Goal: Task Accomplishment & Management: Complete application form

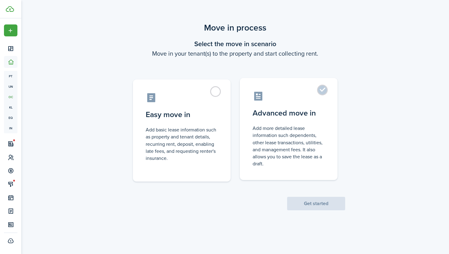
click at [254, 125] on control-radio-card-description "Add more detailed lease information such dependents, other lease transactions, …" at bounding box center [289, 146] width 72 height 42
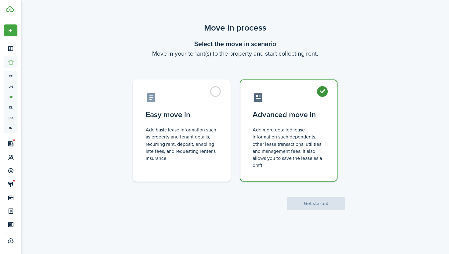
radio input "true"
click at [317, 203] on button "Get started" at bounding box center [316, 203] width 58 height 13
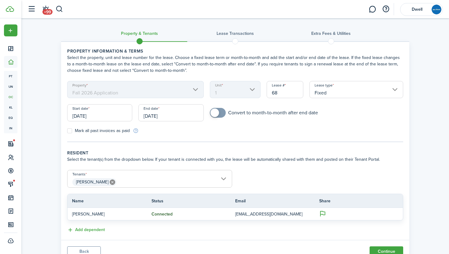
click at [280, 92] on input "68" at bounding box center [285, 89] width 37 height 17
type input "6"
click at [82, 116] on input "07/30/2026" at bounding box center [99, 112] width 65 height 17
type input "30"
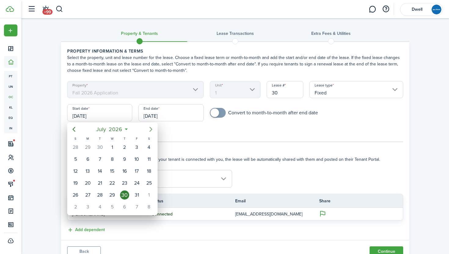
click at [152, 129] on icon "Next page" at bounding box center [150, 129] width 7 height 7
click at [148, 145] on div "1" at bounding box center [148, 147] width 9 height 9
type input "[DATE]"
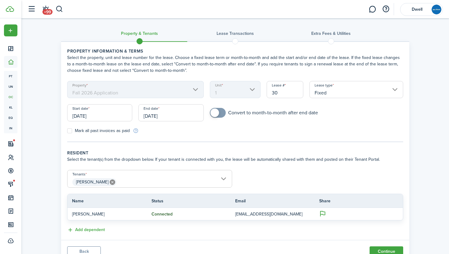
click at [154, 114] on input "07/30/2027" at bounding box center [170, 112] width 65 height 17
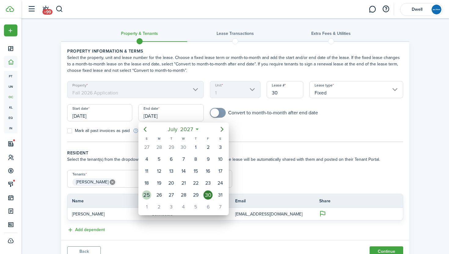
click at [148, 193] on div "25" at bounding box center [146, 194] width 9 height 9
type input "[DATE]"
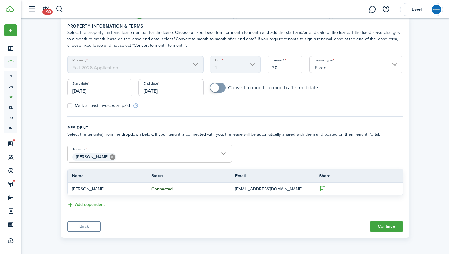
scroll to position [26, 0]
click at [134, 158] on span "[PERSON_NAME]" at bounding box center [150, 156] width 164 height 10
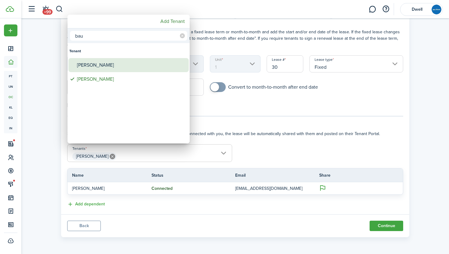
type input "bau"
click at [100, 67] on div "[PERSON_NAME]" at bounding box center [131, 65] width 108 height 14
type input "[PERSON_NAME], [PERSON_NAME]"
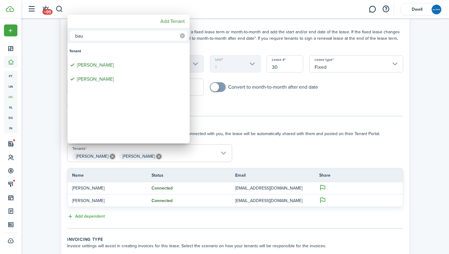
click at [182, 37] on icon at bounding box center [182, 35] width 5 height 5
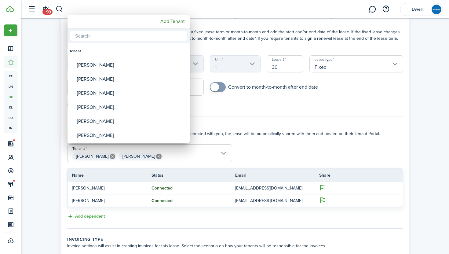
click at [155, 38] on input "text" at bounding box center [128, 36] width 117 height 10
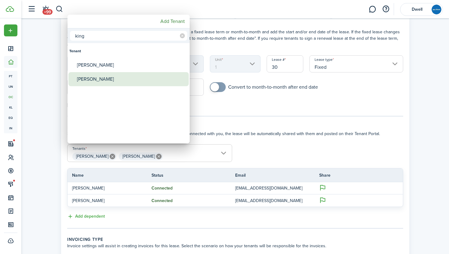
type input "king"
click at [131, 78] on div "[PERSON_NAME]" at bounding box center [131, 79] width 108 height 14
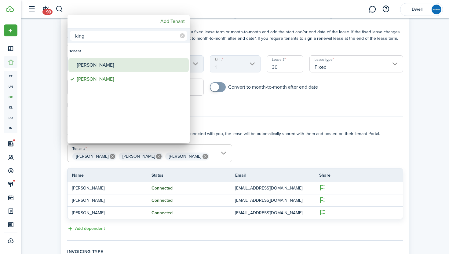
click at [126, 65] on div "[PERSON_NAME]" at bounding box center [131, 65] width 108 height 14
type input "[PERSON_NAME], [PERSON_NAME], [PERSON_NAME], [PERSON_NAME]"
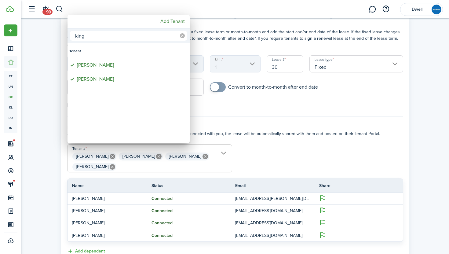
click at [183, 35] on icon at bounding box center [182, 35] width 5 height 5
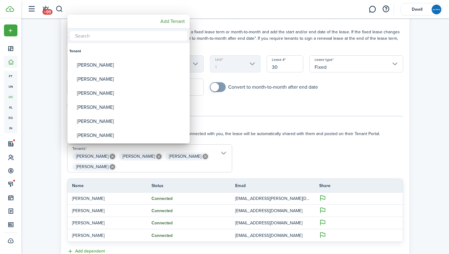
click at [150, 35] on input "text" at bounding box center [128, 36] width 117 height 10
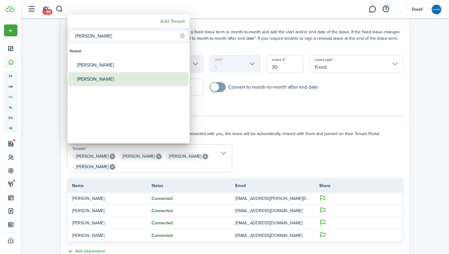
type input "[PERSON_NAME]"
click at [133, 79] on div "[PERSON_NAME]" at bounding box center [131, 79] width 108 height 14
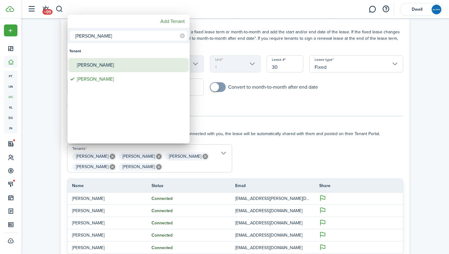
click at [128, 68] on div "[PERSON_NAME]" at bounding box center [131, 65] width 108 height 14
type input "[PERSON_NAME], [PERSON_NAME], [PERSON_NAME], [PERSON_NAME], [PERSON_NAME], [PER…"
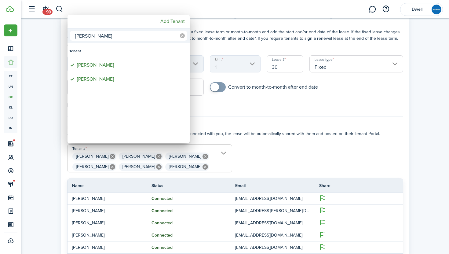
click at [182, 35] on icon at bounding box center [182, 35] width 5 height 5
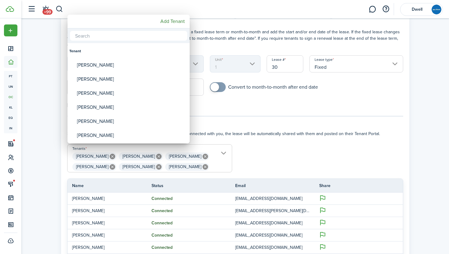
click at [136, 37] on input "text" at bounding box center [128, 36] width 117 height 10
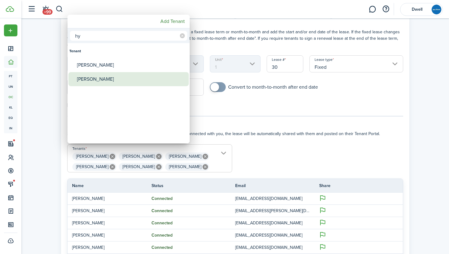
type input "hy"
click at [136, 79] on div "[PERSON_NAME]" at bounding box center [131, 79] width 108 height 14
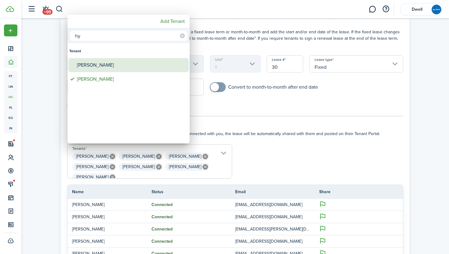
click at [129, 67] on div "[PERSON_NAME]" at bounding box center [131, 65] width 108 height 14
type input "[PERSON_NAME], [PERSON_NAME], [PERSON_NAME], [PERSON_NAME], [PERSON_NAME], [PER…"
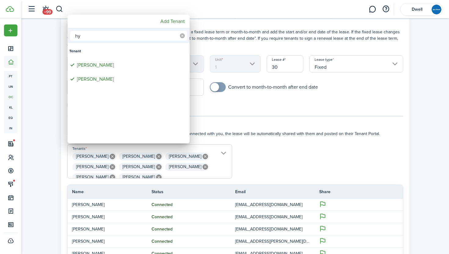
click at [184, 38] on icon at bounding box center [182, 35] width 5 height 5
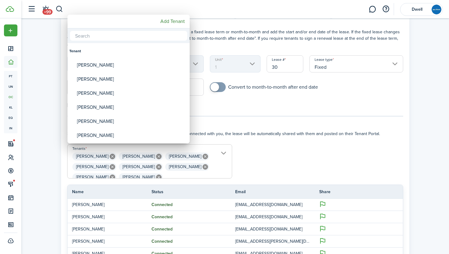
click at [282, 152] on div at bounding box center [224, 127] width 547 height 352
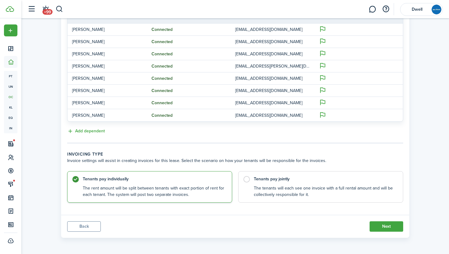
scroll to position [201, 0]
click at [379, 225] on button "Next" at bounding box center [387, 226] width 34 height 10
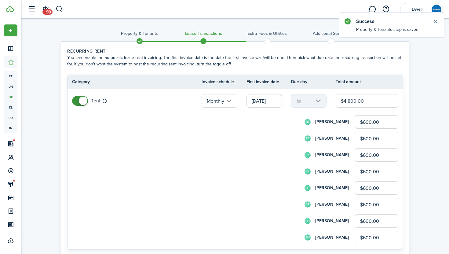
click at [365, 122] on input "$600.00" at bounding box center [376, 121] width 43 height 13
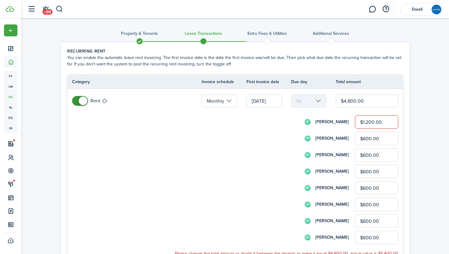
type input "$1,200.00"
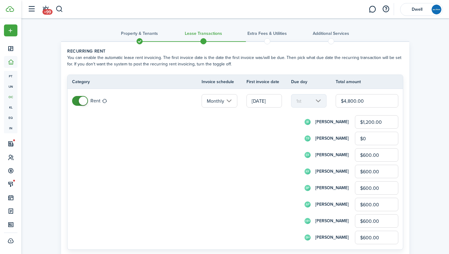
type input "$0.00"
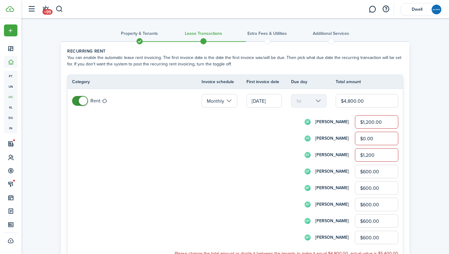
type input "$1,200.00"
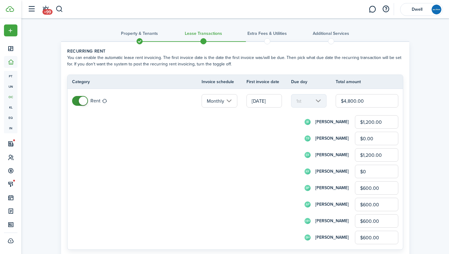
type input "$0.00"
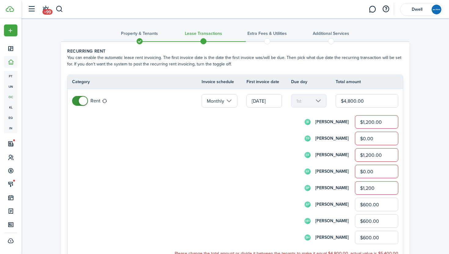
type input "$1,200.00"
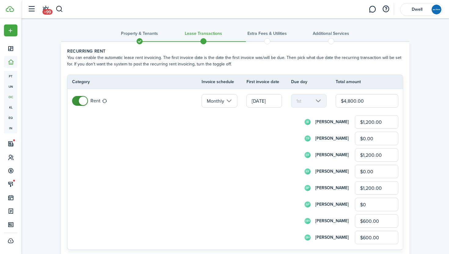
type input "$0.00"
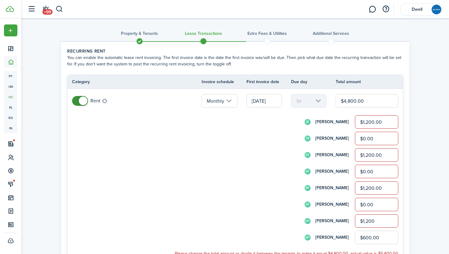
type input "$1,200.00"
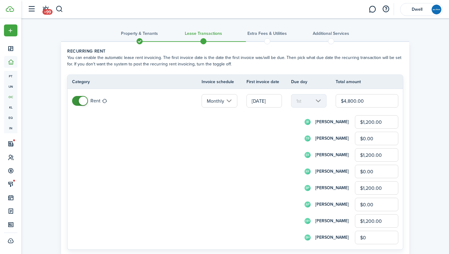
type input "$0.00"
click at [287, 144] on div "TB tam bauer $0.00" at bounding box center [243, 138] width 309 height 13
click at [258, 100] on input "[DATE]" at bounding box center [264, 100] width 35 height 13
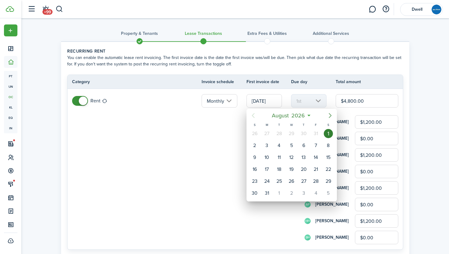
click at [328, 114] on icon "Next page" at bounding box center [330, 115] width 7 height 7
click at [281, 134] on div "1" at bounding box center [279, 133] width 9 height 9
type input "09/01/2026"
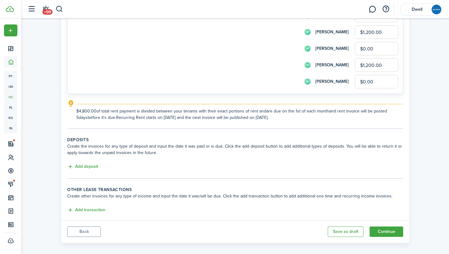
scroll to position [160, 0]
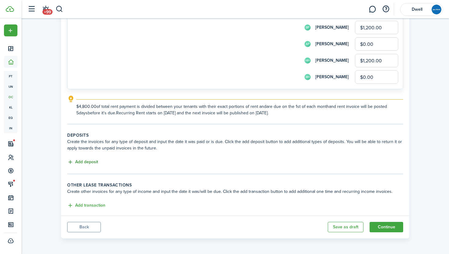
click at [85, 163] on button "Add deposit" at bounding box center [82, 162] width 31 height 7
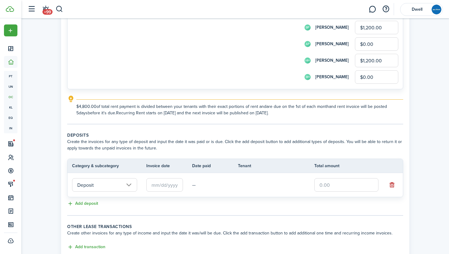
click at [322, 184] on input "text" at bounding box center [346, 184] width 64 height 13
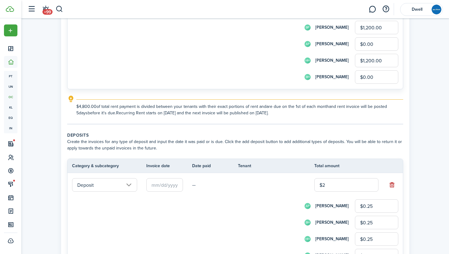
type input "$24"
type input "$3.00"
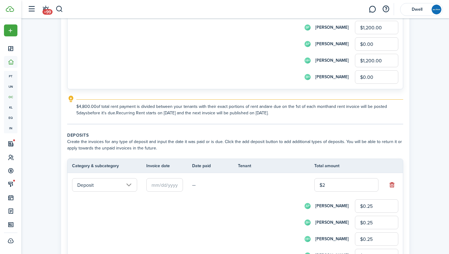
type input "$3.00"
type input "$240"
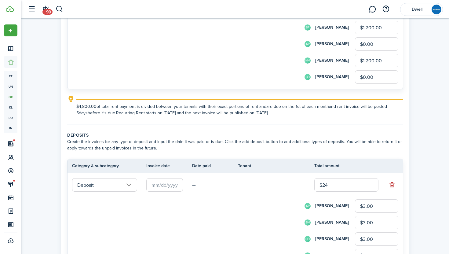
type input "$30.00"
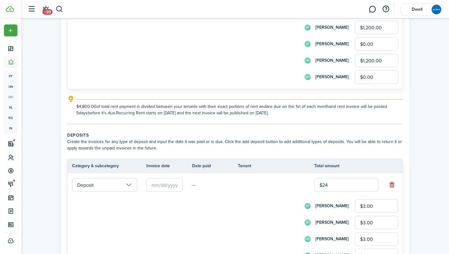
type input "$30.00"
type input "$2,400"
type input "$300.00"
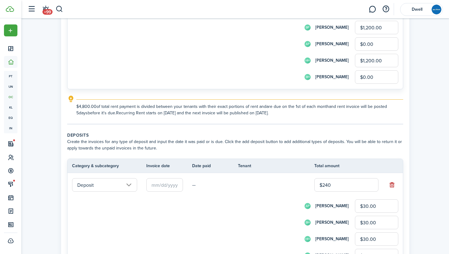
type input "$300.00"
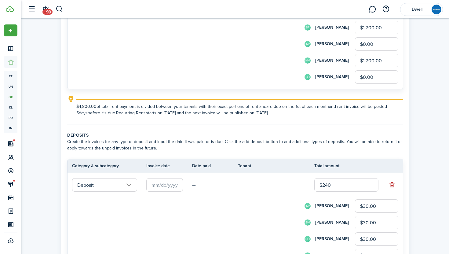
type input "$300.00"
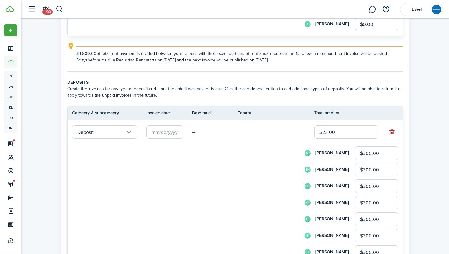
scroll to position [214, 0]
type input "$2,400.00"
click at [366, 151] on input "$300.00" at bounding box center [376, 152] width 43 height 13
type input "$0.00"
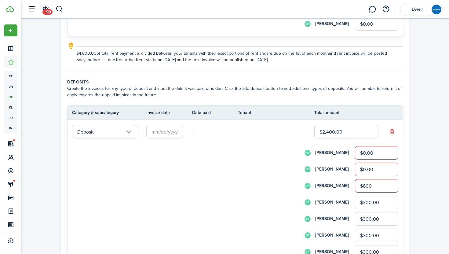
type input "$600.00"
type input "$0.00"
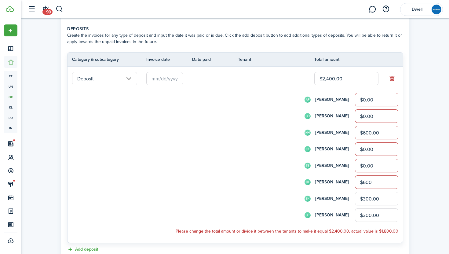
scroll to position [272, 0]
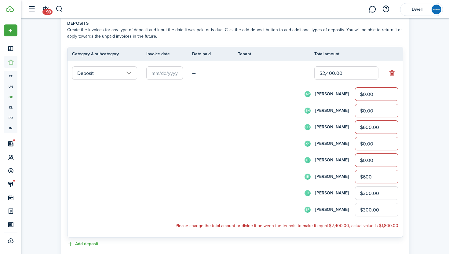
type input "$600.00"
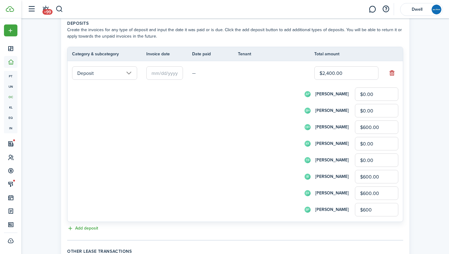
click at [158, 73] on input "text" at bounding box center [164, 72] width 37 height 13
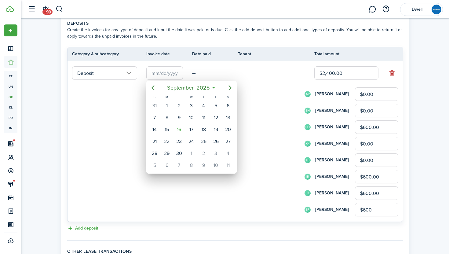
type input "$600.00"
click at [189, 130] on div "17" at bounding box center [191, 129] width 9 height 9
type input "[DATE]"
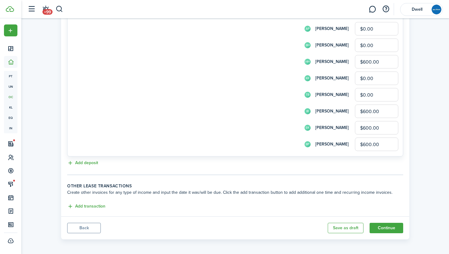
scroll to position [340, 0]
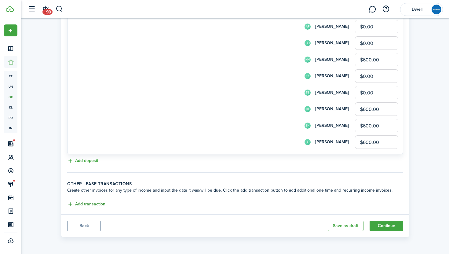
click at [91, 204] on button "Add transaction" at bounding box center [86, 204] width 38 height 7
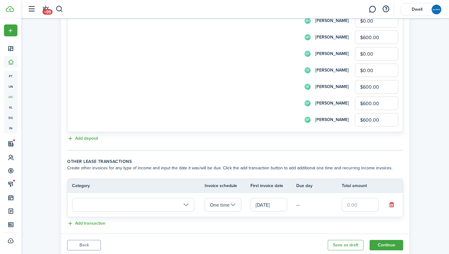
scroll to position [381, 0]
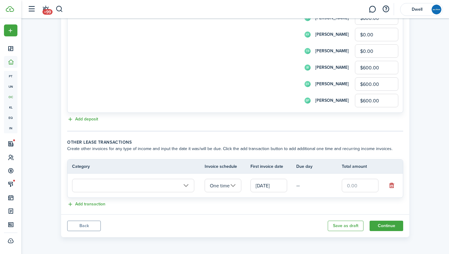
click at [182, 187] on input "text" at bounding box center [133, 185] width 122 height 13
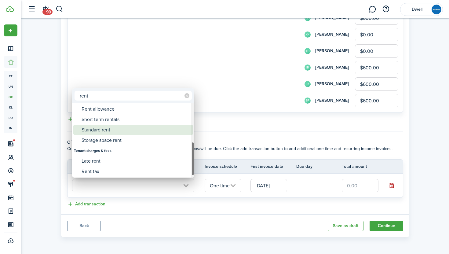
type input "rent"
click at [122, 131] on div "Standard rent" at bounding box center [136, 130] width 108 height 10
type input "Rent / Standard rent"
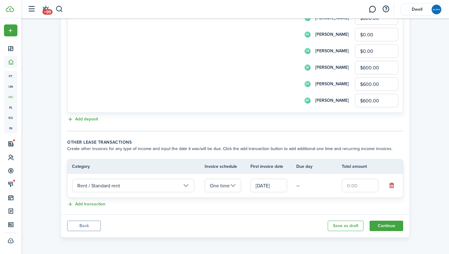
click at [260, 183] on input "[DATE]" at bounding box center [269, 185] width 37 height 13
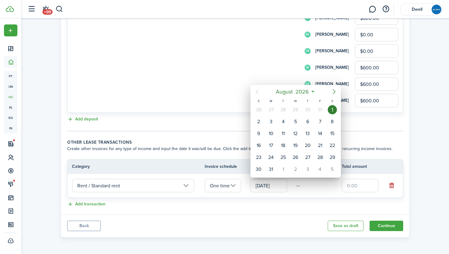
click at [334, 91] on icon "Next page" at bounding box center [334, 91] width 7 height 7
click at [257, 92] on icon "Previous page" at bounding box center [257, 91] width 3 height 5
click at [256, 92] on icon "Previous page" at bounding box center [257, 91] width 7 height 7
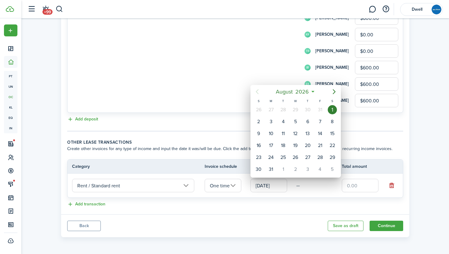
click at [233, 121] on div at bounding box center [224, 127] width 547 height 352
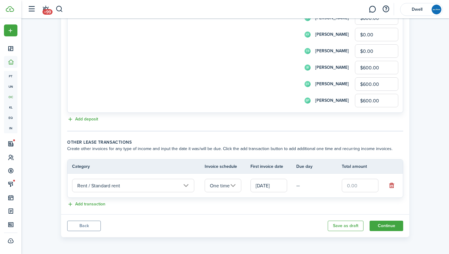
click at [89, 225] on button "Back" at bounding box center [84, 226] width 34 height 10
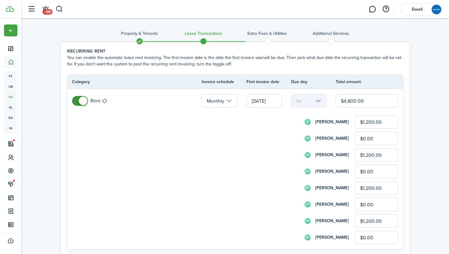
scroll to position [4, 0]
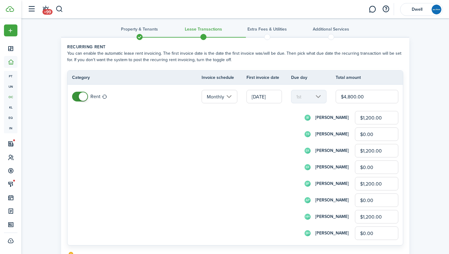
click at [140, 36] on span at bounding box center [139, 36] width 9 height 9
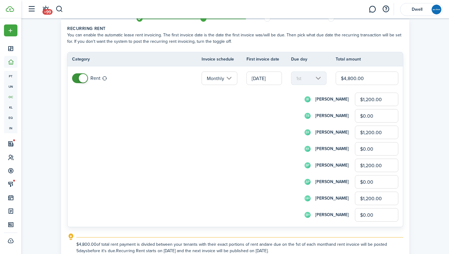
scroll to position [0, 0]
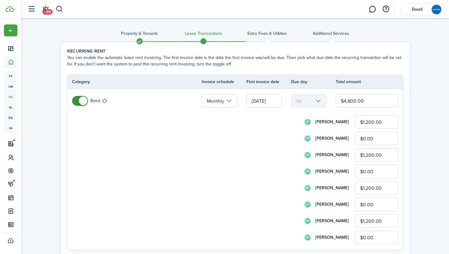
click at [140, 41] on span at bounding box center [139, 41] width 9 height 9
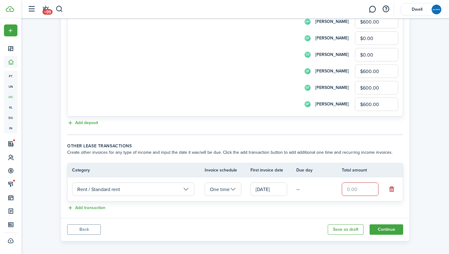
scroll to position [381, 0]
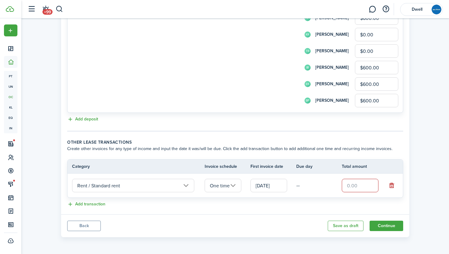
click at [83, 226] on button "Back" at bounding box center [84, 226] width 34 height 10
click at [391, 185] on button "button" at bounding box center [392, 185] width 9 height 9
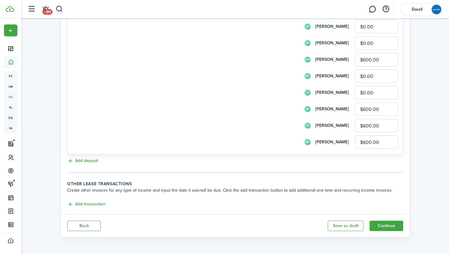
scroll to position [340, 0]
click at [87, 227] on button "Back" at bounding box center [84, 226] width 34 height 10
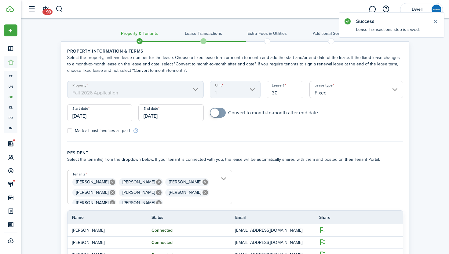
click at [87, 117] on input "[DATE]" at bounding box center [99, 112] width 65 height 17
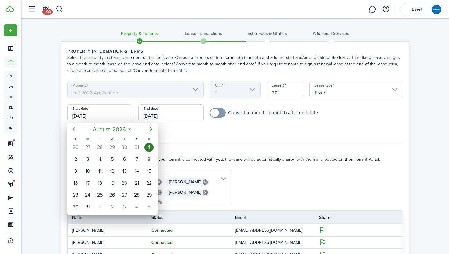
click at [75, 129] on icon "Previous page" at bounding box center [73, 129] width 7 height 7
click at [120, 130] on span "2026" at bounding box center [119, 129] width 16 height 11
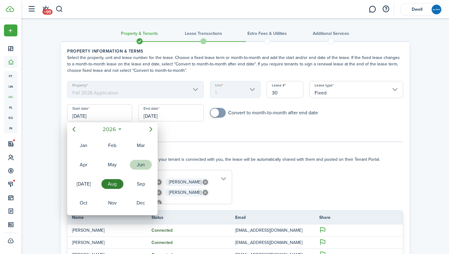
click at [134, 166] on div "Jun" at bounding box center [141, 165] width 22 height 10
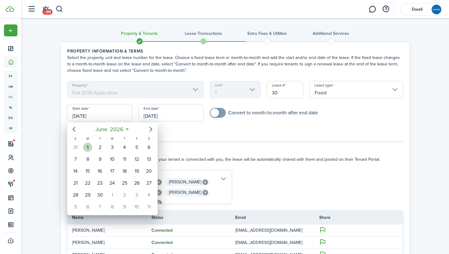
click at [91, 145] on div "1" at bounding box center [87, 147] width 9 height 9
type input "06/01/2026"
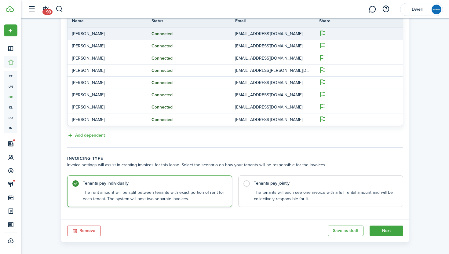
scroll to position [201, 0]
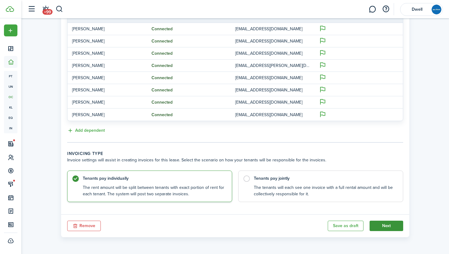
click at [386, 223] on button "Next" at bounding box center [387, 226] width 34 height 10
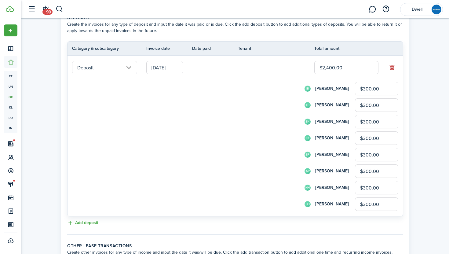
scroll to position [288, 0]
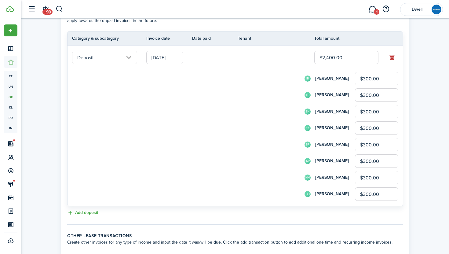
click at [366, 78] on input "$300.00" at bounding box center [376, 78] width 43 height 13
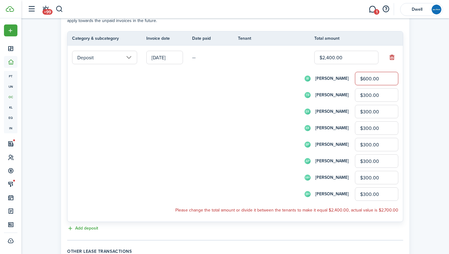
type input "$600.00"
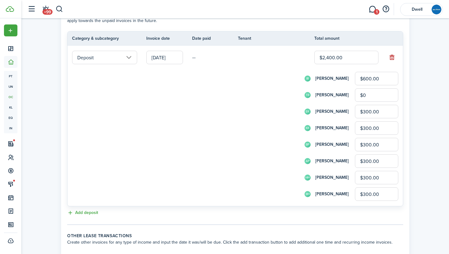
type input "$0.00"
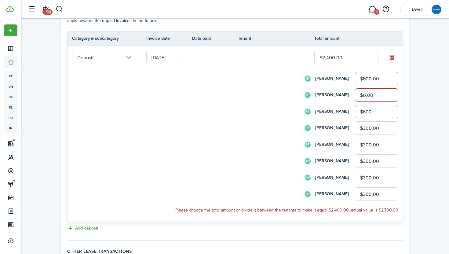
type input "$600.00"
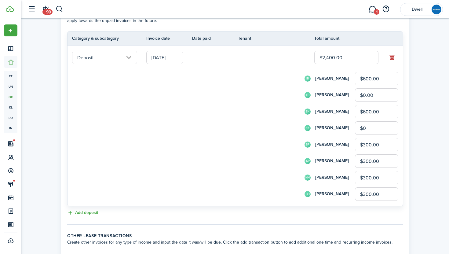
type input "$0.00"
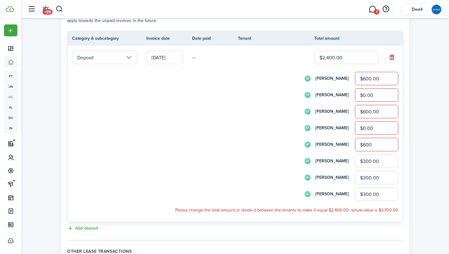
type input "$600.00"
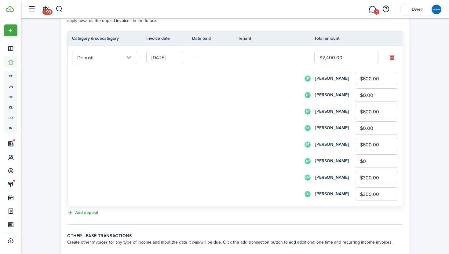
type input "$0.00"
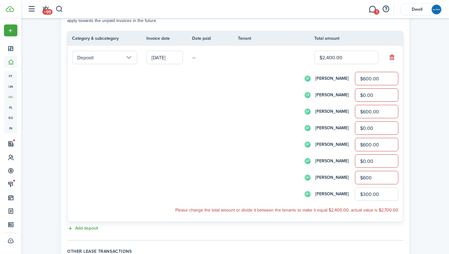
type input "$600.00"
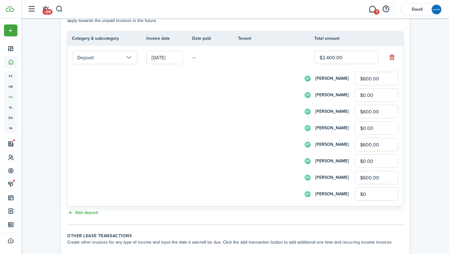
scroll to position [340, 0]
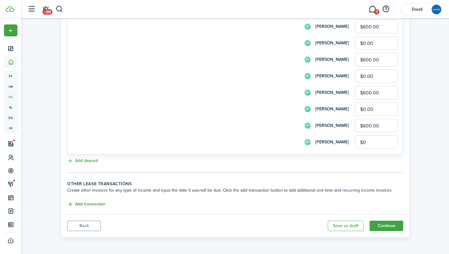
type input "$0.00"
click at [82, 203] on button "Add transaction" at bounding box center [86, 204] width 38 height 7
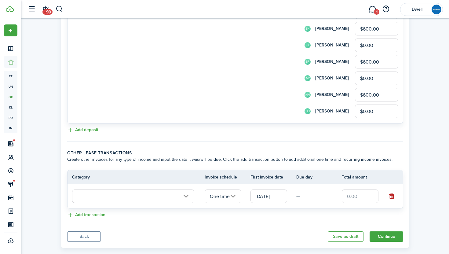
scroll to position [381, 0]
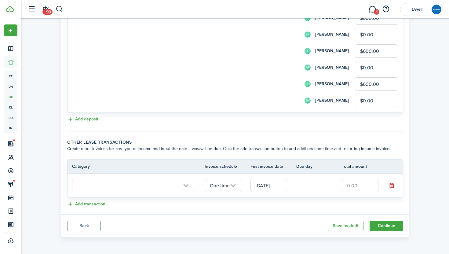
click at [183, 186] on input "text" at bounding box center [133, 185] width 122 height 13
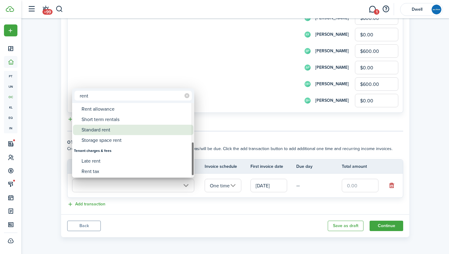
type input "rent"
click at [123, 133] on div "Standard rent" at bounding box center [136, 130] width 108 height 10
type input "Rent / Standard rent"
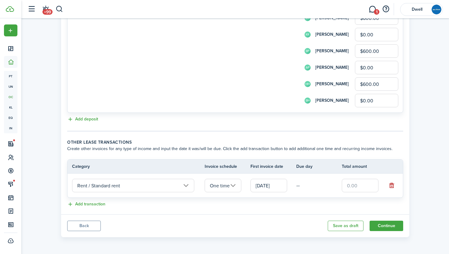
click at [350, 184] on input "text" at bounding box center [360, 185] width 37 height 13
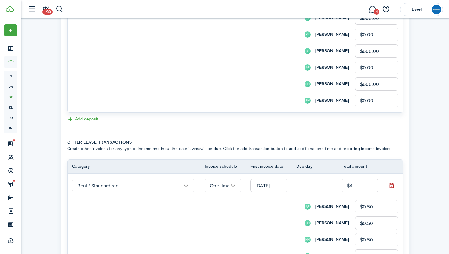
type input "$48"
type input "$6.00"
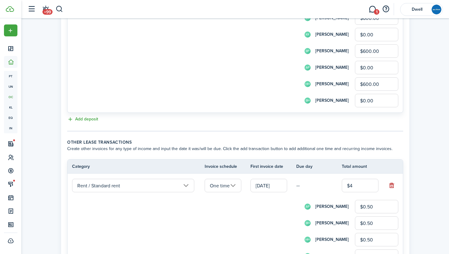
type input "$6.00"
type input "$480"
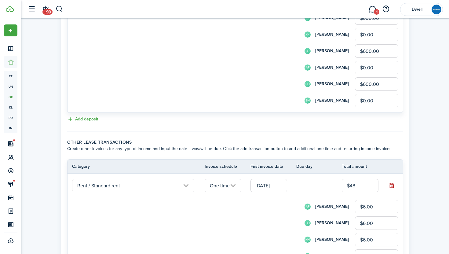
type input "$60.00"
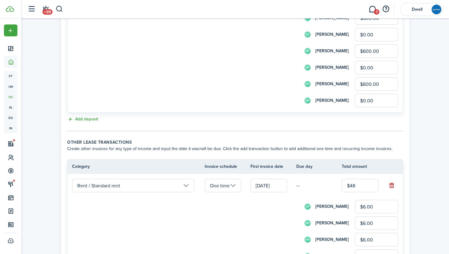
type input "$60.00"
type input "$4,800"
type input "$600.00"
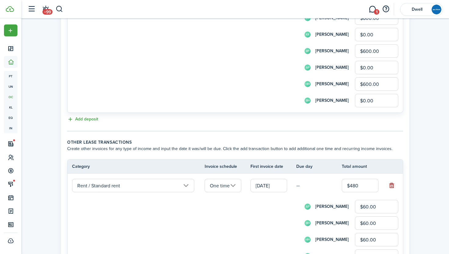
type input "$600.00"
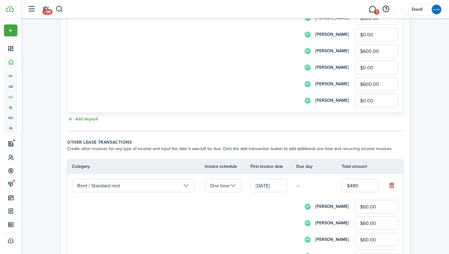
type input "$600.00"
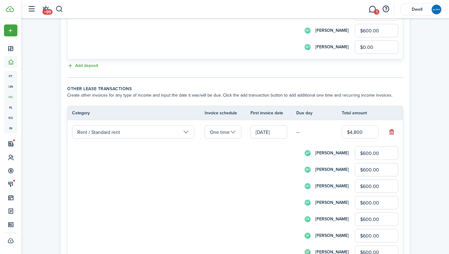
scroll to position [440, 0]
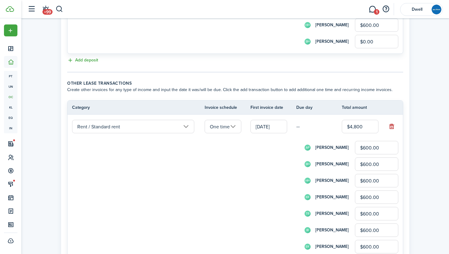
type input "$4,800.00"
click at [365, 146] on input "$600.00" at bounding box center [376, 147] width 43 height 13
type input "$0.00"
type input "$1,200.00"
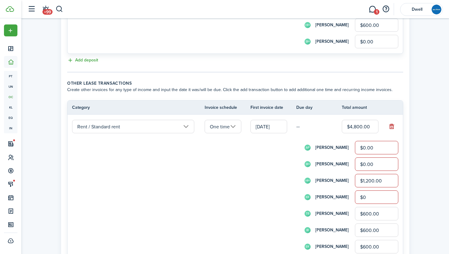
type input "$0.00"
type input "$1,200.00"
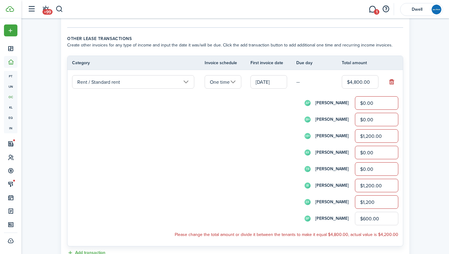
type input "$1,200.00"
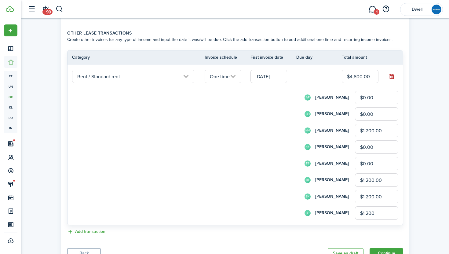
scroll to position [518, 0]
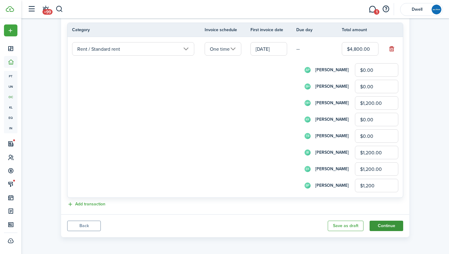
type input "$1,200.00"
click at [389, 224] on button "Continue" at bounding box center [387, 226] width 34 height 10
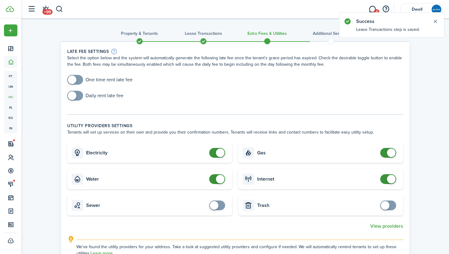
checkbox input "true"
click at [78, 80] on span at bounding box center [75, 80] width 6 height 10
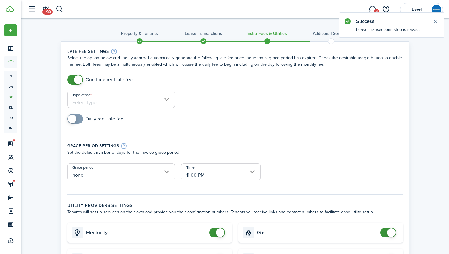
click at [110, 102] on input "Type of fee" at bounding box center [121, 99] width 108 height 17
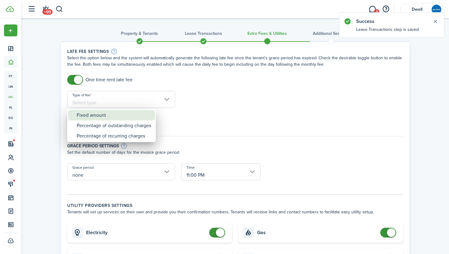
click at [112, 118] on div "Fixed amount" at bounding box center [114, 115] width 75 height 10
type input "Fixed amount"
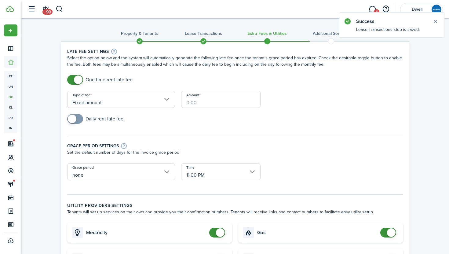
click at [193, 104] on input "Amount" at bounding box center [220, 99] width 79 height 17
type input "$100.00"
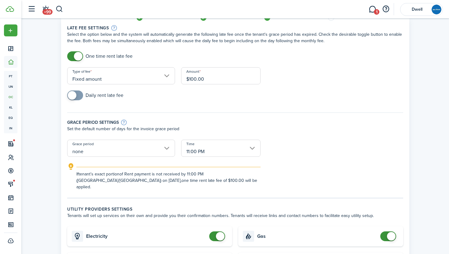
scroll to position [37, 0]
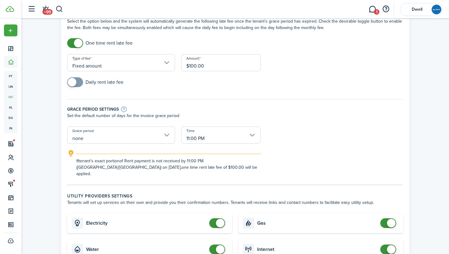
click at [205, 139] on input "11:00 PM" at bounding box center [220, 134] width 79 height 17
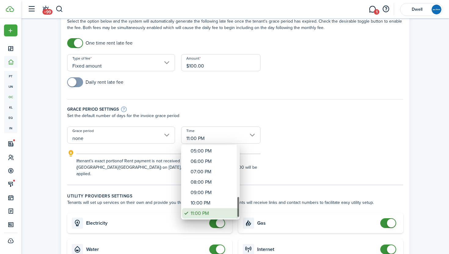
click at [211, 212] on div "11:00 PM" at bounding box center [213, 213] width 45 height 10
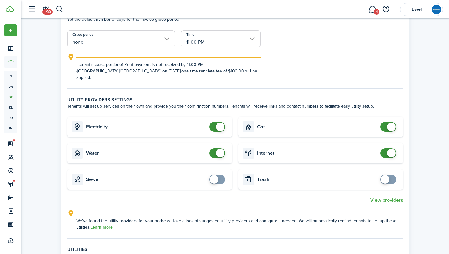
scroll to position [134, 0]
checkbox input "false"
click at [214, 121] on span at bounding box center [217, 126] width 6 height 10
checkbox input "false"
click at [216, 148] on span at bounding box center [217, 153] width 6 height 10
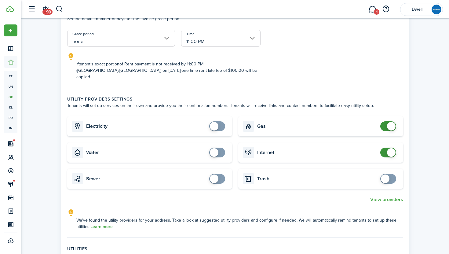
checkbox input "false"
click at [386, 122] on span at bounding box center [388, 126] width 6 height 10
checkbox input "false"
click at [387, 148] on span at bounding box center [388, 153] width 6 height 10
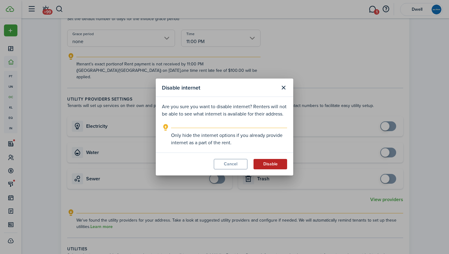
click at [266, 164] on button "Disable" at bounding box center [271, 164] width 34 height 10
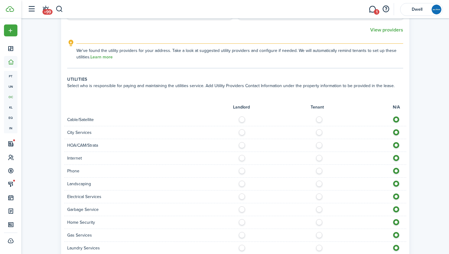
scroll to position [304, 0]
click at [319, 116] on label at bounding box center [321, 117] width 11 height 3
radio input "true"
click at [320, 129] on label at bounding box center [321, 130] width 11 height 3
radio input "true"
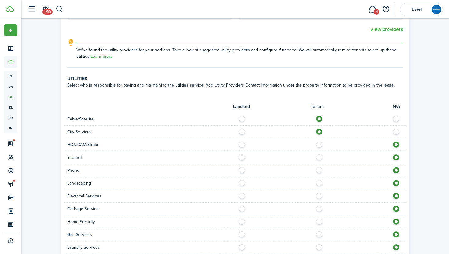
click at [319, 154] on label at bounding box center [321, 155] width 11 height 3
radio input "true"
click at [320, 167] on label at bounding box center [321, 168] width 11 height 3
radio input "true"
click at [242, 180] on label at bounding box center [243, 181] width 11 height 3
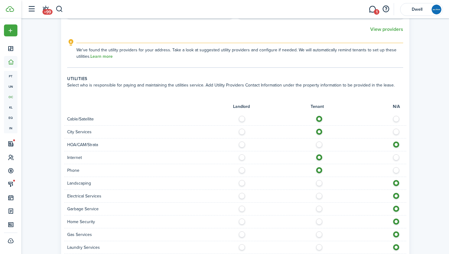
radio input "true"
click at [321, 193] on label at bounding box center [321, 194] width 11 height 3
radio input "true"
click at [320, 206] on label at bounding box center [321, 207] width 11 height 3
radio input "true"
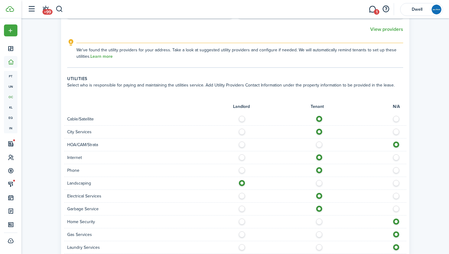
click at [320, 218] on label at bounding box center [321, 219] width 11 height 3
radio input "true"
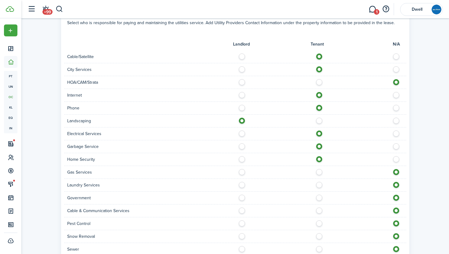
scroll to position [375, 0]
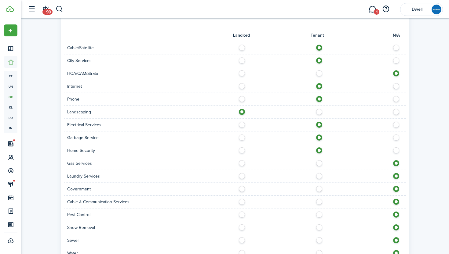
click at [320, 160] on label at bounding box center [321, 161] width 11 height 3
radio input "true"
click at [320, 173] on label at bounding box center [321, 174] width 11 height 3
radio input "true"
click at [241, 211] on label at bounding box center [243, 212] width 11 height 3
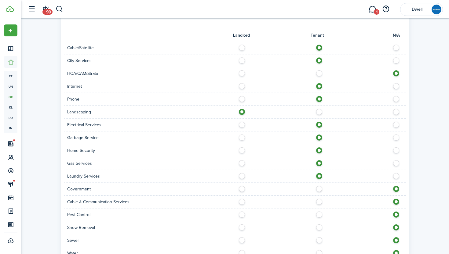
radio input "true"
click at [241, 224] on label at bounding box center [243, 225] width 11 height 3
radio input "true"
click at [317, 237] on label at bounding box center [321, 238] width 11 height 3
radio input "true"
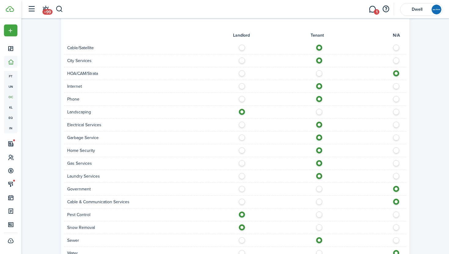
click at [320, 250] on label at bounding box center [321, 251] width 11 height 3
radio input "true"
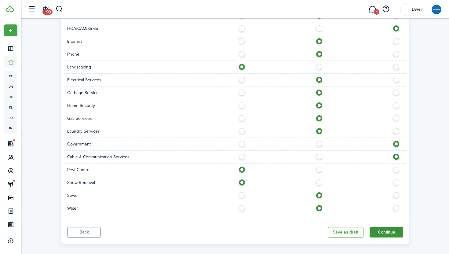
click at [383, 227] on button "Continue" at bounding box center [387, 232] width 34 height 10
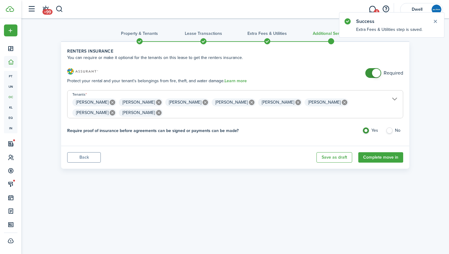
checkbox input "false"
click at [370, 72] on span at bounding box center [373, 73] width 6 height 10
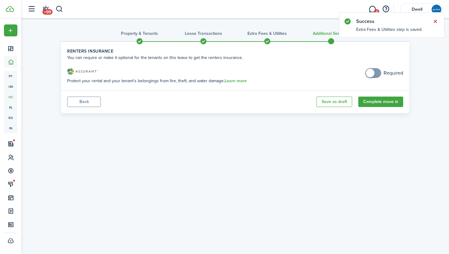
click at [435, 21] on button "Close notify" at bounding box center [435, 21] width 9 height 9
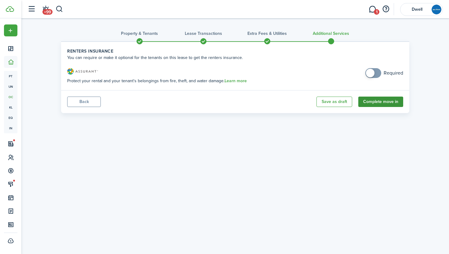
click at [383, 99] on button "Complete move in" at bounding box center [380, 102] width 45 height 10
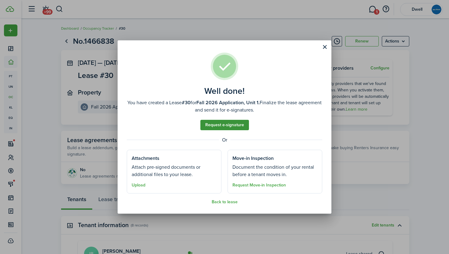
click at [230, 123] on link "Request e-signature" at bounding box center [224, 125] width 49 height 10
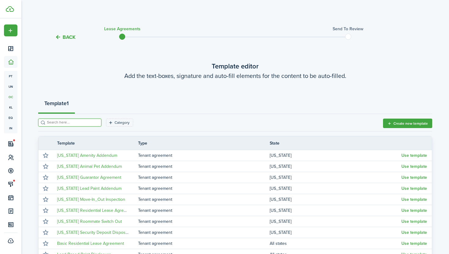
click at [74, 124] on input "search" at bounding box center [73, 122] width 54 height 6
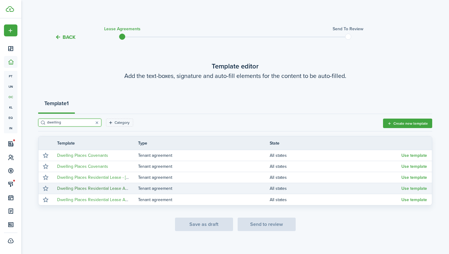
type input "dwelling"
click at [108, 187] on link "Dwelling Places Residential Lease Agreement - New" at bounding box center [106, 188] width 99 height 6
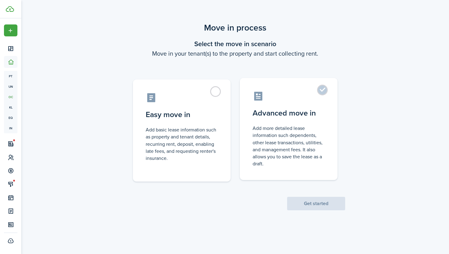
click at [319, 116] on control-radio-card-title "Advanced move in" at bounding box center [289, 113] width 72 height 11
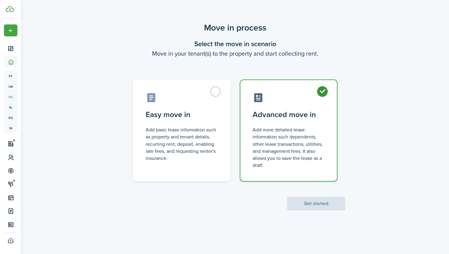
radio input "true"
click at [322, 203] on button "Get started" at bounding box center [316, 203] width 58 height 13
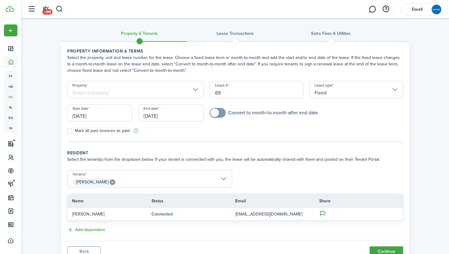
click at [222, 91] on input "69" at bounding box center [257, 89] width 94 height 17
type input "6"
click at [93, 118] on input "[DATE]" at bounding box center [99, 112] width 65 height 17
type input "30"
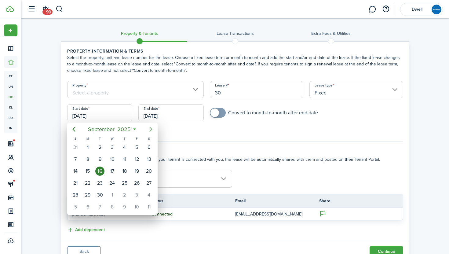
click at [151, 129] on icon "Next page" at bounding box center [150, 129] width 7 height 7
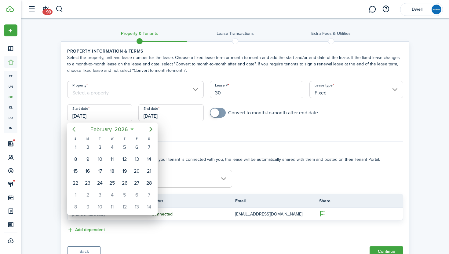
click at [76, 128] on icon "Previous page" at bounding box center [73, 129] width 7 height 7
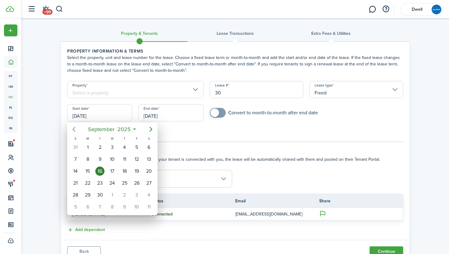
click at [76, 128] on icon "Previous page" at bounding box center [73, 129] width 7 height 7
click at [135, 146] on div "1" at bounding box center [136, 147] width 9 height 9
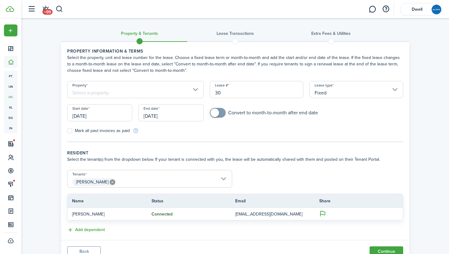
click at [90, 115] on input "[DATE]" at bounding box center [99, 112] width 65 height 17
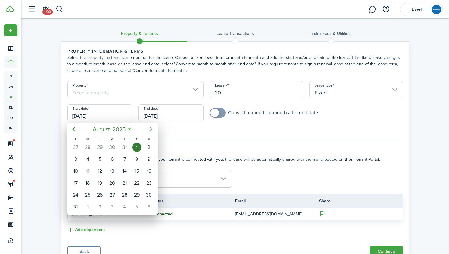
click at [148, 127] on icon "Next page" at bounding box center [150, 129] width 7 height 7
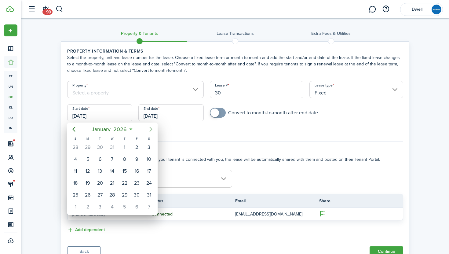
click at [148, 127] on icon "Next page" at bounding box center [150, 129] width 7 height 7
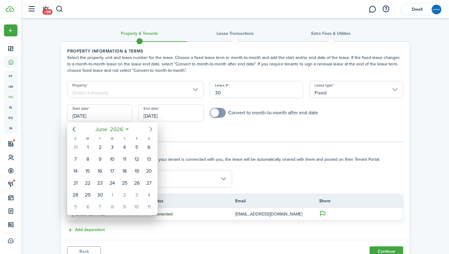
click at [148, 127] on icon "Next page" at bounding box center [150, 129] width 7 height 7
click at [146, 145] on div "1" at bounding box center [148, 147] width 9 height 9
type input "[DATE]"
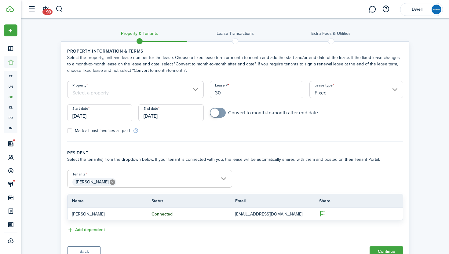
click at [155, 114] on input "[DATE]" at bounding box center [170, 112] width 65 height 17
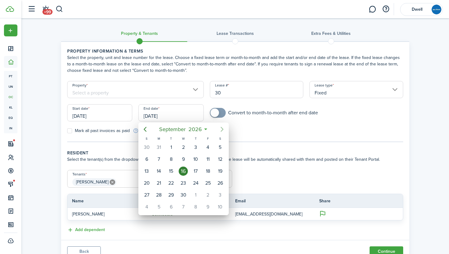
click at [222, 129] on icon "Next page" at bounding box center [221, 129] width 7 height 7
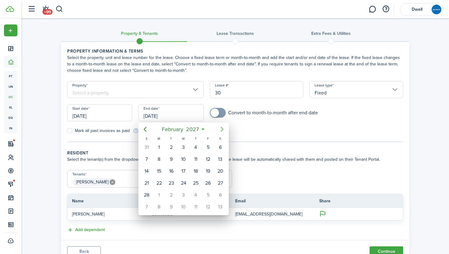
click at [222, 129] on icon "Next page" at bounding box center [221, 129] width 7 height 7
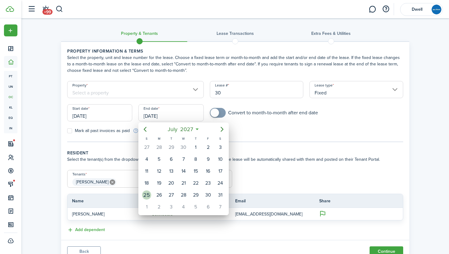
click at [148, 193] on div "25" at bounding box center [146, 194] width 9 height 9
type input "[DATE]"
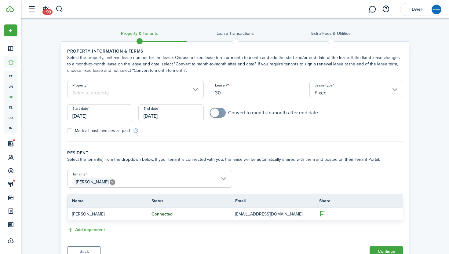
click at [165, 92] on input "Property" at bounding box center [135, 89] width 137 height 17
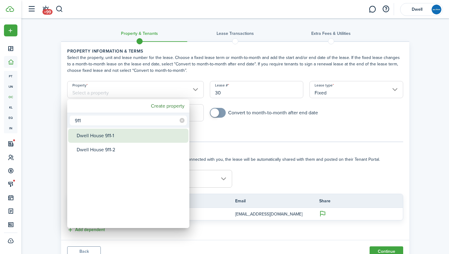
type input "911"
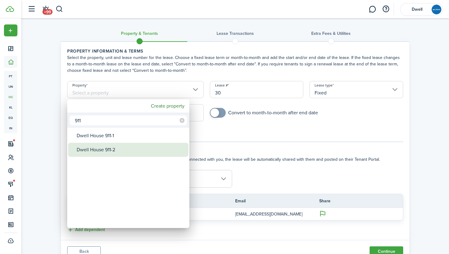
click at [129, 147] on div "Dwell House 911-2" at bounding box center [131, 150] width 108 height 14
type input "Dwell House 911-2"
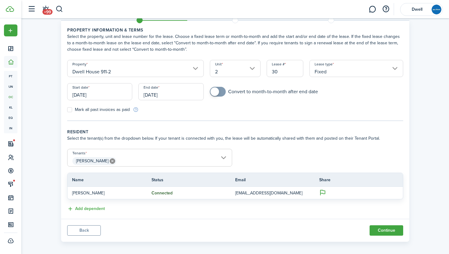
scroll to position [26, 0]
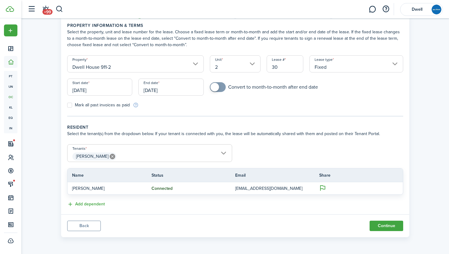
click at [132, 157] on span "[PERSON_NAME]" at bounding box center [150, 156] width 164 height 10
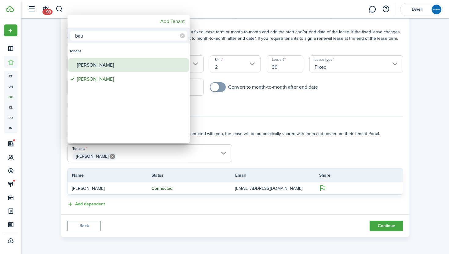
type input "bau"
click at [113, 67] on div "[PERSON_NAME]" at bounding box center [131, 65] width 108 height 14
type input "isabella bauer, tam bauer"
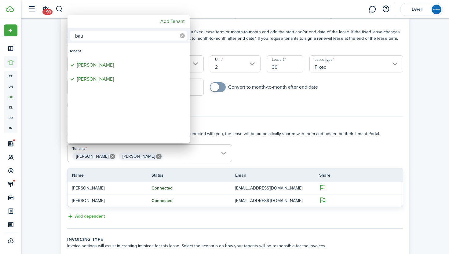
click at [181, 39] on mbsc-icon at bounding box center [182, 36] width 10 height 10
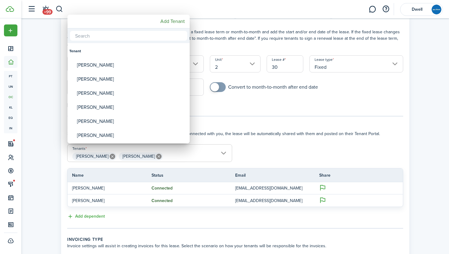
click at [152, 36] on input "text" at bounding box center [128, 36] width 117 height 10
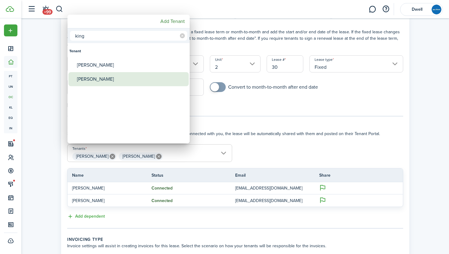
type input "king"
click at [146, 78] on div "[PERSON_NAME]" at bounding box center [131, 79] width 108 height 14
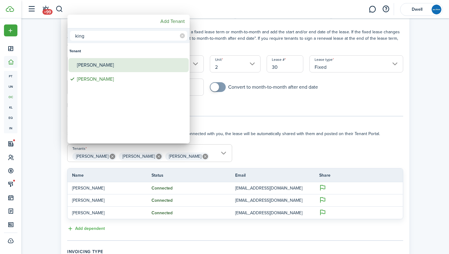
click at [141, 65] on div "[PERSON_NAME]" at bounding box center [131, 65] width 108 height 14
type input "isabella bauer, tam bauer, Emma-Claire King, Kasandra King"
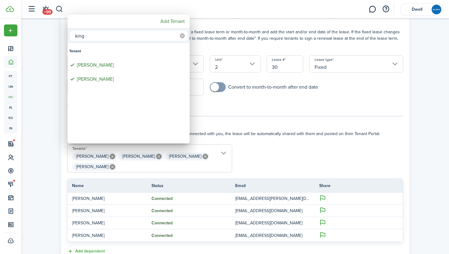
click at [182, 36] on icon at bounding box center [182, 35] width 5 height 5
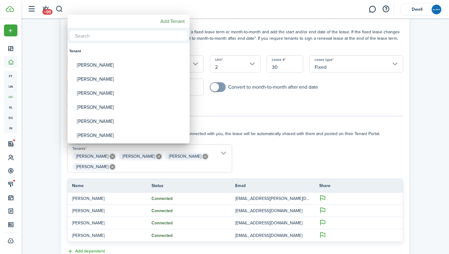
click at [152, 38] on input "text" at bounding box center [128, 36] width 117 height 10
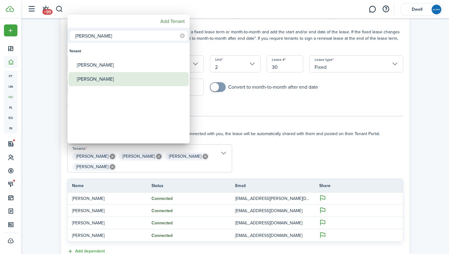
type input "pope"
click at [146, 74] on div "[PERSON_NAME]" at bounding box center [131, 79] width 108 height 14
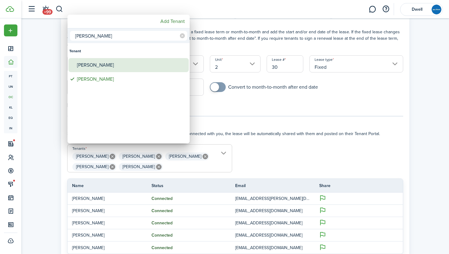
click at [143, 68] on div "[PERSON_NAME]" at bounding box center [131, 65] width 108 height 14
type input "isabella bauer, tam bauer, Emma-Claire King, Kasandra King, Blakely Pope, Anita…"
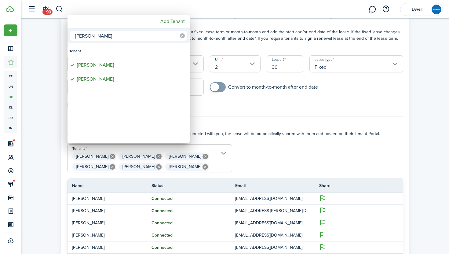
click at [183, 36] on icon at bounding box center [182, 35] width 5 height 5
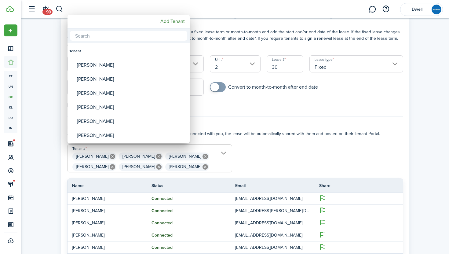
click at [148, 38] on input "text" at bounding box center [128, 36] width 117 height 10
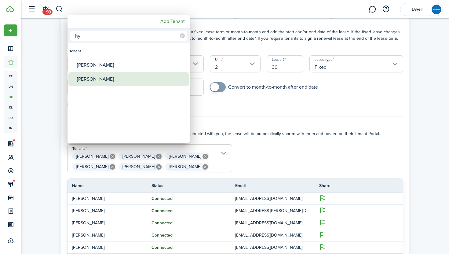
type input "hy"
click at [126, 79] on div "[PERSON_NAME]" at bounding box center [131, 79] width 108 height 14
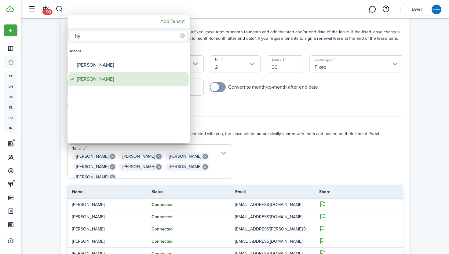
click at [123, 66] on div "[PERSON_NAME]" at bounding box center [131, 65] width 108 height 14
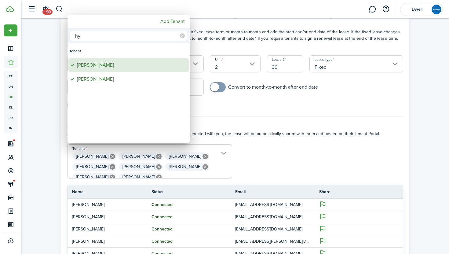
type input "isabella bauer, tam bauer, Emma-Claire King, Kasandra King, Blakely Pope, Anita…"
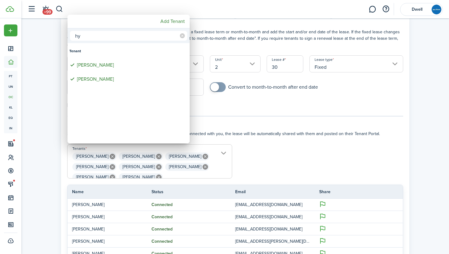
click at [207, 106] on div at bounding box center [224, 127] width 547 height 352
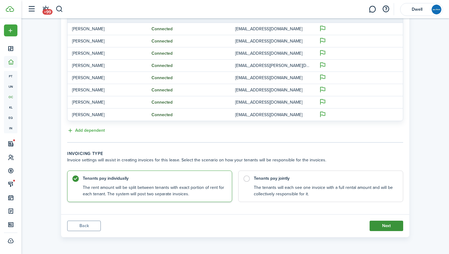
scroll to position [0, 0]
click at [386, 228] on button "Next" at bounding box center [387, 226] width 34 height 10
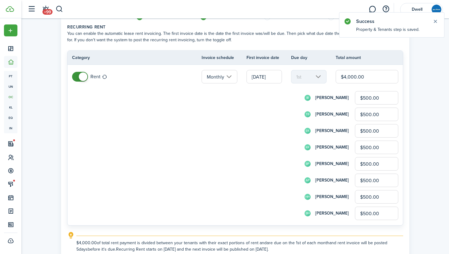
scroll to position [29, 0]
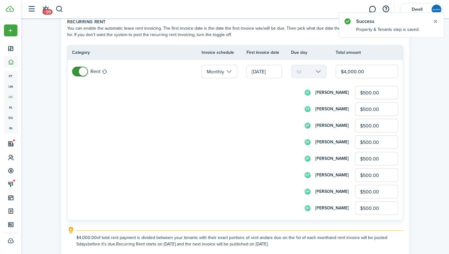
click at [351, 69] on input "$4,000.00" at bounding box center [367, 71] width 63 height 13
type input "$400.00"
type input "$50.00"
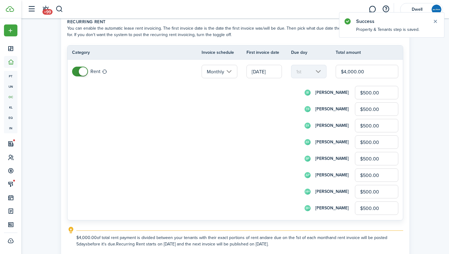
type input "$50.00"
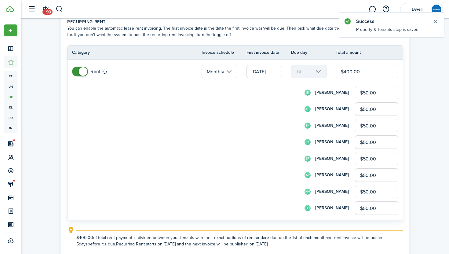
type input "$4,800.00"
type input "$600.00"
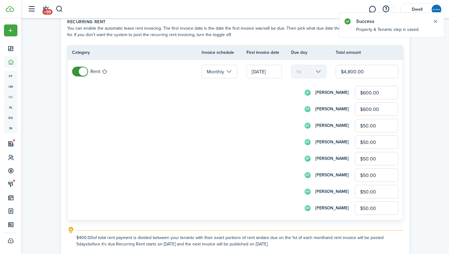
type input "$600.00"
type input "$4,800.00"
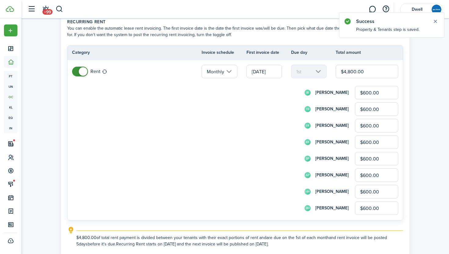
click at [365, 92] on input "$600.00" at bounding box center [376, 92] width 43 height 13
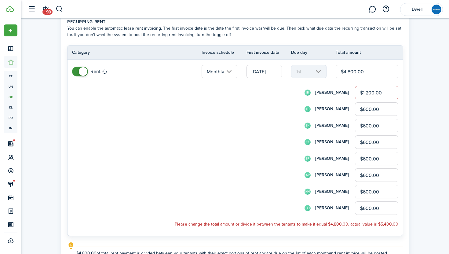
type input "$1,200.00"
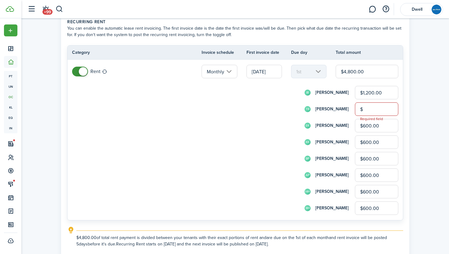
type input "$"
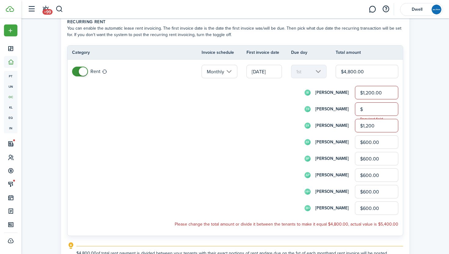
type input "$1,200.00"
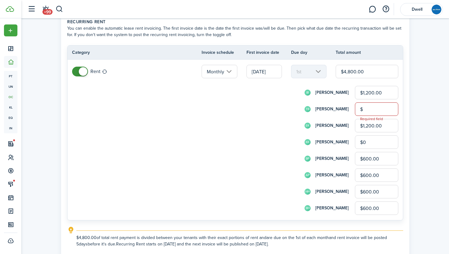
type input "$0.00"
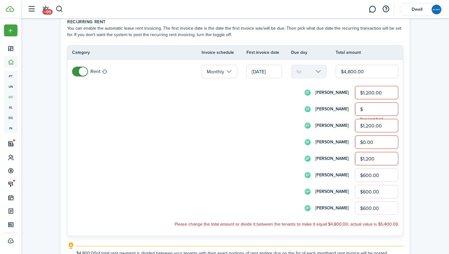
type input "$1,200.00"
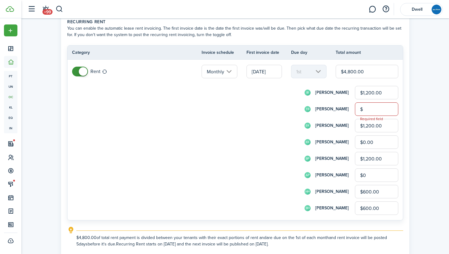
type input "$0.00"
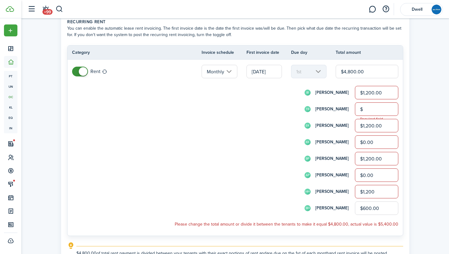
type input "$1,200.00"
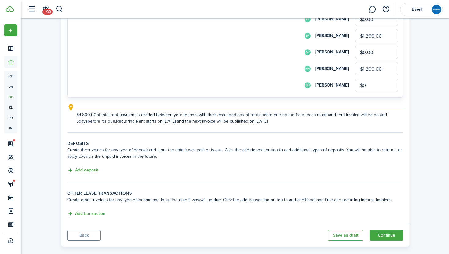
scroll to position [162, 0]
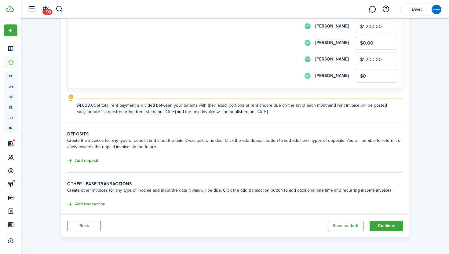
type input "$0.00"
click at [84, 160] on button "Add deposit" at bounding box center [82, 160] width 31 height 7
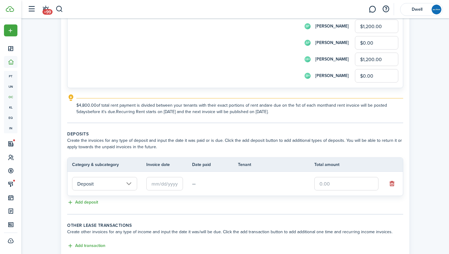
click at [342, 183] on input "text" at bounding box center [346, 183] width 64 height 13
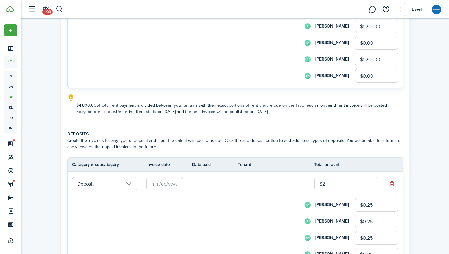
type input "$24"
type input "$3.00"
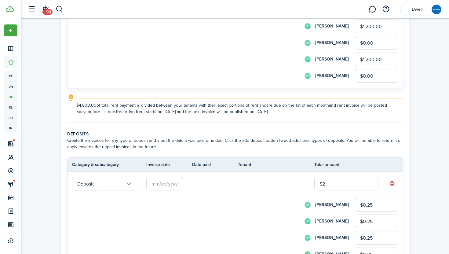
type input "$3.00"
type input "$240"
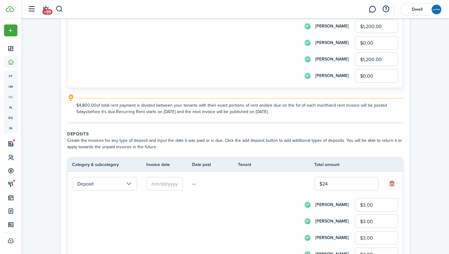
type input "$30.00"
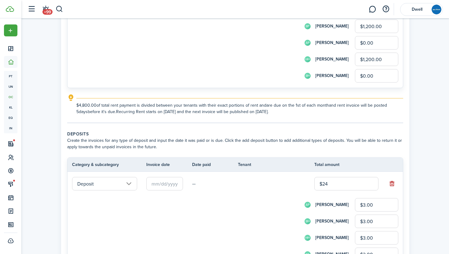
type input "$30.00"
type input "$2,400"
type input "$300.00"
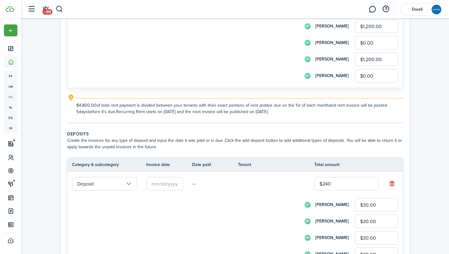
type input "$300.00"
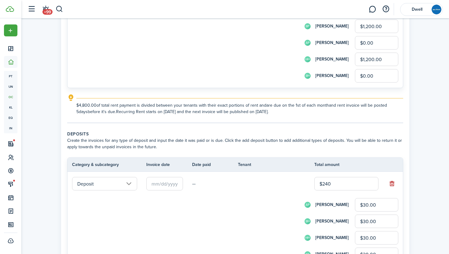
type input "$300.00"
type input "$2,400.00"
click at [366, 204] on input "$300.00" at bounding box center [376, 204] width 43 height 13
type input "$0.00"
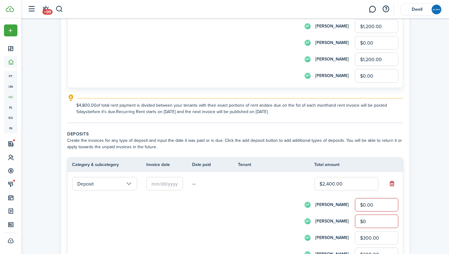
type input "$0.00"
type input "$600.00"
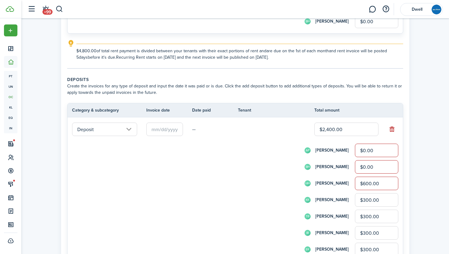
scroll to position [218, 0]
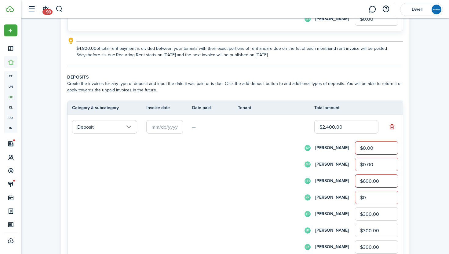
type input "$0.00"
type input "$600.00"
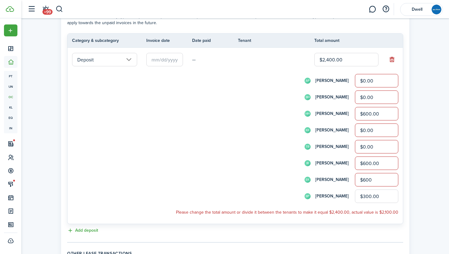
scroll to position [287, 0]
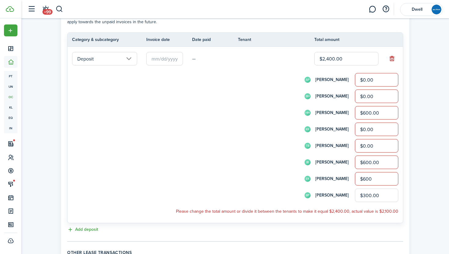
type input "$600.00"
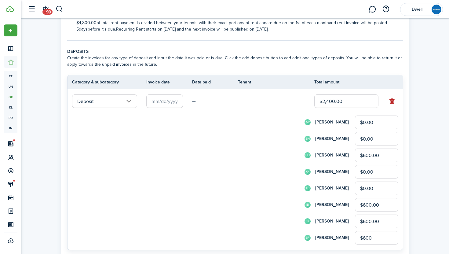
scroll to position [243, 0]
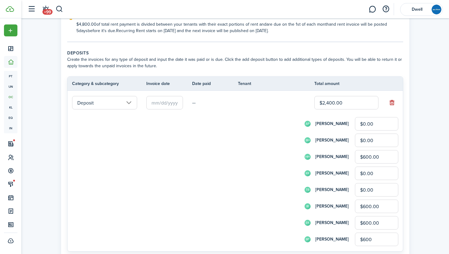
click at [163, 103] on input "text" at bounding box center [164, 102] width 37 height 13
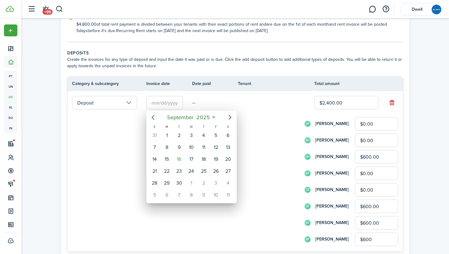
type input "$600.00"
click at [192, 160] on div "17" at bounding box center [191, 159] width 9 height 9
type input "[DATE]"
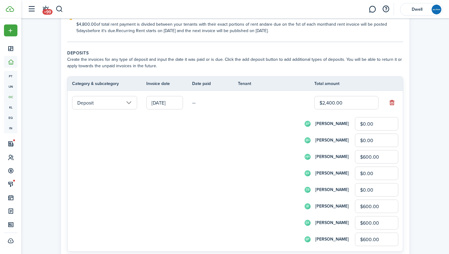
scroll to position [340, 0]
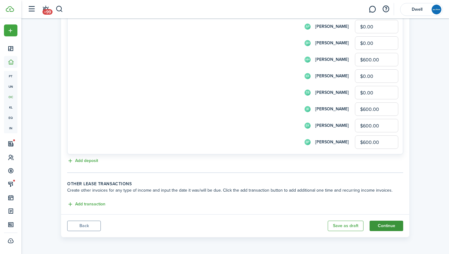
click at [387, 227] on button "Continue" at bounding box center [387, 226] width 34 height 10
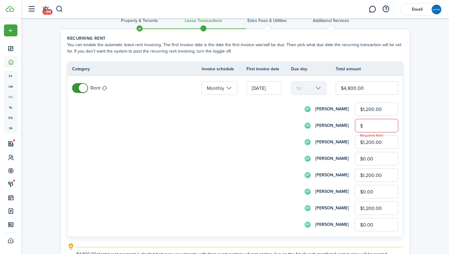
scroll to position [11, 0]
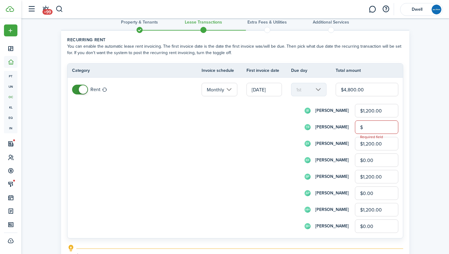
click at [369, 130] on input "$" at bounding box center [376, 126] width 43 height 13
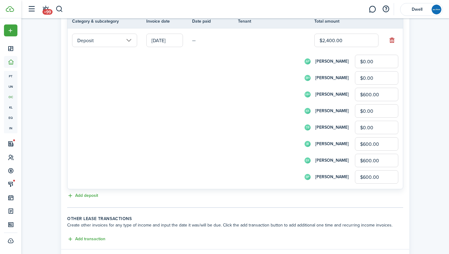
scroll to position [340, 0]
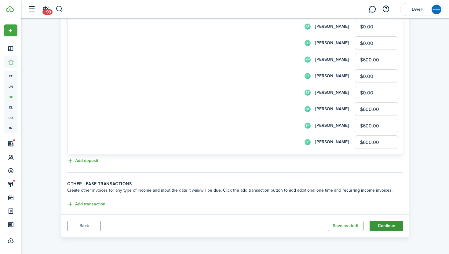
type input "$0.00"
click at [387, 225] on button "Continue" at bounding box center [387, 226] width 34 height 10
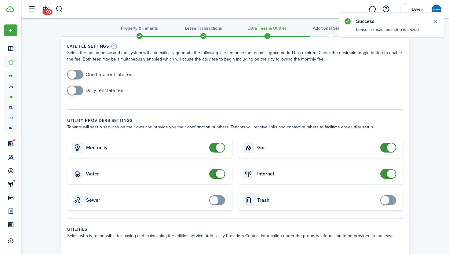
scroll to position [6, 0]
checkbox input "true"
click at [78, 74] on span at bounding box center [75, 74] width 6 height 10
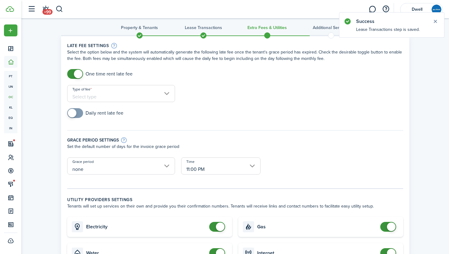
click at [148, 95] on input "Type of fee" at bounding box center [121, 93] width 108 height 17
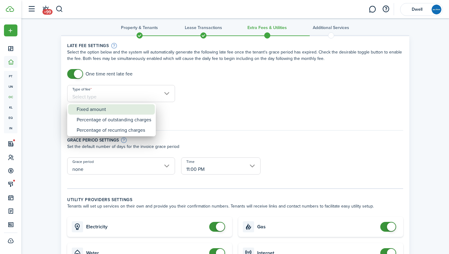
click at [137, 110] on div "Fixed amount" at bounding box center [114, 109] width 75 height 10
type input "Fixed amount"
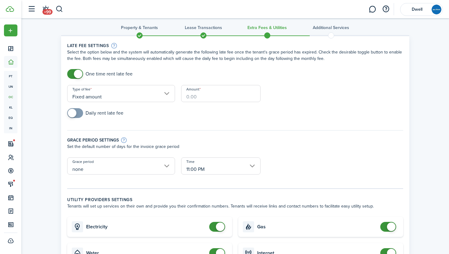
click at [199, 92] on input "Amount" at bounding box center [220, 93] width 79 height 17
type input "$100.00"
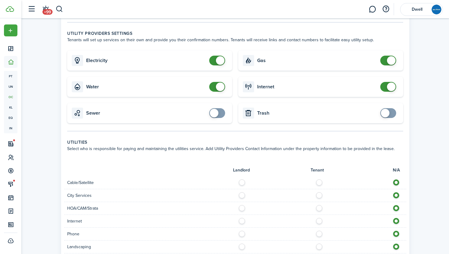
scroll to position [195, 0]
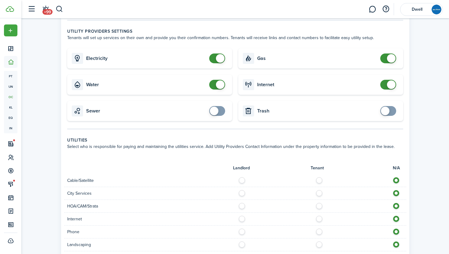
checkbox input "false"
click at [214, 84] on span at bounding box center [217, 85] width 6 height 10
checkbox input "false"
click at [215, 59] on span at bounding box center [217, 58] width 6 height 10
checkbox input "false"
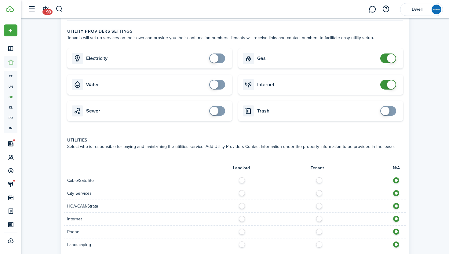
click at [385, 58] on span at bounding box center [388, 58] width 6 height 10
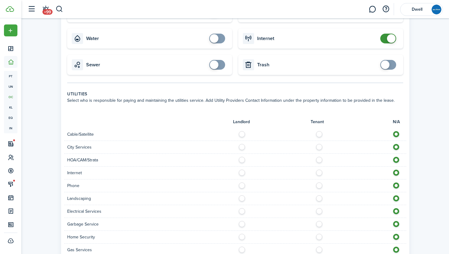
scroll to position [227, 0]
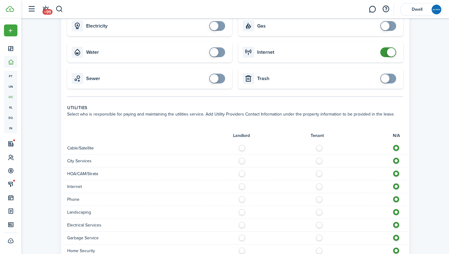
checkbox input "false"
click at [386, 52] on span at bounding box center [388, 52] width 6 height 10
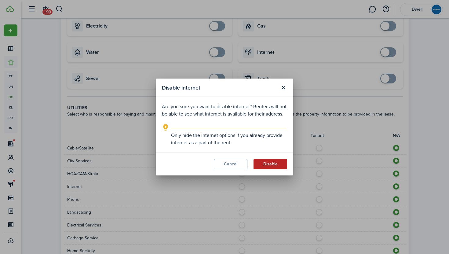
click at [275, 163] on button "Disable" at bounding box center [271, 164] width 34 height 10
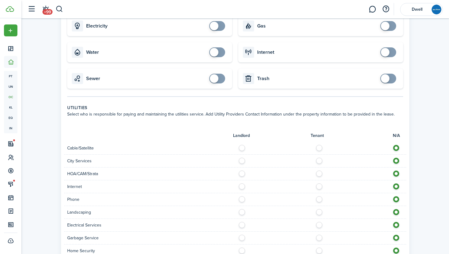
click at [320, 148] on label at bounding box center [321, 146] width 11 height 3
radio input "true"
click at [319, 161] on label at bounding box center [321, 159] width 11 height 3
radio input "true"
click at [320, 184] on label at bounding box center [321, 184] width 11 height 3
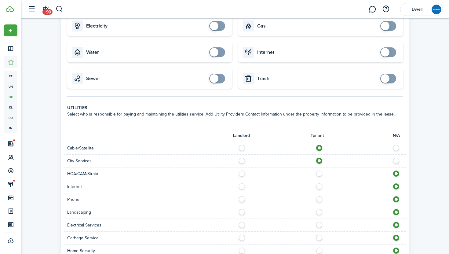
radio input "true"
click at [320, 199] on label at bounding box center [321, 197] width 11 height 3
radio input "true"
click at [240, 211] on label at bounding box center [243, 210] width 11 height 3
radio input "true"
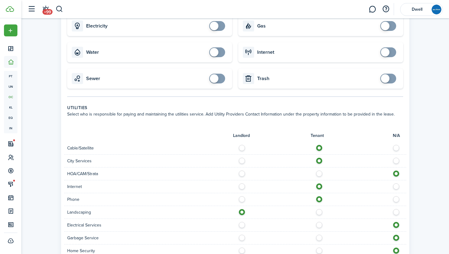
click at [318, 224] on label at bounding box center [321, 223] width 11 height 3
radio input "true"
click at [318, 236] on label at bounding box center [321, 236] width 11 height 3
radio input "true"
click at [320, 248] on label at bounding box center [321, 248] width 11 height 3
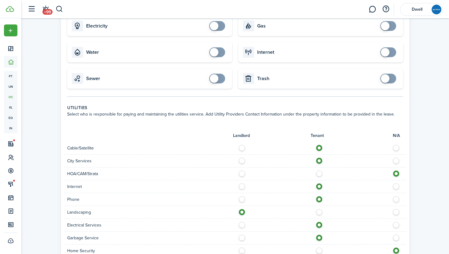
radio input "true"
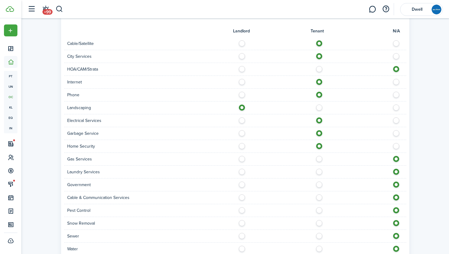
scroll to position [345, 0]
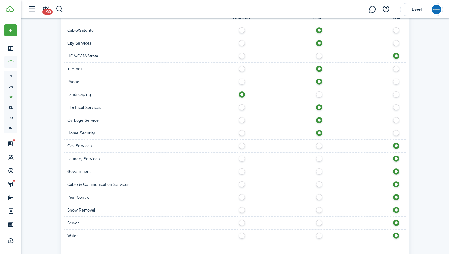
click at [320, 145] on label at bounding box center [321, 144] width 11 height 3
radio input "true"
click at [319, 158] on label at bounding box center [321, 156] width 11 height 3
radio input "true"
click at [322, 184] on label at bounding box center [321, 182] width 11 height 3
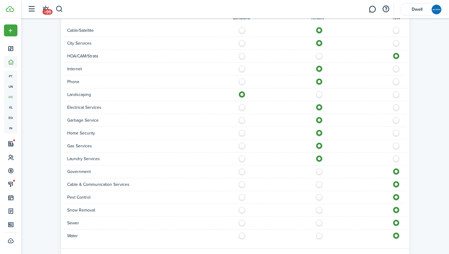
radio input "true"
click at [241, 197] on label at bounding box center [243, 195] width 11 height 3
radio input "true"
click at [241, 209] on label at bounding box center [243, 208] width 11 height 3
radio input "true"
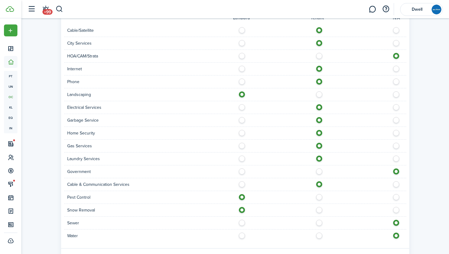
click at [320, 221] on label at bounding box center [321, 221] width 11 height 3
radio input "true"
click at [320, 233] on label at bounding box center [321, 233] width 11 height 3
radio input "true"
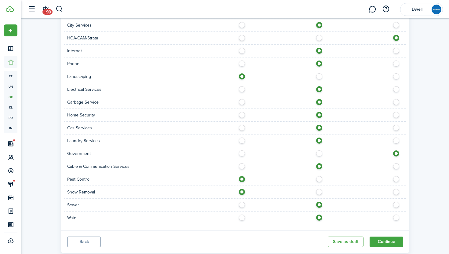
scroll to position [379, 0]
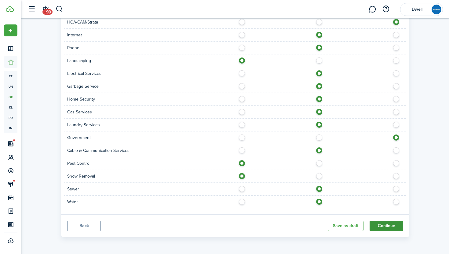
click at [379, 229] on button "Continue" at bounding box center [387, 226] width 34 height 10
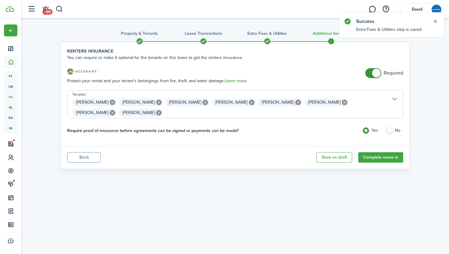
checkbox input "false"
click at [370, 73] on span at bounding box center [373, 73] width 6 height 10
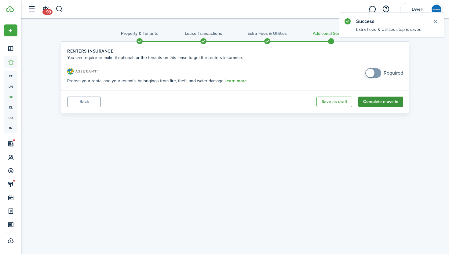
click at [374, 103] on button "Complete move in" at bounding box center [380, 102] width 45 height 10
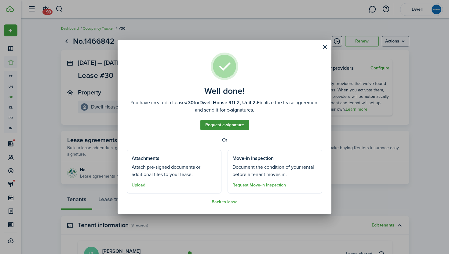
click at [227, 125] on link "Request e-signature" at bounding box center [224, 125] width 49 height 10
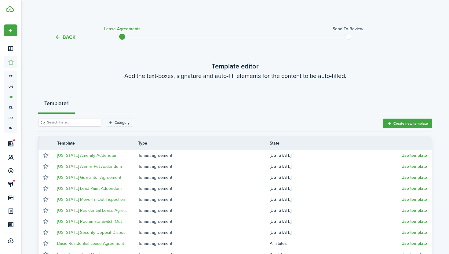
click at [82, 123] on input "search" at bounding box center [73, 122] width 54 height 6
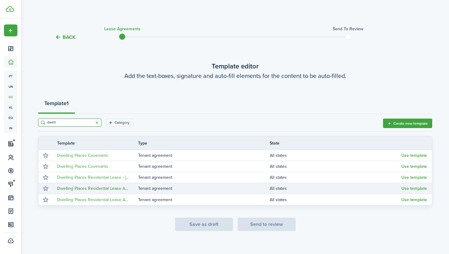
type input "dwell"
click at [112, 189] on link "Dwelling Places Residential Lease Agreement - New" at bounding box center [106, 188] width 99 height 6
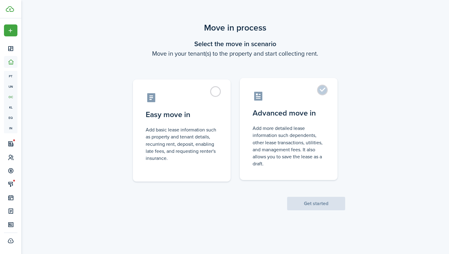
click at [287, 112] on control-radio-card-title "Advanced move in" at bounding box center [289, 113] width 72 height 11
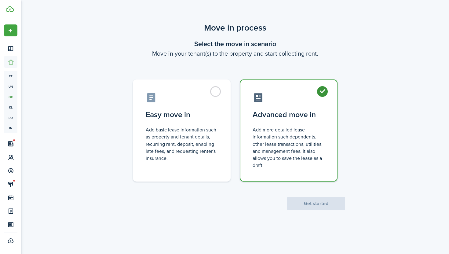
radio input "true"
click at [321, 205] on button "Get started" at bounding box center [316, 203] width 58 height 13
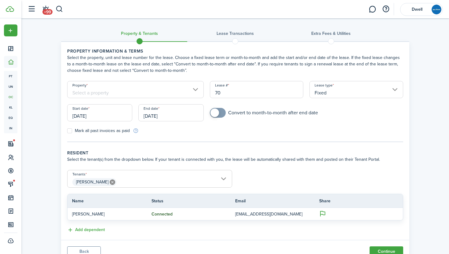
click at [105, 93] on input "Property" at bounding box center [135, 89] width 137 height 17
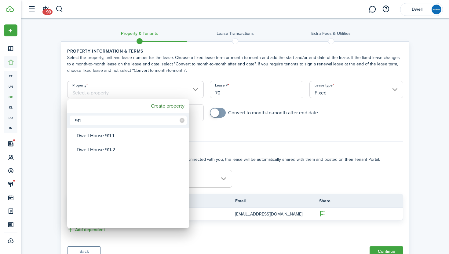
type input "911"
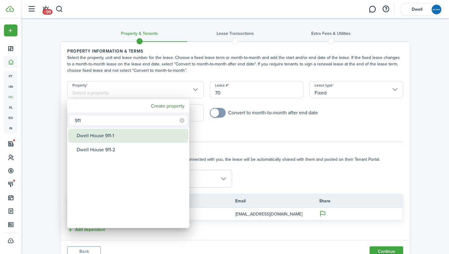
click at [128, 137] on div "Dwell House 911-1" at bounding box center [131, 136] width 108 height 14
type input "Dwell House 911-1"
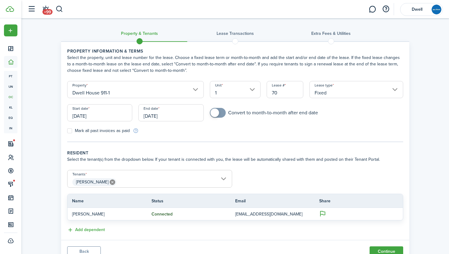
click at [288, 92] on input "70" at bounding box center [285, 89] width 37 height 17
type input "7"
click at [99, 114] on input "[DATE]" at bounding box center [99, 112] width 65 height 17
type input "31"
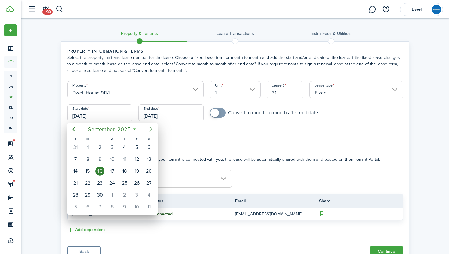
click at [151, 129] on icon "Next page" at bounding box center [150, 129] width 3 height 5
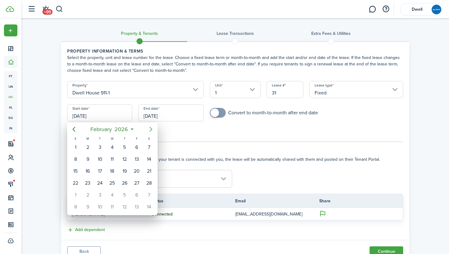
click at [151, 129] on icon "Next page" at bounding box center [150, 129] width 3 height 5
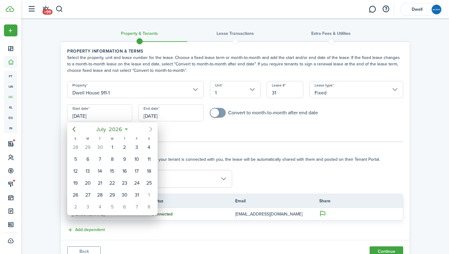
click at [151, 129] on icon "Next page" at bounding box center [150, 129] width 3 height 5
click at [148, 146] on div "1" at bounding box center [148, 147] width 9 height 9
type input "[DATE]"
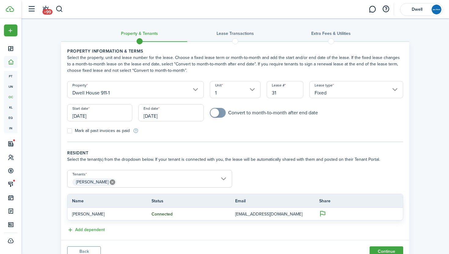
click at [155, 116] on input "[DATE]" at bounding box center [170, 112] width 65 height 17
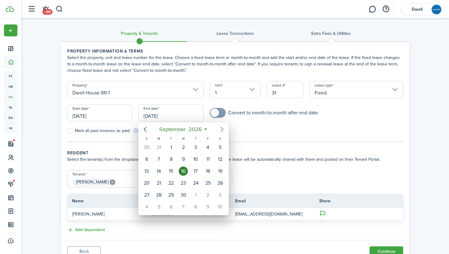
click at [224, 128] on icon "Next page" at bounding box center [221, 129] width 7 height 7
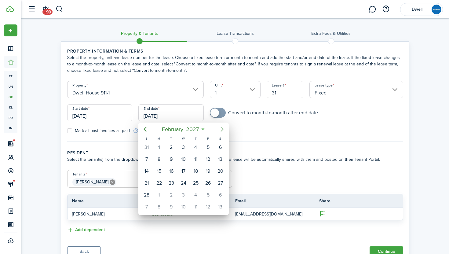
click at [224, 128] on icon "Next page" at bounding box center [221, 129] width 7 height 7
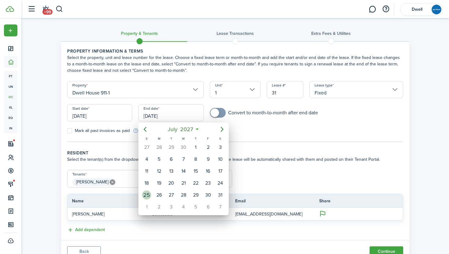
click at [148, 194] on div "25" at bounding box center [146, 194] width 9 height 9
type input "[DATE]"
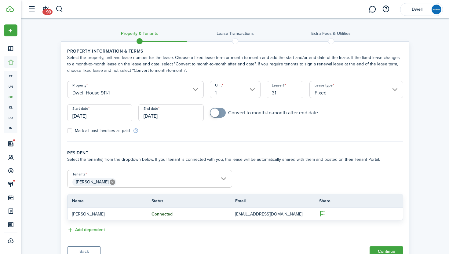
scroll to position [26, 0]
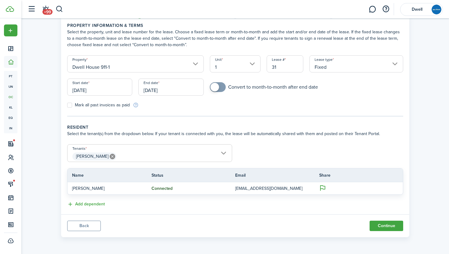
click at [134, 153] on span "Addison Birleson" at bounding box center [150, 156] width 164 height 10
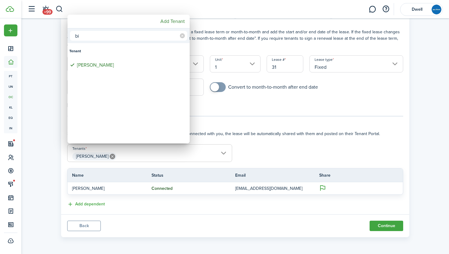
type input "b"
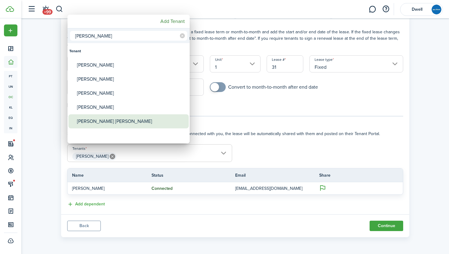
type input "harr"
click at [119, 122] on div "Deborah Gail Harris" at bounding box center [131, 121] width 108 height 14
type input "Addison Birleson, Deborah Gail Harris"
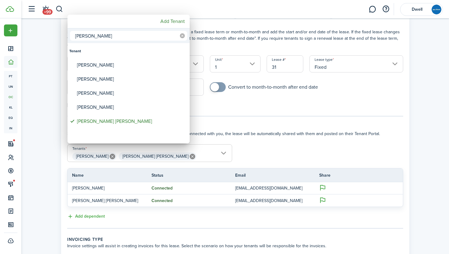
click at [182, 35] on icon at bounding box center [182, 35] width 5 height 5
click at [144, 35] on input "text" at bounding box center [128, 36] width 117 height 10
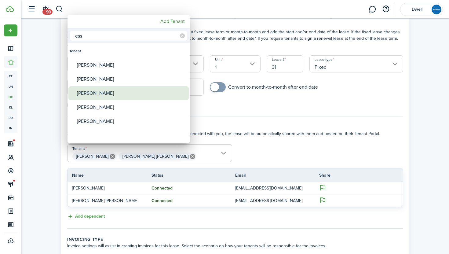
type input "ess"
click at [135, 94] on div "Josie Essary" at bounding box center [131, 93] width 108 height 14
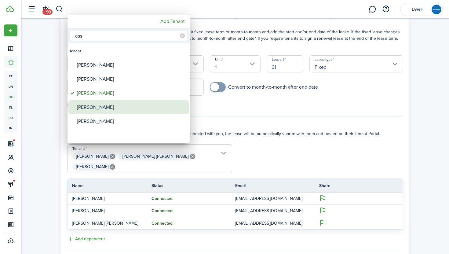
click at [137, 107] on div "Stacie Essary" at bounding box center [131, 107] width 108 height 14
type input "Addison Birleson, Deborah Gail Harris, Josie Essary, Stacie Essary"
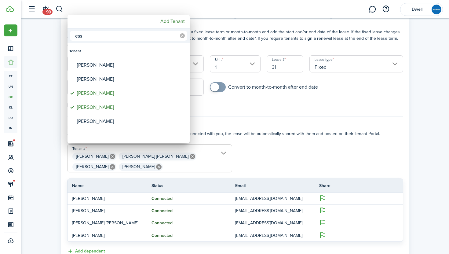
click at [181, 35] on icon at bounding box center [182, 35] width 5 height 5
click at [145, 37] on input "text" at bounding box center [128, 36] width 117 height 10
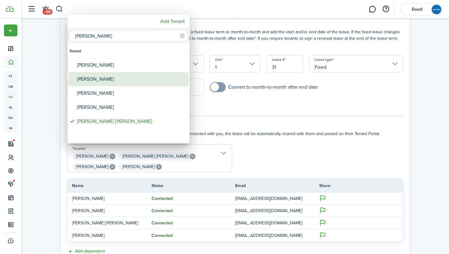
type input "harr"
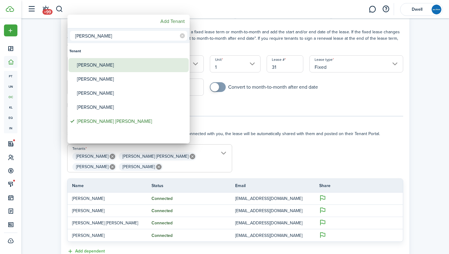
click at [131, 68] on div "Julia Harrington" at bounding box center [131, 65] width 108 height 14
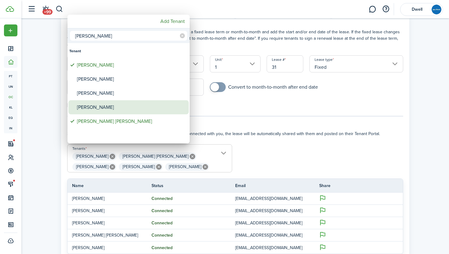
click at [141, 103] on div "Brandon Harrington" at bounding box center [131, 107] width 108 height 14
type input "Addison Birleson, Deborah Gail Harris, Josie Essary, Stacie Essary, Julia Harri…"
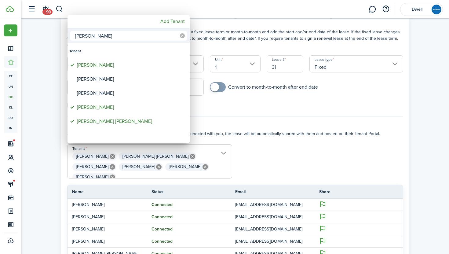
click at [181, 34] on icon at bounding box center [182, 35] width 5 height 5
click at [145, 37] on input "text" at bounding box center [128, 36] width 117 height 10
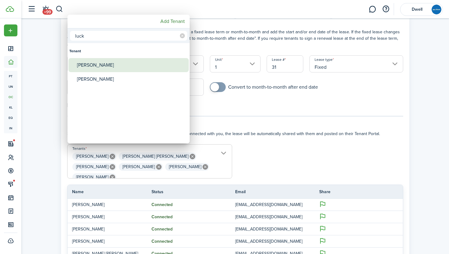
type input "luck"
click at [136, 65] on div "Lilly Luckett" at bounding box center [131, 65] width 108 height 14
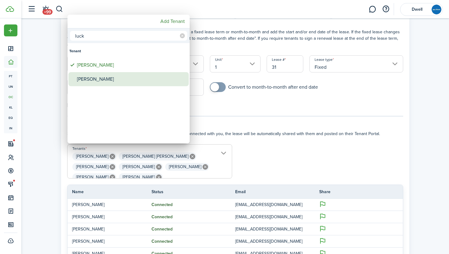
click at [140, 78] on div "Shea Luckett" at bounding box center [131, 79] width 108 height 14
type input "Addison Birleson, Deborah Gail Harris, Josie Essary, Stacie Essary, Julia Harri…"
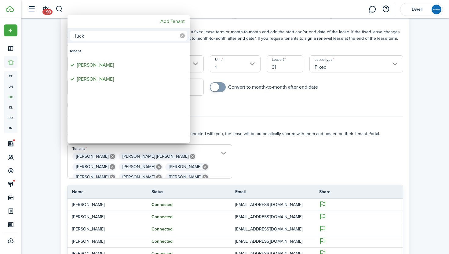
click at [182, 35] on icon at bounding box center [182, 35] width 5 height 5
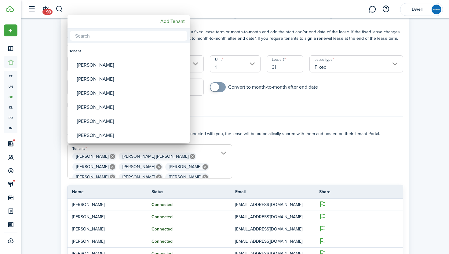
click at [273, 148] on div at bounding box center [224, 127] width 547 height 352
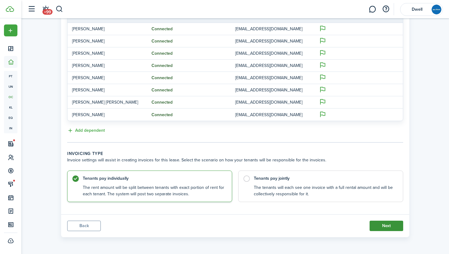
scroll to position [0, 0]
click at [390, 226] on button "Next" at bounding box center [387, 226] width 34 height 10
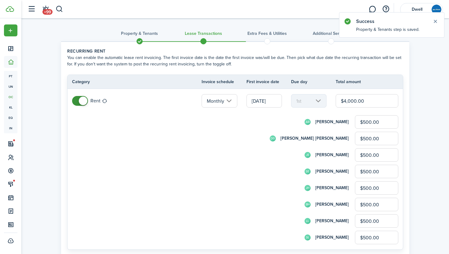
click at [352, 100] on input "$4,000.00" at bounding box center [367, 100] width 63 height 13
type input "$400.00"
type input "$50.00"
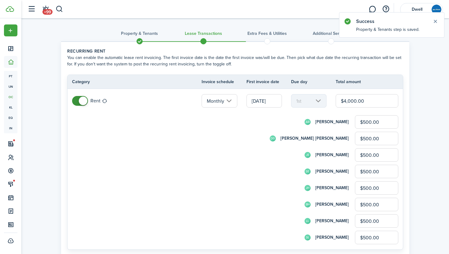
type input "$50.00"
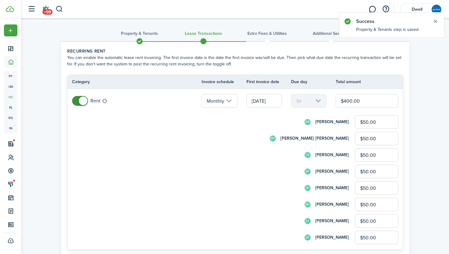
type input "$4,800.00"
type input "$600.00"
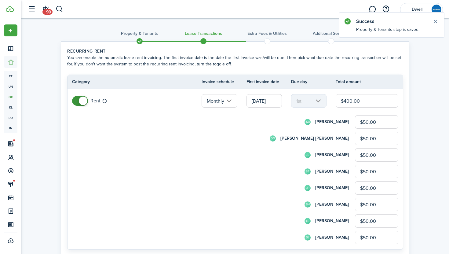
type input "$600.00"
type input "$4,800.00"
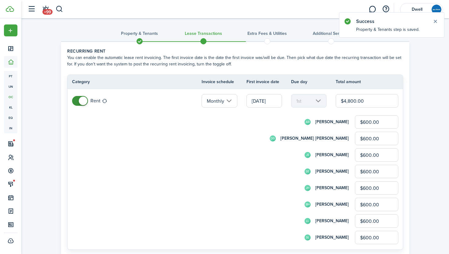
click at [365, 120] on input "$600.00" at bounding box center [376, 121] width 43 height 13
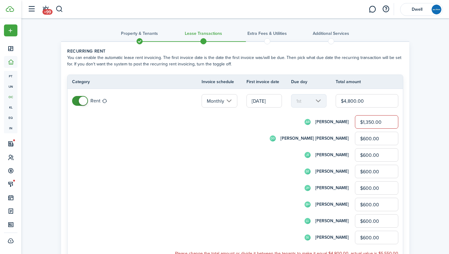
type input "$1,350.00"
type input "$0.00"
type input "$1,100.00"
type input "$0.00"
type input "$1,250.00"
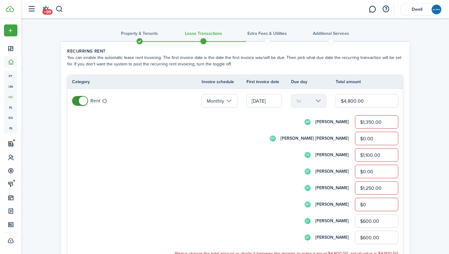
type input "$0.00"
type input "$1,100.00"
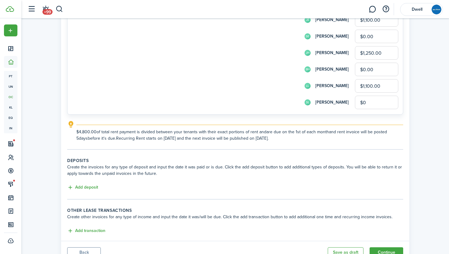
scroll to position [142, 0]
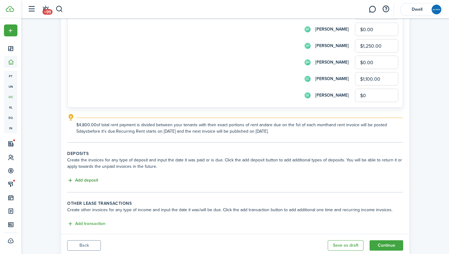
type input "$0.00"
click at [91, 179] on button "Add deposit" at bounding box center [82, 180] width 31 height 7
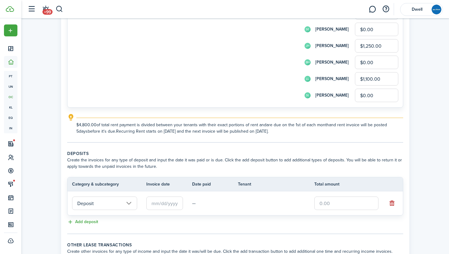
click at [156, 203] on input "text" at bounding box center [164, 202] width 37 height 13
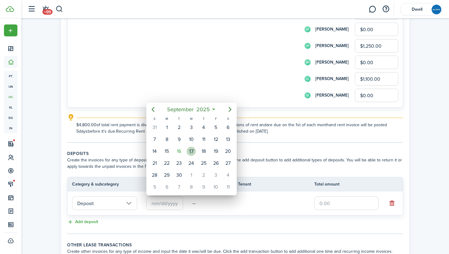
click at [189, 152] on div "17" at bounding box center [191, 151] width 9 height 9
type input "[DATE]"
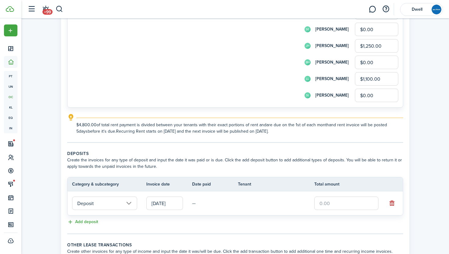
click at [340, 203] on input "text" at bounding box center [346, 202] width 64 height 13
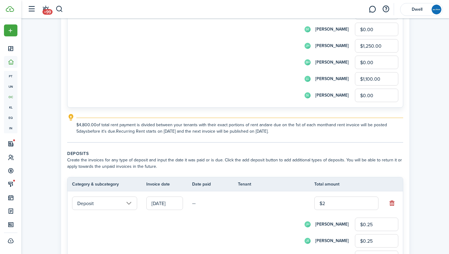
type input "$24"
type input "$3.00"
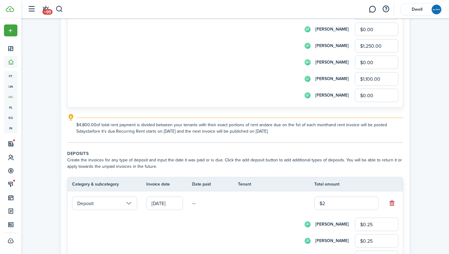
type input "$3.00"
type input "$240"
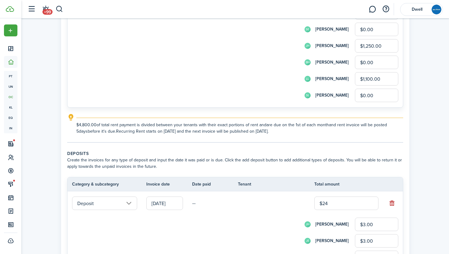
type input "$30.00"
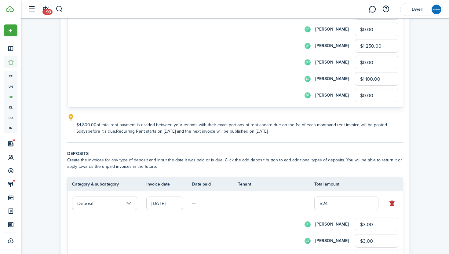
type input "$30.00"
type input "$2,400"
type input "$300.00"
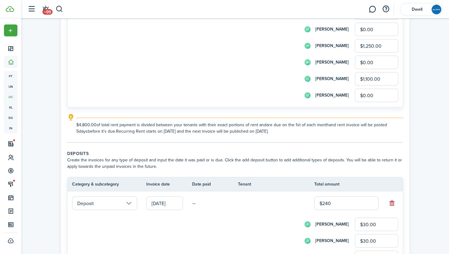
type input "$300.00"
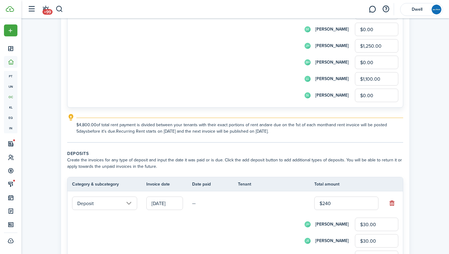
type input "$300.00"
type input "$2,400.00"
click at [367, 222] on input "$300.00" at bounding box center [376, 224] width 43 height 13
type input "$600.00"
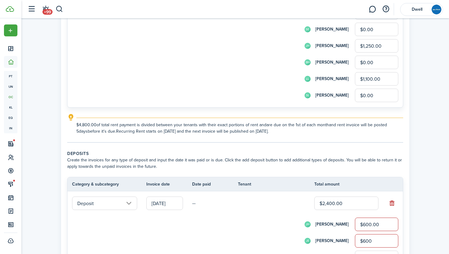
type input "$600.00"
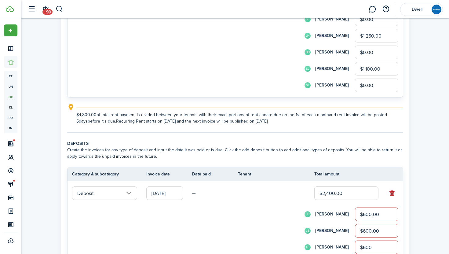
type input "$600.00"
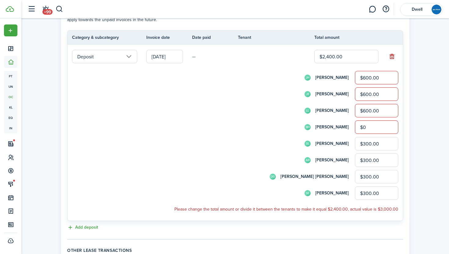
type input "$0.00"
type input "$600.00"
type input "$0.00"
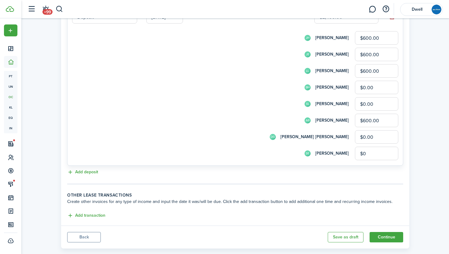
scroll to position [340, 0]
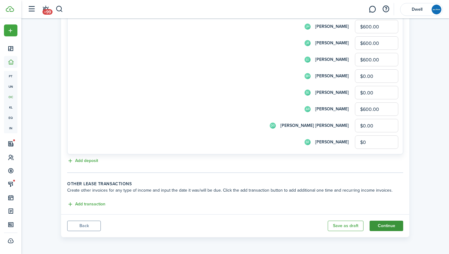
type input "$0.00"
click at [385, 228] on button "Continue" at bounding box center [387, 226] width 34 height 10
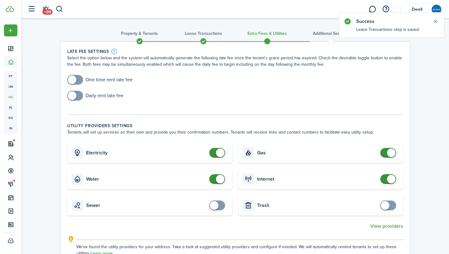
checkbox input "true"
click at [78, 77] on span at bounding box center [75, 80] width 6 height 10
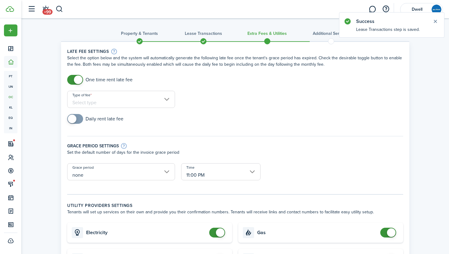
click at [127, 101] on input "Type of fee" at bounding box center [121, 99] width 108 height 17
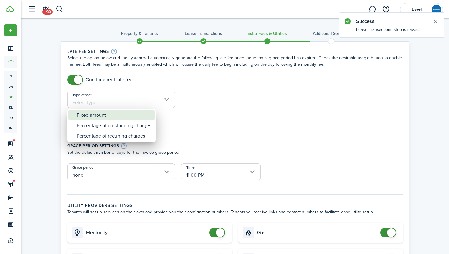
click at [138, 119] on div "Fixed amount" at bounding box center [114, 115] width 75 height 10
type input "Fixed amount"
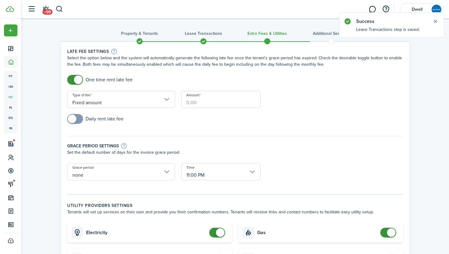
click at [223, 101] on input "Amount" at bounding box center [220, 99] width 79 height 17
type input "$100.00"
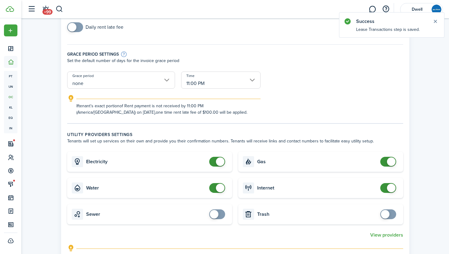
scroll to position [101, 0]
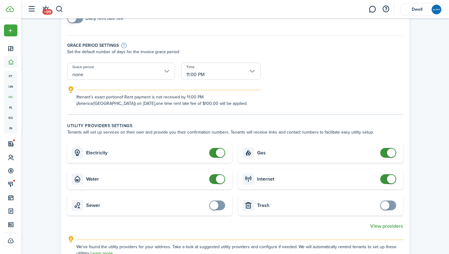
click at [207, 152] on card "Electricity" at bounding box center [149, 153] width 165 height 20
checkbox input "false"
click at [214, 152] on span at bounding box center [217, 153] width 6 height 10
checkbox input "false"
click at [217, 178] on span at bounding box center [220, 179] width 9 height 9
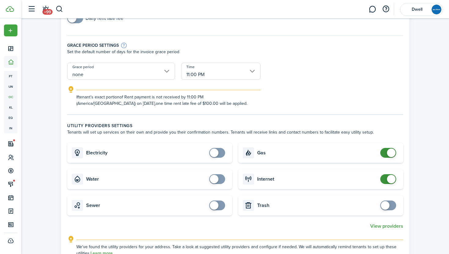
checkbox input "false"
click at [385, 151] on span at bounding box center [388, 153] width 6 height 10
checkbox input "false"
click at [385, 180] on span at bounding box center [388, 179] width 6 height 10
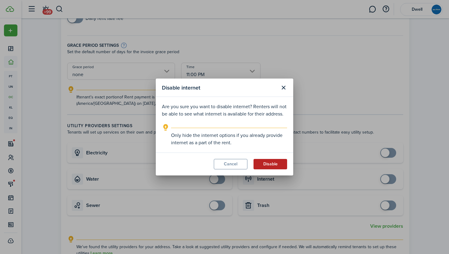
click at [268, 166] on button "Disable" at bounding box center [271, 164] width 34 height 10
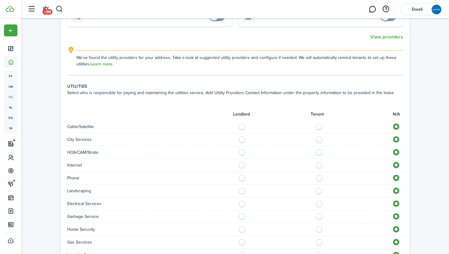
scroll to position [302, 0]
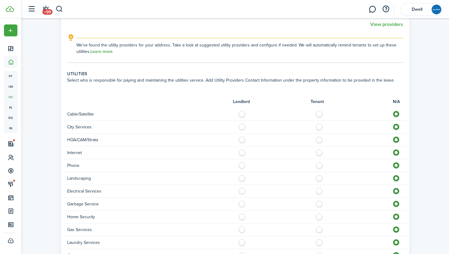
click at [318, 114] on label at bounding box center [321, 112] width 11 height 3
radio input "true"
click at [320, 125] on label at bounding box center [321, 125] width 11 height 3
radio input "true"
click at [320, 151] on label at bounding box center [321, 150] width 11 height 3
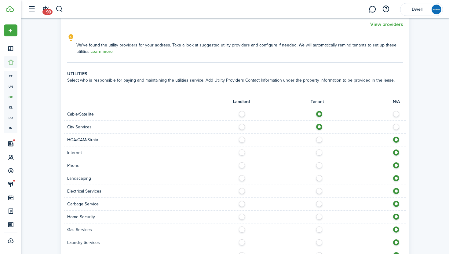
radio input "true"
click at [320, 165] on label at bounding box center [321, 163] width 11 height 3
radio input "true"
click at [243, 178] on label at bounding box center [243, 176] width 11 height 3
radio input "true"
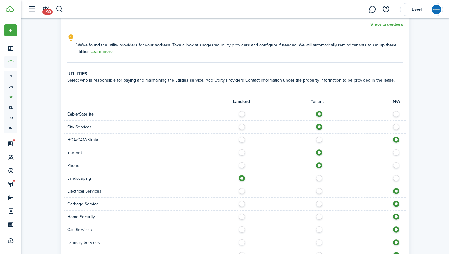
click at [320, 190] on label at bounding box center [321, 189] width 11 height 3
radio input "true"
click at [320, 204] on label at bounding box center [321, 202] width 11 height 3
radio input "true"
click at [319, 217] on label at bounding box center [321, 215] width 11 height 3
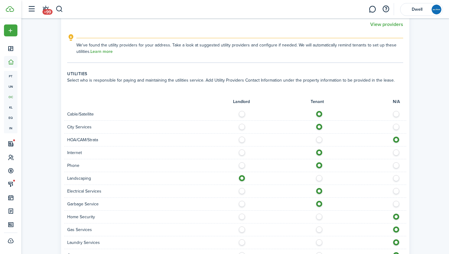
radio input "true"
click at [320, 225] on div "Gas Services" at bounding box center [235, 229] width 342 height 13
click at [320, 227] on label at bounding box center [321, 227] width 11 height 3
radio input "true"
click at [319, 242] on label at bounding box center [321, 240] width 11 height 3
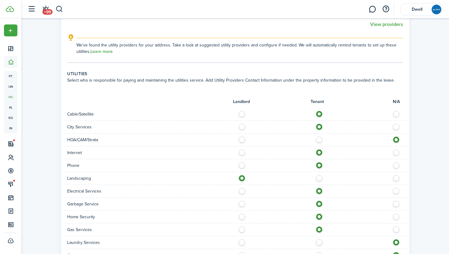
radio input "true"
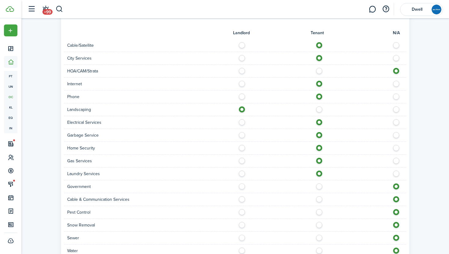
scroll to position [372, 0]
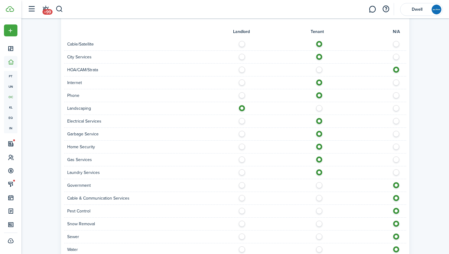
click at [320, 198] on label at bounding box center [321, 196] width 11 height 3
radio input "true"
click at [240, 211] on label at bounding box center [243, 209] width 11 height 3
radio input "true"
click at [243, 224] on label at bounding box center [243, 222] width 11 height 3
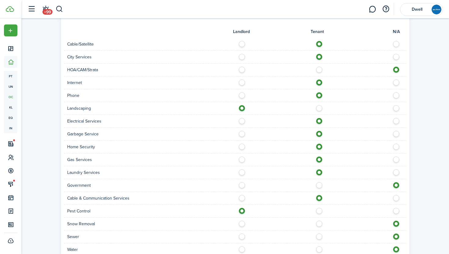
radio input "true"
click at [316, 235] on label at bounding box center [321, 234] width 11 height 3
radio input "true"
click at [319, 248] on label at bounding box center [321, 247] width 11 height 3
radio input "true"
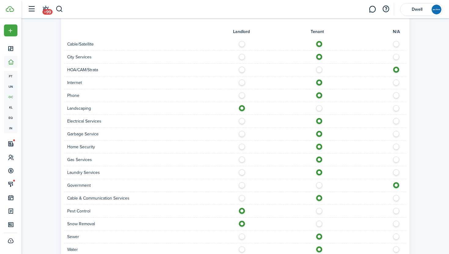
scroll to position [420, 0]
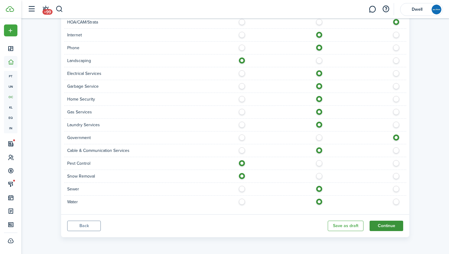
click at [391, 226] on button "Continue" at bounding box center [387, 226] width 34 height 10
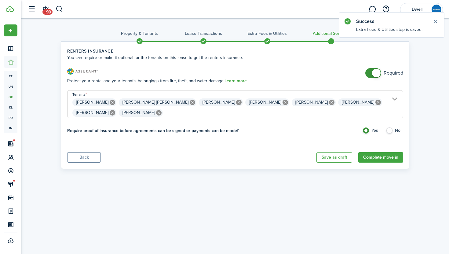
checkbox input "false"
click at [371, 73] on span at bounding box center [373, 73] width 6 height 10
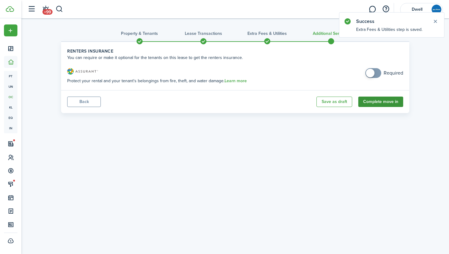
click at [379, 100] on button "Complete move in" at bounding box center [380, 102] width 45 height 10
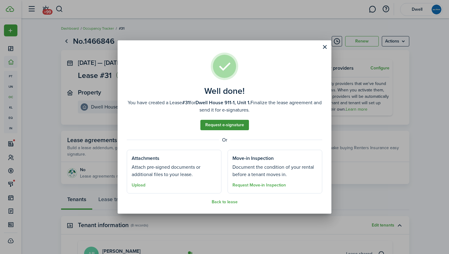
click at [233, 125] on link "Request e-signature" at bounding box center [224, 125] width 49 height 10
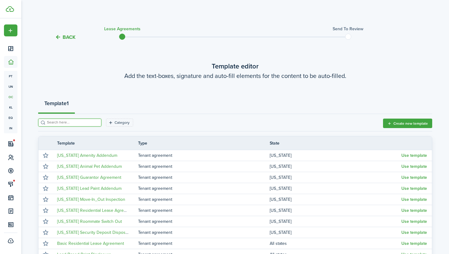
click at [66, 123] on input "search" at bounding box center [73, 122] width 54 height 6
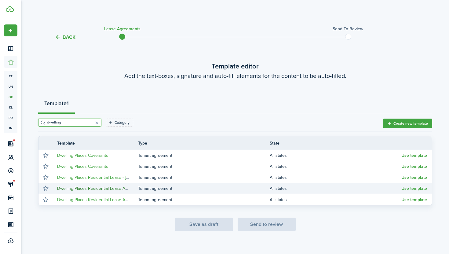
type input "dwelling"
click at [117, 189] on link "Dwelling Places Residential Lease Agreement - New" at bounding box center [106, 188] width 99 height 6
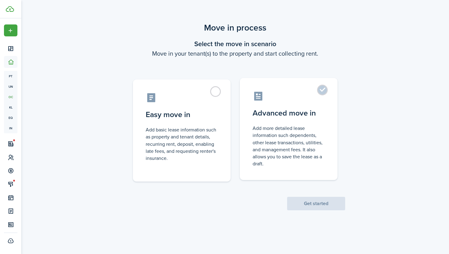
click at [276, 115] on control-radio-card-title "Advanced move in" at bounding box center [289, 113] width 72 height 11
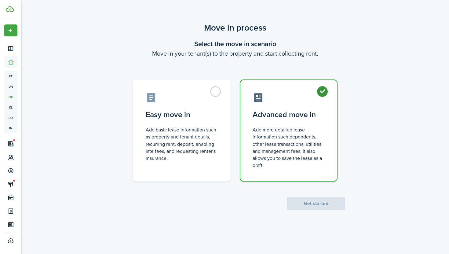
radio input "true"
click at [323, 200] on button "Get started" at bounding box center [316, 203] width 58 height 13
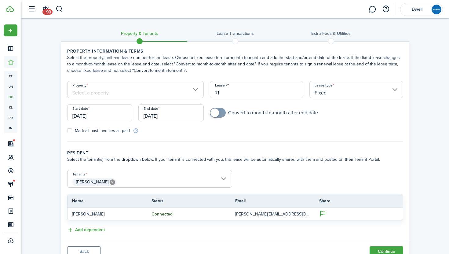
click at [226, 91] on input "71" at bounding box center [257, 89] width 94 height 17
type input "7"
click at [164, 93] on input "Property" at bounding box center [135, 89] width 137 height 17
type input "32"
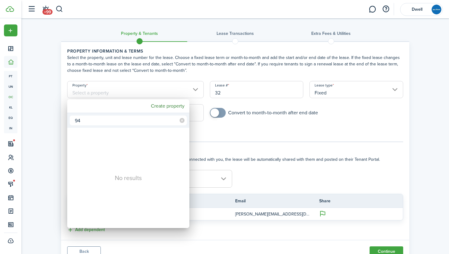
type input "9"
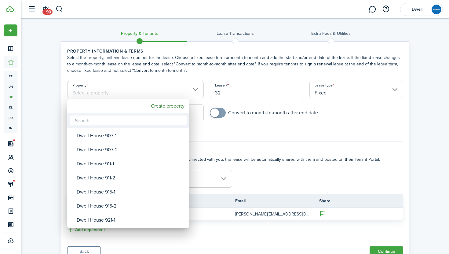
click at [225, 94] on div at bounding box center [224, 127] width 547 height 352
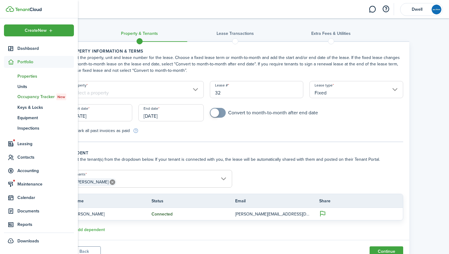
click at [24, 73] on span "Properties" at bounding box center [45, 76] width 57 height 6
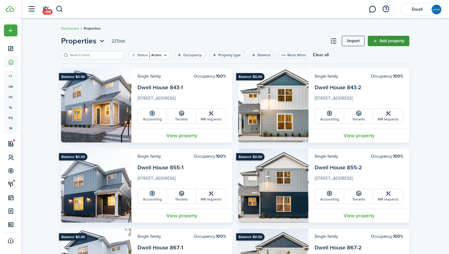
click at [387, 41] on link "Add property" at bounding box center [389, 41] width 42 height 10
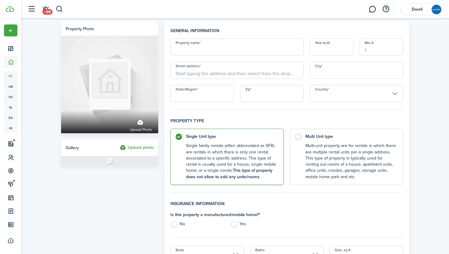
click at [208, 53] on input "Property name" at bounding box center [236, 46] width 133 height 17
type input "943-1"
click at [331, 52] on input "Year built" at bounding box center [332, 46] width 44 height 17
type input "2026"
click at [248, 74] on input "Street address" at bounding box center [236, 70] width 133 height 17
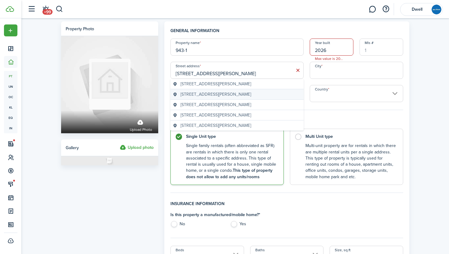
click at [251, 95] on span "943-1 North Storer Avenue, Fayetteville, AR, USA" at bounding box center [216, 94] width 71 height 6
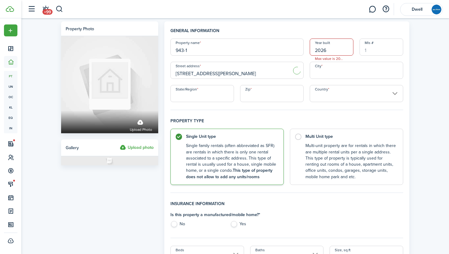
type input "943 N Storer Ave"
type input "Fayetteville"
type input "AR"
type input "72701"
type input "United States"
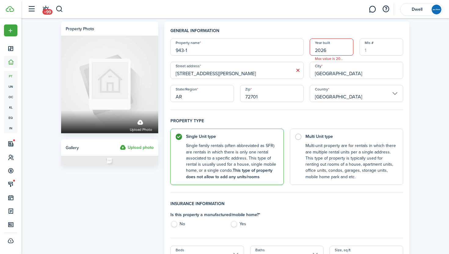
click at [194, 49] on input "943-1" at bounding box center [236, 46] width 133 height 17
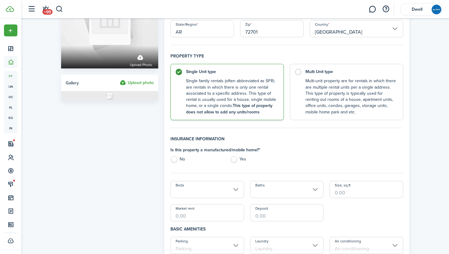
scroll to position [73, 0]
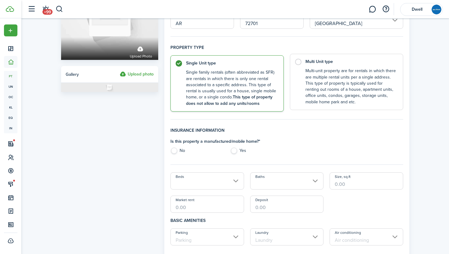
type input "943-1"
click at [316, 98] on control-radio-card-description "Multi-unit property are for rentals in which there are multiple rental units pe…" at bounding box center [350, 86] width 91 height 37
radio input "false"
radio input "true"
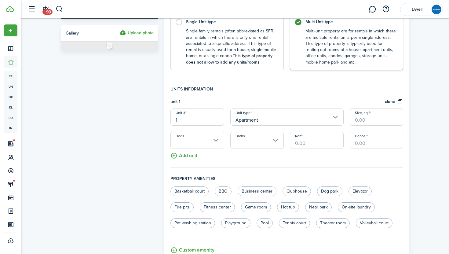
scroll to position [123, 0]
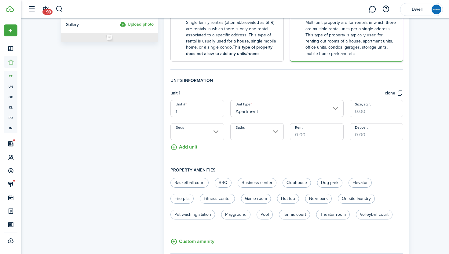
click at [268, 112] on input "Apartment" at bounding box center [286, 108] width 113 height 17
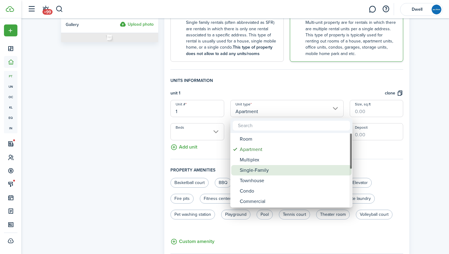
click at [281, 170] on div "Single-Family" at bounding box center [294, 170] width 108 height 10
type input "Single-Family"
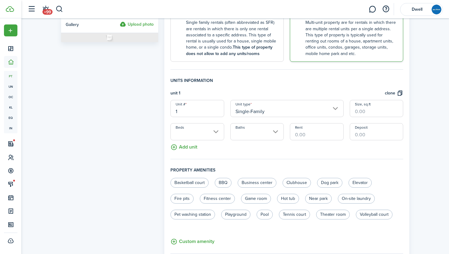
click at [358, 113] on input "Size, sq.ft" at bounding box center [376, 108] width 53 height 17
type input "1,800"
click at [303, 134] on input "Rent" at bounding box center [316, 131] width 53 height 17
type input "$4,800.00"
click at [359, 133] on input "Deposit" at bounding box center [376, 131] width 53 height 17
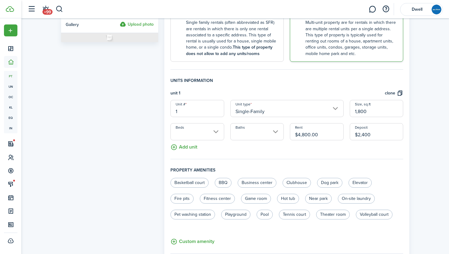
click at [200, 135] on input "Beds" at bounding box center [196, 131] width 53 height 17
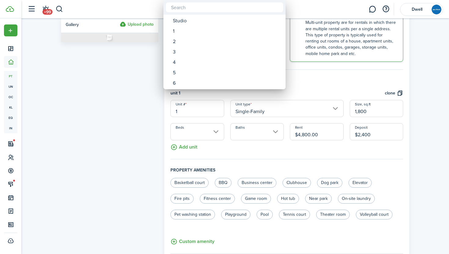
type input "$2,400.00"
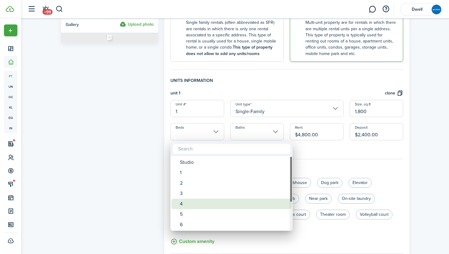
click at [203, 203] on div "4" at bounding box center [234, 204] width 108 height 10
type input "4"
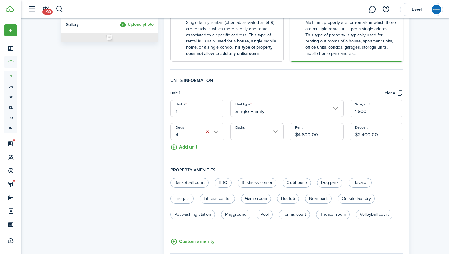
click at [240, 133] on input "Baths" at bounding box center [256, 131] width 53 height 17
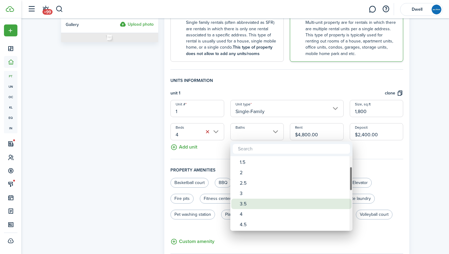
click at [269, 202] on div "3.5" at bounding box center [294, 204] width 108 height 10
type input "3.5"
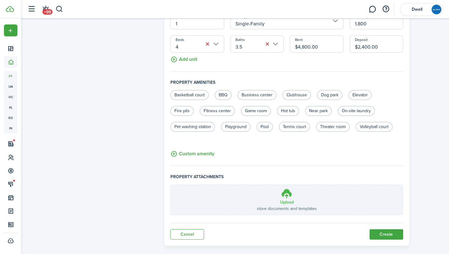
scroll to position [219, 0]
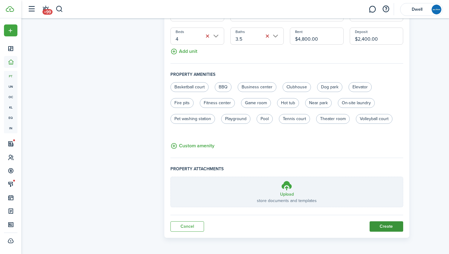
click at [382, 225] on button "Create" at bounding box center [387, 226] width 34 height 10
click at [388, 226] on button "Create" at bounding box center [387, 226] width 34 height 10
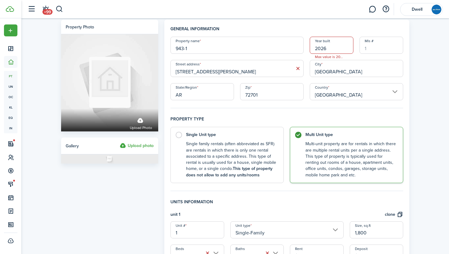
scroll to position [0, 0]
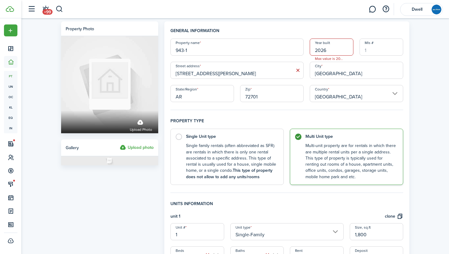
click at [336, 51] on input "2026" at bounding box center [332, 46] width 44 height 17
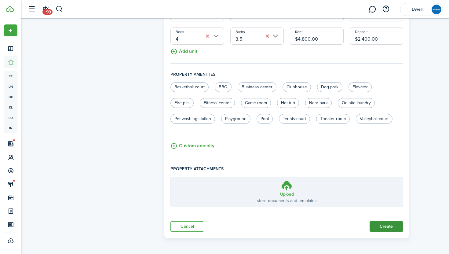
type input "2025"
click at [388, 224] on button "Create" at bounding box center [387, 226] width 34 height 10
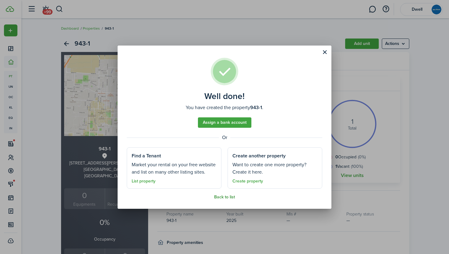
click at [229, 198] on link "Back to list" at bounding box center [224, 197] width 21 height 5
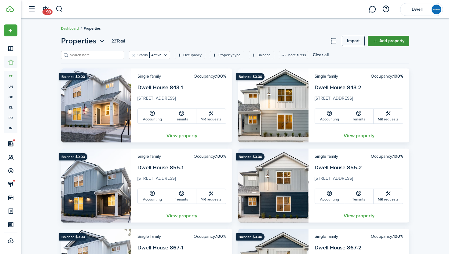
click at [389, 38] on link "Add property" at bounding box center [389, 41] width 42 height 10
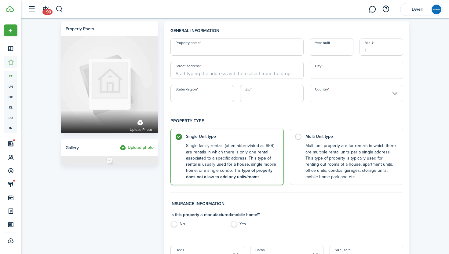
click at [223, 49] on input "Property name" at bounding box center [236, 46] width 133 height 17
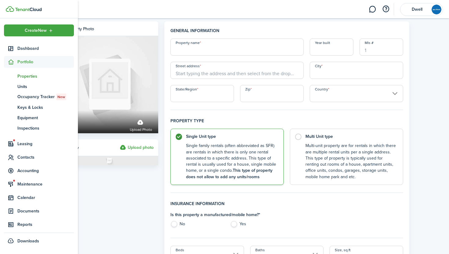
click at [31, 75] on span "Properties" at bounding box center [45, 76] width 57 height 6
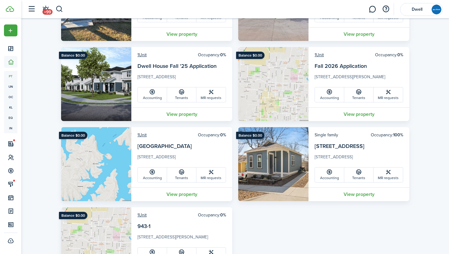
scroll to position [786, 0]
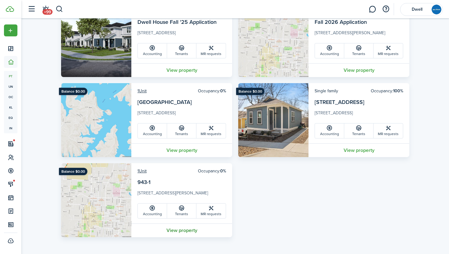
click at [188, 232] on link "View property" at bounding box center [181, 230] width 101 height 14
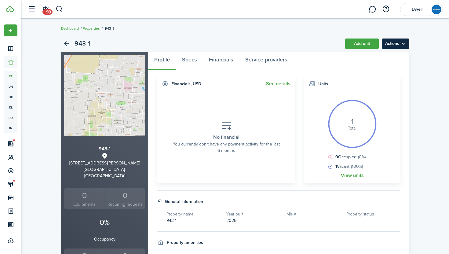
click at [397, 39] on menu-btn "Actions" at bounding box center [395, 43] width 27 height 10
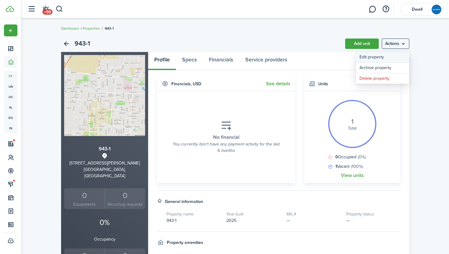
click at [365, 60] on link "Edit property" at bounding box center [382, 57] width 53 height 10
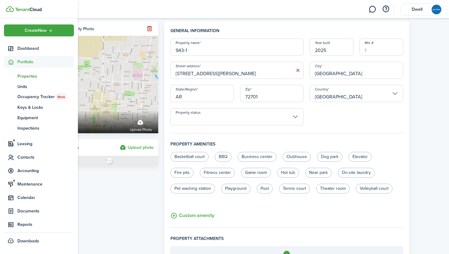
click at [29, 63] on span "Portfolio" at bounding box center [45, 62] width 57 height 6
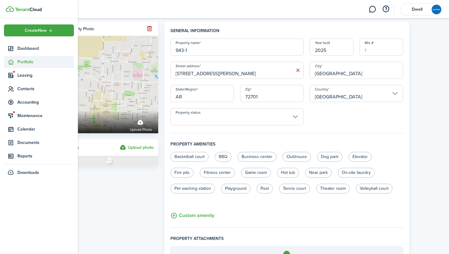
click at [29, 63] on span "Portfolio" at bounding box center [45, 62] width 57 height 6
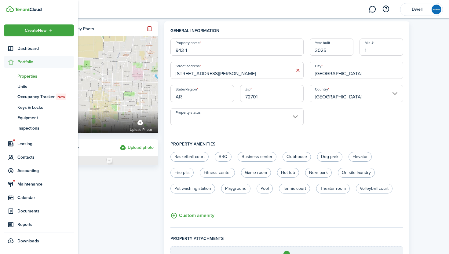
click at [29, 73] on span "Properties" at bounding box center [45, 76] width 57 height 6
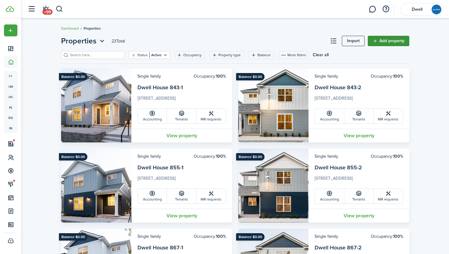
click at [390, 40] on link "Add property" at bounding box center [389, 41] width 42 height 10
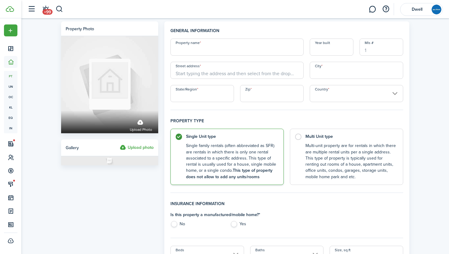
click at [209, 49] on input "Property name" at bounding box center [236, 46] width 133 height 17
type input "943-2"
click at [329, 52] on input "Year built" at bounding box center [332, 46] width 44 height 17
type input "2025"
click at [215, 73] on input "Street address" at bounding box center [236, 70] width 133 height 17
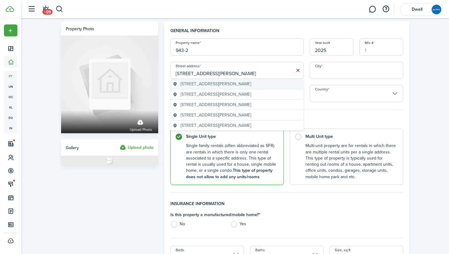
click at [242, 83] on span "943-2 North Storer Avenue, Fayetteville, AR, USA" at bounding box center [216, 84] width 71 height 6
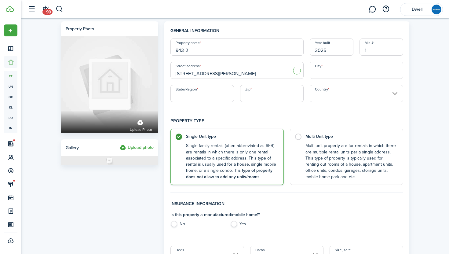
type input "943 N Storer Ave"
type input "Fayetteville"
type input "AR"
type input "72701"
type input "United States"
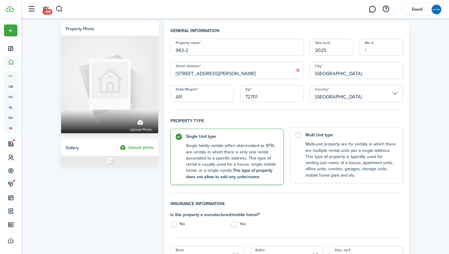
click at [319, 145] on control-radio-card-description "Multi-unit property are for rentals in which there are multiple rental units pe…" at bounding box center [350, 159] width 91 height 37
radio input "false"
radio input "true"
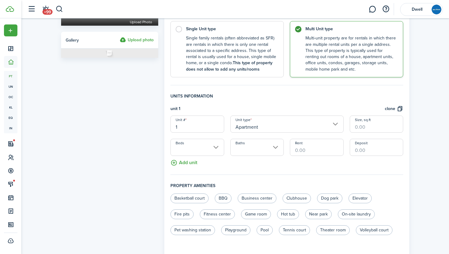
scroll to position [105, 0]
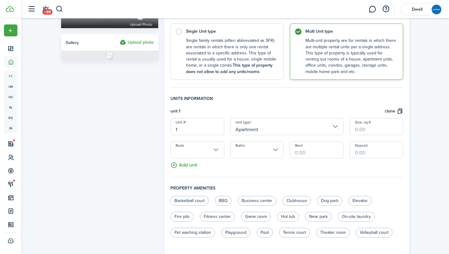
click at [203, 133] on input "1" at bounding box center [196, 126] width 53 height 17
click at [262, 131] on input "Apartment" at bounding box center [286, 126] width 113 height 17
type input "2"
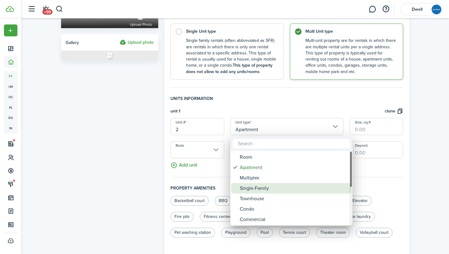
click at [274, 187] on div "Single-Family" at bounding box center [294, 188] width 108 height 10
type input "Single-Family"
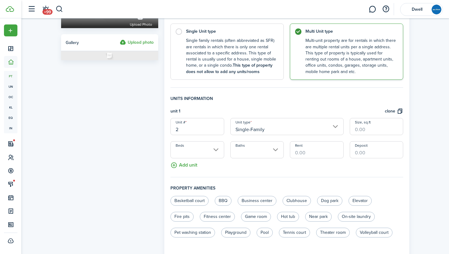
click at [368, 128] on input "Size, sq.ft" at bounding box center [376, 126] width 53 height 17
click at [209, 154] on input "Beds" at bounding box center [196, 149] width 53 height 17
type input "1,800"
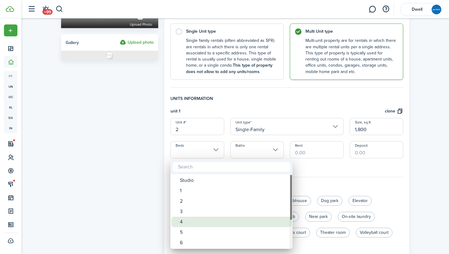
click at [216, 221] on div "4" at bounding box center [234, 222] width 108 height 10
type input "4"
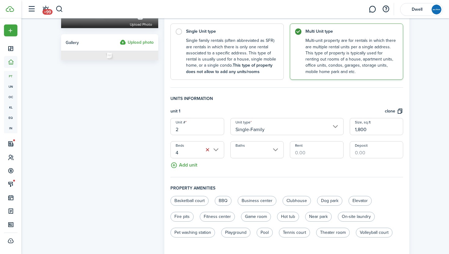
click at [246, 149] on input "Baths" at bounding box center [256, 149] width 53 height 17
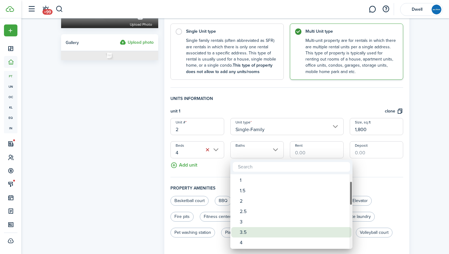
click at [266, 234] on div "3.5" at bounding box center [294, 232] width 108 height 10
type input "3.5"
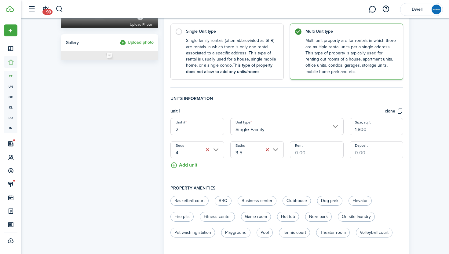
click at [304, 154] on input "Rent" at bounding box center [316, 149] width 53 height 17
type input "$4,800.00"
click at [360, 152] on input "Deposit" at bounding box center [376, 149] width 53 height 17
type input "$2,400.00"
click at [397, 111] on button "clone" at bounding box center [394, 111] width 18 height 7
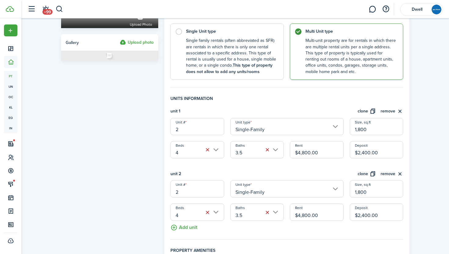
click at [202, 193] on input "2" at bounding box center [196, 188] width 53 height 17
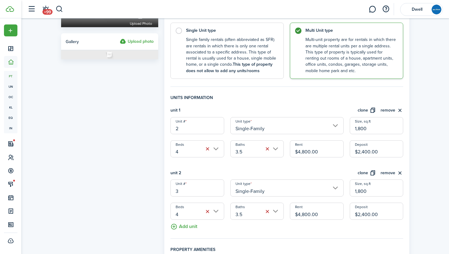
scroll to position [112, 0]
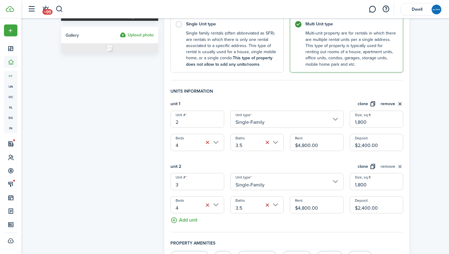
type input "3"
click at [388, 165] on button "remove" at bounding box center [392, 166] width 23 height 7
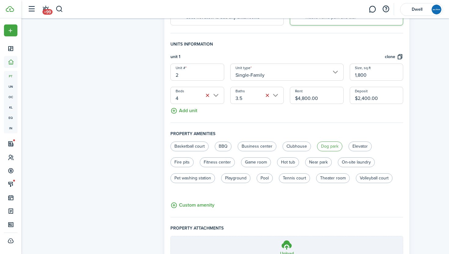
scroll to position [219, 0]
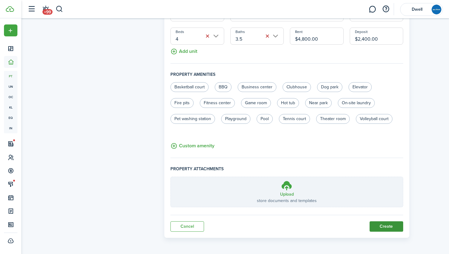
click at [397, 229] on button "Create" at bounding box center [387, 226] width 34 height 10
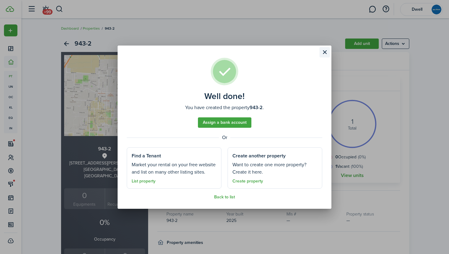
click at [323, 49] on button "Close modal" at bounding box center [325, 52] width 10 height 10
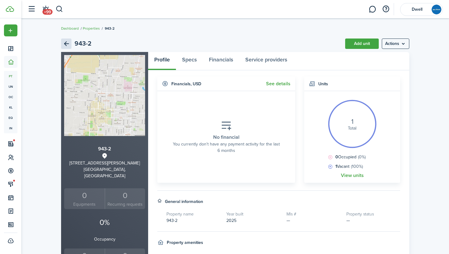
click at [67, 42] on link "Back" at bounding box center [66, 43] width 10 height 10
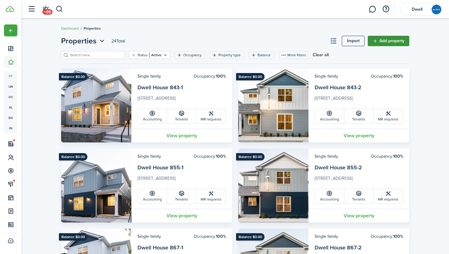
click at [393, 38] on link "Add property" at bounding box center [389, 41] width 42 height 10
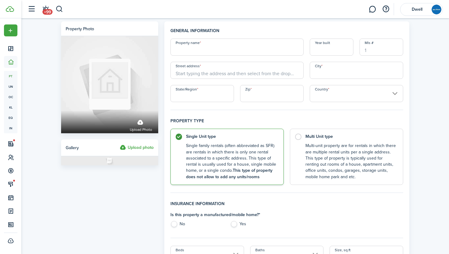
click at [232, 47] on input "Property name" at bounding box center [236, 46] width 133 height 17
type input "943-3"
click at [324, 52] on input "Year built" at bounding box center [332, 46] width 44 height 17
type input "2025"
click at [213, 74] on input "Street address" at bounding box center [236, 70] width 133 height 17
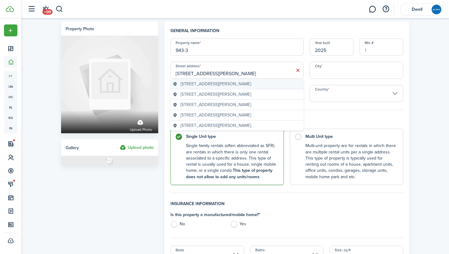
click at [234, 82] on span "943-3 North Storer Avenue, Fayetteville, AR, USA" at bounding box center [216, 84] width 71 height 6
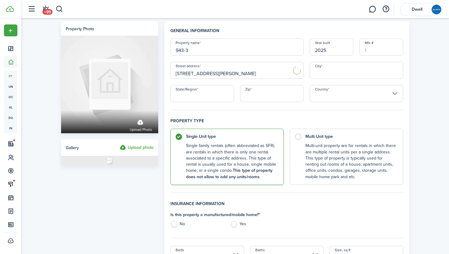
type input "943 N Storer Ave"
type input "Fayetteville"
type input "AR"
type input "72701"
type input "United States"
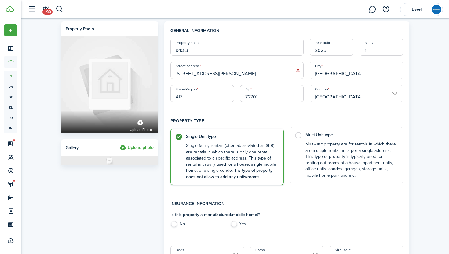
click at [309, 148] on control-radio-card-description "Multi-unit property are for rentals in which there are multiple rental units pe…" at bounding box center [350, 159] width 91 height 37
radio input "false"
radio input "true"
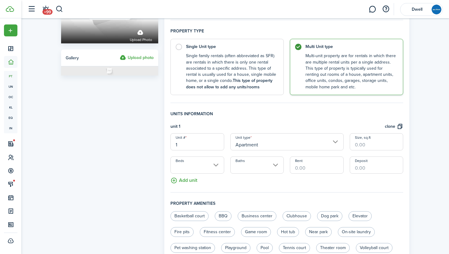
scroll to position [100, 0]
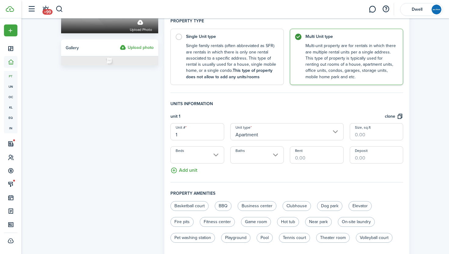
click at [192, 136] on input "1" at bounding box center [196, 131] width 53 height 17
click at [255, 134] on input "Apartment" at bounding box center [286, 131] width 113 height 17
type input "3"
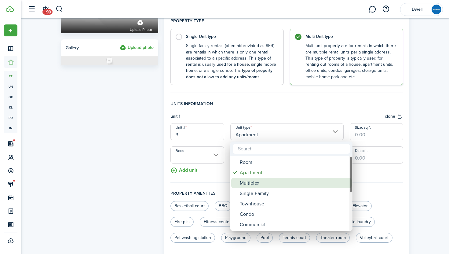
click at [270, 188] on div "Multiplex" at bounding box center [294, 183] width 108 height 10
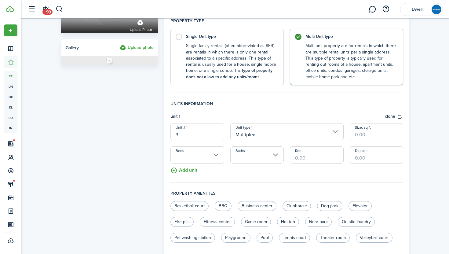
click at [255, 137] on input "Multiplex" at bounding box center [286, 131] width 113 height 17
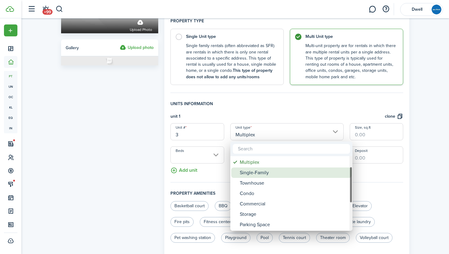
click at [274, 175] on div "Single-Family" at bounding box center [294, 172] width 108 height 10
type input "Single-Family"
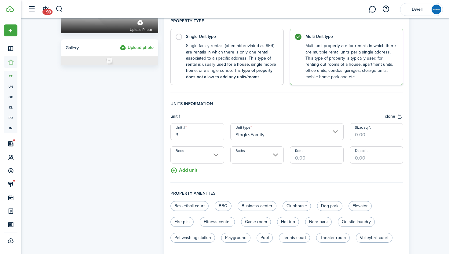
click at [365, 137] on input "Size, sq.ft" at bounding box center [376, 131] width 53 height 17
click at [203, 155] on input "Beds" at bounding box center [196, 154] width 53 height 17
type input "1,800"
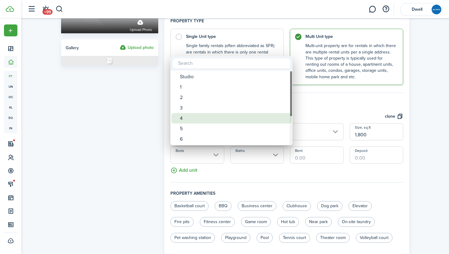
click at [202, 118] on div "4" at bounding box center [234, 118] width 108 height 10
type input "4"
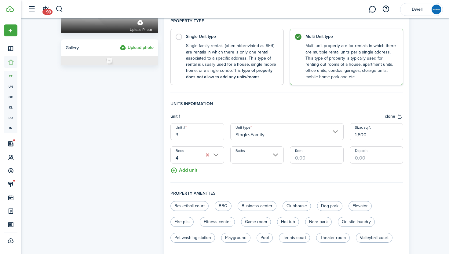
click at [248, 156] on input "Baths" at bounding box center [256, 154] width 53 height 17
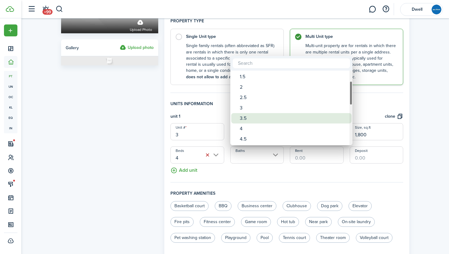
click at [276, 115] on div "3.5" at bounding box center [294, 118] width 108 height 10
type input "3.5"
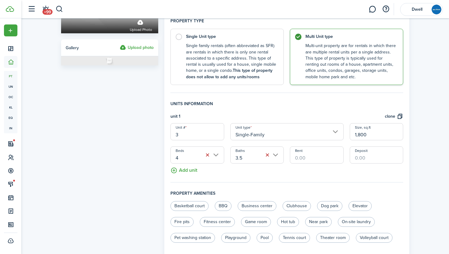
click at [303, 156] on input "Rent" at bounding box center [316, 154] width 53 height 17
type input "$4,800.00"
click at [361, 162] on input "Deposit" at bounding box center [376, 154] width 53 height 17
type input "$2,400.00"
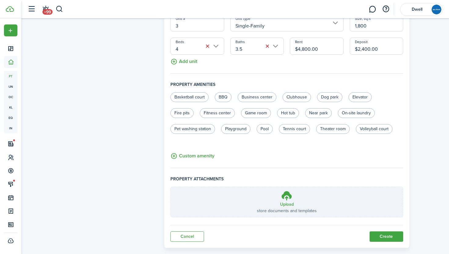
scroll to position [219, 0]
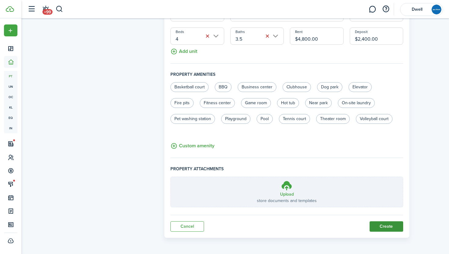
click at [392, 226] on button "Create" at bounding box center [387, 226] width 34 height 10
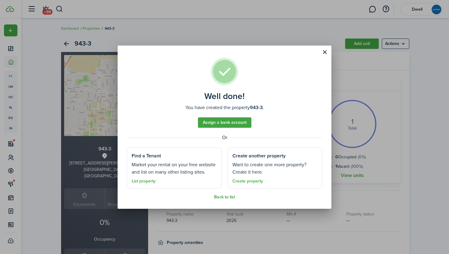
click at [227, 197] on link "Back to list" at bounding box center [224, 197] width 21 height 5
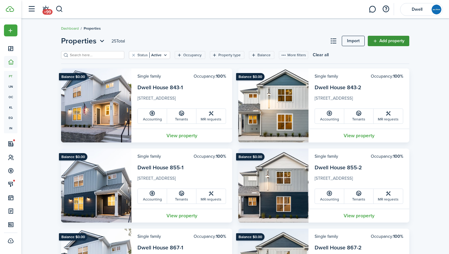
click at [383, 40] on link "Add property" at bounding box center [389, 41] width 42 height 10
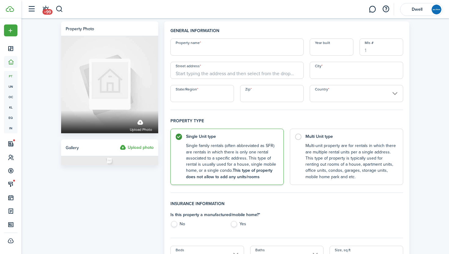
click at [252, 49] on input "Property name" at bounding box center [236, 46] width 133 height 17
type input "943-4"
click at [331, 50] on input "Year built" at bounding box center [332, 46] width 44 height 17
type input "2025"
click at [377, 50] on input "Mls #" at bounding box center [382, 46] width 44 height 17
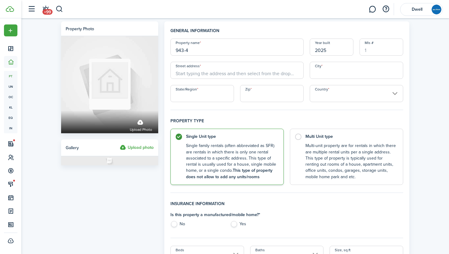
click at [226, 69] on input "Street address" at bounding box center [236, 70] width 133 height 17
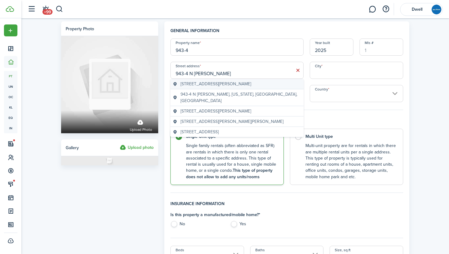
click at [251, 84] on span "943-4 North Storer Avenue, Fayetteville, AR, USA" at bounding box center [216, 84] width 71 height 6
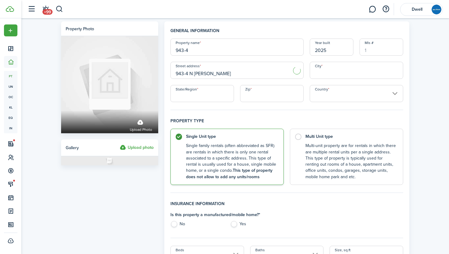
type input "943 N Storer Ave"
type input "Fayetteville"
type input "AR"
type input "72701"
type input "United States"
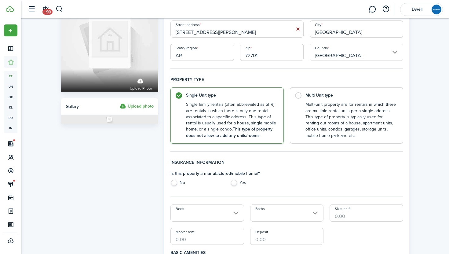
scroll to position [44, 0]
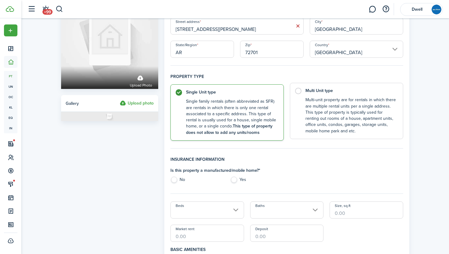
click at [323, 115] on control-radio-card-description "Multi-unit property are for rentals in which there are multiple rental units pe…" at bounding box center [350, 115] width 91 height 37
radio input "false"
radio input "true"
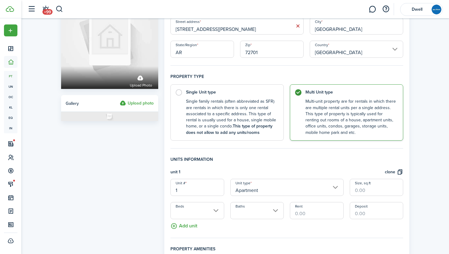
click at [196, 190] on input "1" at bounding box center [196, 187] width 53 height 17
click at [254, 190] on input "Apartment" at bounding box center [286, 187] width 113 height 17
type input "4"
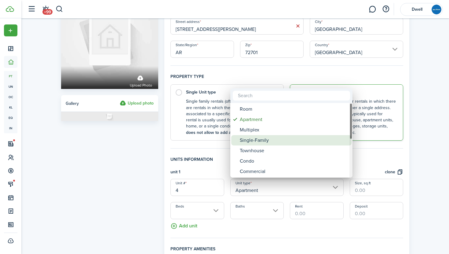
click at [270, 142] on div "Single-Family" at bounding box center [294, 140] width 108 height 10
type input "Single-Family"
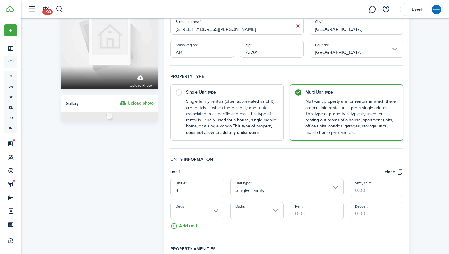
click at [364, 189] on input "Size, sq.ft" at bounding box center [376, 187] width 53 height 17
click at [215, 210] on input "Beds" at bounding box center [196, 210] width 53 height 17
type input "2,000"
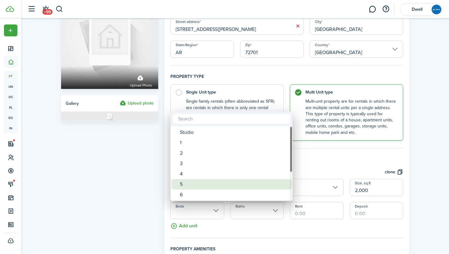
click at [213, 182] on div "5" at bounding box center [234, 184] width 108 height 10
type input "5"
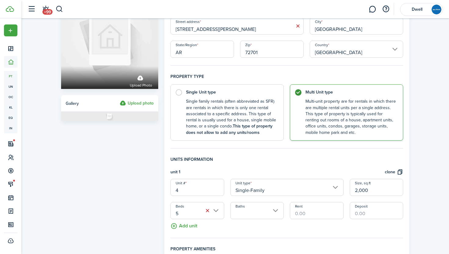
click at [249, 209] on input "Baths" at bounding box center [256, 210] width 53 height 17
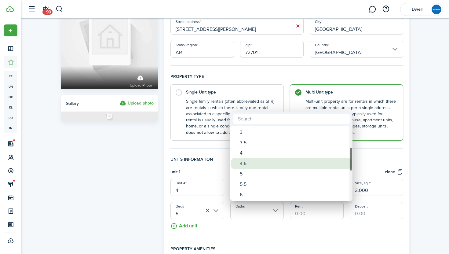
click at [266, 165] on div "4.5" at bounding box center [294, 163] width 108 height 10
type input "4.5"
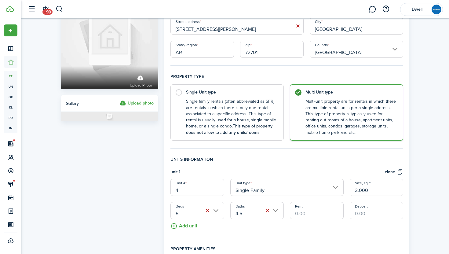
scroll to position [69, 0]
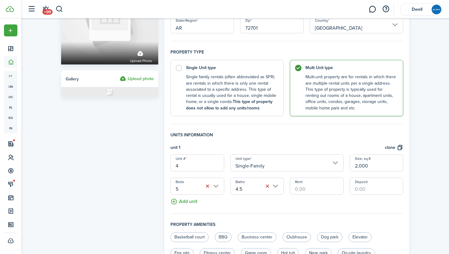
click at [303, 187] on input "Rent" at bounding box center [316, 185] width 53 height 17
type input "$5,500.00"
click at [358, 189] on input "Deposit" at bounding box center [376, 185] width 53 height 17
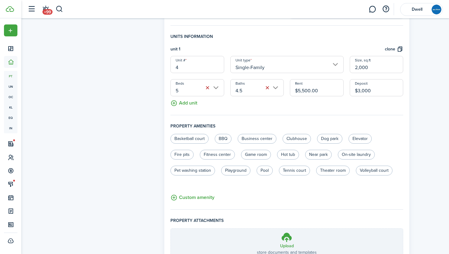
scroll to position [219, 0]
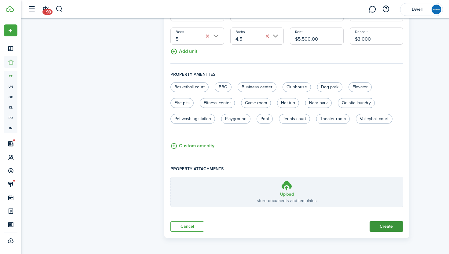
type input "$3,000.00"
click at [391, 226] on button "Create" at bounding box center [387, 226] width 34 height 10
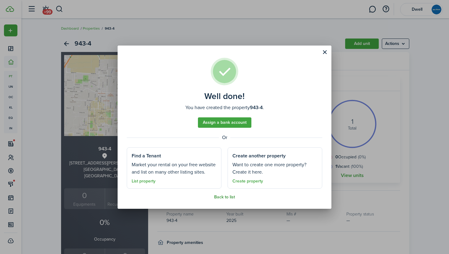
click at [225, 197] on link "Back to list" at bounding box center [224, 197] width 21 height 5
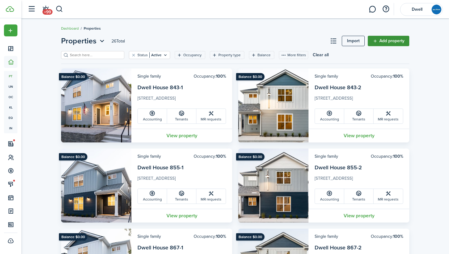
click at [393, 42] on link "Add property" at bounding box center [389, 41] width 42 height 10
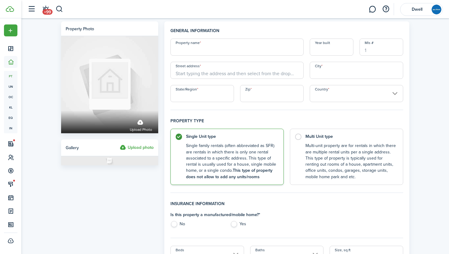
click at [224, 50] on input "Property name" at bounding box center [236, 46] width 133 height 17
type input "943-5"
click at [325, 50] on input "Year built" at bounding box center [332, 46] width 44 height 17
type input "2025"
click at [242, 74] on input "Street address" at bounding box center [236, 70] width 133 height 17
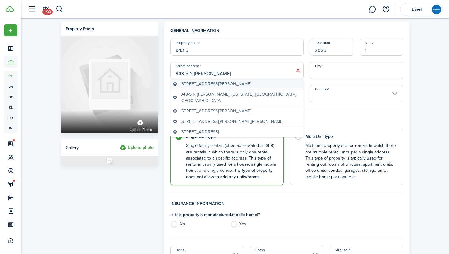
click at [251, 81] on span "943-5 North Storer Avenue, Fayetteville, AR, USA" at bounding box center [216, 84] width 71 height 6
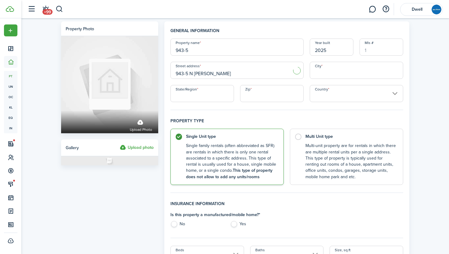
type input "943 N Storer Ave"
type input "Fayetteville"
type input "AR"
type input "72701"
type input "United States"
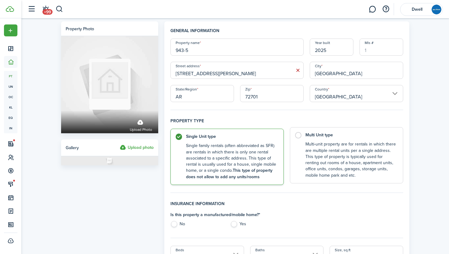
click at [314, 146] on control-radio-card-description "Multi-unit property are for rentals in which there are multiple rental units pe…" at bounding box center [350, 159] width 91 height 37
radio input "false"
radio input "true"
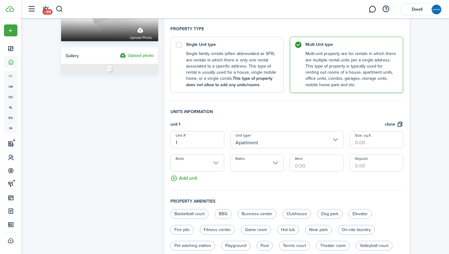
scroll to position [112, 0]
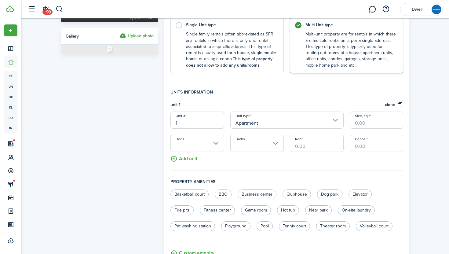
click at [192, 125] on input "1" at bounding box center [196, 120] width 53 height 17
click at [252, 122] on input "Apartment" at bounding box center [286, 120] width 113 height 17
type input "5"
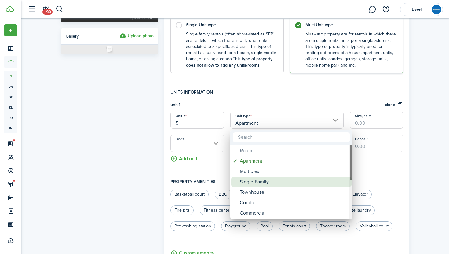
click at [275, 179] on div "Single-Family" at bounding box center [294, 182] width 108 height 10
type input "Single-Family"
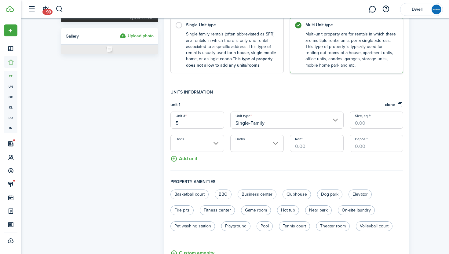
click at [368, 124] on input "Size, sq.ft" at bounding box center [376, 120] width 53 height 17
click at [200, 144] on input "Beds" at bounding box center [196, 143] width 53 height 17
type input "1,800"
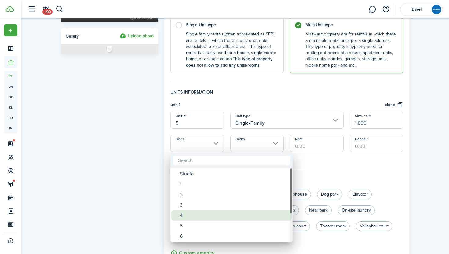
click at [213, 213] on div "4" at bounding box center [234, 215] width 108 height 10
type input "4"
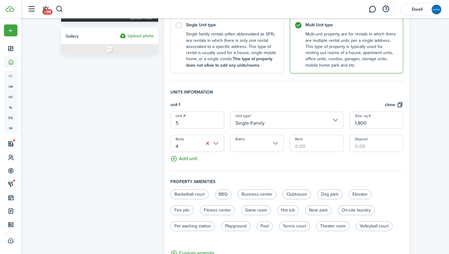
click at [254, 147] on input "Baths" at bounding box center [256, 143] width 53 height 17
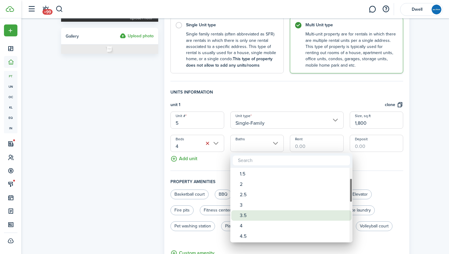
click at [271, 216] on div "3.5" at bounding box center [294, 215] width 108 height 10
type input "3.5"
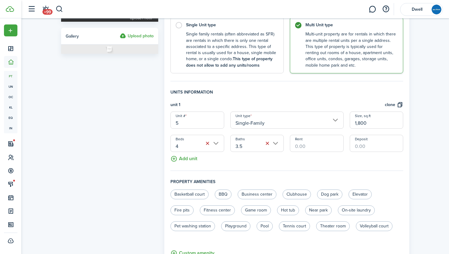
click at [305, 145] on input "Rent" at bounding box center [316, 143] width 53 height 17
type input "$4,800.00"
click at [365, 144] on input "Deposit" at bounding box center [376, 143] width 53 height 17
type input "$2,400.00"
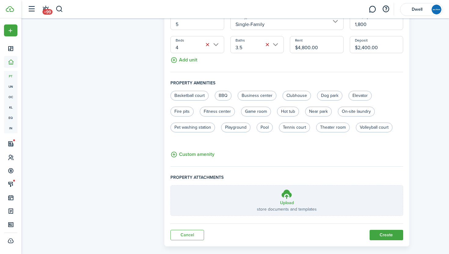
scroll to position [219, 0]
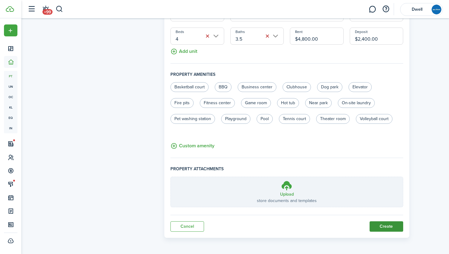
click at [386, 225] on button "Create" at bounding box center [387, 226] width 34 height 10
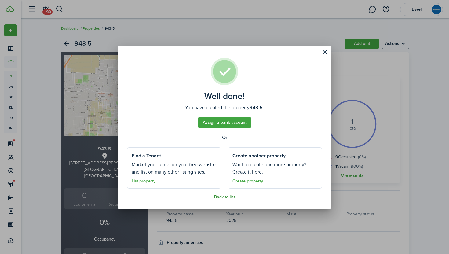
click at [229, 195] on link "Back to list" at bounding box center [224, 197] width 21 height 5
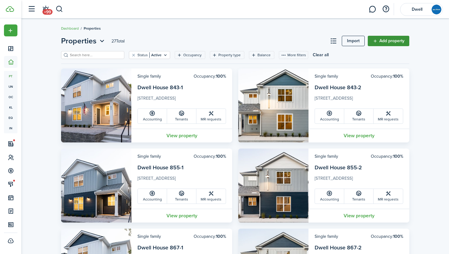
click at [395, 40] on link "Add property" at bounding box center [389, 41] width 42 height 10
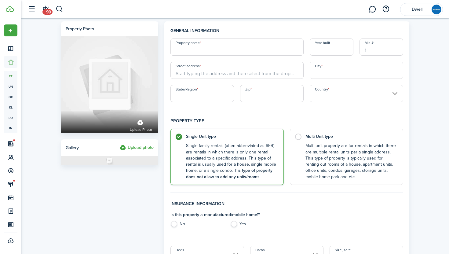
click at [240, 50] on input "Property name" at bounding box center [236, 46] width 133 height 17
type input "943-6"
click at [329, 49] on input "Year built" at bounding box center [332, 46] width 44 height 17
type input "2025"
click at [225, 71] on input "Street address" at bounding box center [236, 70] width 133 height 17
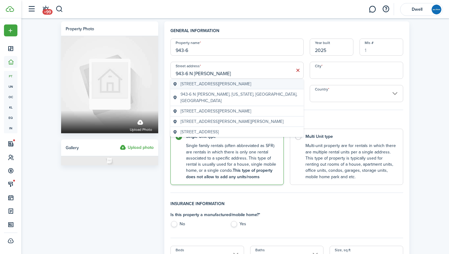
click at [248, 83] on span "943-6 North Storer Avenue, Fayetteville, AR, USA" at bounding box center [216, 84] width 71 height 6
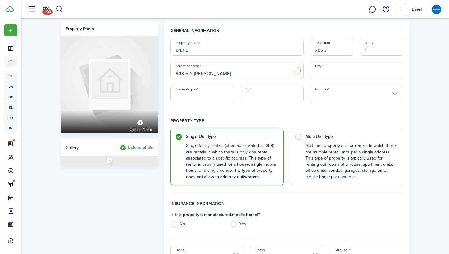
type input "943 N Storer Ave"
type input "Fayetteville"
type input "AR"
type input "72701"
type input "United States"
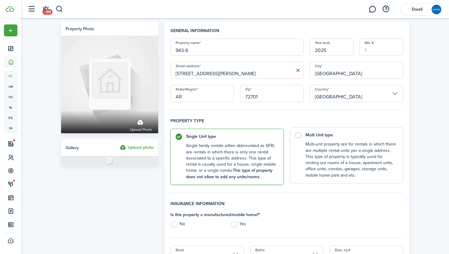
click at [336, 147] on control-radio-card-description "Multi-unit property are for rentals in which there are multiple rental units pe…" at bounding box center [350, 159] width 91 height 37
radio input "false"
radio input "true"
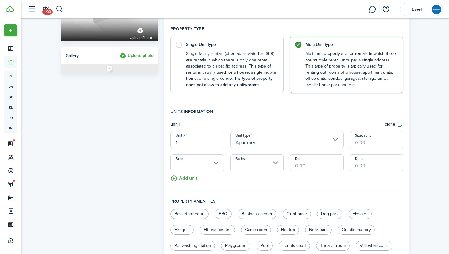
scroll to position [98, 0]
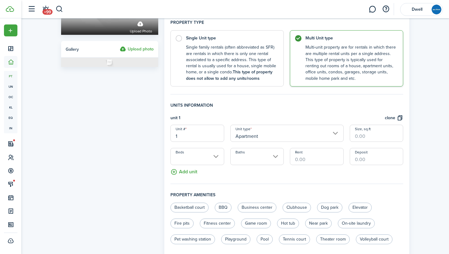
click at [203, 132] on input "1" at bounding box center [196, 133] width 53 height 17
click at [192, 139] on input "1" at bounding box center [196, 133] width 53 height 17
click at [256, 135] on input "Apartment" at bounding box center [286, 133] width 113 height 17
type input "6"
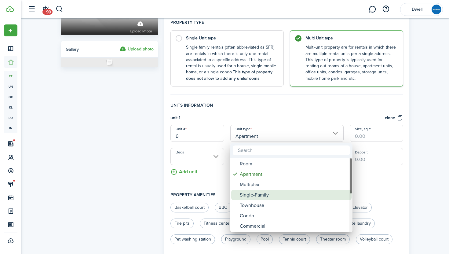
click at [275, 192] on div "Single-Family" at bounding box center [294, 195] width 108 height 10
type input "Single-Family"
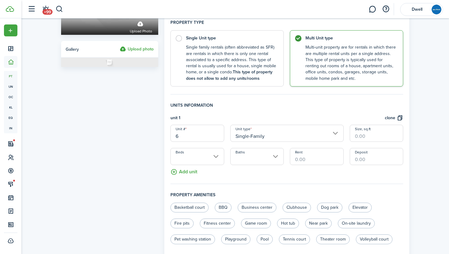
click at [368, 137] on input "Size, sq.ft" at bounding box center [376, 133] width 53 height 17
type input "1,800"
click at [198, 159] on input "Beds" at bounding box center [196, 156] width 53 height 17
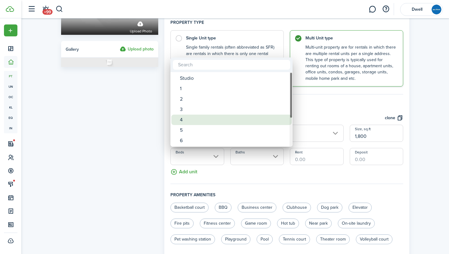
click at [206, 115] on div "4" at bounding box center [234, 120] width 108 height 10
type input "4"
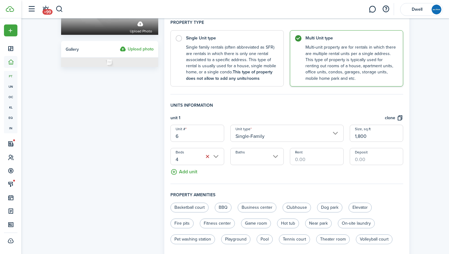
click at [253, 157] on input "Baths" at bounding box center [256, 156] width 53 height 17
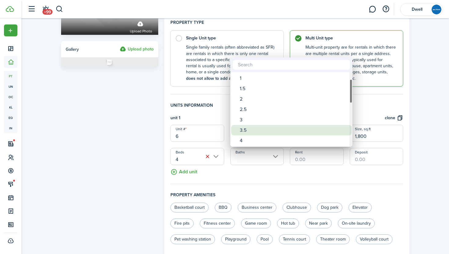
click at [279, 131] on div "3.5" at bounding box center [294, 130] width 108 height 10
type input "3.5"
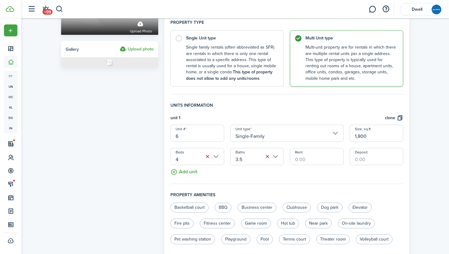
click at [302, 155] on input "Rent" at bounding box center [316, 156] width 53 height 17
type input "$4,800.00"
click at [364, 162] on input "Deposit" at bounding box center [376, 156] width 53 height 17
type input "$2,400.00"
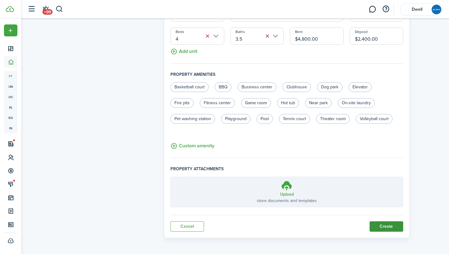
click at [392, 227] on button "Create" at bounding box center [387, 226] width 34 height 10
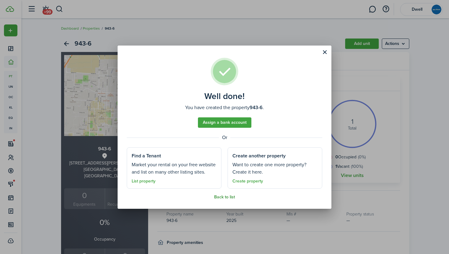
click at [226, 196] on link "Back to list" at bounding box center [224, 197] width 21 height 5
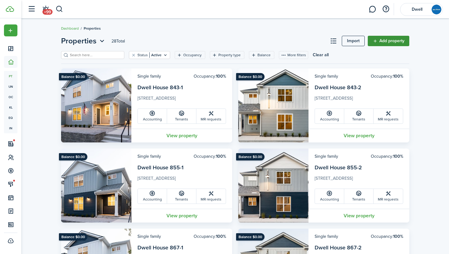
click at [397, 39] on link "Add property" at bounding box center [389, 41] width 42 height 10
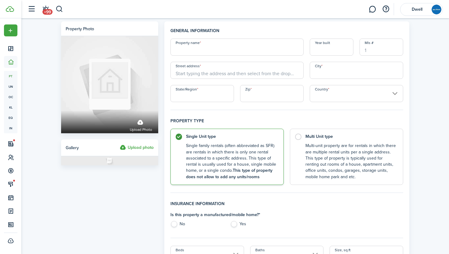
click at [216, 51] on input "Property name" at bounding box center [236, 46] width 133 height 17
type input "943-7"
click at [319, 55] on input "Year built" at bounding box center [332, 46] width 44 height 17
type input "2025"
click at [204, 70] on input "Street address" at bounding box center [236, 70] width 133 height 17
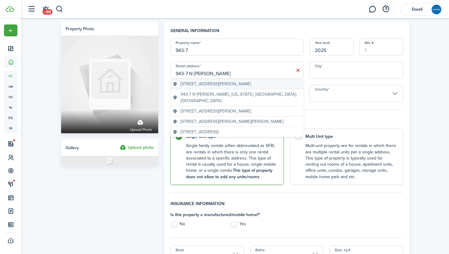
click at [243, 83] on span "943-7 North Storer Avenue, Fayetteville, AR, USA" at bounding box center [216, 84] width 71 height 6
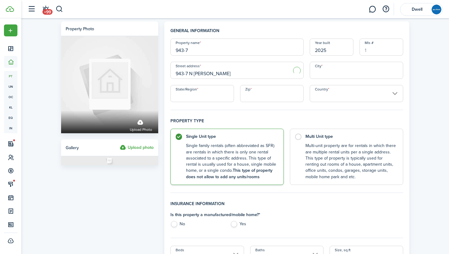
type input "943 N Storer Ave"
type input "Fayetteville"
type input "AR"
type input "72701"
type input "United States"
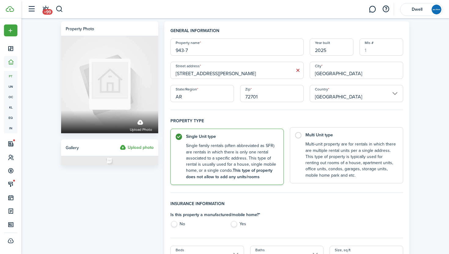
click at [317, 154] on control-radio-card-description "Multi-unit property are for rentals in which there are multiple rental units pe…" at bounding box center [350, 159] width 91 height 37
radio input "false"
radio input "true"
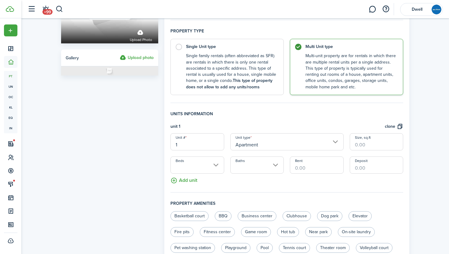
scroll to position [104, 0]
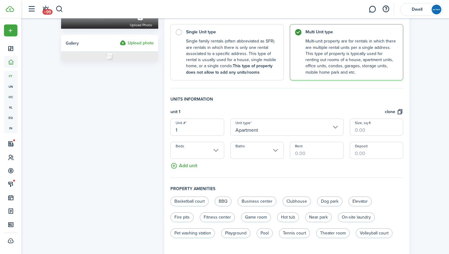
click at [194, 130] on input "1" at bounding box center [196, 127] width 53 height 17
click at [255, 130] on input "Apartment" at bounding box center [286, 127] width 113 height 17
type input "7"
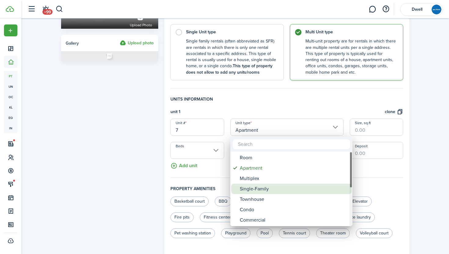
click at [277, 187] on div "Single-Family" at bounding box center [294, 189] width 108 height 10
type input "Single-Family"
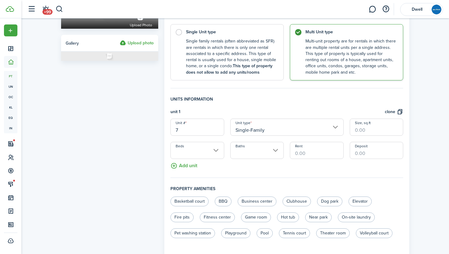
click at [362, 129] on input "Size, sq.ft" at bounding box center [376, 127] width 53 height 17
type input "1,800"
click at [190, 155] on input "Beds" at bounding box center [196, 150] width 53 height 17
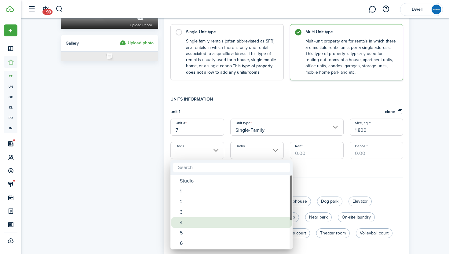
click at [206, 221] on div "4" at bounding box center [234, 222] width 108 height 10
type input "4"
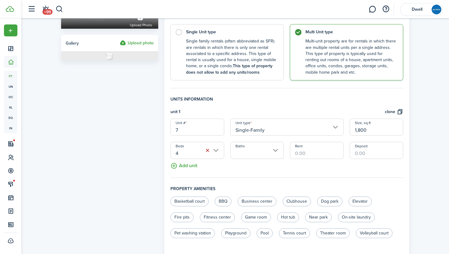
click at [253, 149] on input "Baths" at bounding box center [256, 150] width 53 height 17
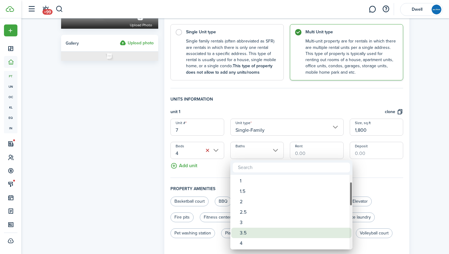
click at [279, 229] on div "3.5" at bounding box center [294, 233] width 108 height 10
type input "3.5"
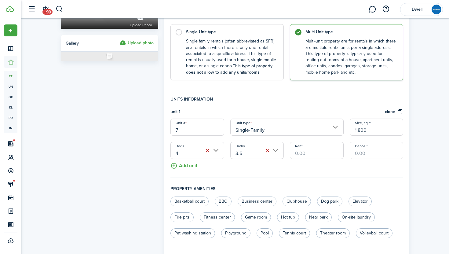
click at [307, 153] on input "Rent" at bounding box center [316, 150] width 53 height 17
type input "$4,800.00"
click at [369, 151] on input "Deposit" at bounding box center [376, 150] width 53 height 17
type input "$2,400.00"
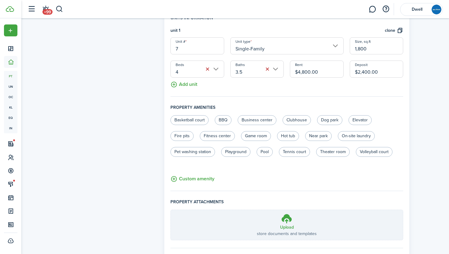
scroll to position [219, 0]
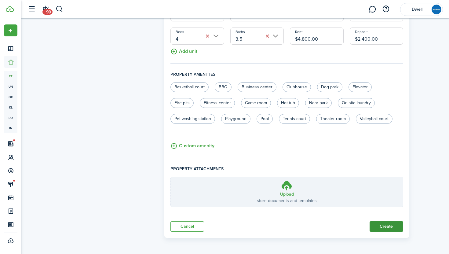
click at [382, 231] on button "Create" at bounding box center [387, 226] width 34 height 10
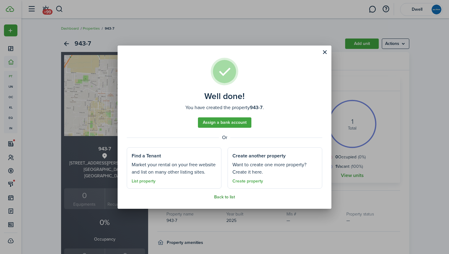
click at [226, 198] on link "Back to list" at bounding box center [224, 197] width 21 height 5
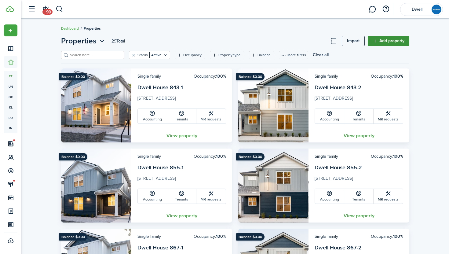
click at [390, 41] on link "Add property" at bounding box center [389, 41] width 42 height 10
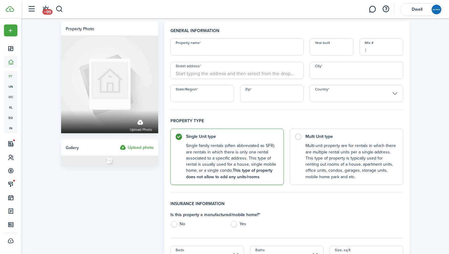
click at [213, 48] on input "Property name" at bounding box center [236, 46] width 133 height 17
type input "943-8"
click at [336, 49] on input "Year built" at bounding box center [332, 46] width 44 height 17
type input "2025"
click at [251, 73] on input "Street address" at bounding box center [236, 70] width 133 height 17
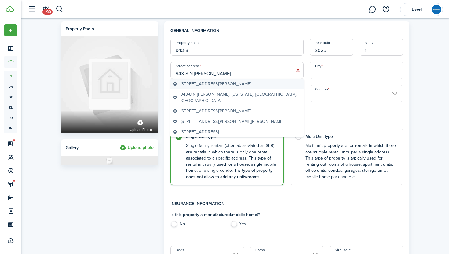
click at [249, 83] on span "943-8 North Storer Avenue, Fayetteville, AR, USA" at bounding box center [216, 84] width 71 height 6
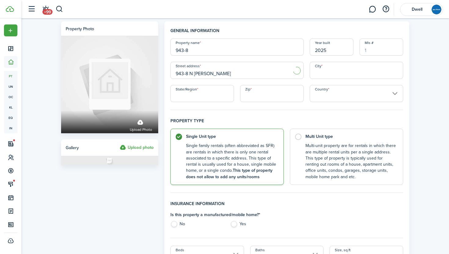
type input "943 N Storer Ave"
type input "Fayetteville"
type input "AR"
type input "72701"
type input "United States"
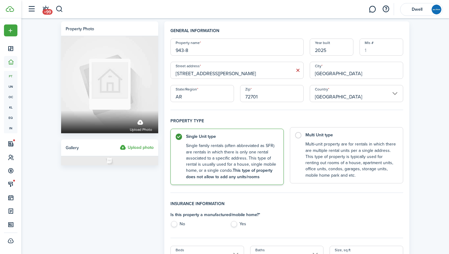
click at [309, 149] on control-radio-card-description "Multi-unit property are for rentals in which there are multiple rental units pe…" at bounding box center [350, 159] width 91 height 37
radio input "false"
radio input "true"
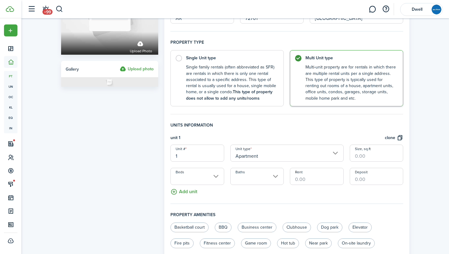
scroll to position [107, 0]
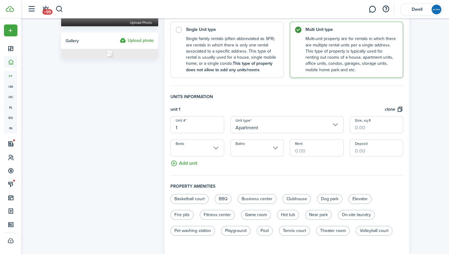
click at [190, 127] on input "1" at bounding box center [196, 124] width 53 height 17
click at [252, 126] on input "Apartment" at bounding box center [286, 124] width 113 height 17
type input "8"
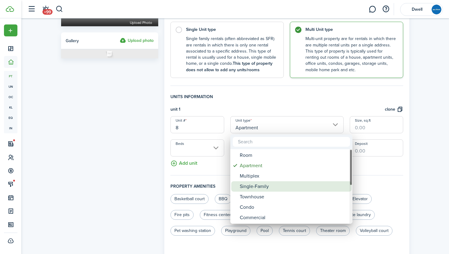
click at [279, 183] on div "Single-Family" at bounding box center [294, 186] width 108 height 10
type input "Single-Family"
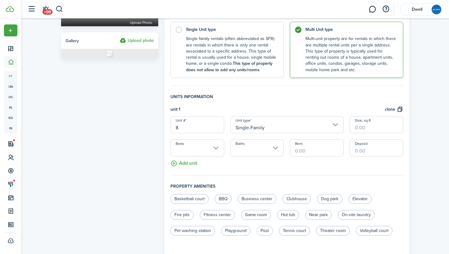
click at [364, 129] on input "Size, sq.ft" at bounding box center [376, 124] width 53 height 17
click at [214, 152] on input "Beds" at bounding box center [196, 147] width 53 height 17
type input "1,500"
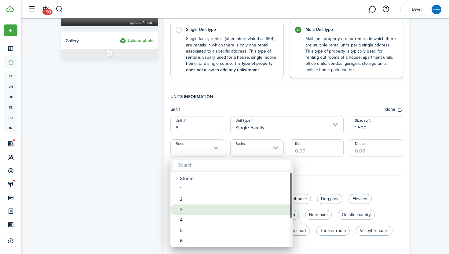
click at [220, 206] on div "3" at bounding box center [234, 209] width 108 height 10
type input "3"
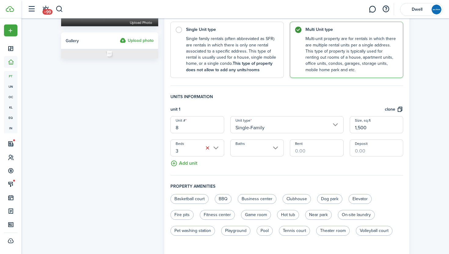
click at [263, 146] on input "Baths" at bounding box center [256, 147] width 53 height 17
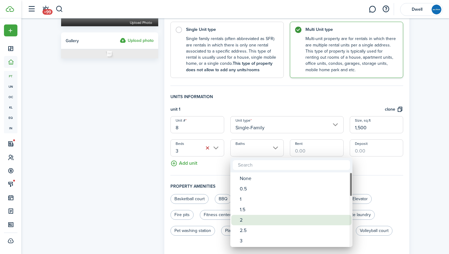
click at [274, 221] on div "2" at bounding box center [294, 220] width 108 height 10
type input "2"
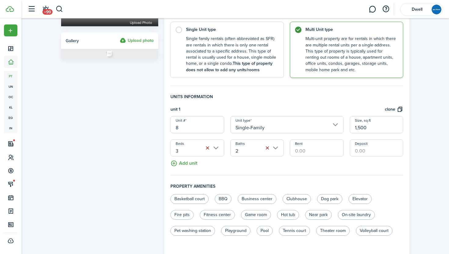
click at [301, 147] on input "Rent" at bounding box center [316, 147] width 53 height 17
type input "$3,675.00"
click at [370, 152] on input "Deposit" at bounding box center [376, 147] width 53 height 17
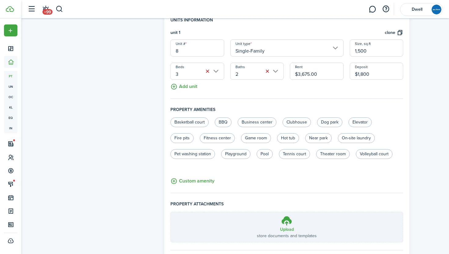
scroll to position [219, 0]
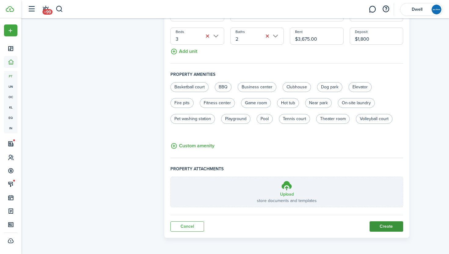
type input "$1,800.00"
click at [396, 229] on button "Create" at bounding box center [387, 226] width 34 height 10
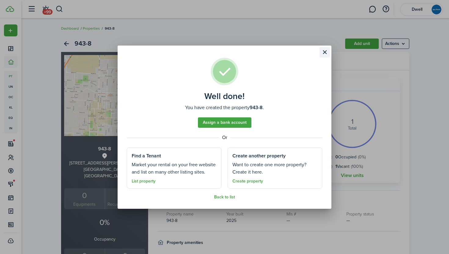
click at [325, 50] on button "Close modal" at bounding box center [325, 52] width 10 height 10
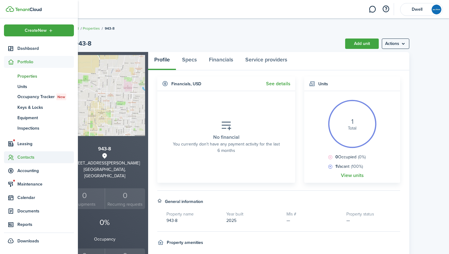
click at [30, 155] on span "Contacts" at bounding box center [45, 157] width 57 height 6
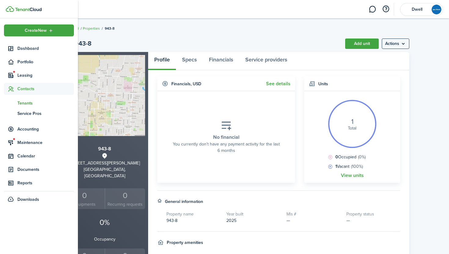
click at [26, 100] on span "Tenants" at bounding box center [45, 103] width 57 height 6
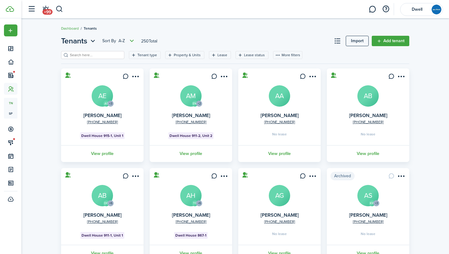
click at [97, 52] on input "search" at bounding box center [95, 55] width 54 height 6
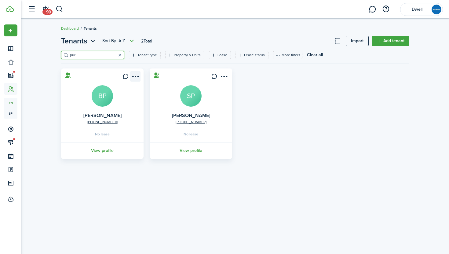
type input "pur"
click at [136, 72] on menu-btn-icon "Open menu" at bounding box center [135, 76] width 10 height 10
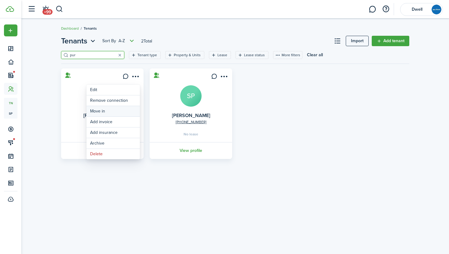
click at [106, 111] on link "Move in" at bounding box center [112, 111] width 53 height 10
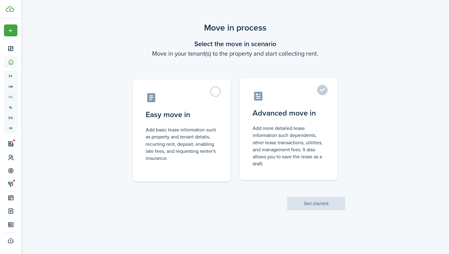
click at [304, 112] on control-radio-card-title "Advanced move in" at bounding box center [289, 113] width 72 height 11
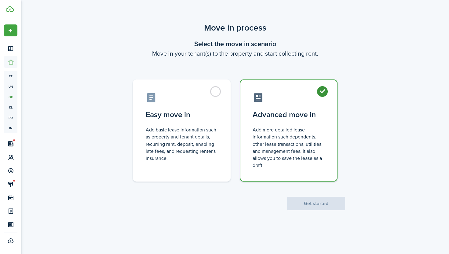
radio input "true"
click at [331, 203] on button "Get started" at bounding box center [316, 203] width 58 height 13
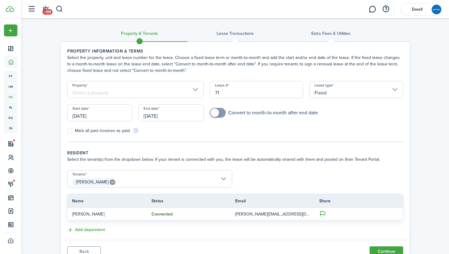
click at [230, 90] on input "71" at bounding box center [257, 89] width 94 height 17
type input "7"
click at [106, 90] on input "Property" at bounding box center [135, 89] width 137 height 17
type input "33"
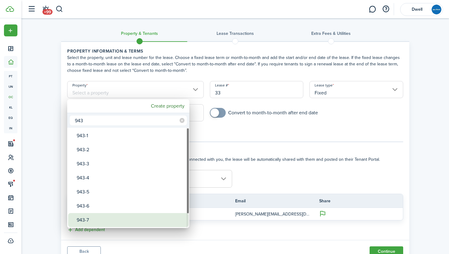
type input "943"
click at [124, 215] on div "943-7" at bounding box center [131, 220] width 108 height 14
type input "943-7"
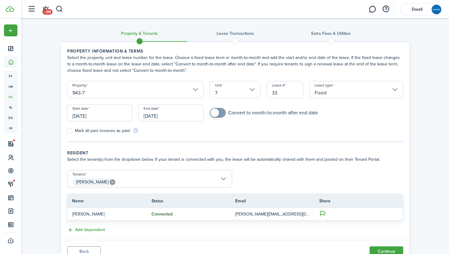
click at [108, 115] on input "[DATE]" at bounding box center [99, 112] width 65 height 17
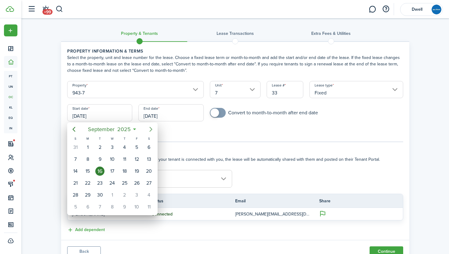
click at [152, 130] on icon "Next page" at bounding box center [150, 129] width 7 height 7
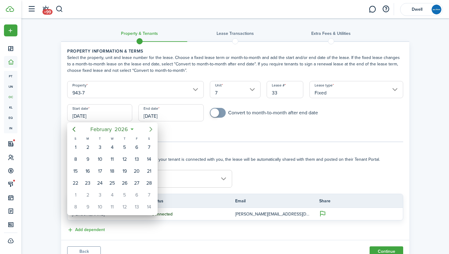
click at [152, 130] on icon "Next page" at bounding box center [150, 129] width 7 height 7
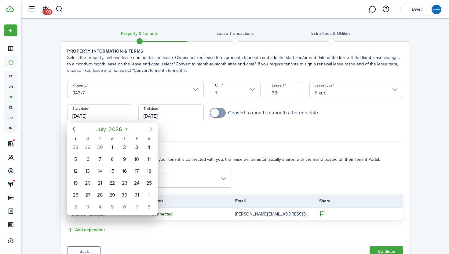
click at [152, 130] on icon "Next page" at bounding box center [150, 129] width 7 height 7
click at [147, 146] on div "1" at bounding box center [148, 147] width 9 height 9
type input "[DATE]"
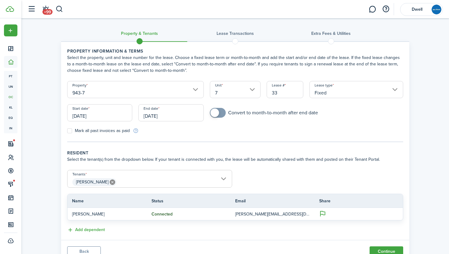
click at [148, 113] on input "[DATE]" at bounding box center [170, 112] width 65 height 17
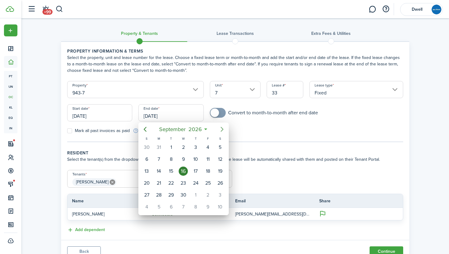
click at [222, 129] on icon "Next page" at bounding box center [222, 129] width 3 height 5
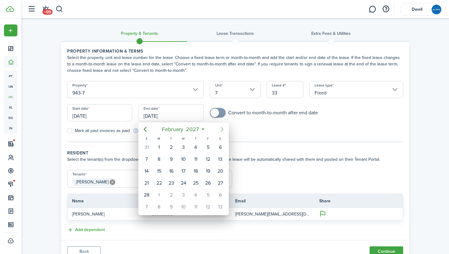
click at [222, 129] on icon "Next page" at bounding box center [222, 129] width 3 height 5
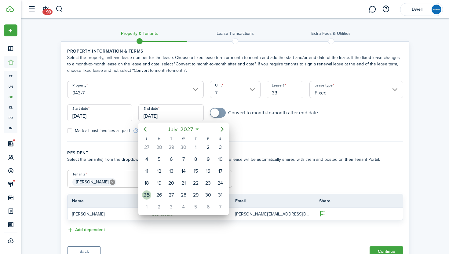
click at [148, 191] on div "25" at bounding box center [146, 194] width 9 height 9
type input "[DATE]"
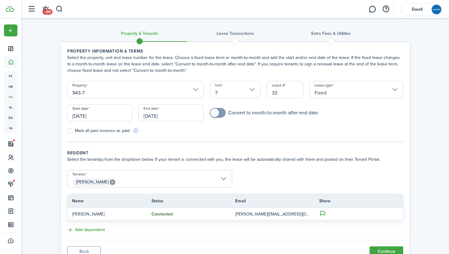
scroll to position [26, 0]
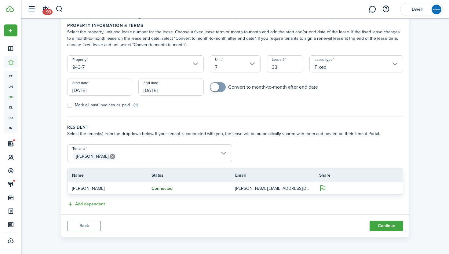
click at [140, 157] on span "[PERSON_NAME]" at bounding box center [150, 156] width 164 height 10
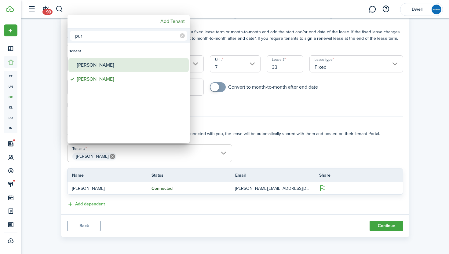
type input "pur"
click at [102, 67] on div "[PERSON_NAME]" at bounding box center [131, 65] width 108 height 14
type input "Bailey Purcel, Scott Purcel"
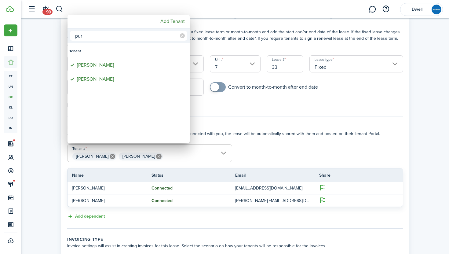
click at [163, 37] on input "pur" at bounding box center [128, 36] width 117 height 10
click at [184, 36] on icon at bounding box center [182, 35] width 5 height 5
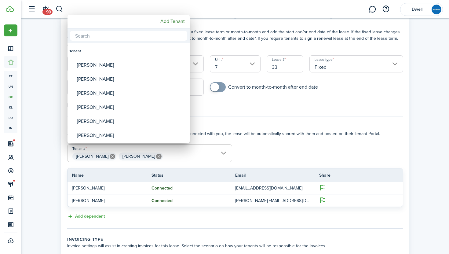
click at [166, 34] on input "text" at bounding box center [128, 36] width 117 height 10
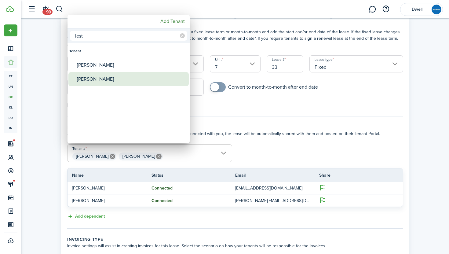
type input "lest"
click at [148, 79] on div "[PERSON_NAME]" at bounding box center [131, 79] width 108 height 14
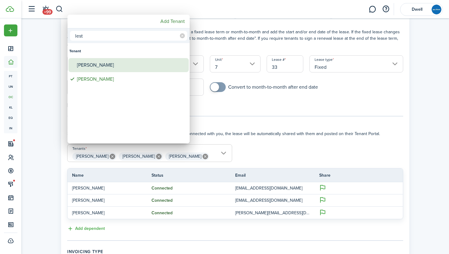
click at [141, 64] on div "[PERSON_NAME]" at bounding box center [131, 65] width 108 height 14
type input "Bailey Purcel, Scott Purcel, Olivia Lester, Brook Lester"
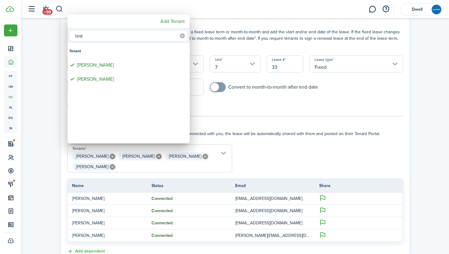
click at [181, 35] on icon at bounding box center [182, 35] width 5 height 5
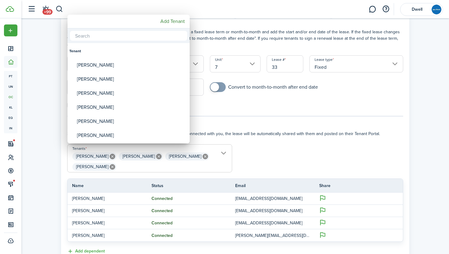
click at [161, 35] on input "text" at bounding box center [128, 36] width 117 height 10
click at [116, 37] on input "text" at bounding box center [128, 36] width 117 height 10
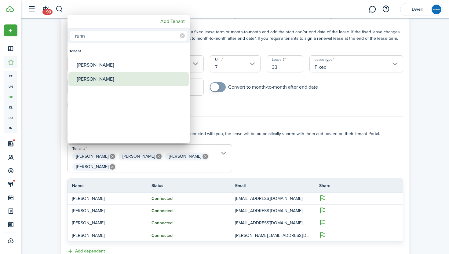
type input "runn"
click at [127, 79] on div "[PERSON_NAME]" at bounding box center [131, 79] width 108 height 14
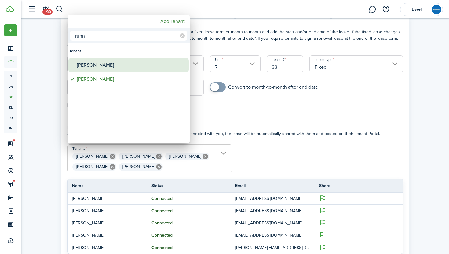
click at [120, 64] on div "[PERSON_NAME]" at bounding box center [131, 65] width 108 height 14
type input "Bailey Purcel, Scott Purcel, Olivia Lester, Brook Lester, Lily Runnion, Gena Ru…"
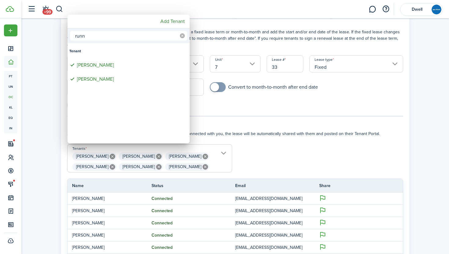
click at [181, 35] on icon at bounding box center [182, 35] width 5 height 5
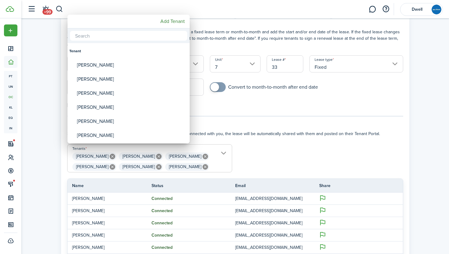
click at [139, 35] on input "text" at bounding box center [128, 36] width 117 height 10
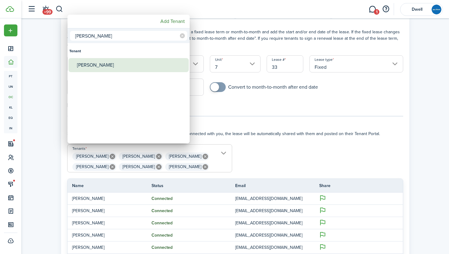
type input "swor"
click at [134, 67] on div "[PERSON_NAME]" at bounding box center [131, 65] width 108 height 14
type input "Bailey Purcel, Scott Purcel, Olivia Lester, Brook Lester, Lily Runnion, Gena Ru…"
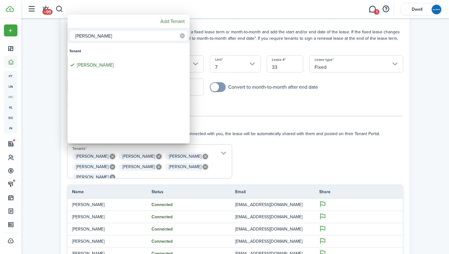
click at [182, 36] on icon at bounding box center [182, 35] width 5 height 5
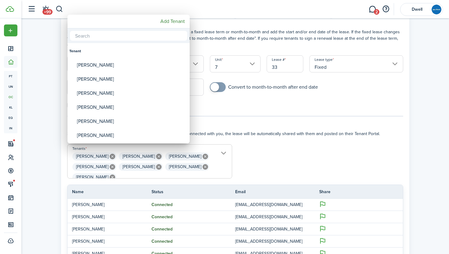
click at [166, 38] on input "text" at bounding box center [128, 36] width 117 height 10
click at [168, 19] on mbsc-button "Add Tenant" at bounding box center [172, 21] width 29 height 11
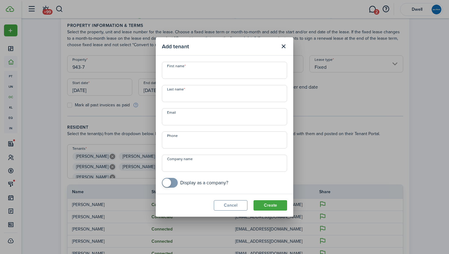
scroll to position [0, 0]
click at [189, 73] on input "First name" at bounding box center [224, 70] width 125 height 17
click at [281, 46] on button "Close modal" at bounding box center [283, 46] width 10 height 10
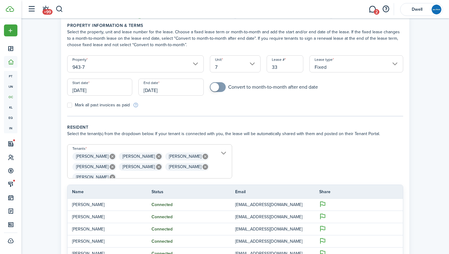
scroll to position [4, 0]
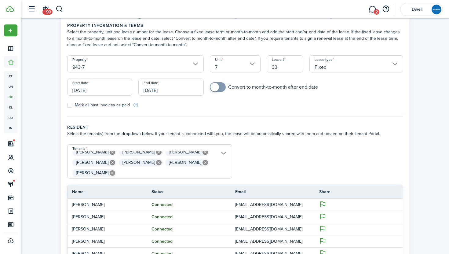
click at [122, 173] on span "Bailey Purcel Scott Purcel Olivia Lester Brook Lester Lily Runnion Gena Runnion…" at bounding box center [150, 164] width 164 height 27
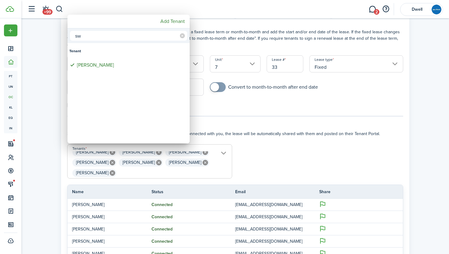
type input "s"
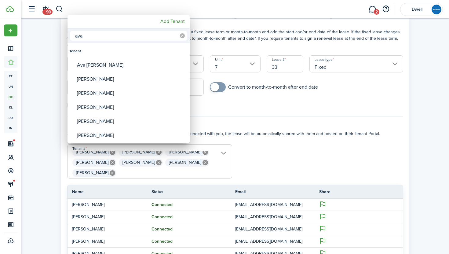
type input "ava"
click at [182, 37] on icon at bounding box center [182, 35] width 5 height 5
click at [243, 159] on div at bounding box center [224, 127] width 547 height 352
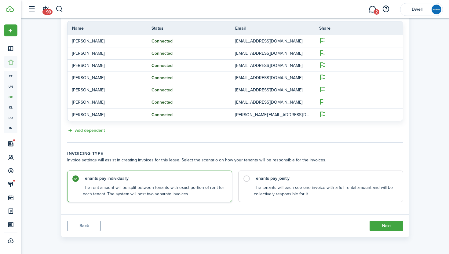
scroll to position [0, 0]
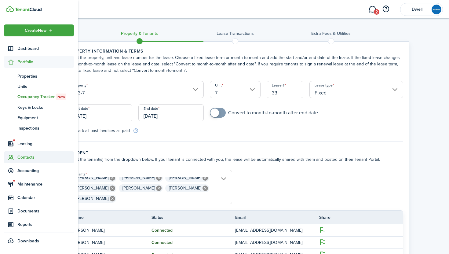
click at [28, 157] on span "Contacts" at bounding box center [45, 157] width 57 height 6
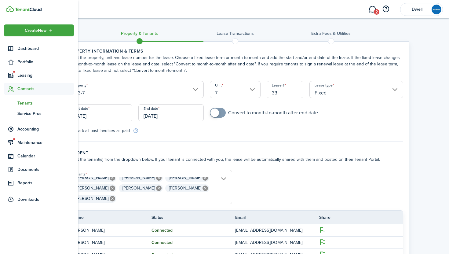
click at [25, 102] on span "Tenants" at bounding box center [45, 103] width 57 height 6
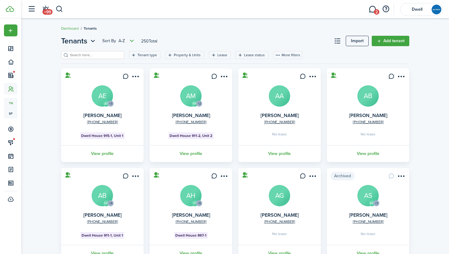
click at [89, 55] on input "search" at bounding box center [95, 55] width 54 height 6
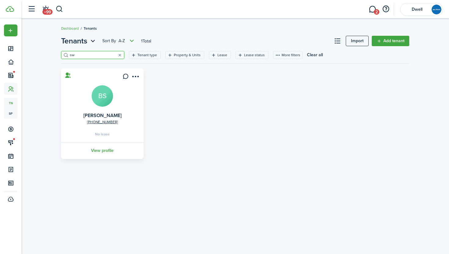
type input "s"
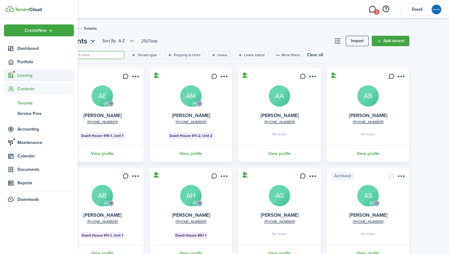
click at [24, 75] on span "Leasing" at bounding box center [45, 75] width 57 height 6
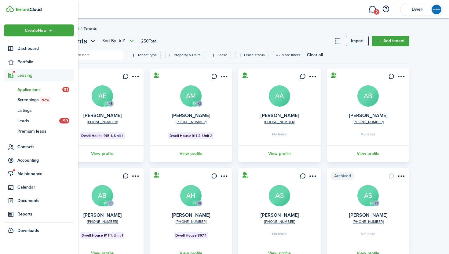
click at [30, 88] on span "Applications" at bounding box center [39, 89] width 45 height 6
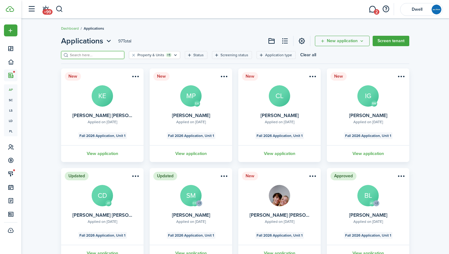
click at [83, 57] on input "search" at bounding box center [95, 55] width 54 height 6
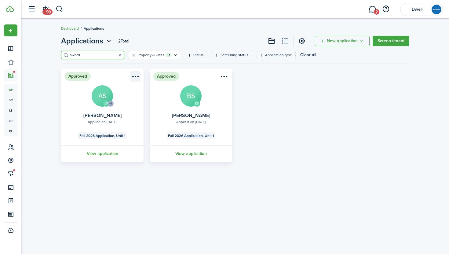
type input "sword"
click at [134, 75] on menu-btn-icon "Open menu" at bounding box center [135, 76] width 10 height 10
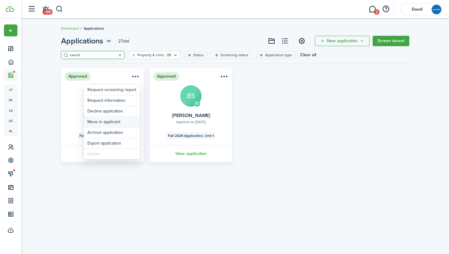
click at [126, 122] on button "Move in applicant" at bounding box center [112, 122] width 56 height 10
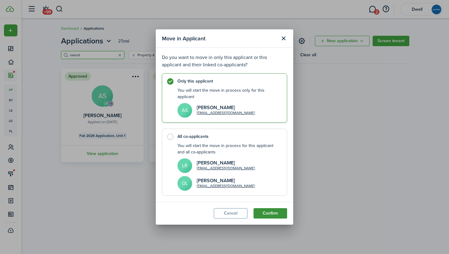
click at [270, 214] on button "Confirm" at bounding box center [271, 213] width 34 height 10
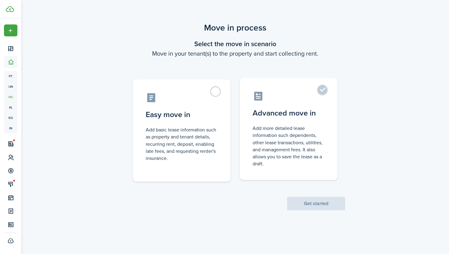
click at [294, 145] on control-radio-card-description "Add more detailed lease information such dependents, other lease transactions, …" at bounding box center [289, 146] width 72 height 42
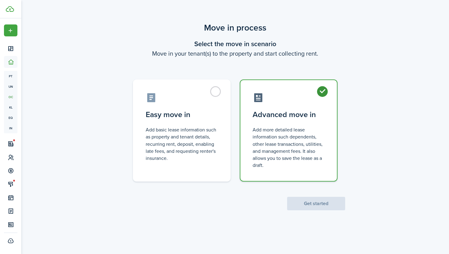
radio input "true"
click at [314, 204] on button "Get started" at bounding box center [316, 203] width 58 height 13
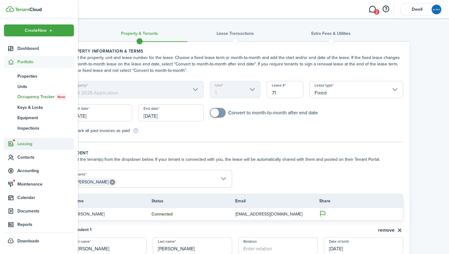
click at [28, 141] on span "Leasing" at bounding box center [45, 144] width 57 height 6
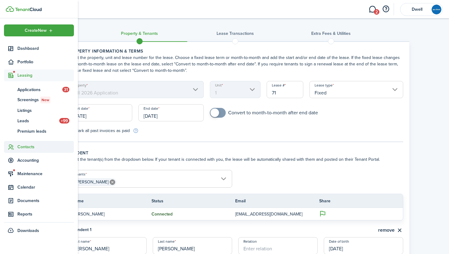
click at [29, 146] on span "Contacts" at bounding box center [45, 147] width 57 height 6
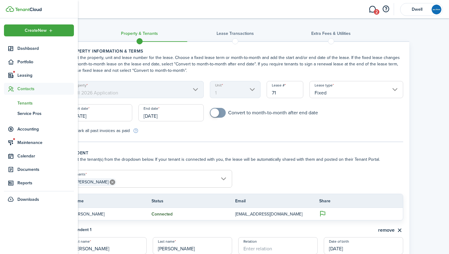
click at [26, 101] on span "Tenants" at bounding box center [45, 103] width 57 height 6
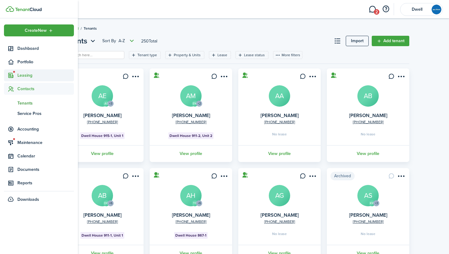
click at [25, 73] on span "Leasing" at bounding box center [45, 75] width 57 height 6
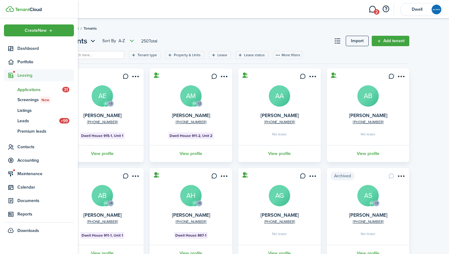
click at [34, 87] on span "Applications" at bounding box center [39, 89] width 45 height 6
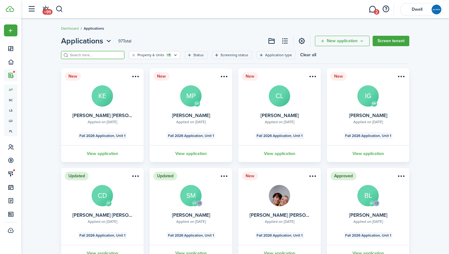
click at [93, 57] on input "search" at bounding box center [95, 55] width 54 height 6
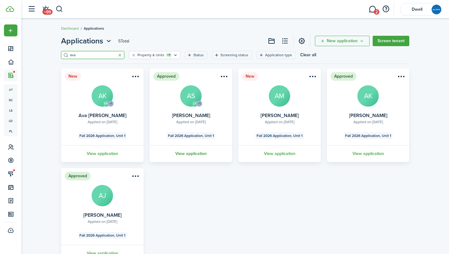
type input "ava"
click at [198, 153] on link "View application" at bounding box center [191, 153] width 84 height 17
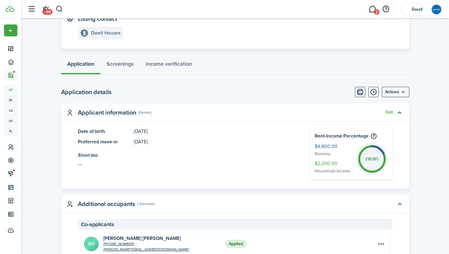
scroll to position [100, 0]
click at [394, 93] on menu-btn "Actions" at bounding box center [395, 92] width 27 height 10
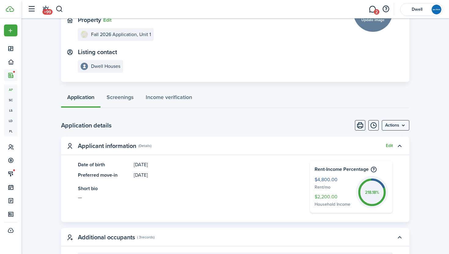
scroll to position [0, 0]
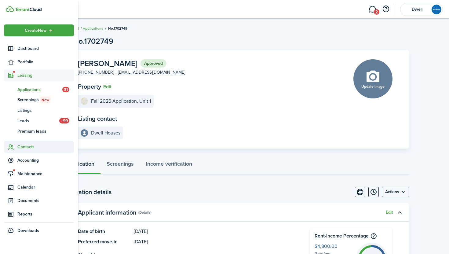
click at [31, 146] on span "Contacts" at bounding box center [45, 147] width 57 height 6
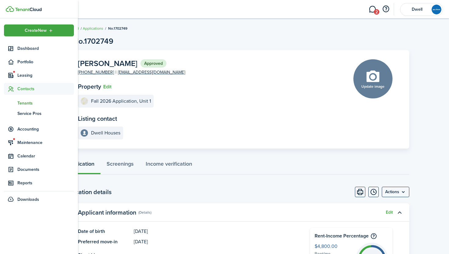
click at [27, 105] on span "Tenants" at bounding box center [45, 103] width 57 height 6
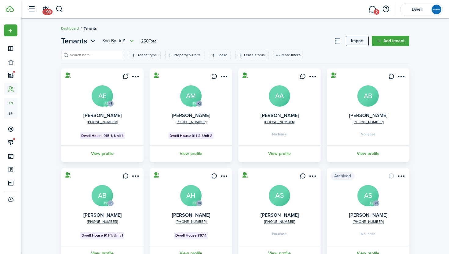
click at [101, 55] on input "search" at bounding box center [95, 55] width 54 height 6
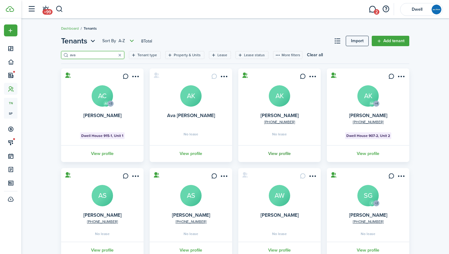
scroll to position [21, 0]
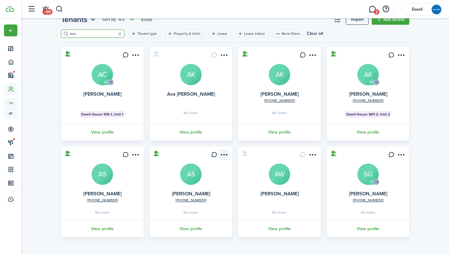
type input "ava"
click at [225, 154] on menu-btn-icon "Open menu" at bounding box center [224, 154] width 10 height 10
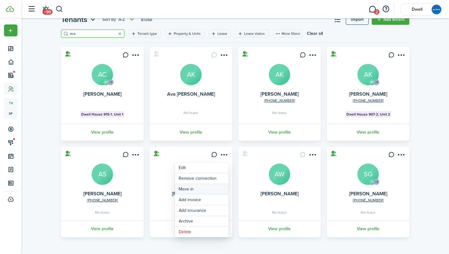
click at [209, 192] on link "Move in" at bounding box center [201, 189] width 53 height 10
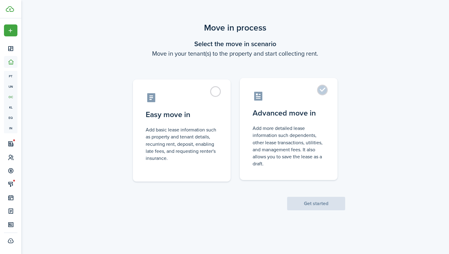
click at [295, 118] on control-radio-card-title "Advanced move in" at bounding box center [289, 113] width 72 height 11
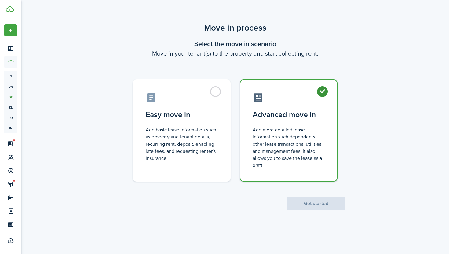
radio input "true"
click at [317, 205] on button "Get started" at bounding box center [316, 203] width 58 height 13
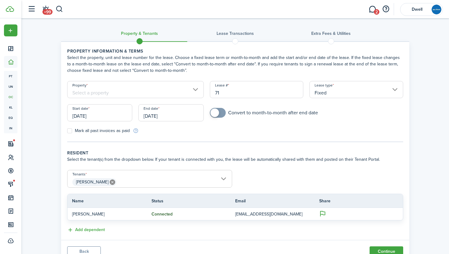
click at [222, 93] on input "71" at bounding box center [257, 89] width 94 height 17
type input "7"
click at [127, 93] on input "Property" at bounding box center [135, 89] width 137 height 17
type input "33"
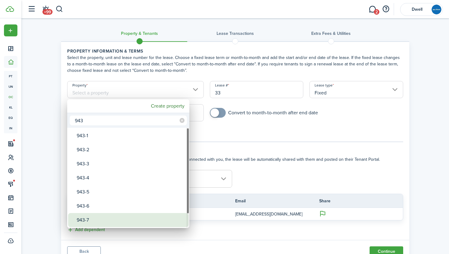
type input "943"
click at [129, 215] on div "943-7" at bounding box center [131, 220] width 108 height 14
type input "943-7"
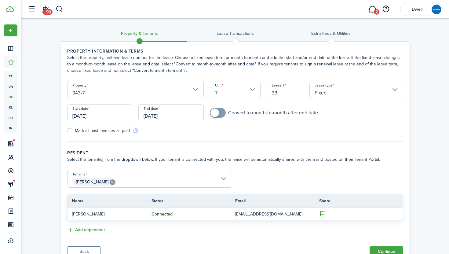
click at [102, 116] on input "[DATE]" at bounding box center [99, 112] width 65 height 17
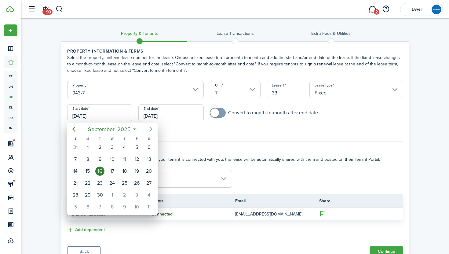
click at [148, 129] on icon "Next page" at bounding box center [150, 129] width 7 height 7
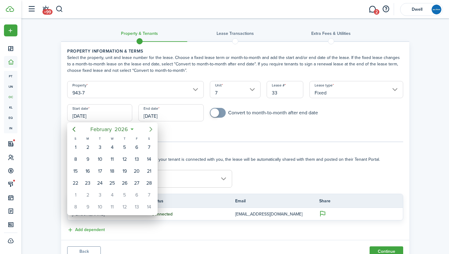
click at [148, 129] on icon "Next page" at bounding box center [150, 129] width 7 height 7
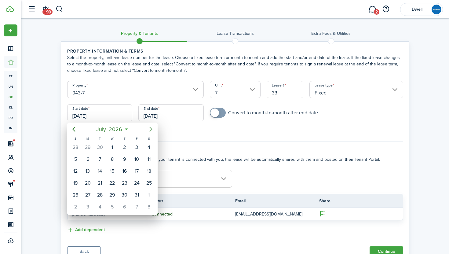
click at [148, 129] on icon "Next page" at bounding box center [150, 129] width 7 height 7
click at [73, 130] on icon "Previous page" at bounding box center [74, 129] width 3 height 5
click at [149, 146] on div "1" at bounding box center [148, 147] width 9 height 9
type input "[DATE]"
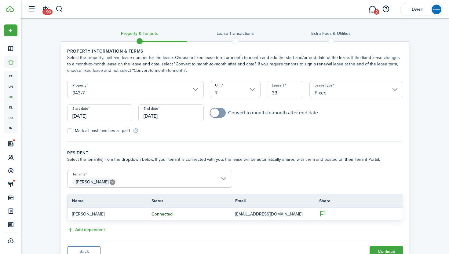
click at [158, 117] on input "[DATE]" at bounding box center [170, 112] width 65 height 17
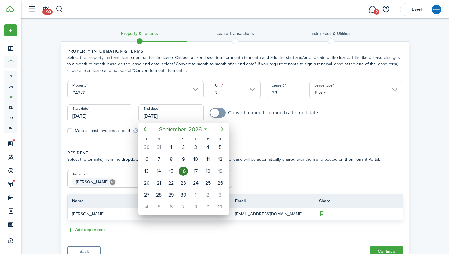
click at [221, 129] on icon "Next page" at bounding box center [221, 129] width 7 height 7
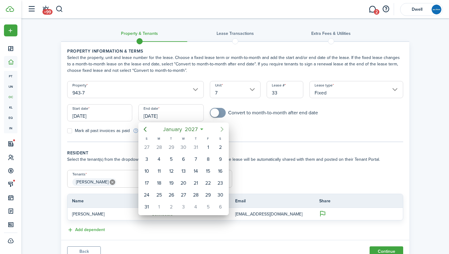
click at [221, 129] on icon "Next page" at bounding box center [221, 129] width 7 height 7
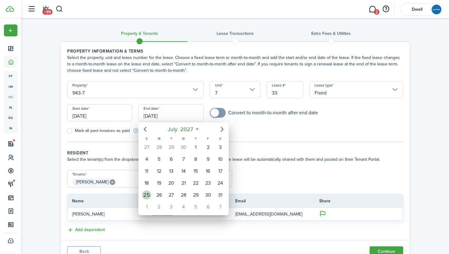
click at [147, 195] on div "25" at bounding box center [146, 194] width 9 height 9
type input "[DATE]"
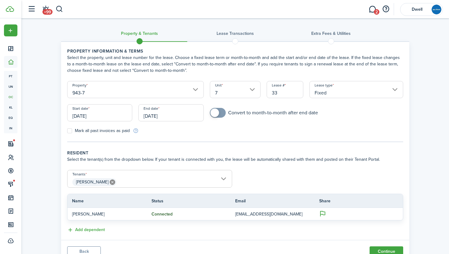
scroll to position [26, 0]
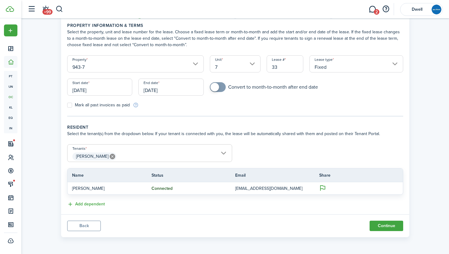
click at [130, 157] on span "Ava Swords" at bounding box center [150, 156] width 164 height 10
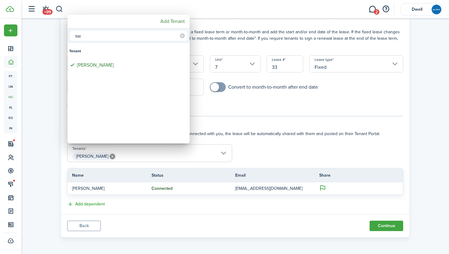
type input "s"
type input "b"
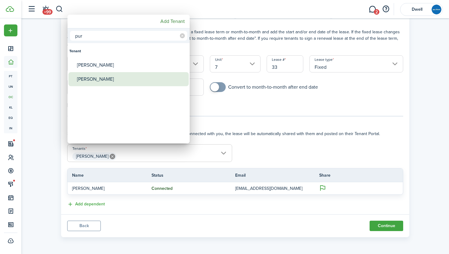
type input "pur"
click at [118, 79] on div "[PERSON_NAME]" at bounding box center [131, 79] width 108 height 14
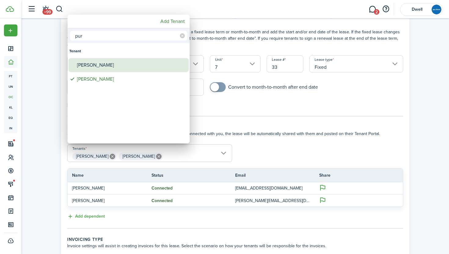
click at [116, 61] on div "[PERSON_NAME]" at bounding box center [131, 65] width 108 height 14
type input "Ava Swords, Bailey Purcel, Scott Purcel"
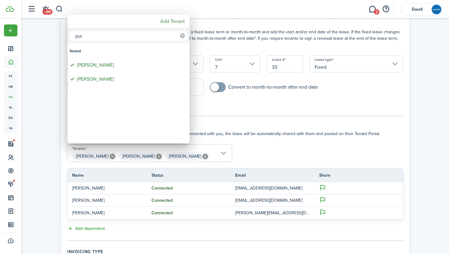
click at [181, 36] on icon at bounding box center [182, 35] width 5 height 5
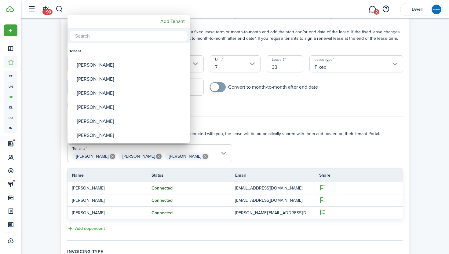
click at [144, 37] on input "text" at bounding box center [128, 36] width 117 height 10
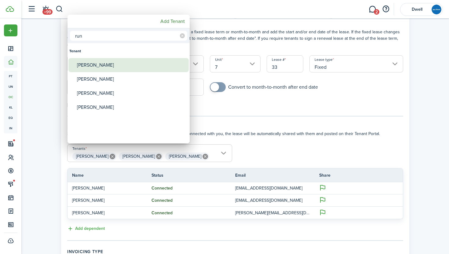
type input "run"
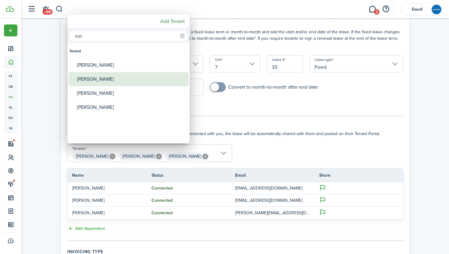
click at [142, 77] on div "[PERSON_NAME]" at bounding box center [131, 79] width 108 height 14
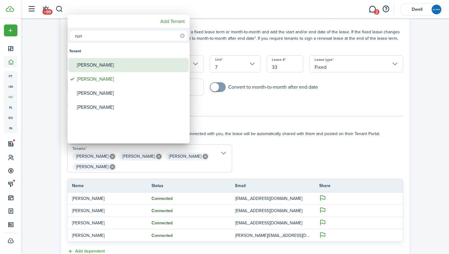
click at [136, 63] on div "[PERSON_NAME]" at bounding box center [131, 65] width 108 height 14
type input "Ava Swords, Bailey Purcel, Scott Purcel, Lily Runnion, Gena Runnion"
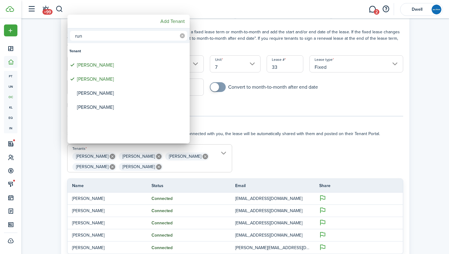
click at [183, 35] on icon at bounding box center [182, 35] width 5 height 5
click at [150, 38] on input "text" at bounding box center [128, 36] width 117 height 10
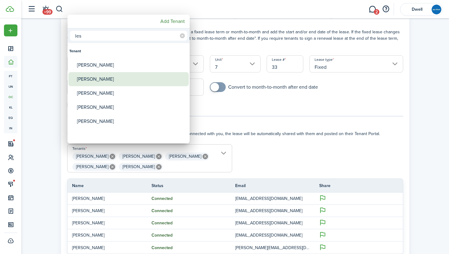
type input "les"
click at [150, 75] on div "[PERSON_NAME]" at bounding box center [131, 79] width 108 height 14
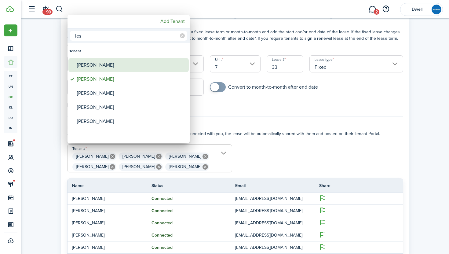
click at [143, 63] on div "[PERSON_NAME]" at bounding box center [131, 65] width 108 height 14
type input "Ava Swords, Bailey Purcel, Scott Purcel, Lily Runnion, Gena Runnion, Olivia Les…"
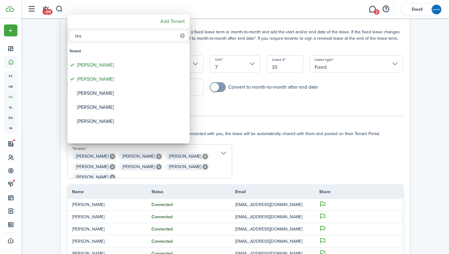
click at [181, 34] on icon at bounding box center [182, 35] width 5 height 5
click at [171, 20] on mbsc-button "Add Tenant" at bounding box center [172, 21] width 29 height 11
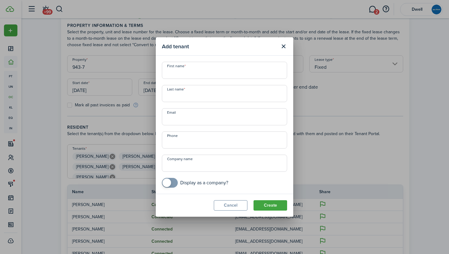
scroll to position [0, 0]
click at [193, 74] on input "First name" at bounding box center [224, 70] width 125 height 17
type input "Brian"
click at [194, 100] on input "Last name" at bounding box center [224, 93] width 125 height 17
type input "Swords"
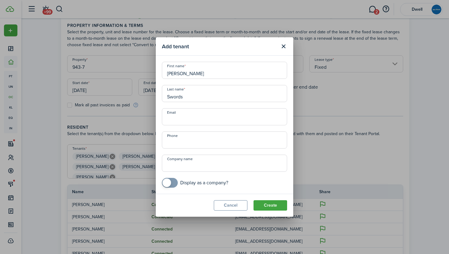
click at [188, 118] on input "Email" at bounding box center [224, 116] width 125 height 17
type input "brian@mcvean.com"
click at [184, 142] on input "+1" at bounding box center [224, 139] width 125 height 17
type input "+1 901-233-0001"
click at [273, 203] on button "Create" at bounding box center [271, 205] width 34 height 10
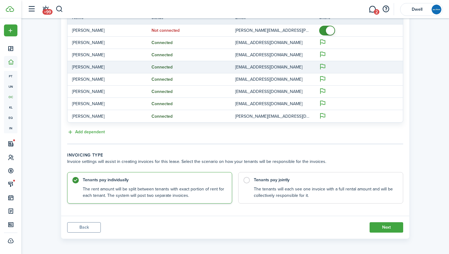
scroll to position [201, 0]
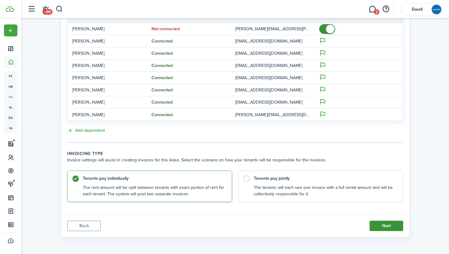
click at [389, 226] on button "Next" at bounding box center [387, 226] width 34 height 10
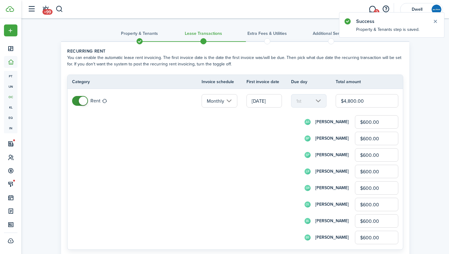
click at [365, 121] on input "$600.00" at bounding box center [376, 121] width 43 height 13
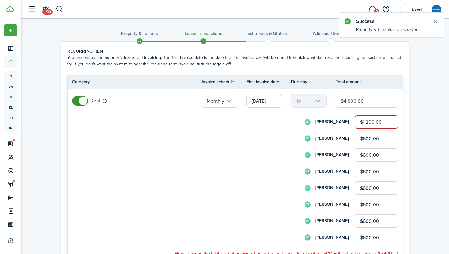
type input "$1,200.00"
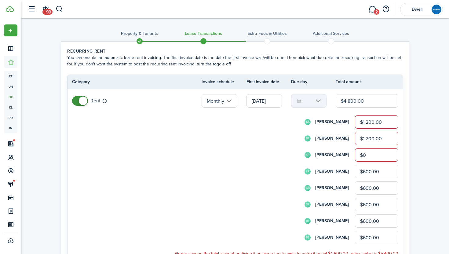
type input "$0.00"
type input "$1,200.00"
type input "$0.00"
type input "$1,200.00"
type input "$0.00"
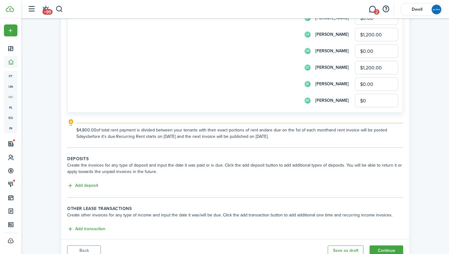
scroll to position [162, 0]
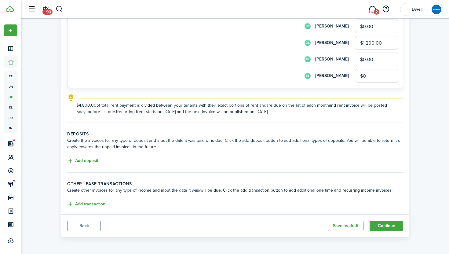
type input "$0.00"
click at [87, 161] on button "Add deposit" at bounding box center [82, 160] width 31 height 7
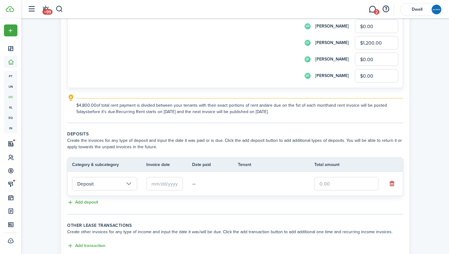
click at [168, 184] on input "text" at bounding box center [164, 183] width 37 height 13
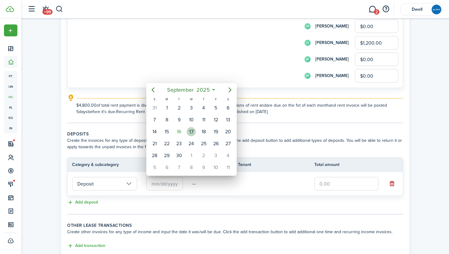
click at [192, 130] on div "17" at bounding box center [191, 131] width 9 height 9
type input "[DATE]"
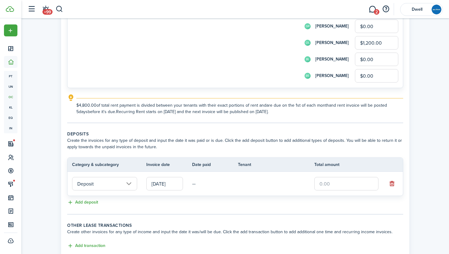
click at [330, 182] on input "text" at bounding box center [346, 183] width 64 height 13
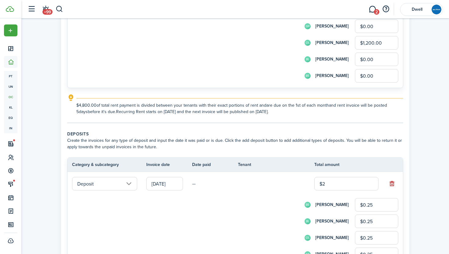
type input "$24"
type input "$3.00"
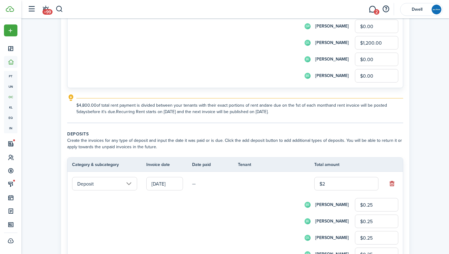
type input "$3.00"
type input "$240"
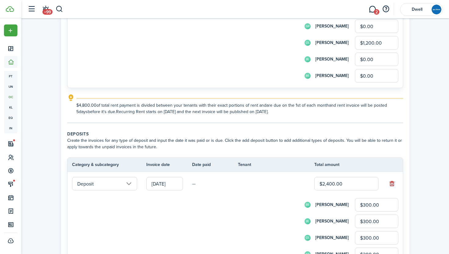
click at [376, 224] on input "$300.00" at bounding box center [376, 220] width 43 height 13
click at [365, 203] on input "$300.00" at bounding box center [376, 204] width 43 height 13
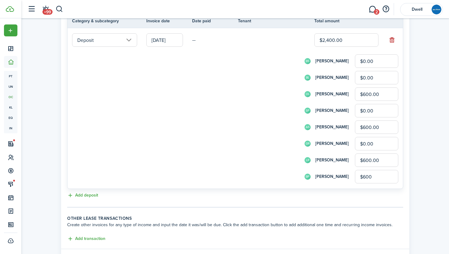
scroll to position [340, 0]
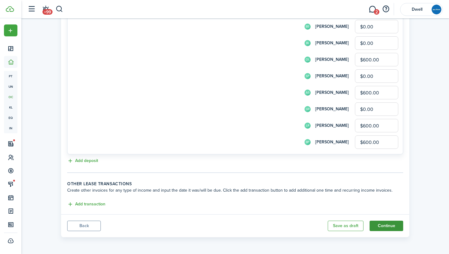
click at [390, 223] on button "Continue" at bounding box center [387, 226] width 34 height 10
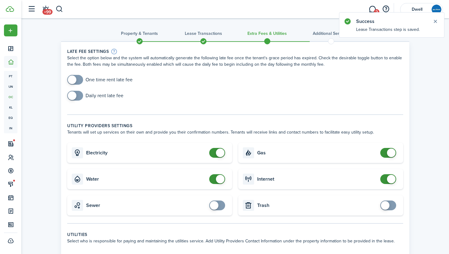
click at [77, 76] on span at bounding box center [75, 80] width 6 height 10
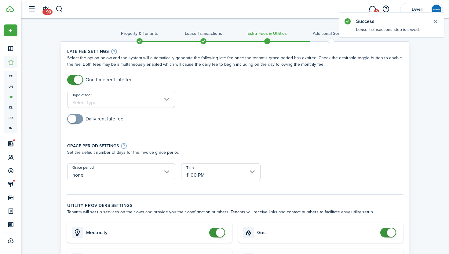
click at [132, 104] on input "Type of fee" at bounding box center [121, 99] width 108 height 17
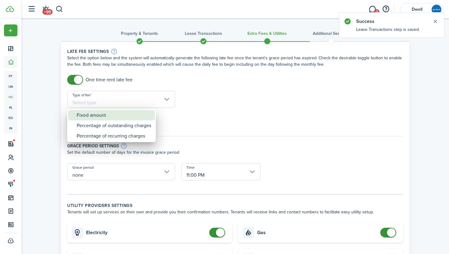
click at [139, 116] on div "Fixed amount" at bounding box center [114, 115] width 75 height 10
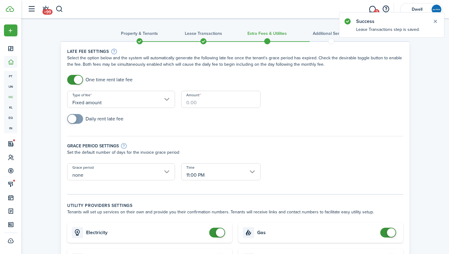
click at [205, 102] on input "Amount" at bounding box center [220, 99] width 79 height 17
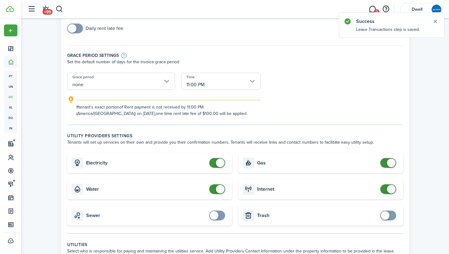
scroll to position [108, 0]
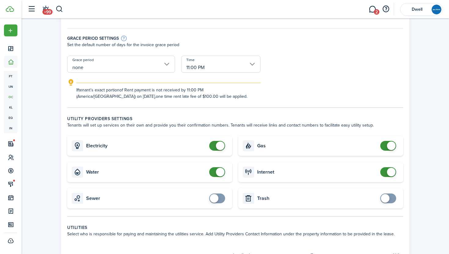
click at [217, 149] on span at bounding box center [217, 146] width 6 height 10
click at [215, 173] on span at bounding box center [217, 172] width 6 height 10
click at [385, 145] on span at bounding box center [388, 146] width 6 height 10
click at [385, 173] on span at bounding box center [388, 172] width 6 height 10
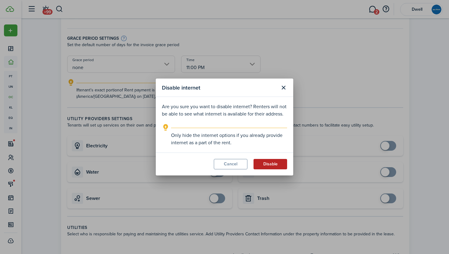
click at [267, 163] on button "Disable" at bounding box center [271, 164] width 34 height 10
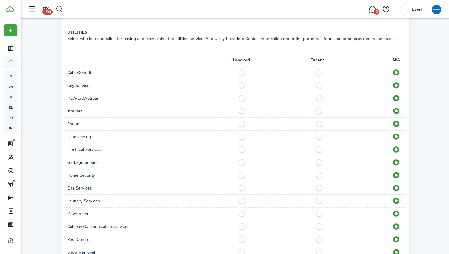
scroll to position [296, 0]
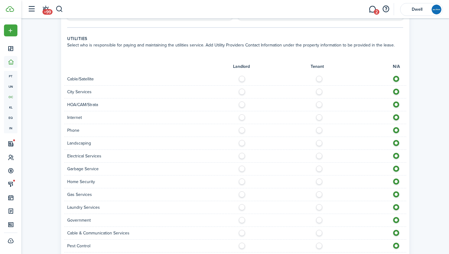
click at [319, 79] on label at bounding box center [321, 77] width 11 height 3
click at [321, 91] on label at bounding box center [321, 90] width 11 height 3
click at [319, 115] on label at bounding box center [321, 115] width 11 height 3
click at [319, 129] on label at bounding box center [321, 128] width 11 height 3
click at [240, 143] on label at bounding box center [243, 141] width 11 height 3
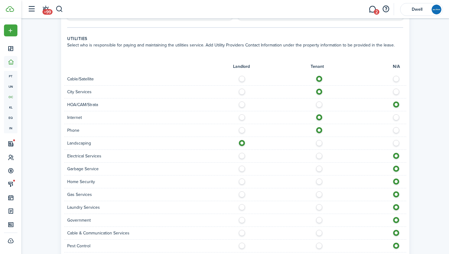
click at [319, 156] on label at bounding box center [321, 154] width 11 height 3
click at [320, 169] on label at bounding box center [321, 167] width 11 height 3
click at [320, 181] on label at bounding box center [321, 179] width 11 height 3
click at [320, 207] on label at bounding box center [321, 205] width 11 height 3
click at [319, 233] on label at bounding box center [321, 231] width 11 height 3
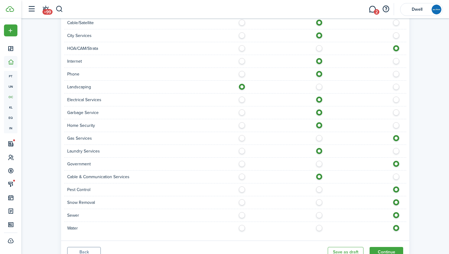
scroll to position [355, 0]
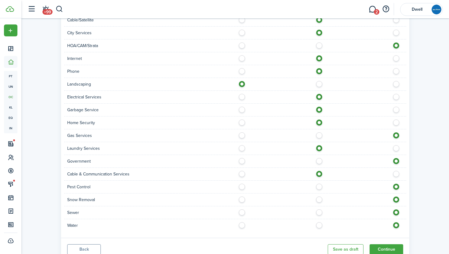
click at [242, 186] on label at bounding box center [243, 185] width 11 height 3
click at [242, 198] on label at bounding box center [243, 197] width 11 height 3
click at [321, 210] on label at bounding box center [321, 210] width 11 height 3
click at [321, 225] on label at bounding box center [321, 223] width 11 height 3
click at [387, 248] on button "Continue" at bounding box center [387, 249] width 34 height 10
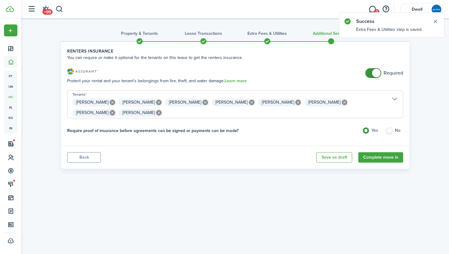
click at [370, 69] on span at bounding box center [373, 73] width 6 height 10
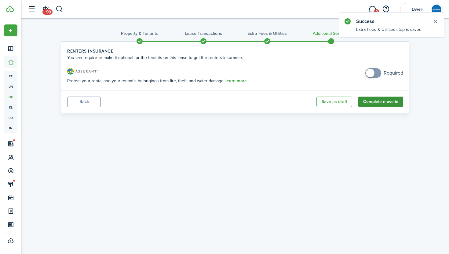
click at [379, 101] on button "Complete move in" at bounding box center [380, 102] width 45 height 10
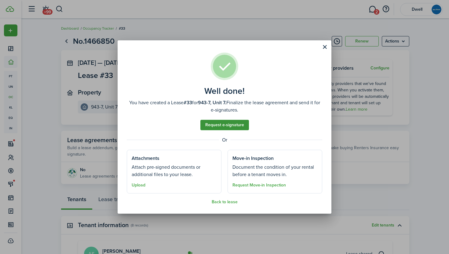
click at [228, 126] on link "Request e-signature" at bounding box center [224, 125] width 49 height 10
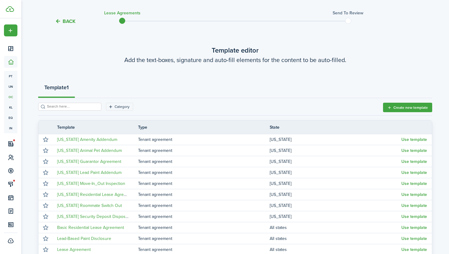
scroll to position [20, 0]
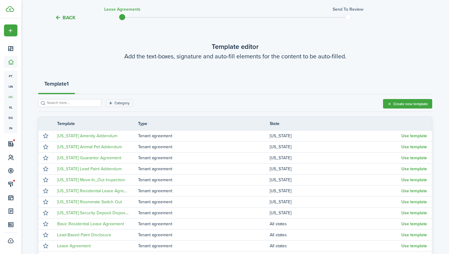
click at [68, 102] on input "search" at bounding box center [73, 103] width 54 height 6
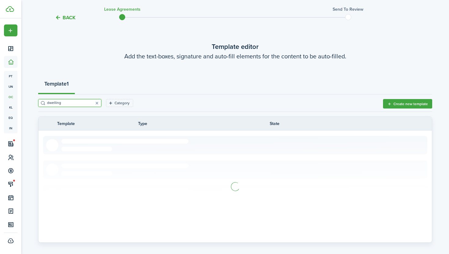
scroll to position [6, 0]
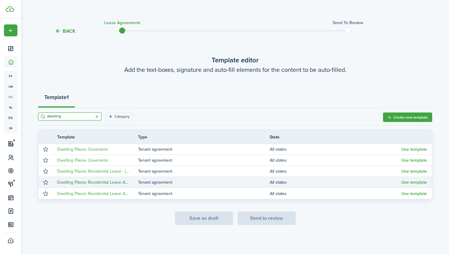
click at [106, 182] on link "Dwelling Places Residential Lease Agreement - New" at bounding box center [106, 182] width 99 height 6
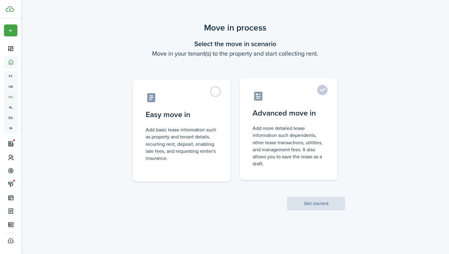
click at [288, 109] on control-radio-card-title "Advanced move in" at bounding box center [289, 113] width 72 height 11
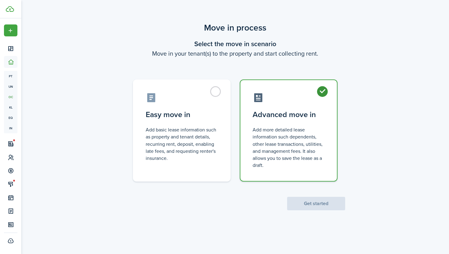
radio input "true"
click at [324, 204] on button "Get started" at bounding box center [316, 203] width 58 height 13
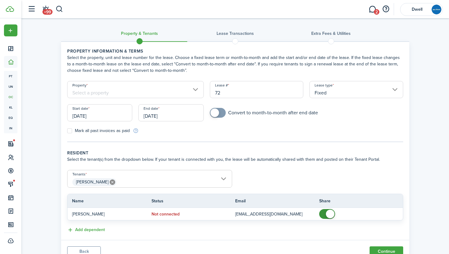
click at [225, 92] on input "72" at bounding box center [257, 89] width 94 height 17
type input "7"
click at [114, 87] on input "Property" at bounding box center [135, 89] width 137 height 17
type input "34"
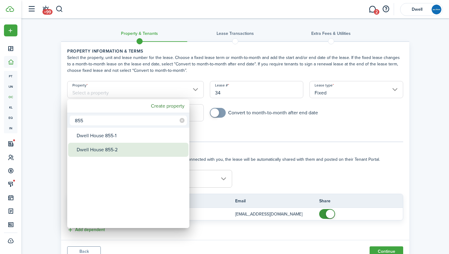
type input "855"
click at [131, 150] on div "Dwell House 855-2" at bounding box center [131, 150] width 108 height 14
type input "Dwell House 855-2"
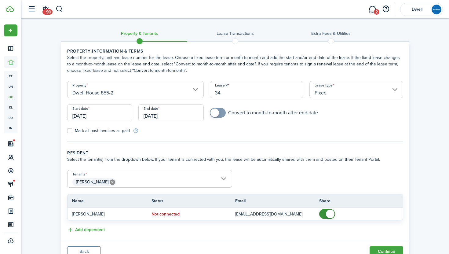
click at [115, 115] on input "[DATE]" at bounding box center [99, 112] width 65 height 17
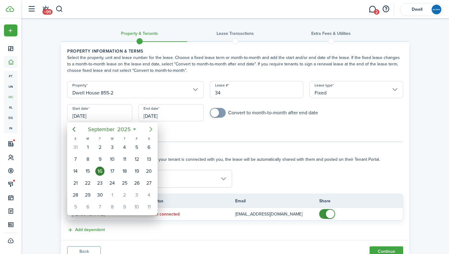
click at [151, 128] on icon "Next page" at bounding box center [150, 129] width 3 height 5
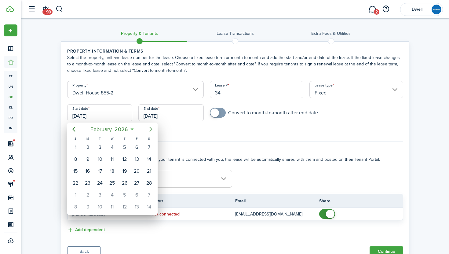
click at [151, 128] on icon "Next page" at bounding box center [150, 129] width 3 height 5
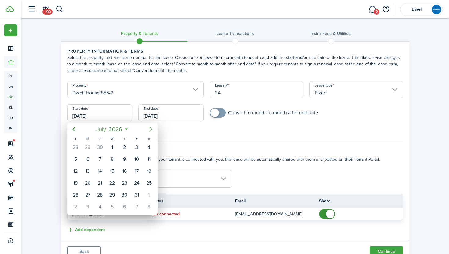
click at [152, 128] on icon "Next page" at bounding box center [150, 129] width 7 height 7
click at [150, 144] on div "1" at bounding box center [148, 147] width 9 height 9
type input "[DATE]"
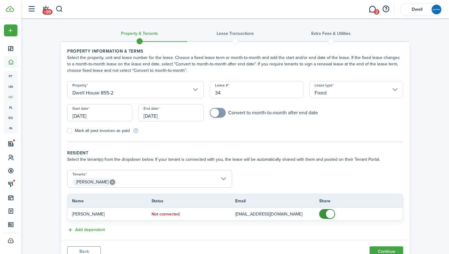
click at [151, 116] on input "[DATE]" at bounding box center [170, 112] width 65 height 17
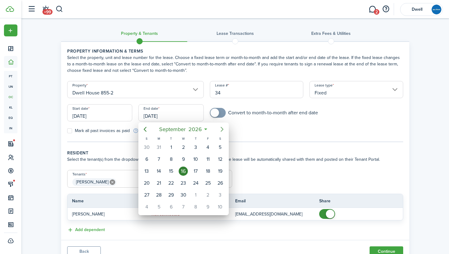
click at [221, 127] on icon "Next page" at bounding box center [222, 129] width 3 height 5
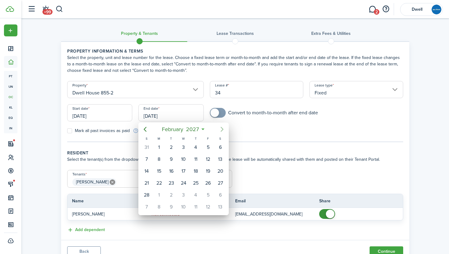
click at [221, 127] on icon "Next page" at bounding box center [222, 129] width 3 height 5
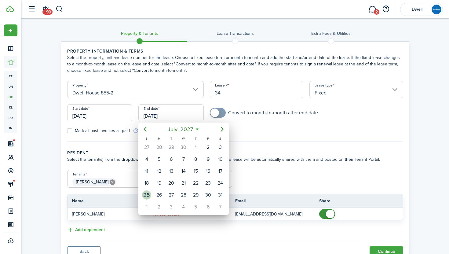
click at [151, 194] on div "25" at bounding box center [146, 194] width 9 height 9
type input "[DATE]"
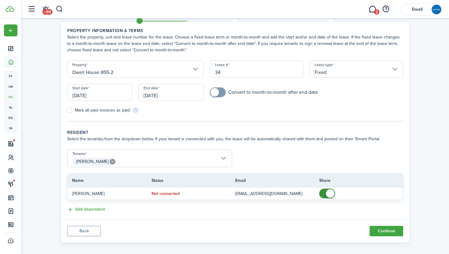
scroll to position [26, 0]
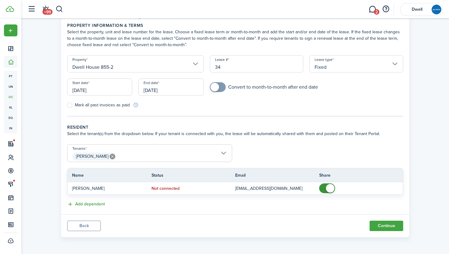
click at [130, 159] on span "[PERSON_NAME]" at bounding box center [150, 156] width 164 height 10
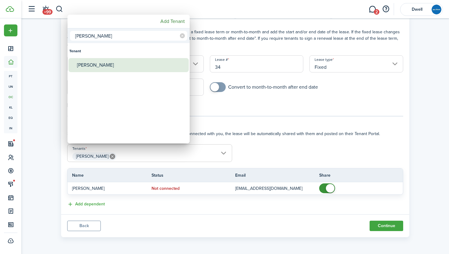
type input "[PERSON_NAME]"
click at [102, 66] on div "[PERSON_NAME]" at bounding box center [131, 65] width 108 height 14
type input "[PERSON_NAME], [PERSON_NAME]"
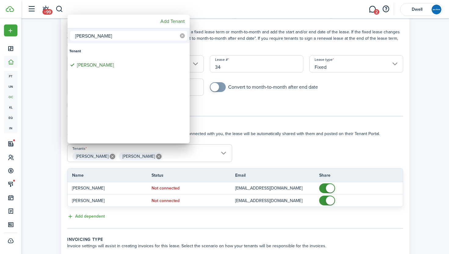
click at [181, 36] on icon at bounding box center [182, 35] width 5 height 5
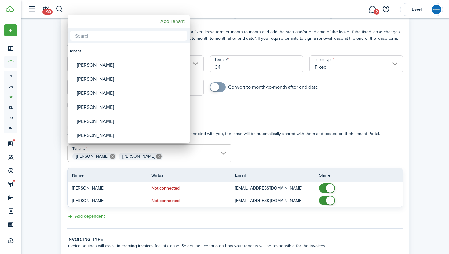
click at [152, 36] on input "text" at bounding box center [128, 36] width 117 height 10
click at [244, 48] on div at bounding box center [224, 127] width 547 height 352
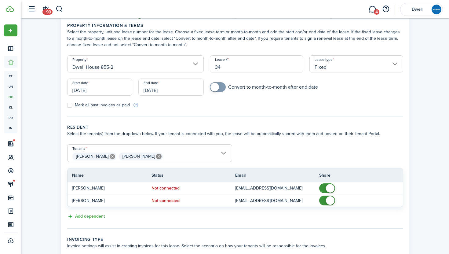
scroll to position [0, 0]
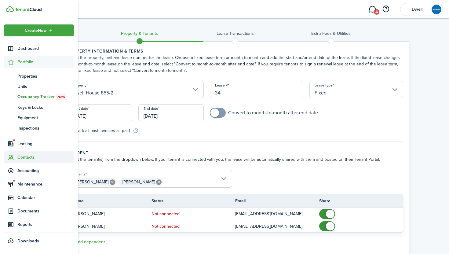
click at [30, 155] on span "Contacts" at bounding box center [45, 157] width 57 height 6
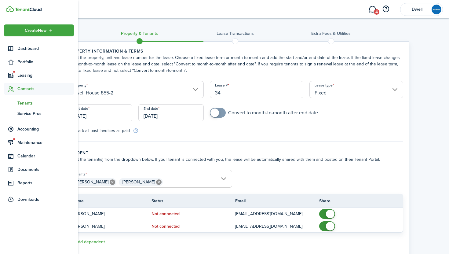
click at [28, 104] on span "Tenants" at bounding box center [45, 103] width 57 height 6
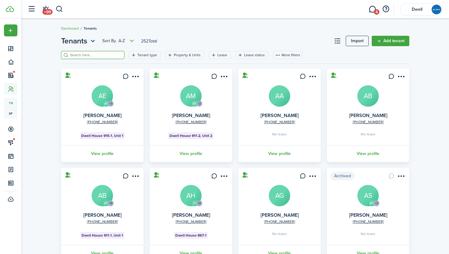
click at [89, 53] on input "search" at bounding box center [95, 55] width 54 height 6
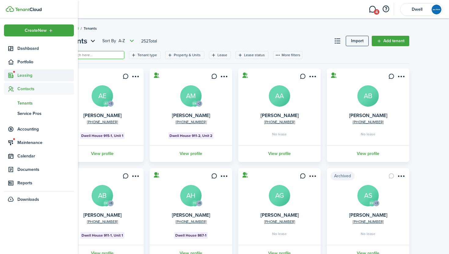
click at [30, 72] on span "Leasing" at bounding box center [45, 75] width 57 height 6
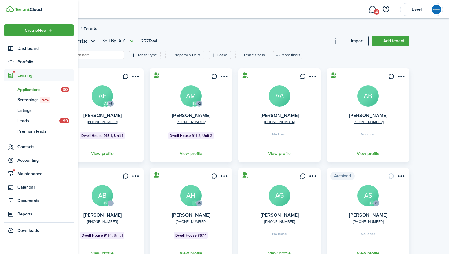
click at [31, 86] on link "ap Applications 30" at bounding box center [39, 89] width 70 height 10
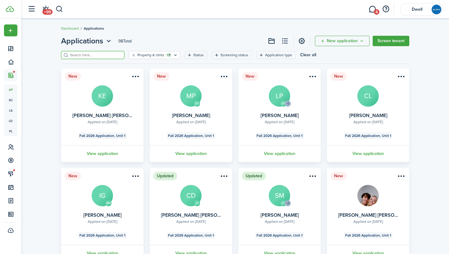
click at [95, 56] on input "search" at bounding box center [95, 55] width 54 height 6
click at [82, 56] on input "search" at bounding box center [95, 55] width 54 height 6
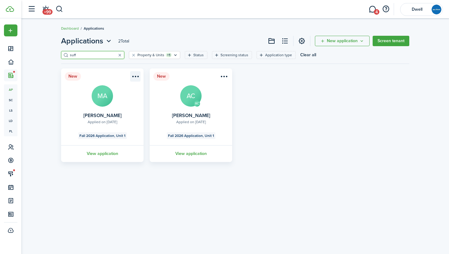
type input "suff"
click at [134, 76] on menu-btn-icon "Open menu" at bounding box center [135, 76] width 10 height 10
click at [60, 112] on div "New Applied on [DATE] [PERSON_NAME] MA Fall 2026 Application, Unit 1 View appli…" at bounding box center [102, 114] width 89 height 93
click at [102, 152] on link "View application" at bounding box center [102, 153] width 84 height 17
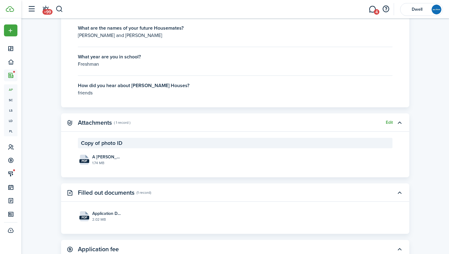
scroll to position [859, 0]
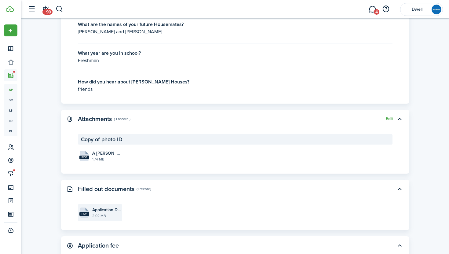
click at [104, 217] on file-size "2.02 MB" at bounding box center [106, 215] width 28 height 5
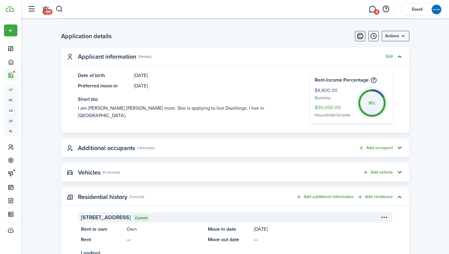
scroll to position [132, 0]
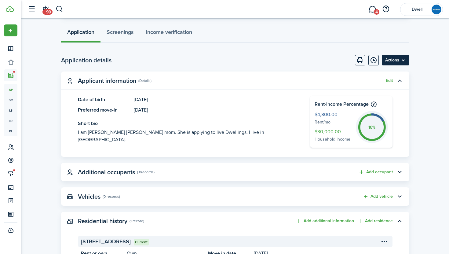
click at [400, 59] on menu-btn "Actions" at bounding box center [395, 60] width 27 height 10
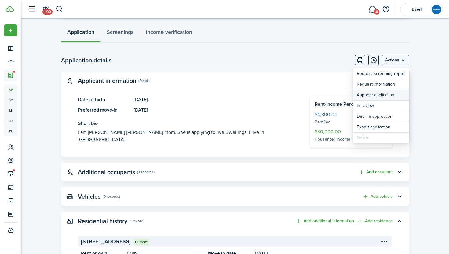
click at [393, 95] on button "Approve application" at bounding box center [381, 95] width 56 height 10
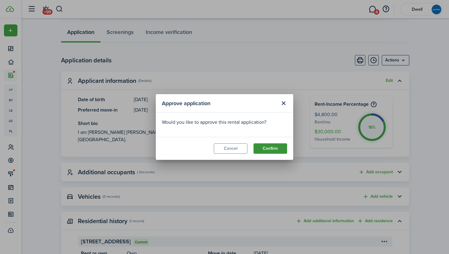
click at [271, 148] on button "Confirm" at bounding box center [271, 148] width 34 height 10
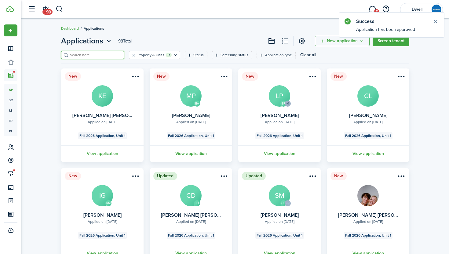
click at [96, 55] on input "search" at bounding box center [95, 55] width 54 height 6
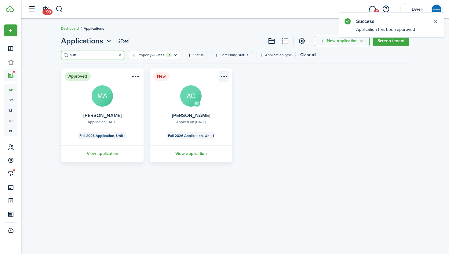
type input "suff"
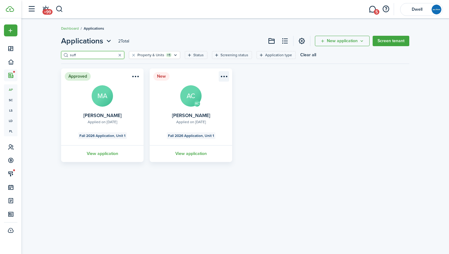
click at [222, 77] on menu-btn-icon "Open menu" at bounding box center [224, 76] width 10 height 10
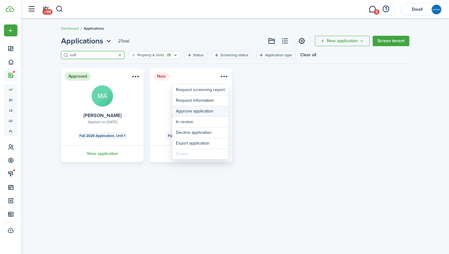
click at [211, 112] on button "Approve application" at bounding box center [200, 111] width 56 height 10
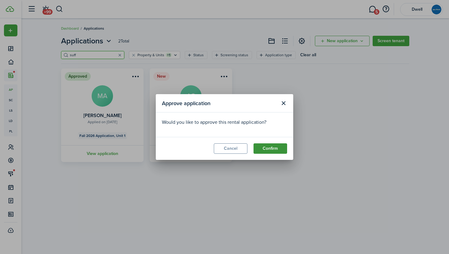
click at [269, 148] on button "Confirm" at bounding box center [271, 148] width 34 height 10
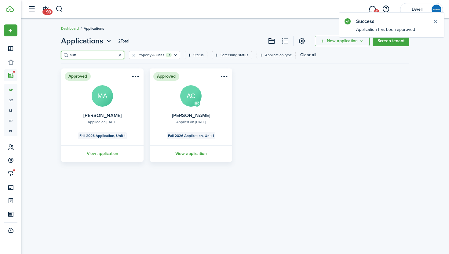
click at [115, 54] on button "button" at bounding box center [119, 55] width 9 height 9
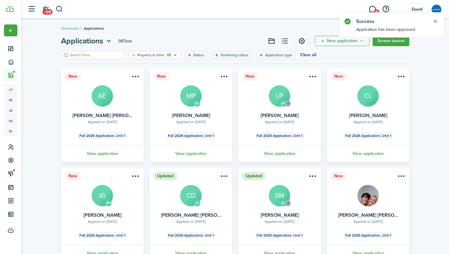
click at [99, 55] on input "search" at bounding box center [95, 55] width 54 height 6
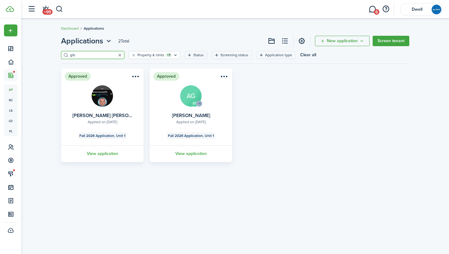
type input "gib"
click at [115, 55] on button "button" at bounding box center [119, 55] width 9 height 9
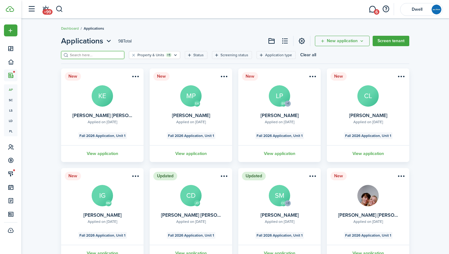
click at [87, 56] on input "search" at bounding box center [95, 55] width 54 height 6
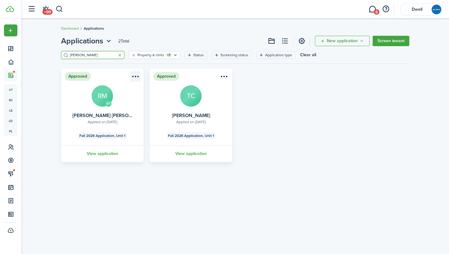
type input "[PERSON_NAME]"
click at [136, 76] on menu-btn-icon "Open menu" at bounding box center [135, 76] width 10 height 10
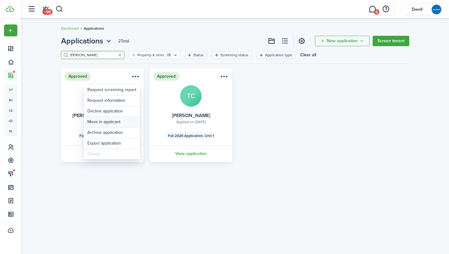
click at [124, 124] on button "Move in applicant" at bounding box center [112, 122] width 56 height 10
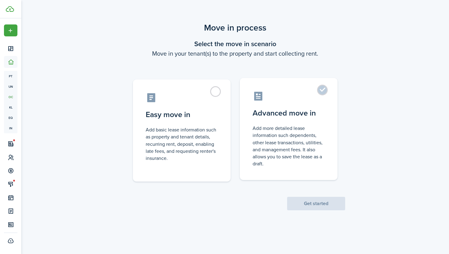
click at [297, 125] on control-radio-card-description "Add more detailed lease information such dependents, other lease transactions, …" at bounding box center [289, 146] width 72 height 42
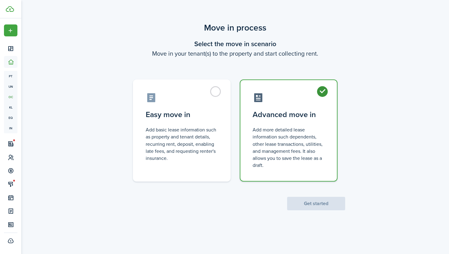
radio input "true"
click at [322, 206] on button "Get started" at bounding box center [316, 203] width 58 height 13
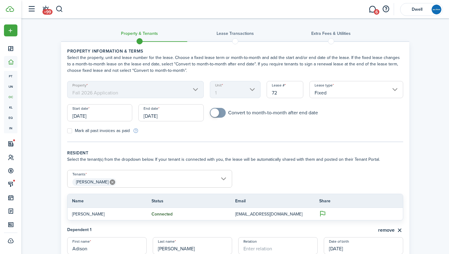
click at [283, 92] on input "72" at bounding box center [285, 89] width 37 height 17
type input "7"
click at [105, 113] on input "[DATE]" at bounding box center [99, 112] width 65 height 17
type input "34"
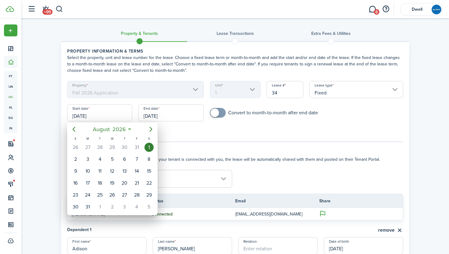
click at [151, 145] on div "1" at bounding box center [148, 147] width 9 height 9
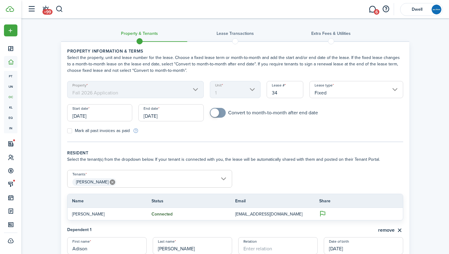
click at [162, 112] on input "[DATE]" at bounding box center [170, 112] width 65 height 17
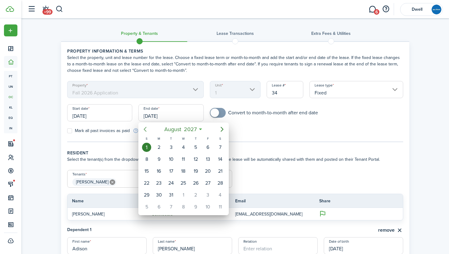
click at [148, 129] on icon "Previous page" at bounding box center [144, 129] width 7 height 7
click at [149, 194] on div "25" at bounding box center [146, 194] width 9 height 9
type input "[DATE]"
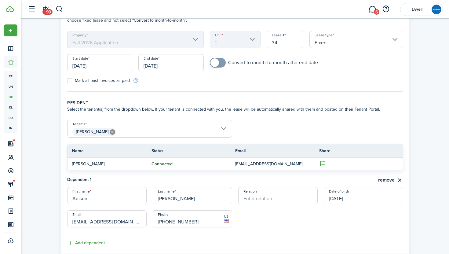
scroll to position [68, 0]
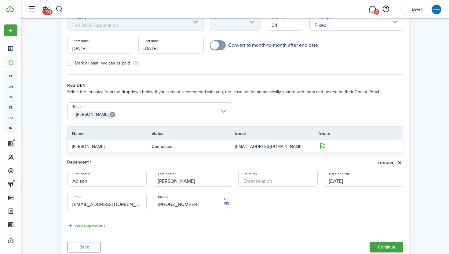
click at [135, 116] on span "[PERSON_NAME]" at bounding box center [150, 114] width 164 height 10
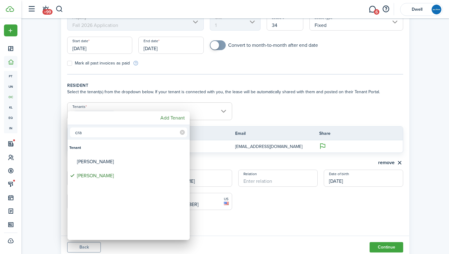
type input "cra"
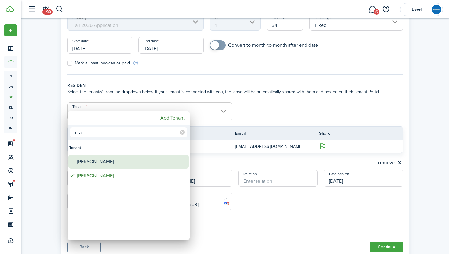
click at [114, 158] on div "[PERSON_NAME]" at bounding box center [131, 162] width 108 height 14
type input "[PERSON_NAME], [PERSON_NAME]"
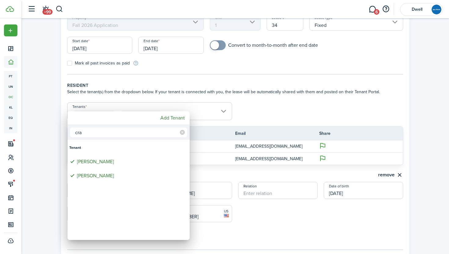
click at [248, 109] on div at bounding box center [224, 127] width 547 height 352
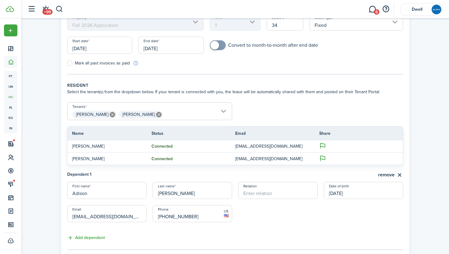
click at [148, 116] on span "[PERSON_NAME] [PERSON_NAME]" at bounding box center [150, 114] width 164 height 10
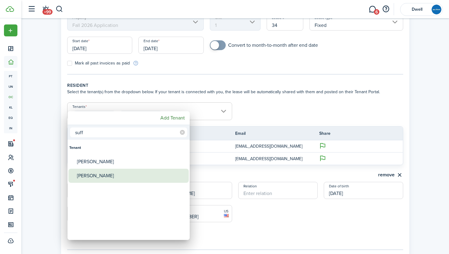
type input "suff"
click at [144, 173] on div "[PERSON_NAME]" at bounding box center [131, 176] width 108 height 14
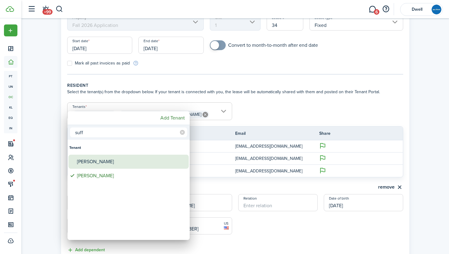
click at [136, 159] on div "[PERSON_NAME]" at bounding box center [131, 162] width 108 height 14
type input "[PERSON_NAME], [PERSON_NAME], [PERSON_NAME], [PERSON_NAME]"
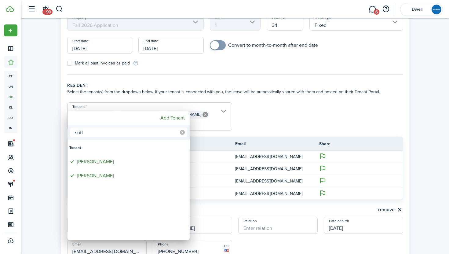
click at [180, 133] on icon at bounding box center [182, 132] width 5 height 5
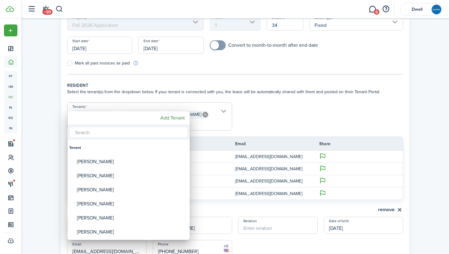
click at [153, 133] on input "text" at bounding box center [128, 132] width 117 height 10
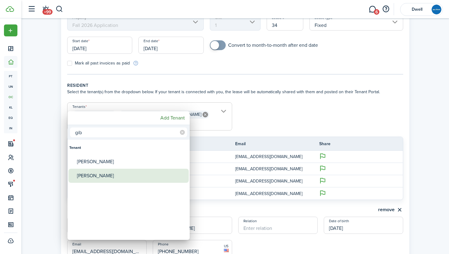
type input "gib"
click at [151, 176] on div "[PERSON_NAME]" at bounding box center [131, 176] width 108 height 14
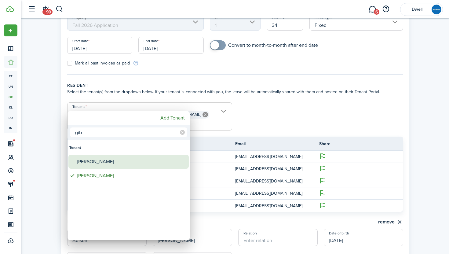
click at [143, 163] on div "[PERSON_NAME]" at bounding box center [131, 162] width 108 height 14
type input "[PERSON_NAME], [PERSON_NAME], [PERSON_NAME], [PERSON_NAME], [PERSON_NAME], [PER…"
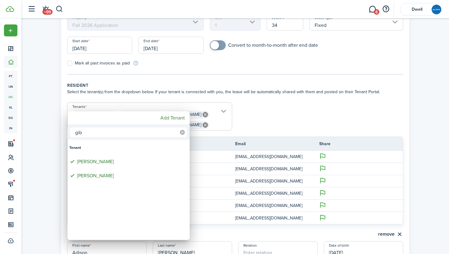
click at [181, 132] on icon at bounding box center [182, 132] width 5 height 5
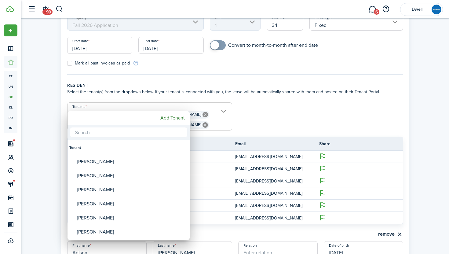
click at [247, 119] on div at bounding box center [224, 127] width 547 height 352
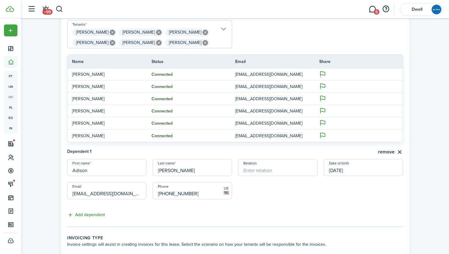
scroll to position [155, 0]
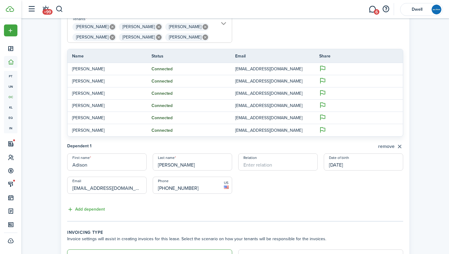
click at [390, 146] on button "remove" at bounding box center [390, 147] width 25 height 8
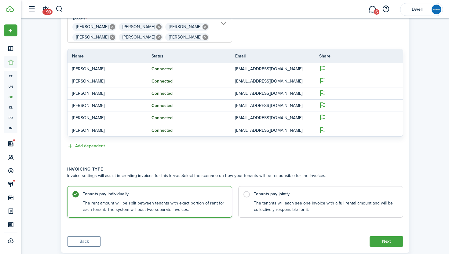
scroll to position [171, 0]
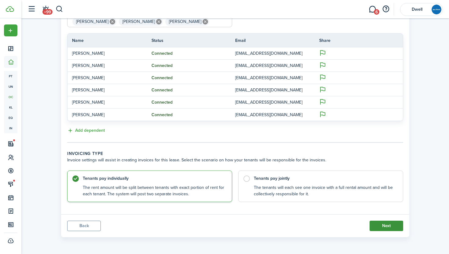
click at [384, 224] on button "Next" at bounding box center [387, 226] width 34 height 10
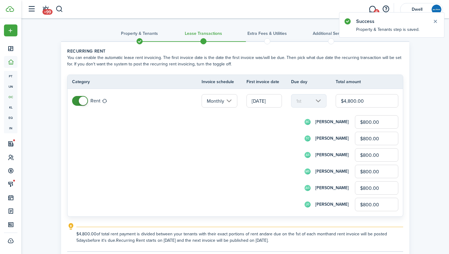
click at [365, 121] on input "$800.00" at bounding box center [376, 121] width 43 height 13
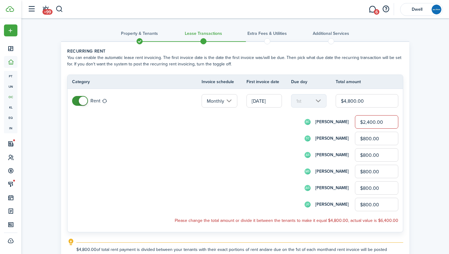
type input "$2,400.00"
type input "$0.00"
type input "$1,200.00"
type input "$0.00"
type input "$1,200.00"
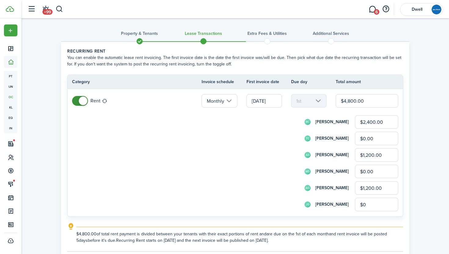
type input "$0.00"
click at [283, 143] on div "TC [PERSON_NAME] $0.00" at bounding box center [243, 138] width 309 height 13
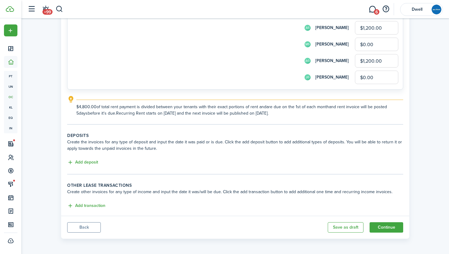
scroll to position [129, 0]
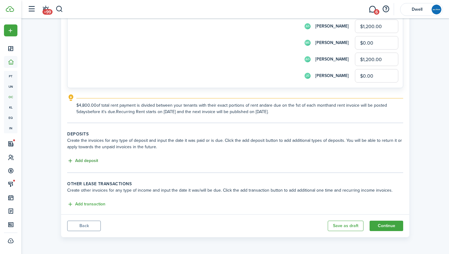
click at [87, 160] on button "Add deposit" at bounding box center [82, 160] width 31 height 7
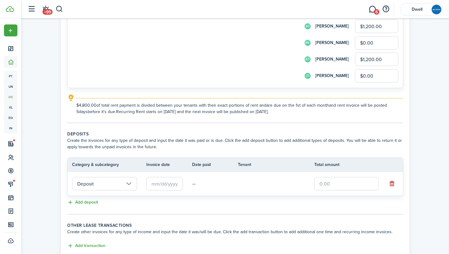
click at [338, 183] on input "text" at bounding box center [346, 183] width 64 height 13
type input "$2,400.00"
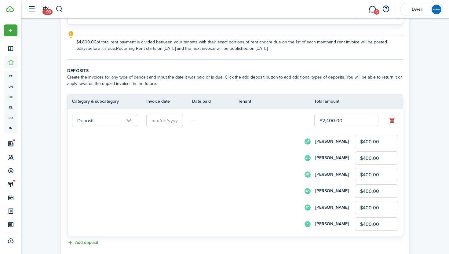
scroll to position [194, 0]
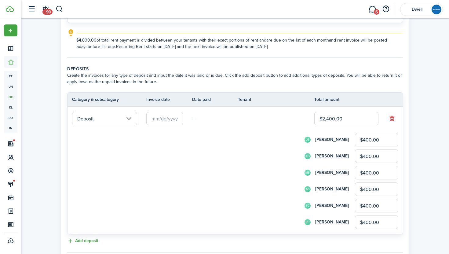
click at [366, 139] on input "$400.00" at bounding box center [376, 139] width 43 height 13
type input "$0.00"
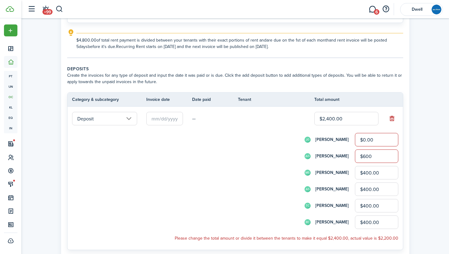
type input "$600.00"
type input "$0.00"
type input "$600.00"
type input "$0.00"
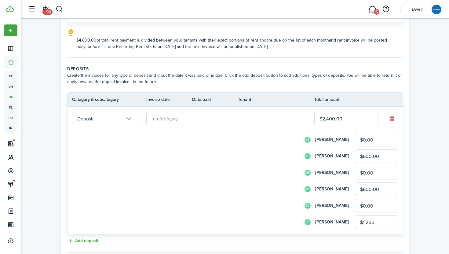
click at [163, 121] on input "text" at bounding box center [164, 118] width 37 height 13
type input "$1,200.00"
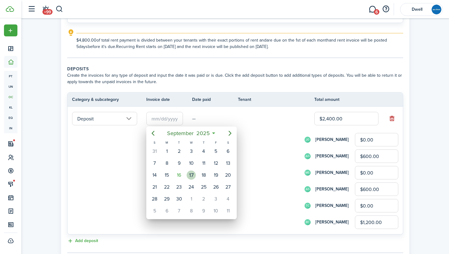
click at [189, 174] on div "17" at bounding box center [191, 174] width 9 height 9
type input "[DATE]"
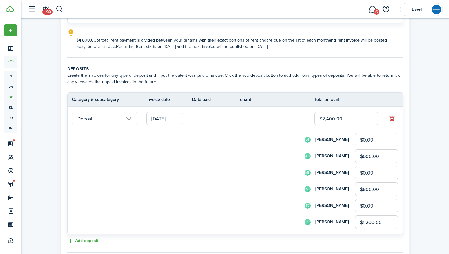
scroll to position [274, 0]
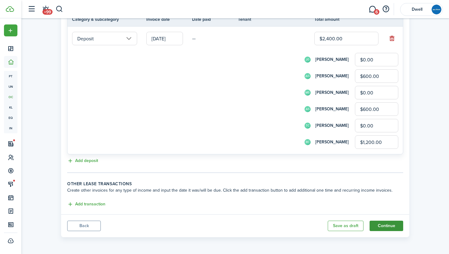
click at [384, 228] on button "Continue" at bounding box center [387, 226] width 34 height 10
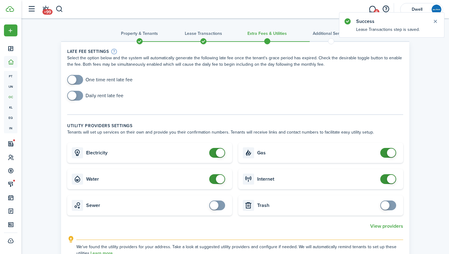
checkbox input "true"
click at [78, 78] on span at bounding box center [75, 80] width 6 height 10
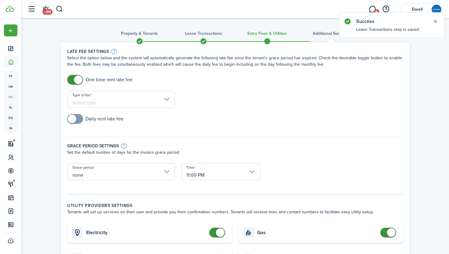
click at [132, 102] on input "Type of fee" at bounding box center [121, 99] width 108 height 17
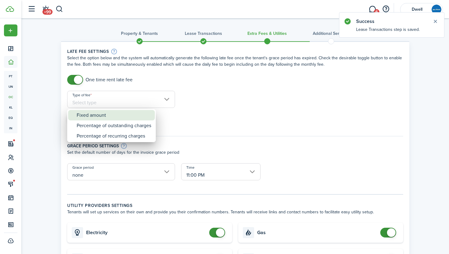
click at [141, 118] on div "Fixed amount" at bounding box center [114, 115] width 75 height 10
type input "Fixed amount"
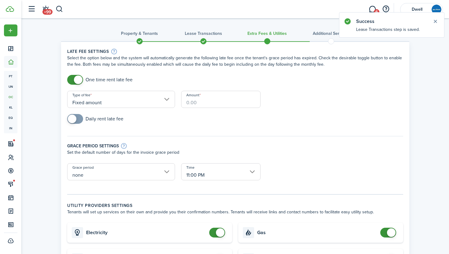
click at [198, 101] on input "Amount" at bounding box center [220, 99] width 79 height 17
type input "$100.00"
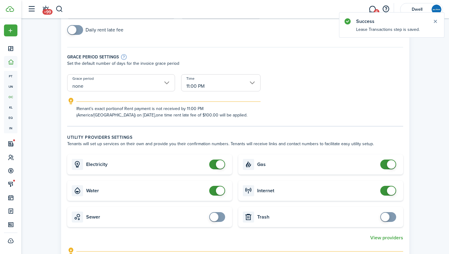
scroll to position [97, 0]
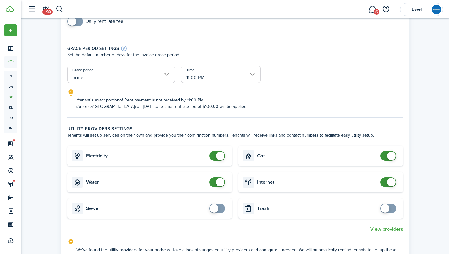
checkbox input "false"
click at [218, 154] on span at bounding box center [220, 156] width 9 height 9
checkbox input "false"
click at [214, 181] on span at bounding box center [217, 182] width 6 height 10
checkbox input "false"
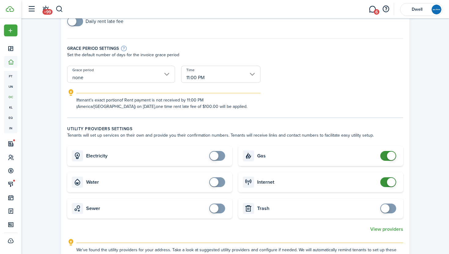
click at [388, 155] on span at bounding box center [391, 156] width 9 height 9
checkbox input "false"
click at [385, 181] on span at bounding box center [388, 182] width 6 height 10
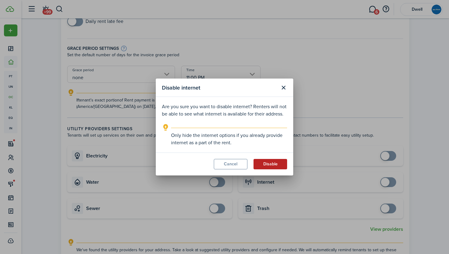
click at [264, 161] on button "Disable" at bounding box center [271, 164] width 34 height 10
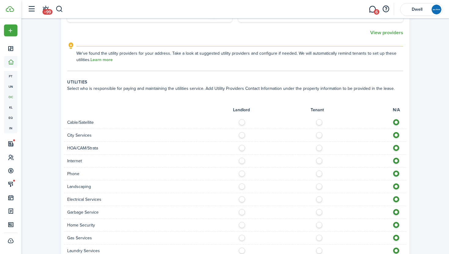
scroll to position [314, 0]
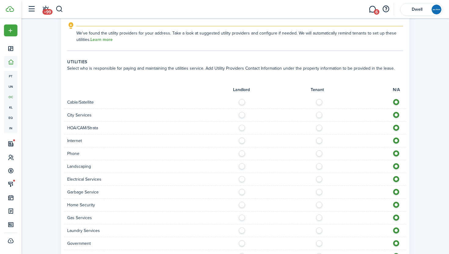
click at [320, 102] on label at bounding box center [321, 100] width 11 height 3
radio input "true"
click at [320, 111] on div "City Services" at bounding box center [235, 115] width 342 height 13
click at [320, 114] on label at bounding box center [321, 113] width 11 height 3
radio input "true"
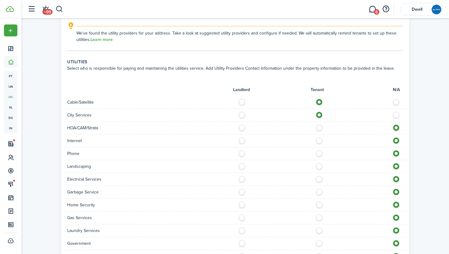
click at [319, 141] on label at bounding box center [321, 138] width 11 height 3
radio input "true"
click at [320, 153] on label at bounding box center [321, 151] width 11 height 3
radio input "true"
click at [240, 166] on label at bounding box center [243, 164] width 11 height 3
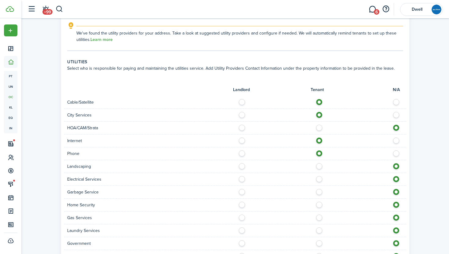
radio input "true"
click at [318, 177] on label at bounding box center [321, 177] width 11 height 3
radio input "true"
click at [320, 192] on label at bounding box center [321, 190] width 11 height 3
radio input "true"
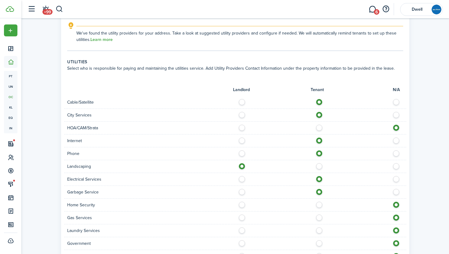
click at [320, 204] on label at bounding box center [321, 203] width 11 height 3
radio input "true"
click at [320, 230] on label at bounding box center [321, 228] width 11 height 3
radio input "true"
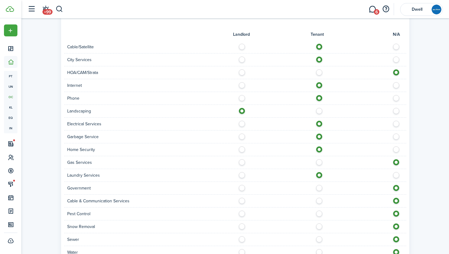
scroll to position [380, 0]
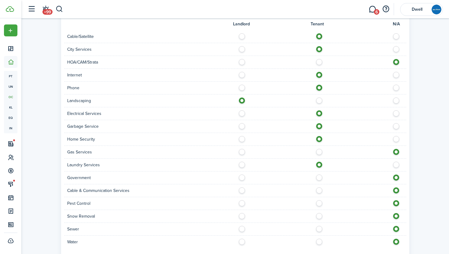
click at [320, 190] on label at bounding box center [321, 188] width 11 height 3
radio input "true"
click at [243, 203] on label at bounding box center [243, 201] width 11 height 3
radio input "true"
click at [242, 219] on div "Snow Removal" at bounding box center [235, 216] width 342 height 13
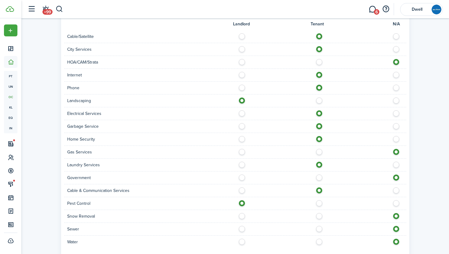
click at [242, 214] on label at bounding box center [243, 214] width 11 height 3
radio input "true"
click at [317, 226] on label at bounding box center [321, 227] width 11 height 3
radio input "true"
click at [320, 241] on label at bounding box center [321, 240] width 11 height 3
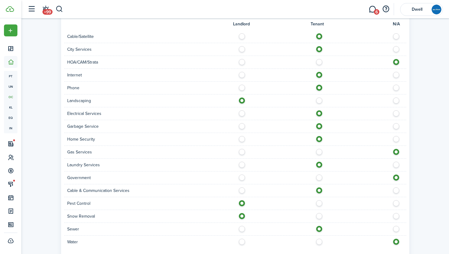
radio input "true"
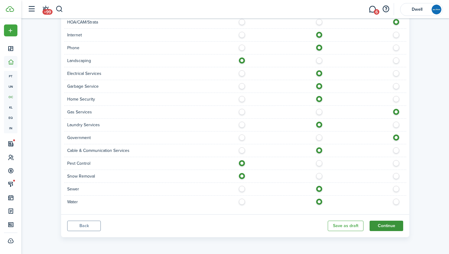
click at [387, 223] on button "Continue" at bounding box center [387, 226] width 34 height 10
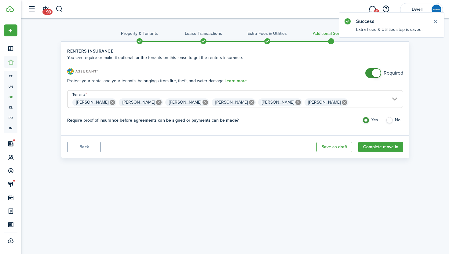
checkbox input "false"
click at [370, 74] on span at bounding box center [373, 73] width 6 height 10
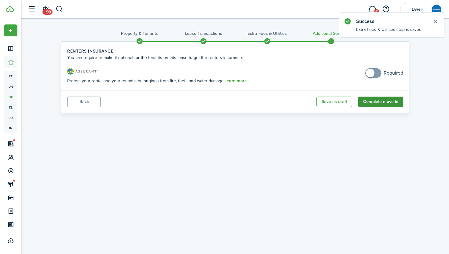
click at [385, 102] on button "Complete move in" at bounding box center [380, 102] width 45 height 10
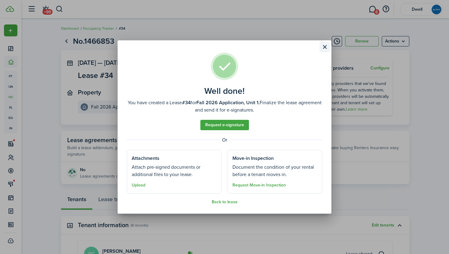
click at [324, 48] on button "Close modal" at bounding box center [325, 47] width 10 height 10
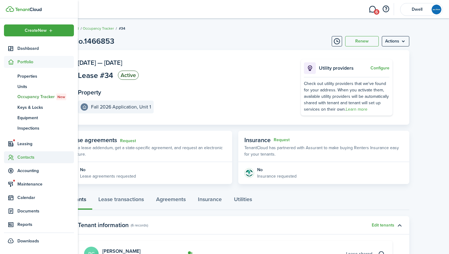
click at [31, 156] on span "Contacts" at bounding box center [45, 157] width 57 height 6
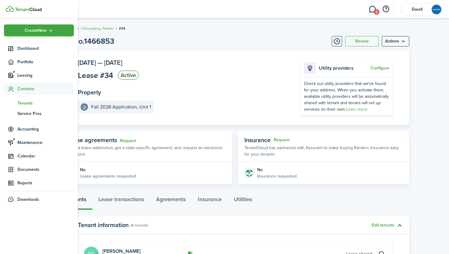
click at [27, 100] on span "Tenants" at bounding box center [45, 103] width 57 height 6
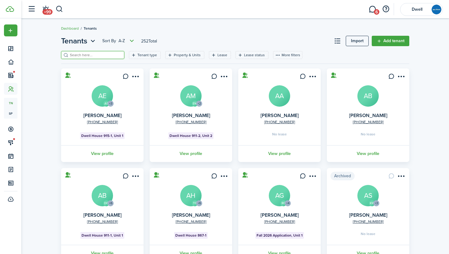
click at [87, 56] on input "search" at bounding box center [95, 55] width 54 height 6
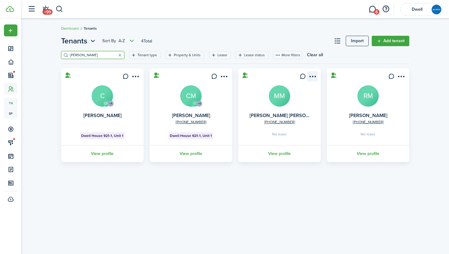
type input "[PERSON_NAME]"
click at [312, 78] on menu-btn-icon "Open menu" at bounding box center [312, 76] width 10 height 10
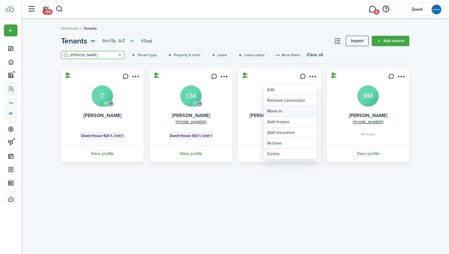
click at [302, 111] on link "Move in" at bounding box center [290, 111] width 53 height 10
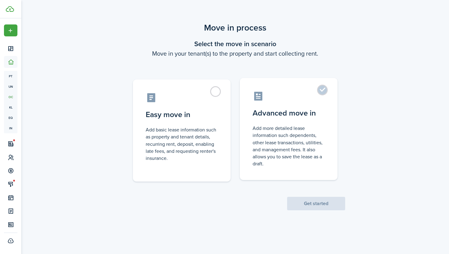
click at [283, 117] on control-radio-card-title "Advanced move in" at bounding box center [289, 113] width 72 height 11
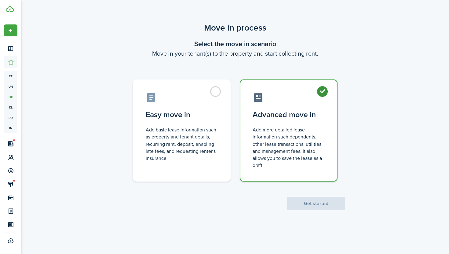
radio input "true"
click at [322, 202] on button "Get started" at bounding box center [316, 203] width 58 height 13
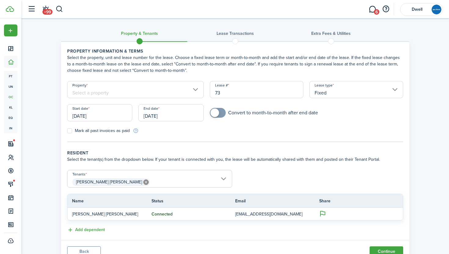
click at [228, 94] on input "73" at bounding box center [257, 89] width 94 height 17
type input "7"
click at [122, 94] on input "Property" at bounding box center [135, 89] width 137 height 17
type input "35"
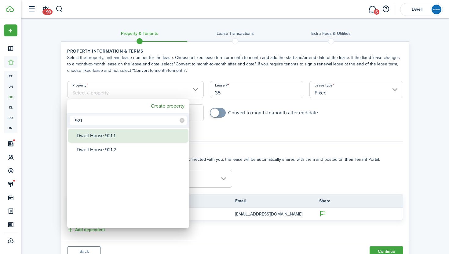
type input "921"
click at [133, 135] on div "Dwell House 921-1" at bounding box center [131, 136] width 108 height 14
type input "Dwell House 921-1"
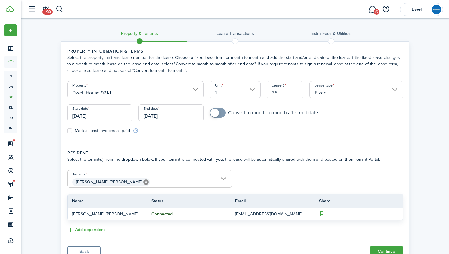
click at [113, 115] on input "[DATE]" at bounding box center [99, 112] width 65 height 17
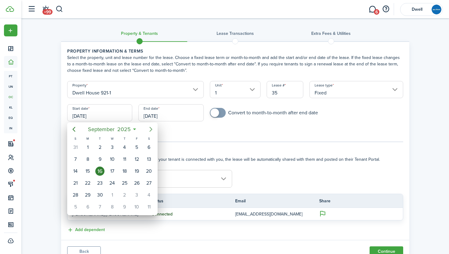
click at [151, 130] on icon "Next page" at bounding box center [150, 129] width 3 height 5
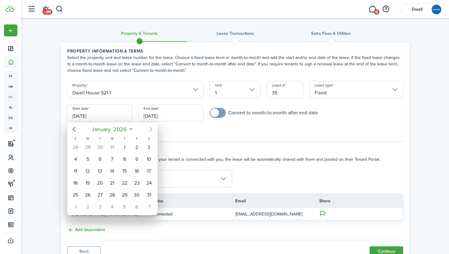
click at [151, 130] on icon "Next page" at bounding box center [150, 129] width 3 height 5
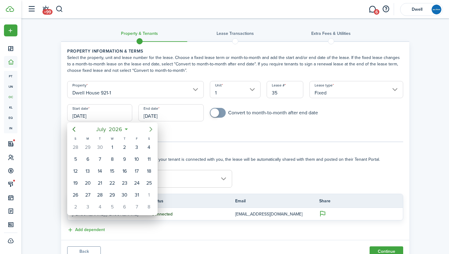
click at [151, 130] on icon "Next page" at bounding box center [150, 129] width 3 height 5
click at [149, 146] on div "1" at bounding box center [148, 147] width 9 height 9
type input "[DATE]"
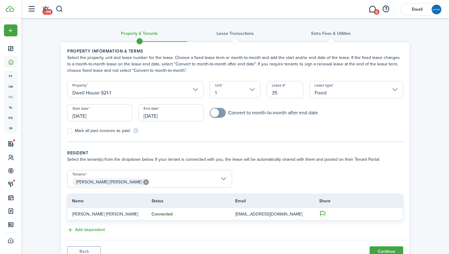
click at [154, 114] on input "[DATE]" at bounding box center [170, 112] width 65 height 17
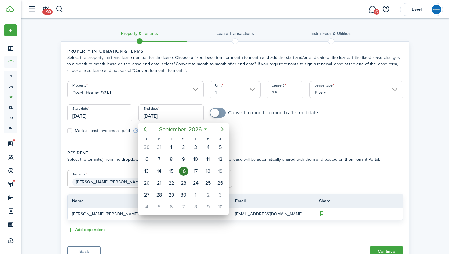
click at [222, 131] on icon "Next page" at bounding box center [221, 129] width 7 height 7
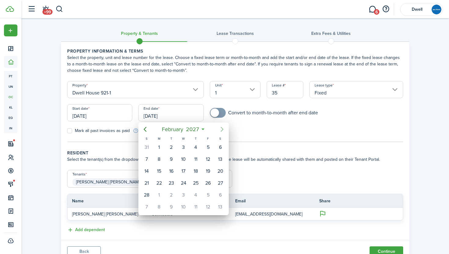
click at [222, 131] on icon "Next page" at bounding box center [221, 129] width 7 height 7
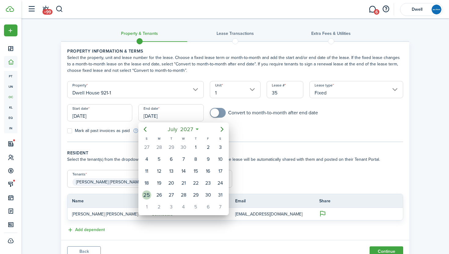
click at [145, 195] on div "25" at bounding box center [146, 194] width 9 height 9
type input "[DATE]"
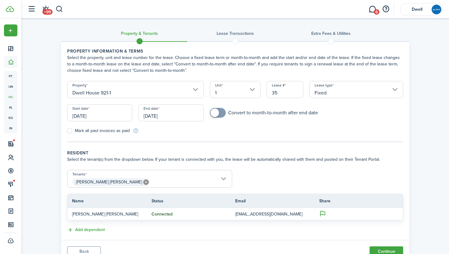
scroll to position [26, 0]
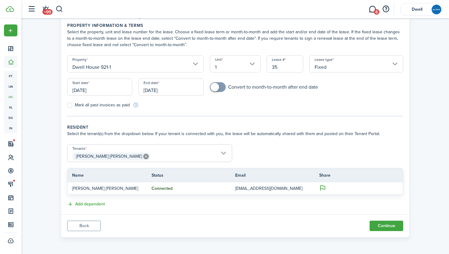
click at [140, 157] on span "[PERSON_NAME] [PERSON_NAME]" at bounding box center [150, 156] width 164 height 10
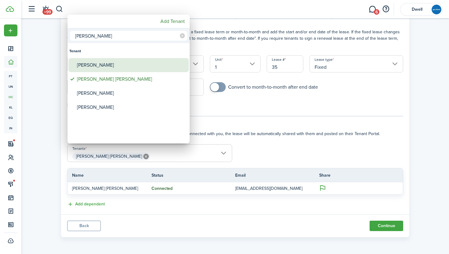
type input "[PERSON_NAME]"
click at [115, 65] on div "[PERSON_NAME]" at bounding box center [131, 65] width 108 height 14
type input "[PERSON_NAME] [PERSON_NAME], [PERSON_NAME]"
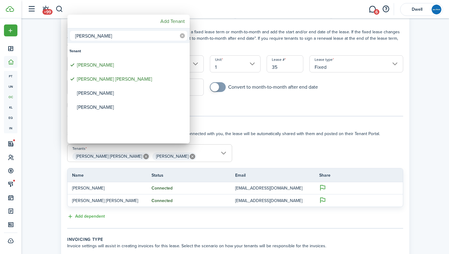
click at [181, 37] on icon at bounding box center [182, 35] width 5 height 5
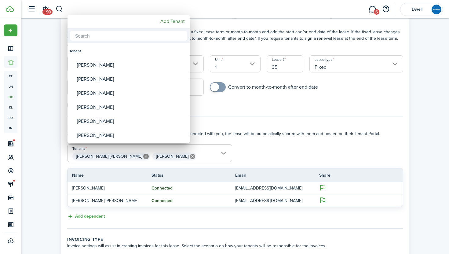
click at [135, 37] on input "text" at bounding box center [128, 36] width 117 height 10
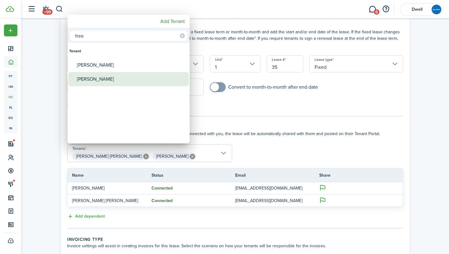
type input "free"
click at [134, 74] on div "[PERSON_NAME]" at bounding box center [131, 79] width 108 height 14
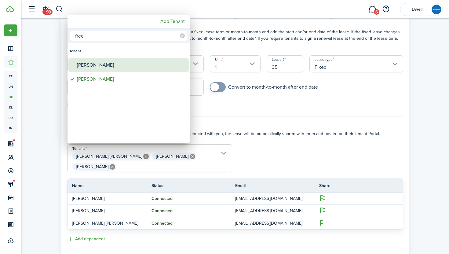
click at [128, 65] on div "[PERSON_NAME]" at bounding box center [131, 65] width 108 height 14
type input "[PERSON_NAME] [PERSON_NAME], [PERSON_NAME], [PERSON_NAME], [PERSON_NAME]"
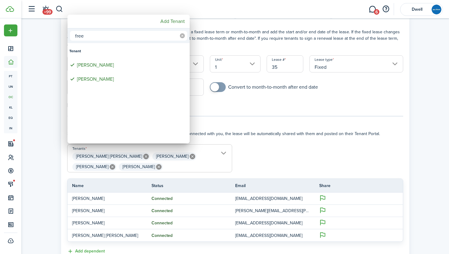
click at [182, 35] on icon at bounding box center [182, 35] width 5 height 5
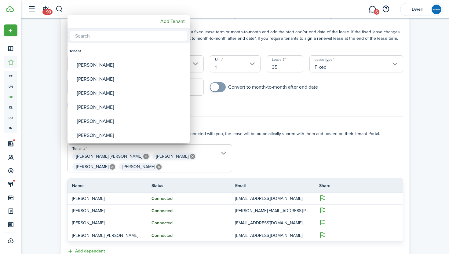
click at [156, 36] on input "text" at bounding box center [128, 36] width 117 height 10
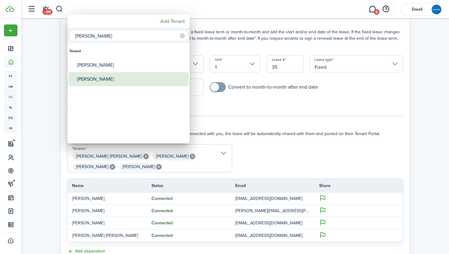
type input "[PERSON_NAME]"
click at [150, 79] on div "[PERSON_NAME]" at bounding box center [131, 79] width 108 height 14
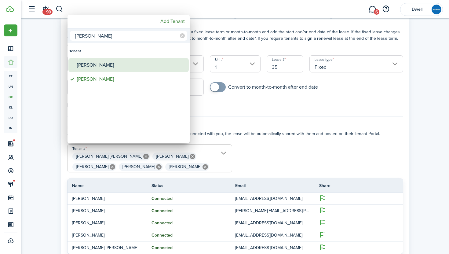
click at [140, 65] on div "[PERSON_NAME]" at bounding box center [131, 65] width 108 height 14
type input "[PERSON_NAME] [PERSON_NAME], [PERSON_NAME], [PERSON_NAME], [PERSON_NAME], [PERS…"
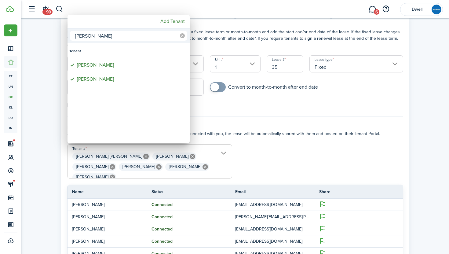
click at [181, 34] on icon at bounding box center [182, 35] width 5 height 5
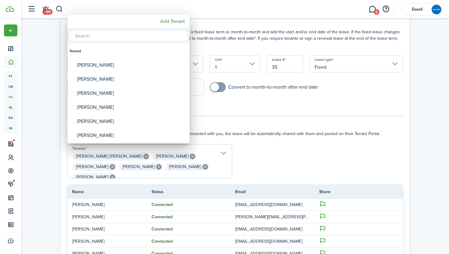
click at [159, 34] on input "text" at bounding box center [128, 36] width 117 height 10
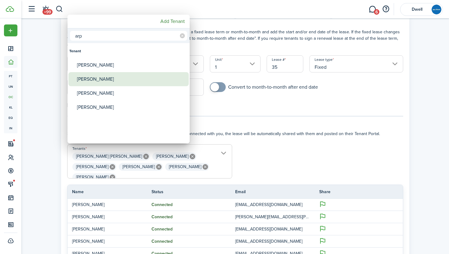
type input "arp"
click at [147, 76] on div "[PERSON_NAME]" at bounding box center [131, 79] width 108 height 14
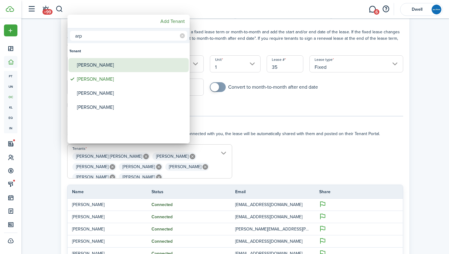
click at [138, 63] on div "[PERSON_NAME]" at bounding box center [131, 65] width 108 height 14
type input "[PERSON_NAME] [PERSON_NAME], [PERSON_NAME], [PERSON_NAME], [PERSON_NAME], [PERS…"
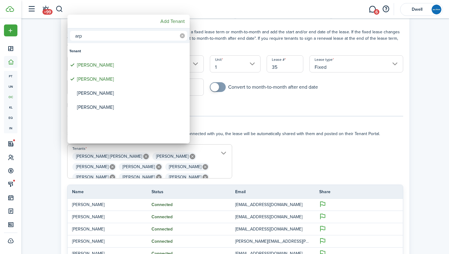
click at [181, 35] on icon at bounding box center [182, 35] width 5 height 5
click at [264, 150] on div at bounding box center [224, 127] width 547 height 352
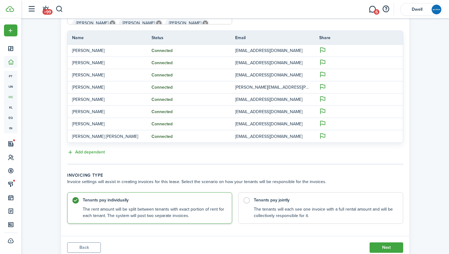
scroll to position [201, 0]
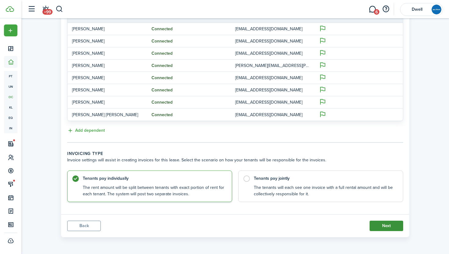
click at [384, 222] on button "Next" at bounding box center [387, 226] width 34 height 10
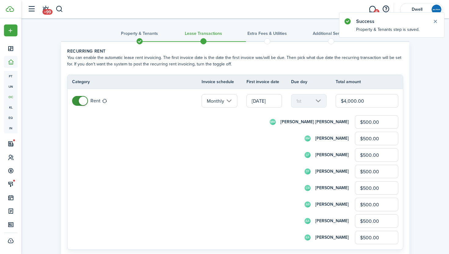
click at [350, 101] on input "$4,000.00" at bounding box center [367, 100] width 63 height 13
type input "$400.00"
type input "$50.00"
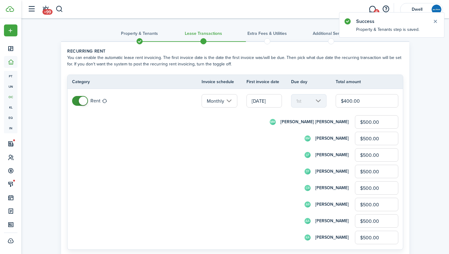
type input "$50.00"
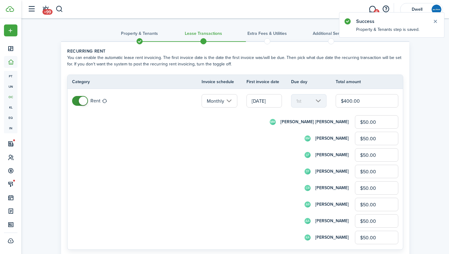
type input "$4,800.00"
type input "$600.00"
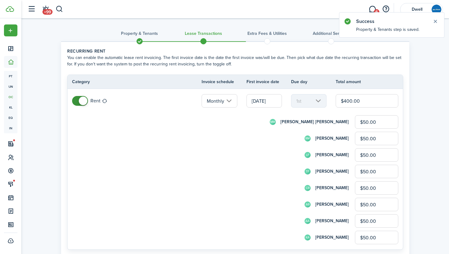
type input "$600.00"
type input "$4,800.00"
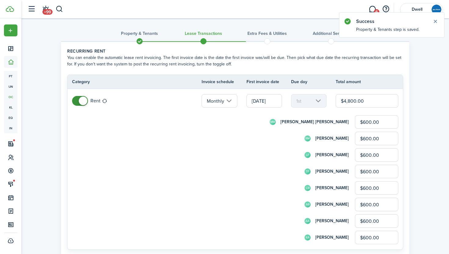
click at [366, 122] on input "$600.00" at bounding box center [376, 121] width 43 height 13
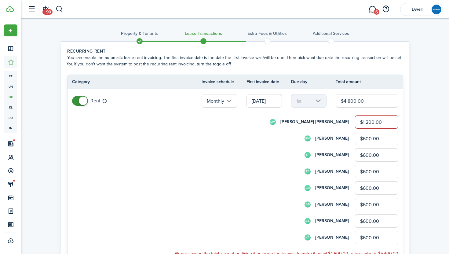
type input "$1,200.00"
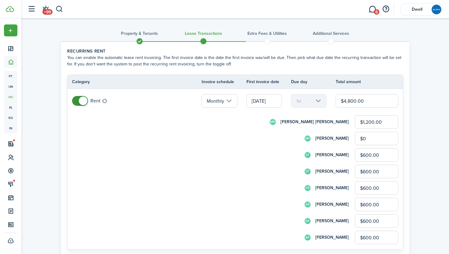
type input "$0.00"
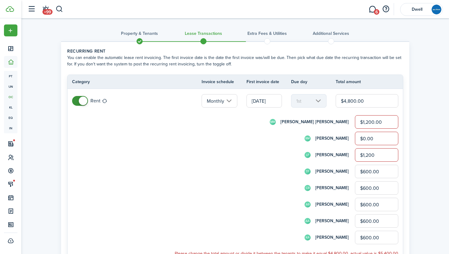
type input "$1,200.00"
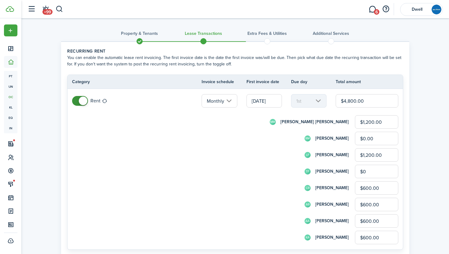
type input "$0.00"
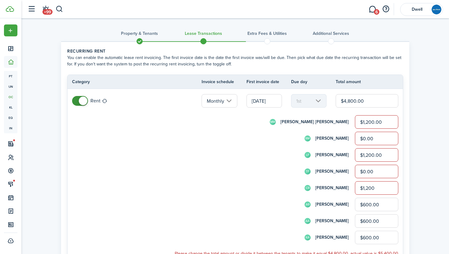
type input "$1,200.00"
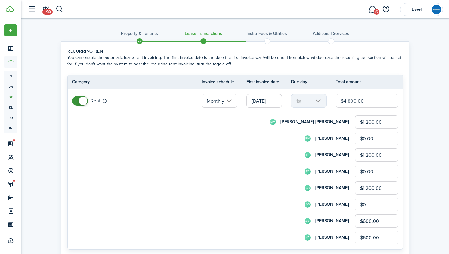
type input "$0.00"
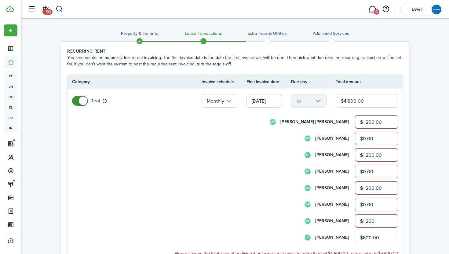
type input "$1,200.00"
click at [290, 154] on div "LF [PERSON_NAME] $1,200.00" at bounding box center [243, 154] width 309 height 13
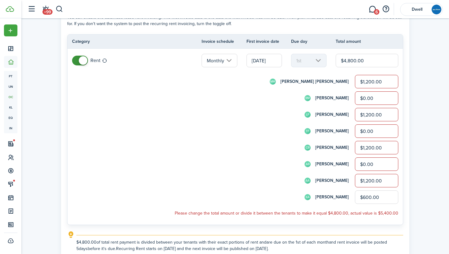
scroll to position [41, 0]
click at [365, 197] on input "$600.00" at bounding box center [376, 196] width 43 height 13
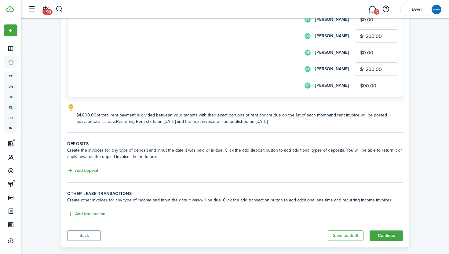
scroll to position [162, 0]
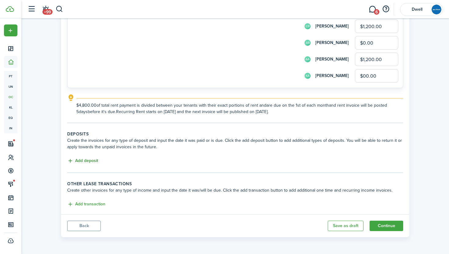
type input "$0.00"
click at [87, 160] on button "Add deposit" at bounding box center [82, 160] width 31 height 7
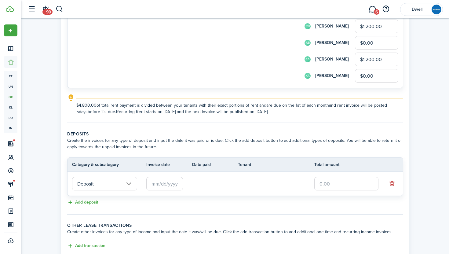
click at [160, 185] on input "text" at bounding box center [164, 183] width 37 height 13
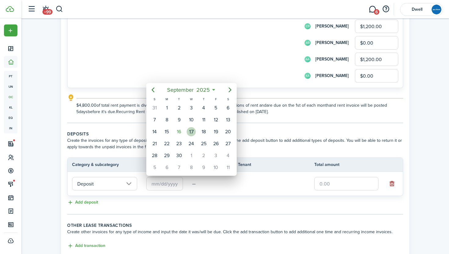
click at [191, 131] on div "17" at bounding box center [191, 131] width 9 height 9
type input "[DATE]"
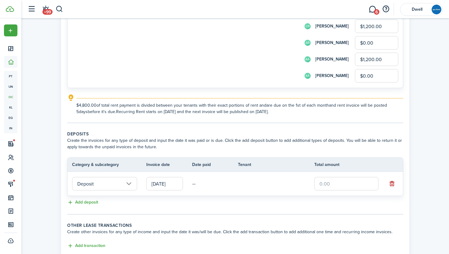
click at [327, 181] on input "text" at bounding box center [346, 183] width 64 height 13
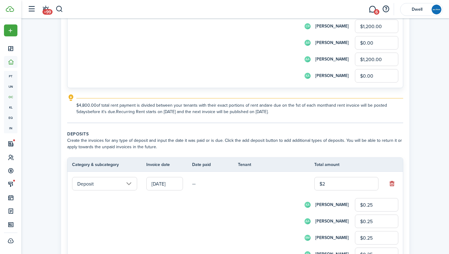
type input "$24"
type input "$3.00"
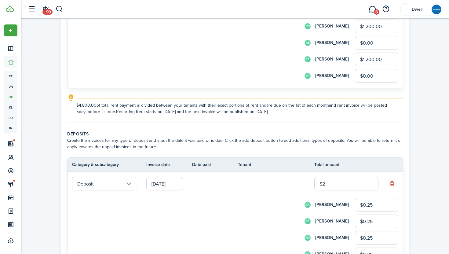
type input "$3.00"
type input "$240"
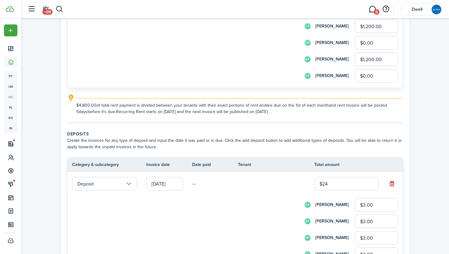
type input "$30.00"
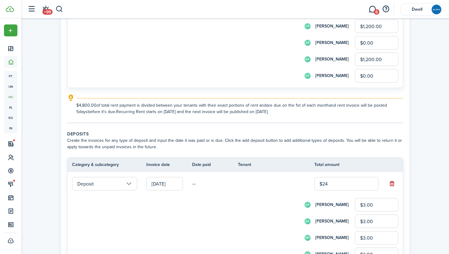
type input "$30.00"
type input "$2,400"
type input "$300.00"
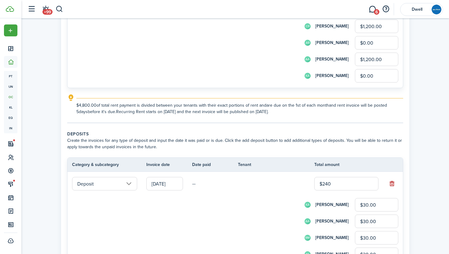
type input "$300.00"
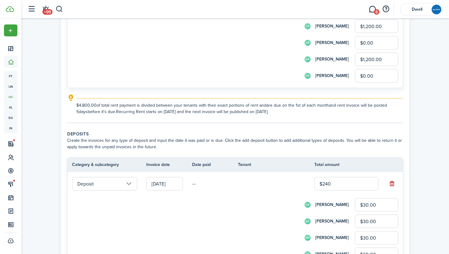
type input "$300.00"
type input "$2,400.00"
click at [388, 210] on input "$300.00" at bounding box center [376, 204] width 43 height 13
click at [365, 202] on input "$300.00" at bounding box center [376, 204] width 43 height 13
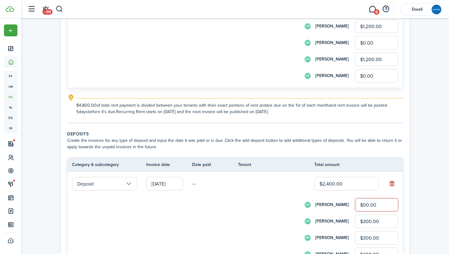
type input "$0.00"
type input "$600.00"
type input "$0.00"
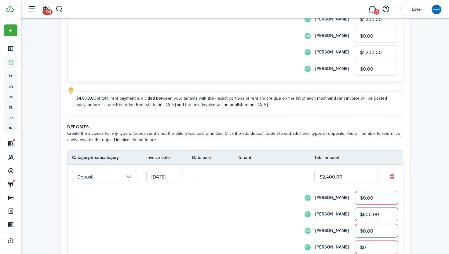
type input "$0.00"
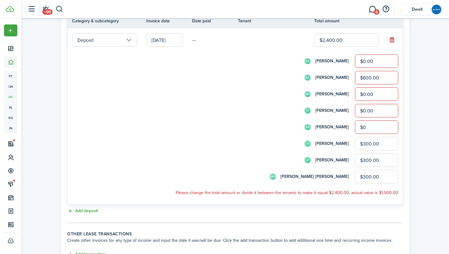
type input "$0.00"
type input "$600.00"
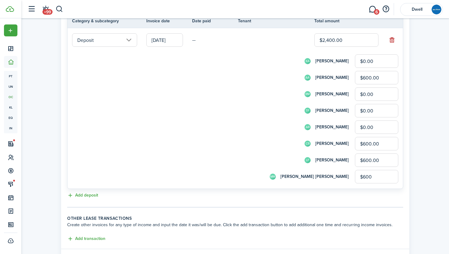
scroll to position [340, 0]
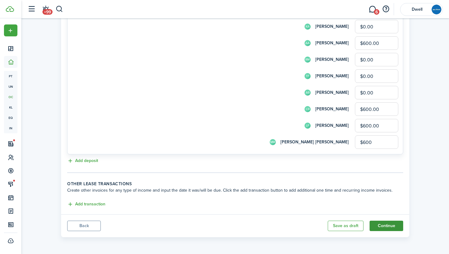
type input "$600.00"
click at [390, 225] on button "Continue" at bounding box center [387, 226] width 34 height 10
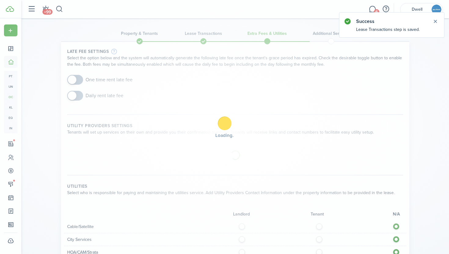
checkbox input "true"
click at [78, 79] on span at bounding box center [75, 80] width 6 height 10
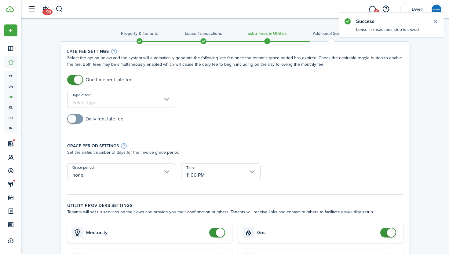
click at [135, 103] on input "Type of fee" at bounding box center [121, 99] width 108 height 17
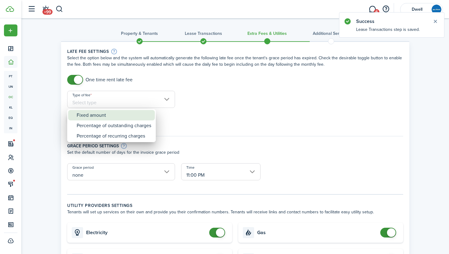
click at [141, 117] on div "Fixed amount" at bounding box center [114, 115] width 75 height 10
type input "Fixed amount"
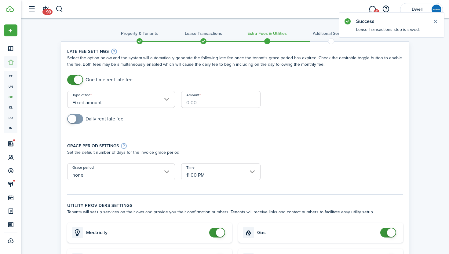
click at [201, 97] on input "Amount" at bounding box center [220, 99] width 79 height 17
type input "$100.00"
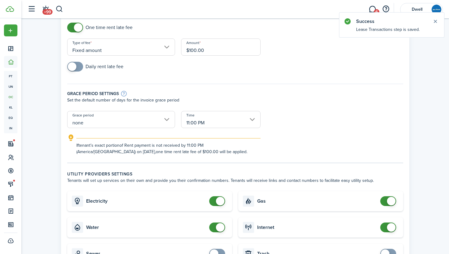
scroll to position [89, 0]
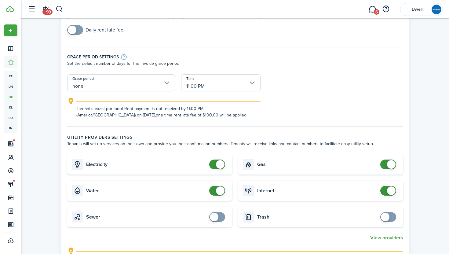
checkbox input "false"
click at [214, 160] on span at bounding box center [217, 164] width 6 height 10
checkbox input "false"
click at [214, 190] on span at bounding box center [217, 191] width 6 height 10
checkbox input "false"
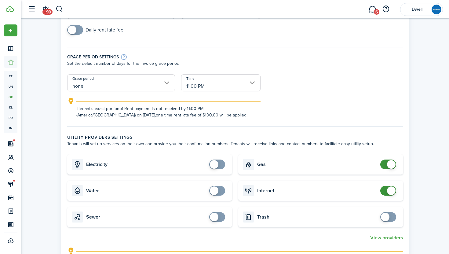
click at [385, 164] on span at bounding box center [388, 164] width 6 height 10
checkbox input "false"
click at [387, 192] on span at bounding box center [391, 190] width 9 height 9
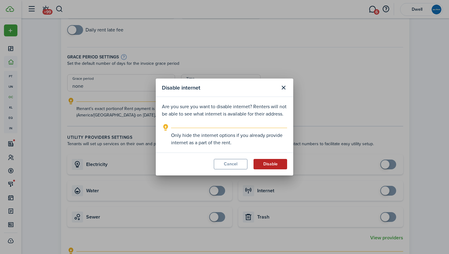
click at [269, 162] on button "Disable" at bounding box center [271, 164] width 34 height 10
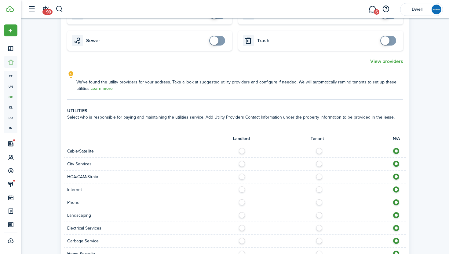
scroll to position [271, 0]
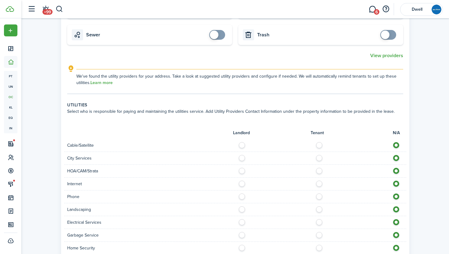
click at [320, 144] on label at bounding box center [321, 143] width 11 height 3
radio input "true"
click at [318, 158] on label at bounding box center [321, 156] width 11 height 3
radio input "true"
click at [319, 184] on label at bounding box center [321, 182] width 11 height 3
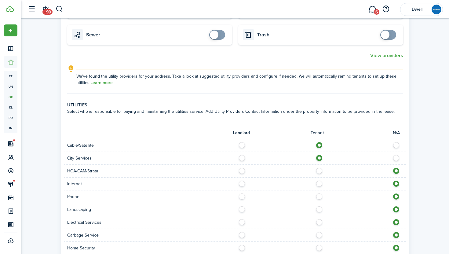
radio input "true"
click at [320, 196] on label at bounding box center [321, 194] width 11 height 3
radio input "true"
click at [240, 209] on label at bounding box center [243, 207] width 11 height 3
radio input "true"
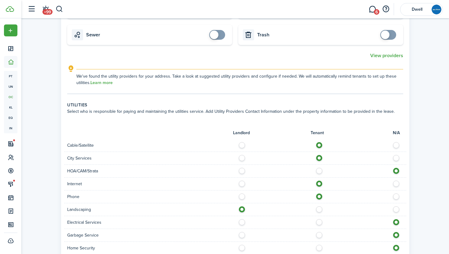
click at [320, 220] on label at bounding box center [321, 220] width 11 height 3
radio input "true"
click at [320, 234] on label at bounding box center [321, 233] width 11 height 3
radio input "true"
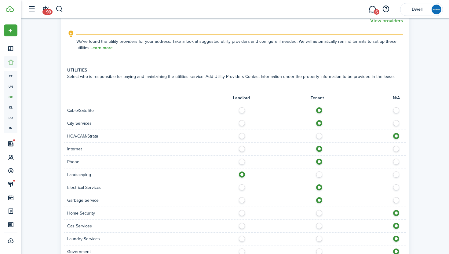
scroll to position [318, 0]
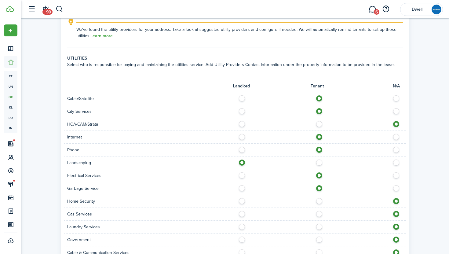
click at [320, 201] on label at bounding box center [321, 199] width 11 height 3
radio input "true"
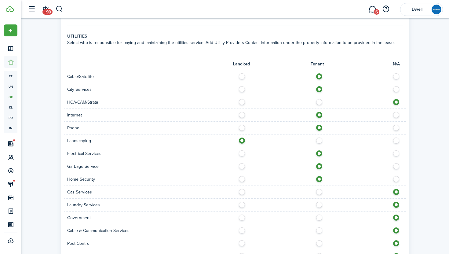
click at [319, 192] on label at bounding box center [321, 190] width 11 height 3
radio input "true"
click at [320, 203] on label at bounding box center [321, 203] width 11 height 3
radio input "true"
click at [318, 230] on label at bounding box center [321, 228] width 11 height 3
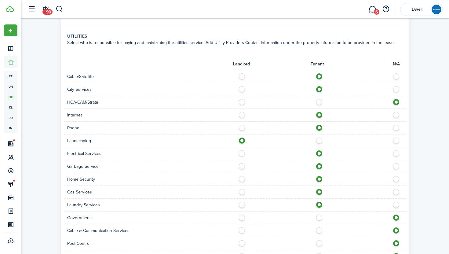
radio input "true"
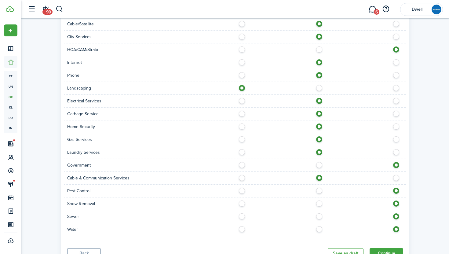
scroll to position [399, 0]
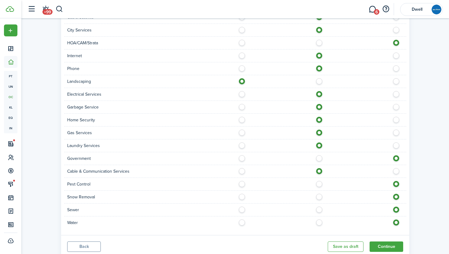
click at [242, 184] on label at bounding box center [243, 182] width 11 height 3
radio input "true"
click at [242, 194] on label at bounding box center [243, 195] width 11 height 3
radio input "true"
click at [316, 210] on label at bounding box center [321, 208] width 11 height 3
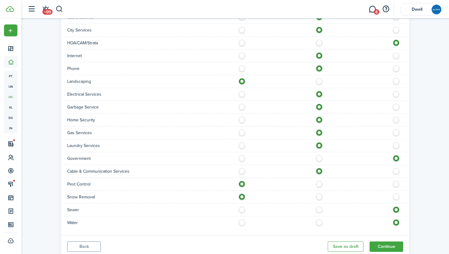
radio input "true"
click at [319, 220] on label at bounding box center [321, 220] width 11 height 3
radio input "true"
click at [389, 245] on button "Continue" at bounding box center [387, 246] width 34 height 10
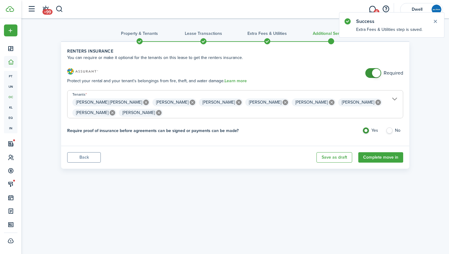
checkbox input "false"
click at [370, 70] on span at bounding box center [373, 73] width 6 height 10
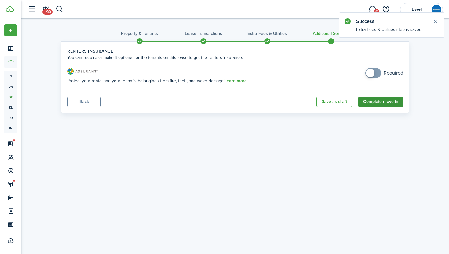
click at [383, 101] on button "Complete move in" at bounding box center [380, 102] width 45 height 10
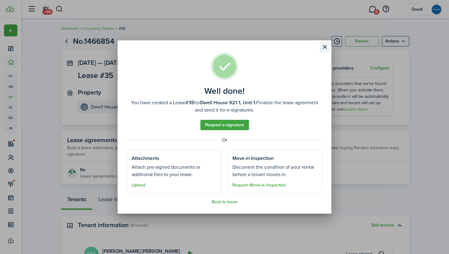
click at [325, 46] on button "Close modal" at bounding box center [325, 47] width 10 height 10
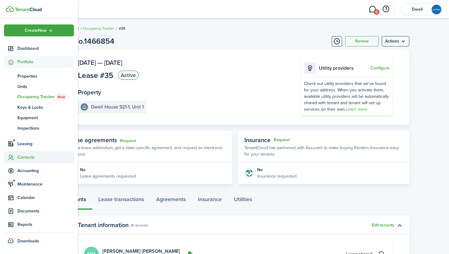
click at [30, 156] on span "Contacts" at bounding box center [45, 157] width 57 height 6
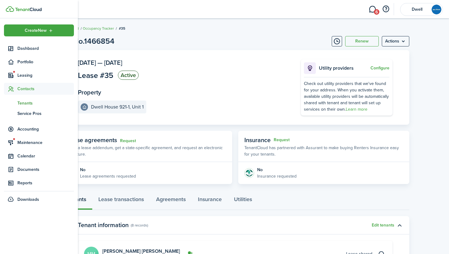
click at [25, 102] on span "Tenants" at bounding box center [45, 103] width 57 height 6
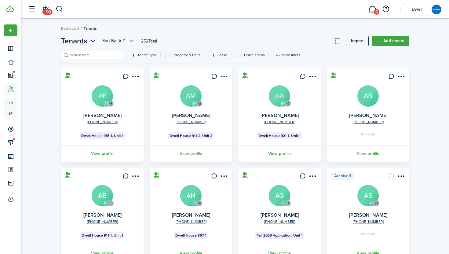
click at [90, 54] on input "search" at bounding box center [95, 55] width 54 height 6
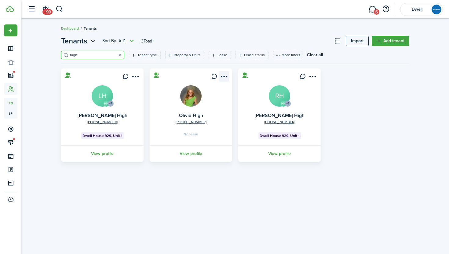
type input "high"
click at [224, 77] on menu-btn-icon "Open menu" at bounding box center [224, 76] width 10 height 10
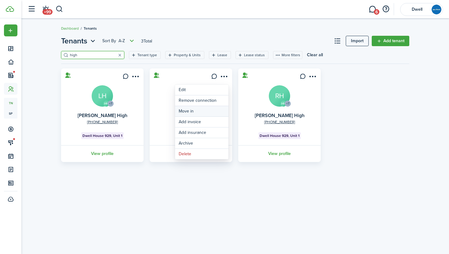
click at [215, 111] on link "Move in" at bounding box center [201, 111] width 53 height 10
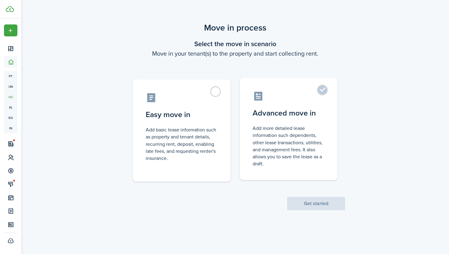
click at [278, 118] on control-radio-card-title "Advanced move in" at bounding box center [289, 113] width 72 height 11
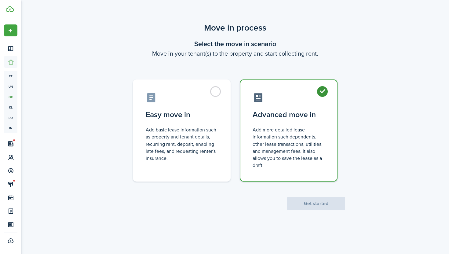
radio input "true"
click at [324, 204] on button "Get started" at bounding box center [316, 203] width 58 height 13
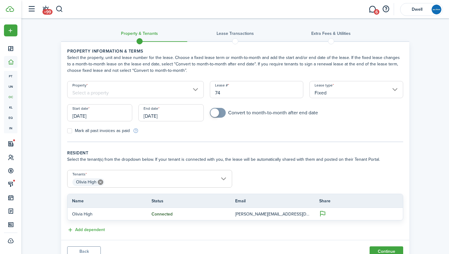
click at [228, 92] on input "74" at bounding box center [257, 89] width 94 height 17
type input "7"
click at [131, 92] on input "Property" at bounding box center [135, 89] width 137 height 17
type input "35"
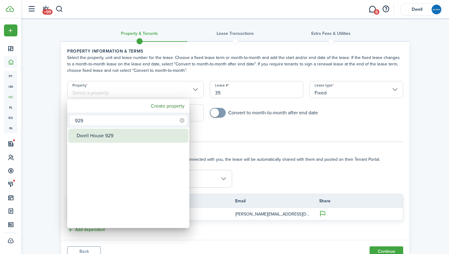
type input "929"
click at [119, 135] on div "Dwell House 929" at bounding box center [131, 136] width 108 height 14
type input "Dwell House 929"
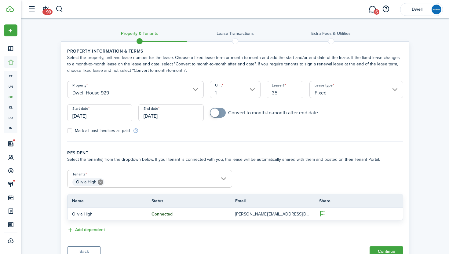
click at [99, 115] on input "[DATE]" at bounding box center [99, 112] width 65 height 17
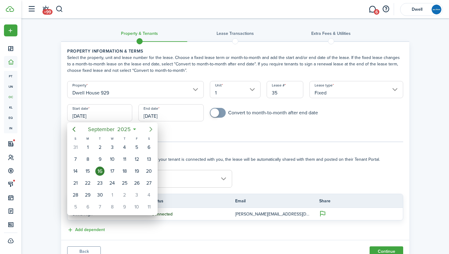
click at [152, 129] on icon "Next page" at bounding box center [150, 129] width 3 height 5
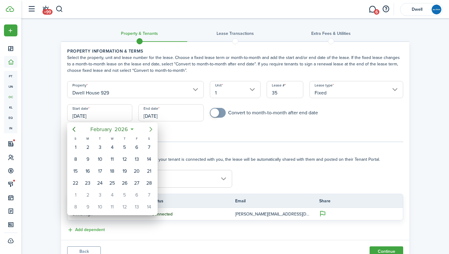
click at [152, 129] on icon "Next page" at bounding box center [150, 129] width 3 height 5
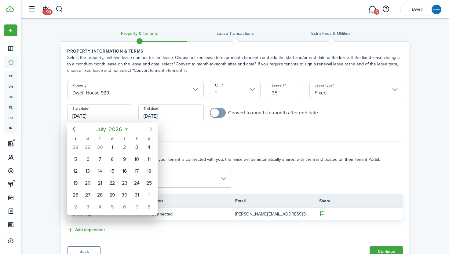
click at [152, 129] on icon "Next page" at bounding box center [150, 129] width 3 height 5
click at [151, 146] on div "1" at bounding box center [148, 147] width 9 height 9
type input "[DATE]"
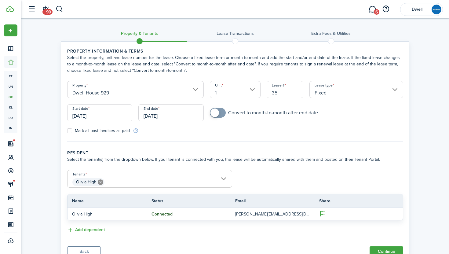
click at [154, 118] on input "[DATE]" at bounding box center [170, 112] width 65 height 17
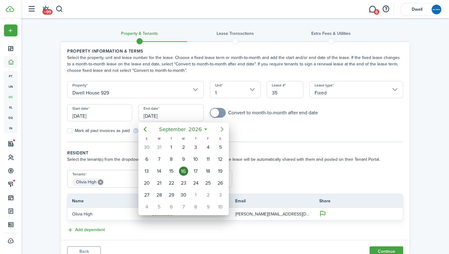
click at [219, 129] on icon "Next page" at bounding box center [221, 129] width 7 height 7
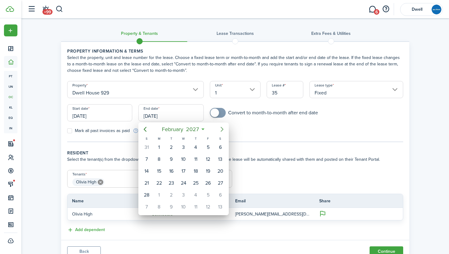
click at [219, 129] on icon "Next page" at bounding box center [221, 129] width 7 height 7
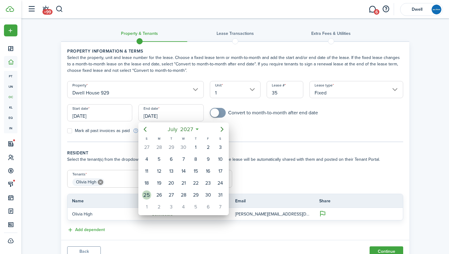
click at [150, 192] on div "25" at bounding box center [146, 194] width 9 height 9
type input "[DATE]"
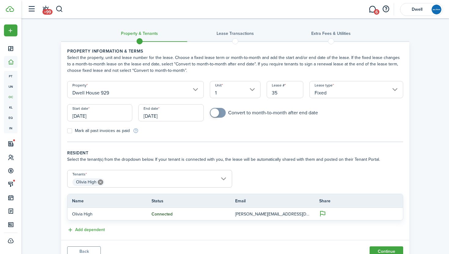
scroll to position [26, 0]
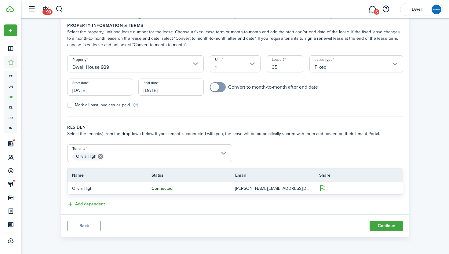
click at [143, 157] on span "Olivia High" at bounding box center [150, 156] width 164 height 10
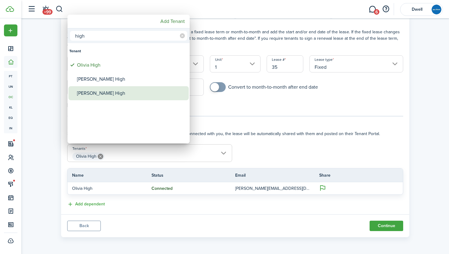
type input "high"
click at [125, 92] on div "[PERSON_NAME] High" at bounding box center [131, 93] width 108 height 14
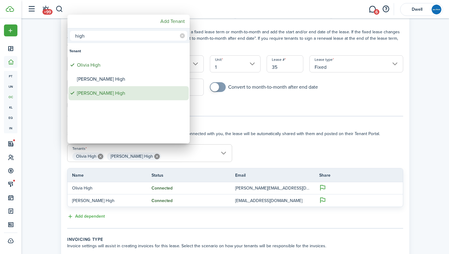
click at [91, 96] on div "[PERSON_NAME] High" at bounding box center [131, 93] width 108 height 14
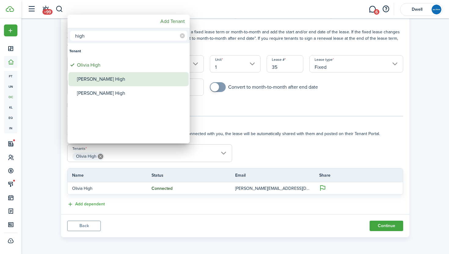
click at [110, 76] on div "[PERSON_NAME] High" at bounding box center [131, 79] width 108 height 14
type input "[PERSON_NAME], [PERSON_NAME]"
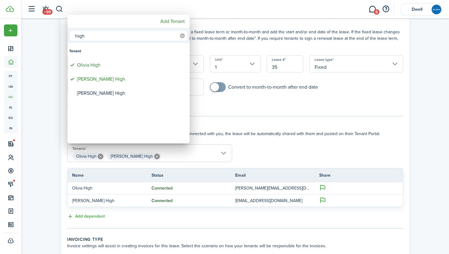
click at [182, 36] on icon at bounding box center [182, 35] width 5 height 5
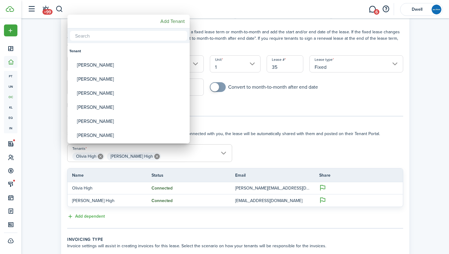
click at [146, 37] on input "text" at bounding box center [128, 36] width 117 height 10
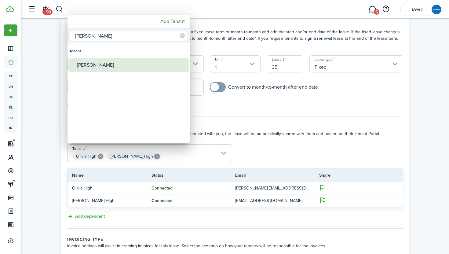
type input "[PERSON_NAME]"
click at [109, 66] on div "[PERSON_NAME]" at bounding box center [131, 65] width 108 height 14
type input "[PERSON_NAME], [PERSON_NAME], [PERSON_NAME]"
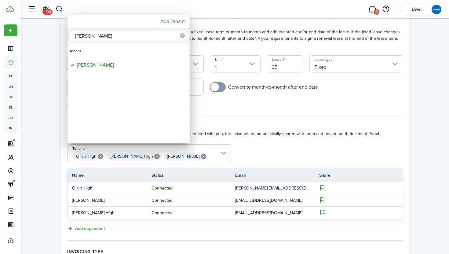
click at [182, 35] on icon at bounding box center [182, 35] width 5 height 5
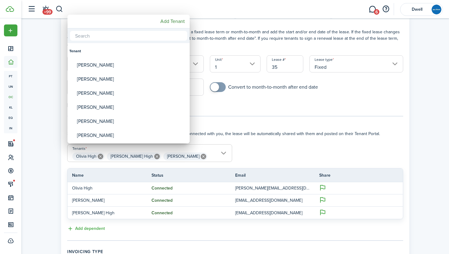
click at [151, 35] on input "text" at bounding box center [128, 36] width 117 height 10
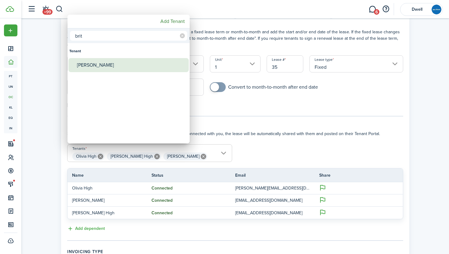
type input "brit"
click at [143, 64] on div "[PERSON_NAME]" at bounding box center [131, 65] width 108 height 14
type input "[PERSON_NAME], [PERSON_NAME], [PERSON_NAME], [PERSON_NAME]"
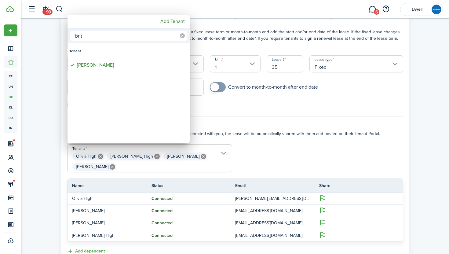
click at [181, 35] on icon at bounding box center [182, 35] width 5 height 5
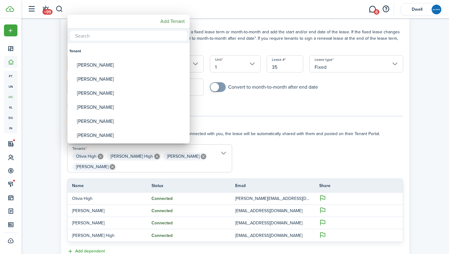
click at [151, 35] on input "text" at bounding box center [128, 36] width 117 height 10
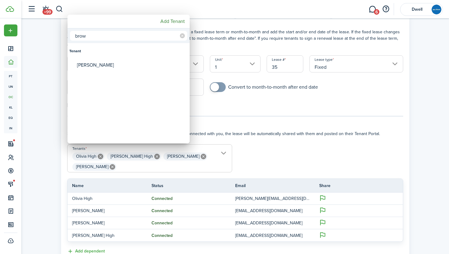
type input "brow"
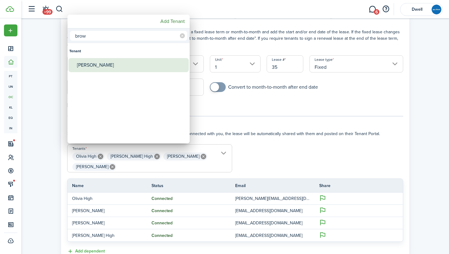
click at [146, 59] on div "[PERSON_NAME]" at bounding box center [131, 65] width 108 height 14
type input "[PERSON_NAME], [PERSON_NAME], [PERSON_NAME], [PERSON_NAME], [PERSON_NAME]"
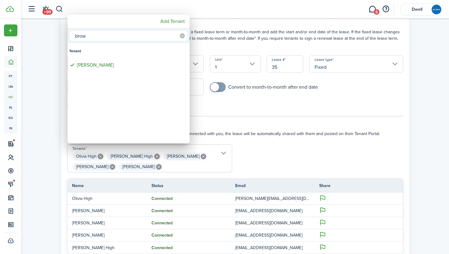
click at [181, 35] on icon at bounding box center [182, 35] width 5 height 5
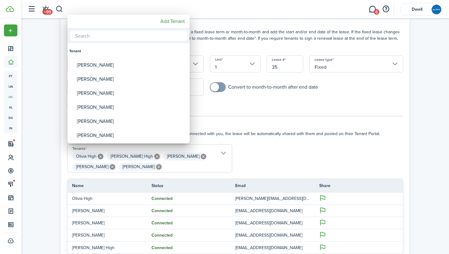
click at [151, 35] on input "text" at bounding box center [128, 36] width 117 height 10
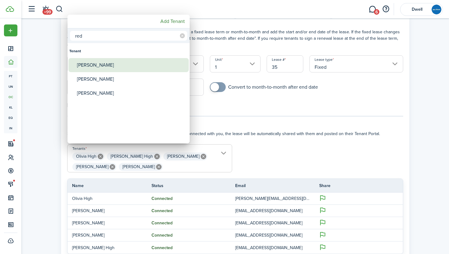
type input "red"
click at [155, 63] on div "[PERSON_NAME]" at bounding box center [131, 65] width 108 height 14
type input "[PERSON_NAME], [PERSON_NAME], [PERSON_NAME], [PERSON_NAME], [PERSON_NAME], [PER…"
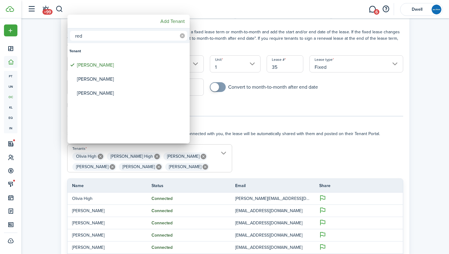
click at [182, 34] on icon at bounding box center [182, 35] width 5 height 5
click at [152, 37] on input "text" at bounding box center [128, 36] width 117 height 10
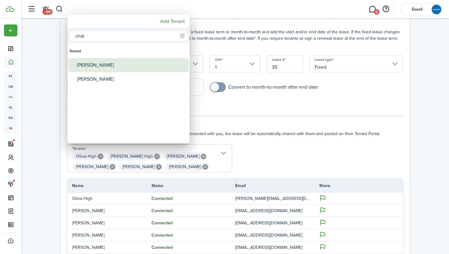
type input "chat"
click at [140, 69] on div "[PERSON_NAME]" at bounding box center [131, 65] width 108 height 14
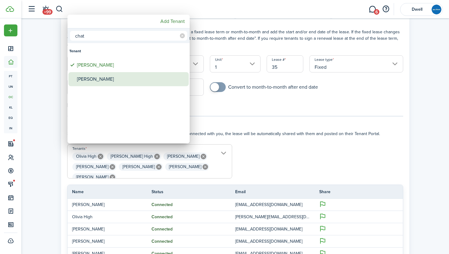
click at [143, 81] on div "[PERSON_NAME]" at bounding box center [131, 79] width 108 height 14
type input "[PERSON_NAME], [PERSON_NAME], [PERSON_NAME], [PERSON_NAME], [PERSON_NAME], [PER…"
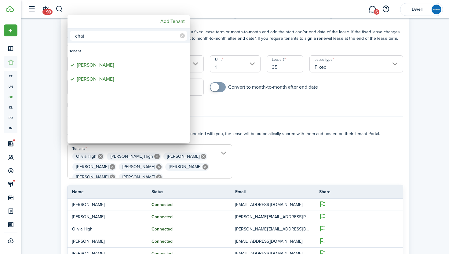
click at [223, 117] on div at bounding box center [224, 127] width 547 height 352
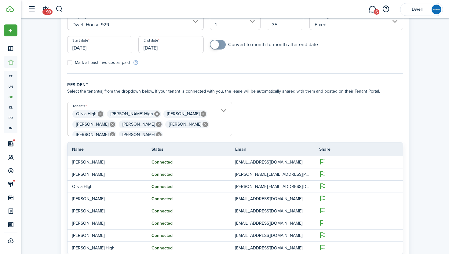
scroll to position [47, 0]
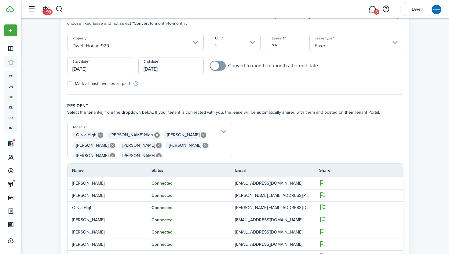
click at [186, 153] on span "[PERSON_NAME] [PERSON_NAME] [PERSON_NAME] [PERSON_NAME] [PERSON_NAME] [PERSON_N…" at bounding box center [150, 143] width 164 height 27
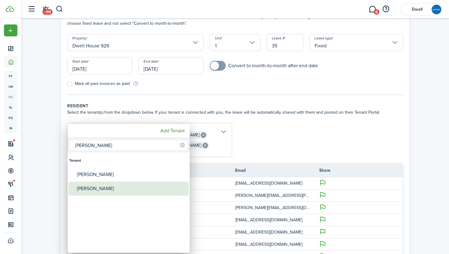
type input "[PERSON_NAME]"
click at [135, 186] on div "[PERSON_NAME]" at bounding box center [131, 188] width 108 height 14
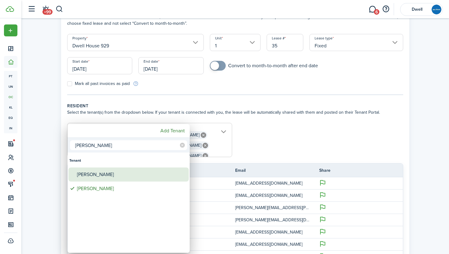
click at [128, 173] on div "[PERSON_NAME]" at bounding box center [131, 174] width 108 height 14
type input "[PERSON_NAME], [PERSON_NAME], [PERSON_NAME], [PERSON_NAME], [PERSON_NAME], [PER…"
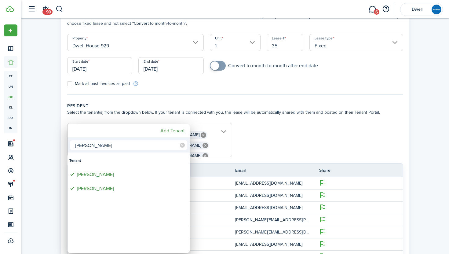
click at [252, 145] on div at bounding box center [224, 127] width 547 height 352
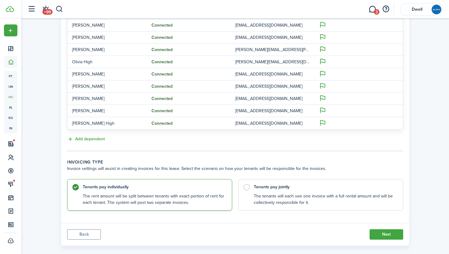
scroll to position [226, 0]
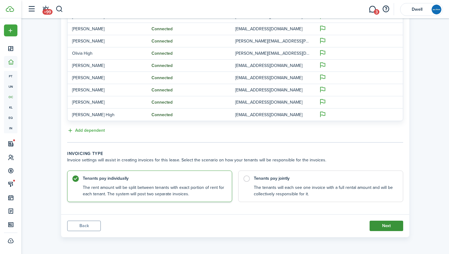
click at [386, 225] on button "Next" at bounding box center [387, 226] width 34 height 10
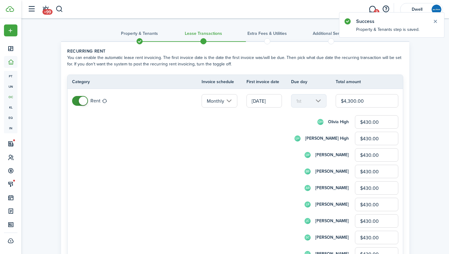
click at [350, 99] on input "$4,300.00" at bounding box center [367, 100] width 63 height 13
type input "$400.00"
type input "$40.00"
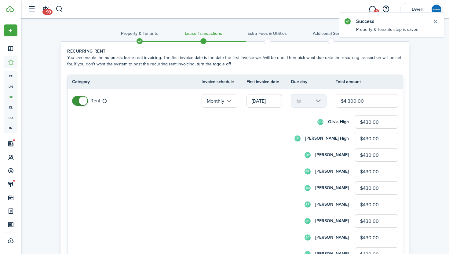
type input "$40.00"
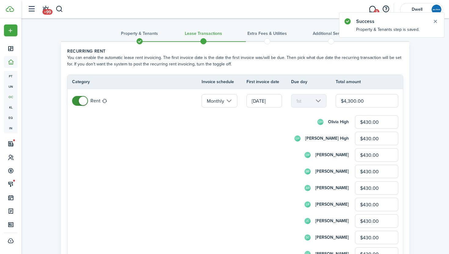
type input "$40.00"
type input "$4,800.00"
type input "$480.00"
click at [370, 121] on input "$480.00" at bounding box center [376, 121] width 43 height 13
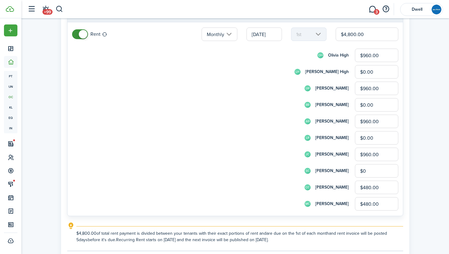
scroll to position [78, 0]
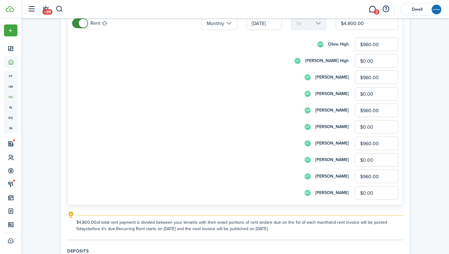
click at [236, 103] on form "OH [PERSON_NAME] High $960.00 LH [PERSON_NAME] High $0.00 [PERSON_NAME] $960.00…" at bounding box center [235, 119] width 326 height 162
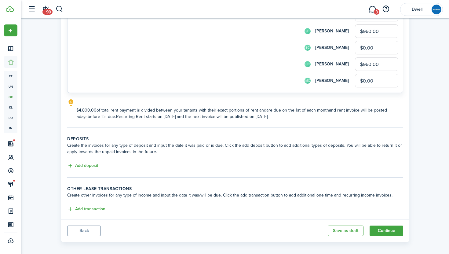
scroll to position [195, 0]
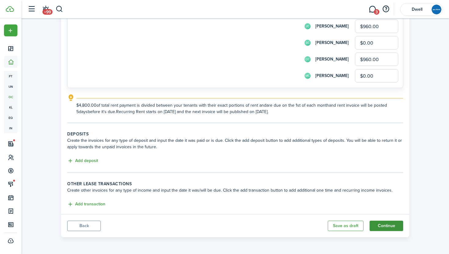
click at [389, 227] on button "Continue" at bounding box center [387, 226] width 34 height 10
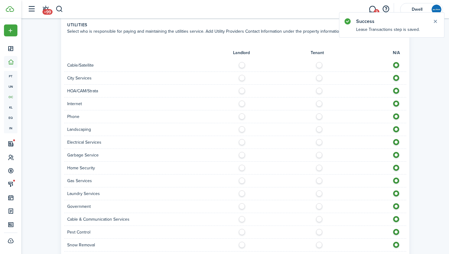
scroll to position [319, 0]
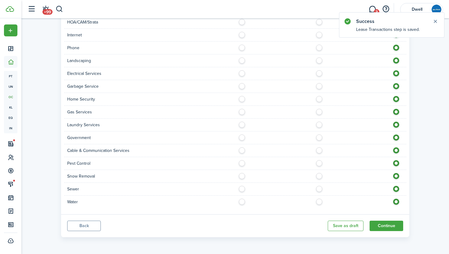
click at [86, 223] on button "Back" at bounding box center [84, 226] width 34 height 10
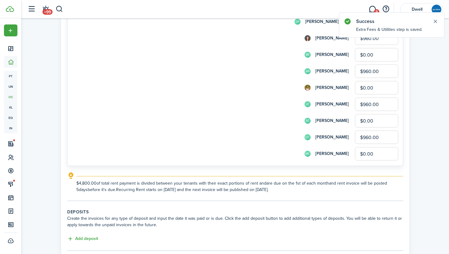
scroll to position [195, 0]
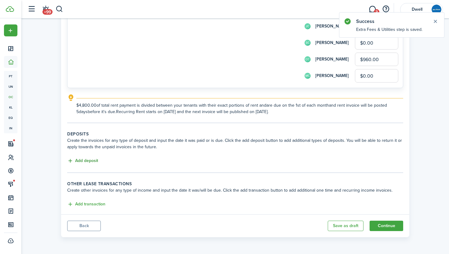
click at [86, 159] on button "Add deposit" at bounding box center [82, 160] width 31 height 7
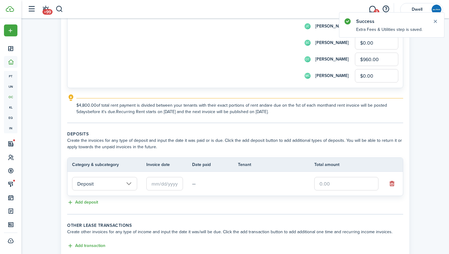
click at [324, 183] on input "text" at bounding box center [346, 183] width 64 height 13
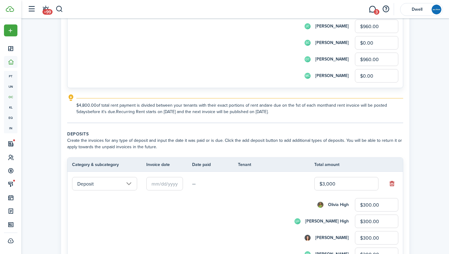
click at [167, 182] on input "text" at bounding box center [164, 183] width 37 height 13
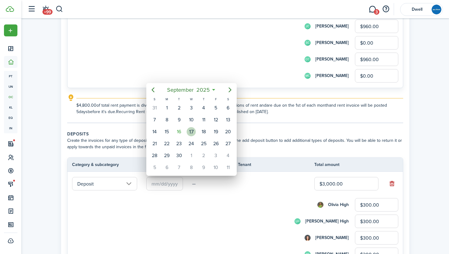
click at [192, 134] on div "17" at bounding box center [191, 131] width 9 height 9
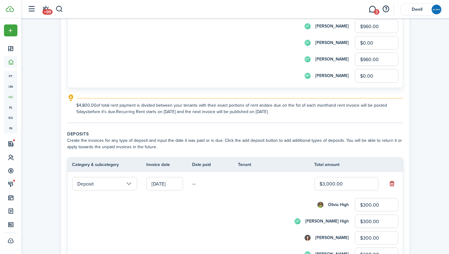
click at [366, 204] on input "$300.00" at bounding box center [376, 204] width 43 height 13
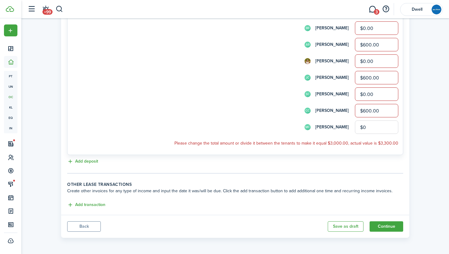
scroll to position [406, 0]
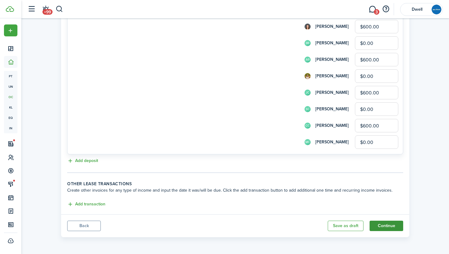
click at [388, 223] on button "Continue" at bounding box center [387, 226] width 34 height 10
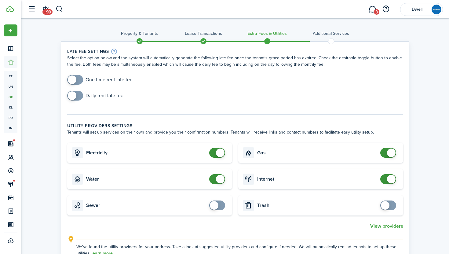
click at [77, 82] on span at bounding box center [75, 80] width 6 height 10
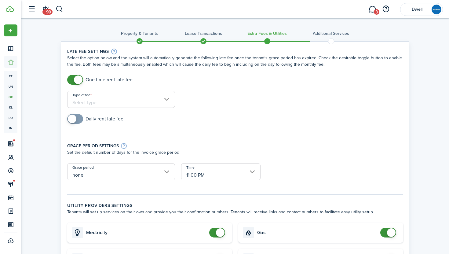
click at [134, 98] on input "Type of fee" at bounding box center [121, 99] width 108 height 17
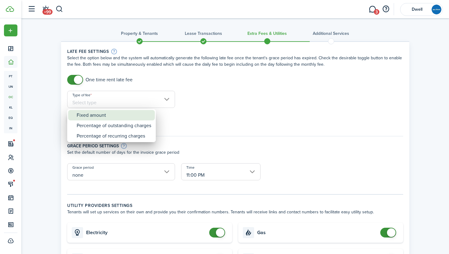
click at [143, 119] on div "Fixed amount" at bounding box center [114, 115] width 75 height 10
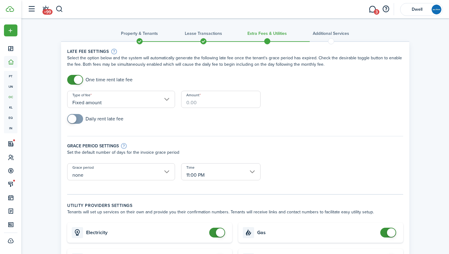
click at [202, 100] on input "Amount" at bounding box center [220, 99] width 79 height 17
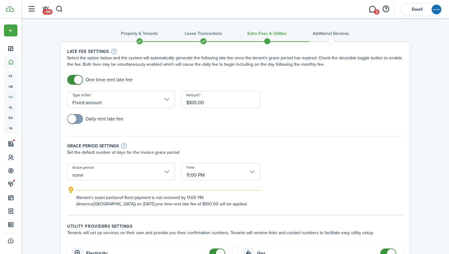
click at [158, 174] on input "none" at bounding box center [121, 171] width 108 height 17
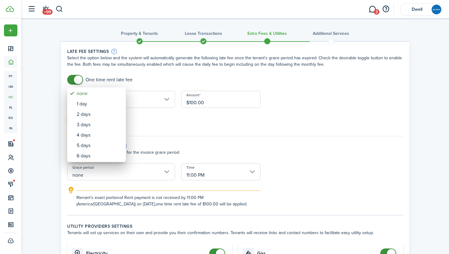
click at [193, 149] on div at bounding box center [224, 127] width 547 height 352
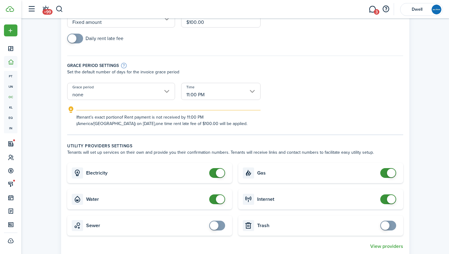
scroll to position [97, 0]
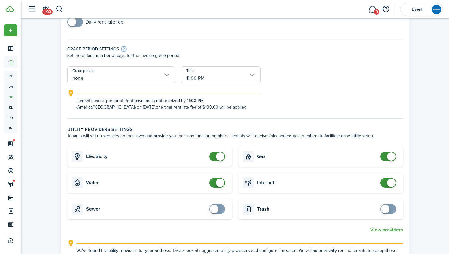
click at [214, 157] on span at bounding box center [217, 157] width 6 height 10
click at [214, 183] on span at bounding box center [217, 183] width 6 height 10
click at [386, 156] on span at bounding box center [388, 157] width 6 height 10
click at [385, 182] on span at bounding box center [388, 183] width 6 height 10
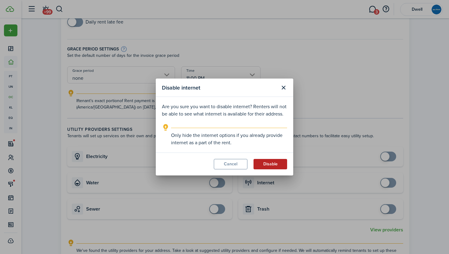
click at [267, 165] on button "Disable" at bounding box center [271, 164] width 34 height 10
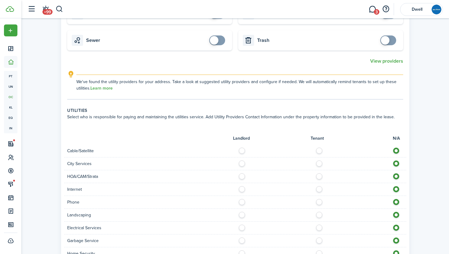
scroll to position [274, 0]
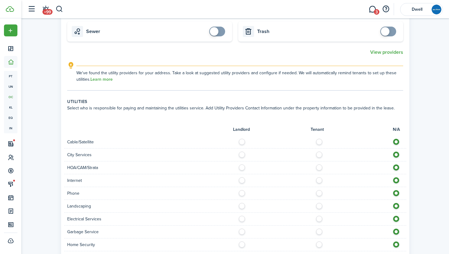
click at [319, 140] on label at bounding box center [321, 140] width 11 height 3
click at [317, 153] on label at bounding box center [321, 153] width 11 height 3
click at [320, 179] on label at bounding box center [321, 178] width 11 height 3
click at [319, 193] on label at bounding box center [321, 191] width 11 height 3
click at [320, 206] on label at bounding box center [321, 204] width 11 height 3
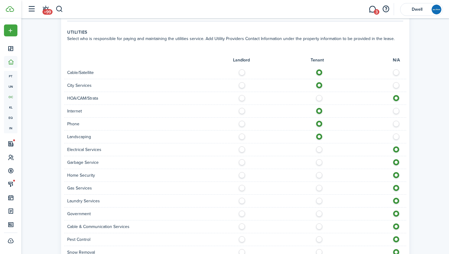
scroll to position [346, 0]
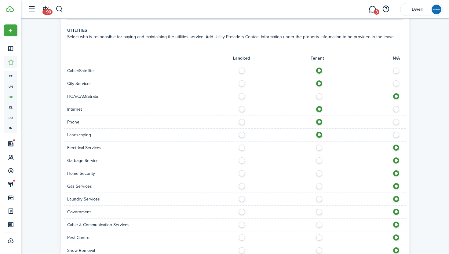
click at [238, 133] on div at bounding box center [320, 135] width 171 height 6
click at [241, 134] on label at bounding box center [243, 133] width 11 height 3
click at [321, 147] on label at bounding box center [321, 145] width 11 height 3
click at [320, 160] on label at bounding box center [321, 158] width 11 height 3
click at [320, 172] on label at bounding box center [321, 171] width 11 height 3
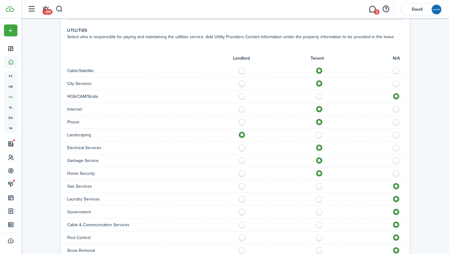
click at [321, 186] on label at bounding box center [321, 184] width 11 height 3
click at [320, 199] on label at bounding box center [321, 197] width 11 height 3
click at [319, 223] on label at bounding box center [321, 222] width 11 height 3
click at [239, 236] on label at bounding box center [243, 235] width 11 height 3
click at [245, 248] on label at bounding box center [243, 248] width 11 height 3
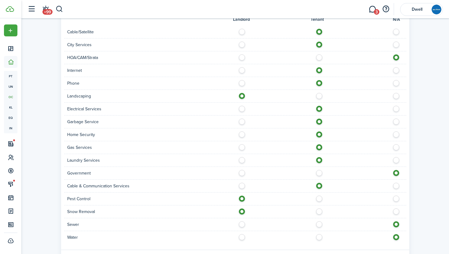
scroll to position [420, 0]
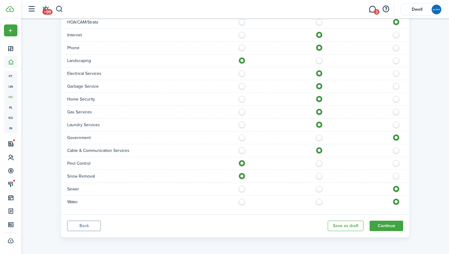
click at [318, 189] on label at bounding box center [321, 187] width 11 height 3
click at [318, 200] on label at bounding box center [321, 200] width 11 height 3
click at [386, 224] on button "Continue" at bounding box center [387, 226] width 34 height 10
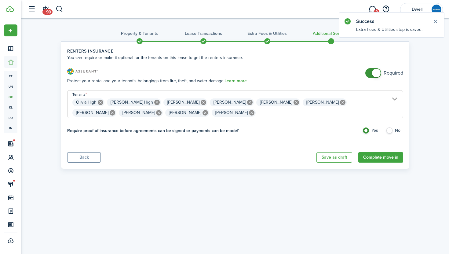
click at [370, 71] on span at bounding box center [373, 73] width 6 height 10
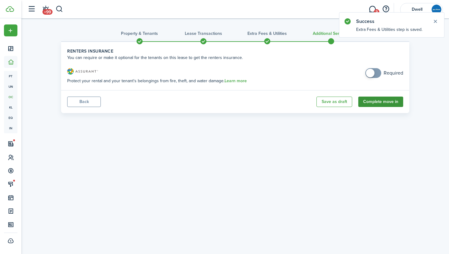
click at [382, 101] on button "Complete move in" at bounding box center [380, 102] width 45 height 10
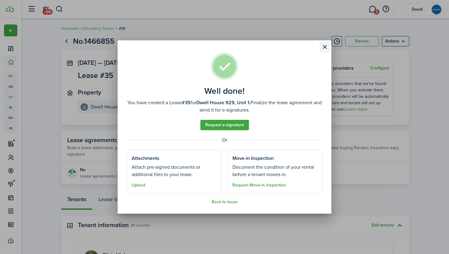
click at [326, 45] on button "Close modal" at bounding box center [325, 47] width 10 height 10
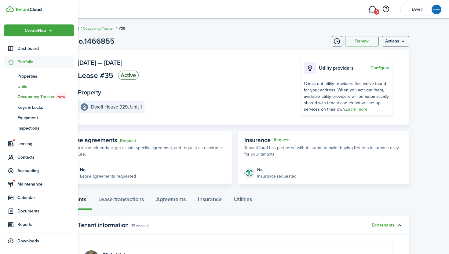
click at [25, 83] on span "Units" at bounding box center [45, 86] width 57 height 6
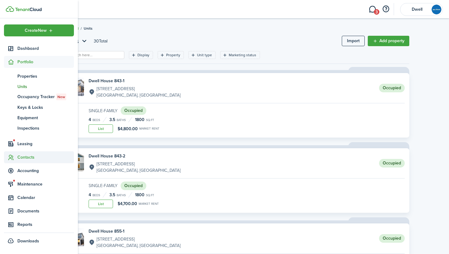
click at [30, 157] on span "Contacts" at bounding box center [45, 157] width 57 height 6
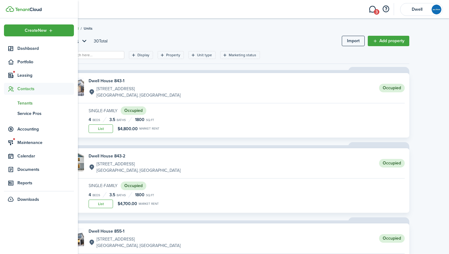
click at [26, 100] on span "Tenants" at bounding box center [45, 103] width 57 height 6
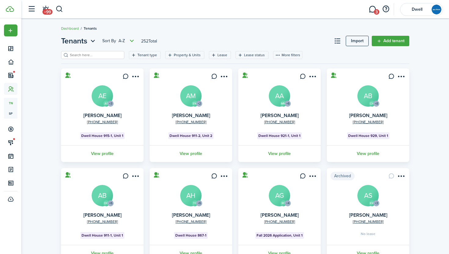
click at [85, 56] on input "search" at bounding box center [95, 55] width 54 height 6
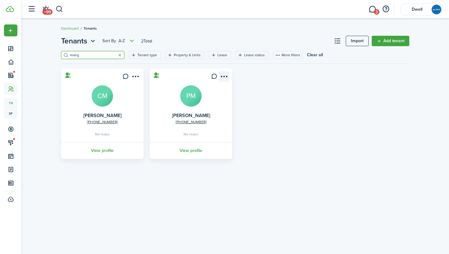
click at [223, 76] on menu-btn-icon "Open menu" at bounding box center [224, 76] width 10 height 10
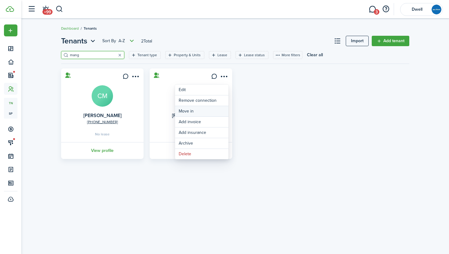
click at [215, 109] on link "Move in" at bounding box center [201, 111] width 53 height 10
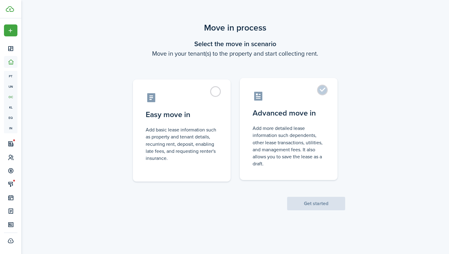
click at [286, 121] on label "Advanced move in Add more detailed lease information such dependents, other lea…" at bounding box center [289, 129] width 98 height 102
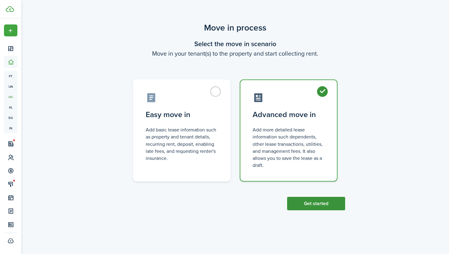
click at [322, 203] on button "Get started" at bounding box center [316, 203] width 58 height 13
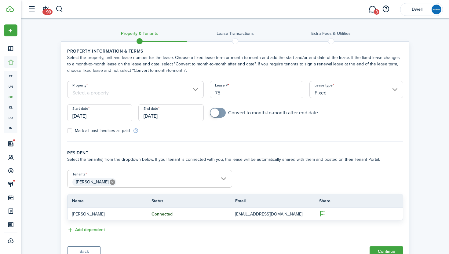
click at [225, 93] on input "75" at bounding box center [257, 89] width 94 height 17
click at [113, 95] on input "Property" at bounding box center [135, 89] width 137 height 17
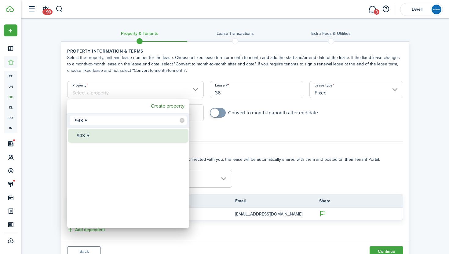
click at [105, 136] on div "943-5" at bounding box center [131, 136] width 108 height 14
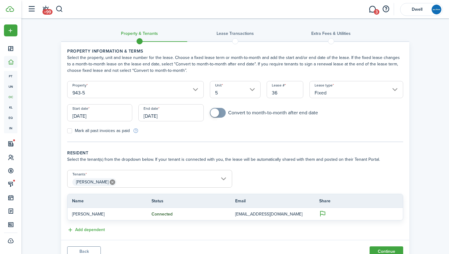
click at [106, 118] on input "[DATE]" at bounding box center [99, 112] width 65 height 17
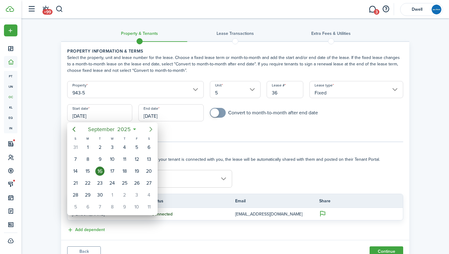
click at [151, 129] on icon "Next page" at bounding box center [150, 129] width 3 height 5
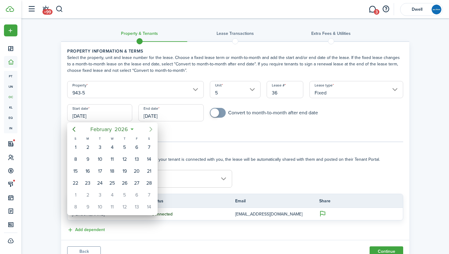
click at [151, 129] on icon "Next page" at bounding box center [150, 129] width 3 height 5
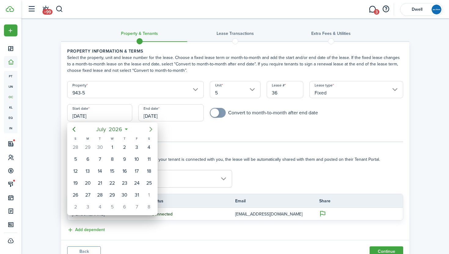
click at [151, 129] on icon "Next page" at bounding box center [150, 129] width 3 height 5
click at [148, 146] on div "1" at bounding box center [148, 147] width 9 height 9
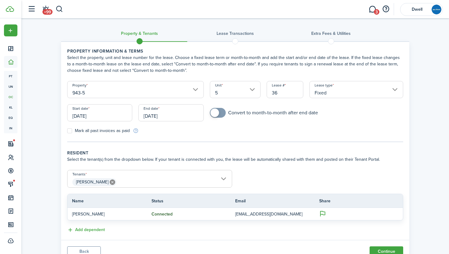
click at [155, 115] on input "[DATE]" at bounding box center [170, 112] width 65 height 17
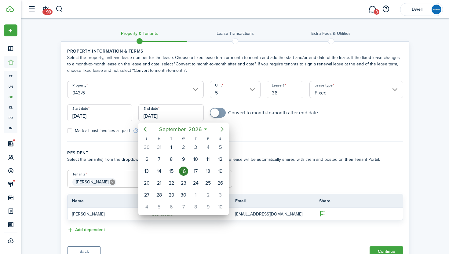
click at [221, 126] on icon "Next page" at bounding box center [221, 129] width 7 height 7
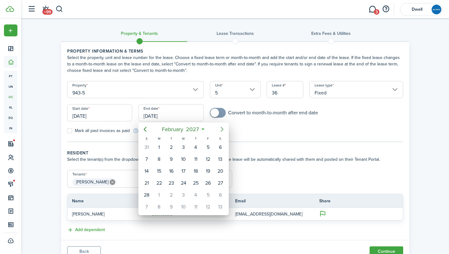
click at [221, 126] on icon "Next page" at bounding box center [221, 129] width 7 height 7
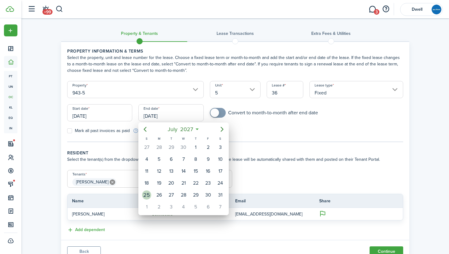
click at [148, 192] on div "25" at bounding box center [146, 194] width 9 height 9
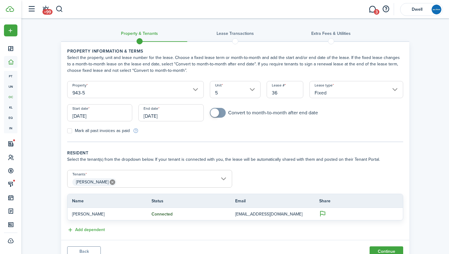
scroll to position [26, 0]
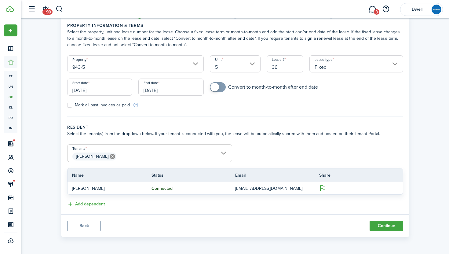
click at [123, 157] on span "[PERSON_NAME]" at bounding box center [150, 156] width 164 height 10
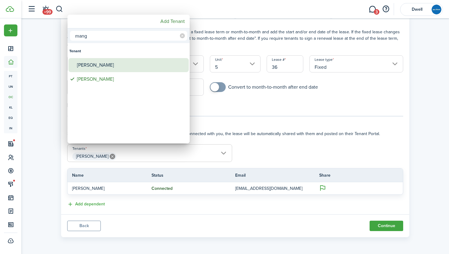
click at [104, 67] on div "[PERSON_NAME]" at bounding box center [131, 65] width 108 height 14
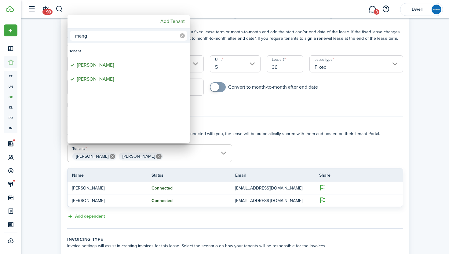
click at [182, 34] on icon at bounding box center [182, 35] width 5 height 5
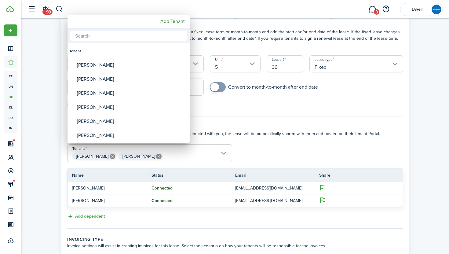
click at [140, 35] on input "text" at bounding box center [128, 36] width 117 height 10
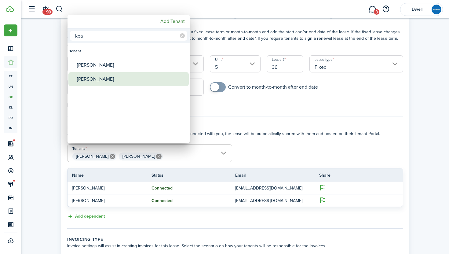
click at [132, 78] on div "[PERSON_NAME]" at bounding box center [131, 79] width 108 height 14
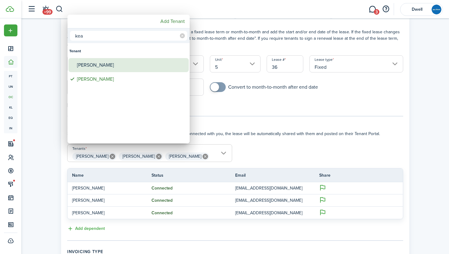
click at [128, 63] on div "[PERSON_NAME]" at bounding box center [131, 65] width 108 height 14
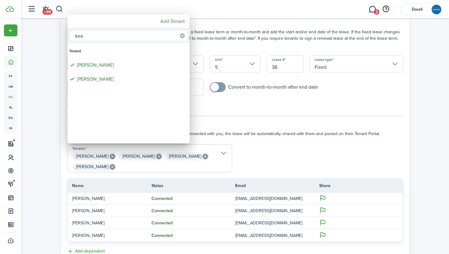
click at [183, 35] on icon at bounding box center [182, 35] width 5 height 5
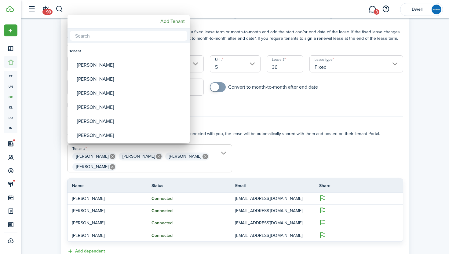
click at [157, 35] on input "text" at bounding box center [128, 36] width 117 height 10
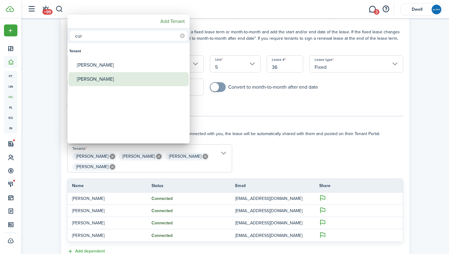
click at [144, 80] on div "[PERSON_NAME]" at bounding box center [131, 79] width 108 height 14
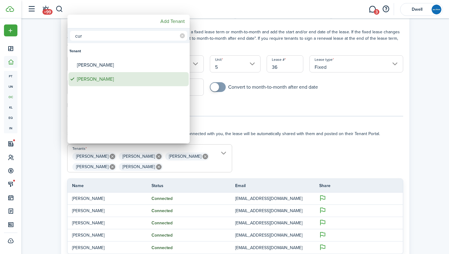
click at [140, 67] on div "[PERSON_NAME]" at bounding box center [131, 65] width 108 height 14
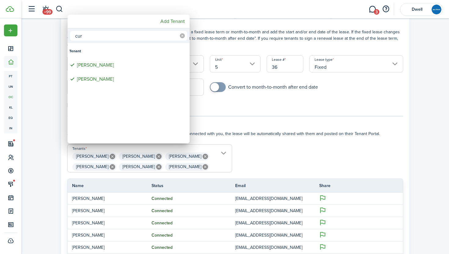
click at [181, 35] on icon at bounding box center [182, 35] width 5 height 5
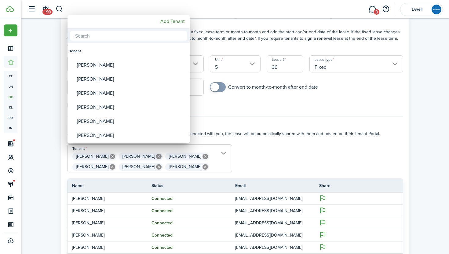
click at [156, 35] on input "text" at bounding box center [128, 36] width 117 height 10
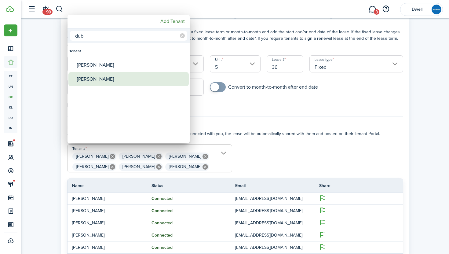
click at [153, 76] on div "[PERSON_NAME]" at bounding box center [131, 79] width 108 height 14
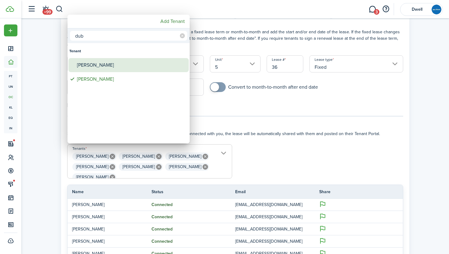
click at [149, 66] on div "[PERSON_NAME]" at bounding box center [131, 65] width 108 height 14
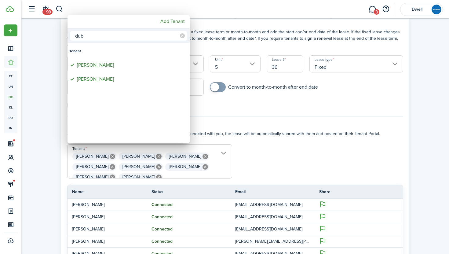
click at [206, 103] on div at bounding box center [224, 127] width 547 height 352
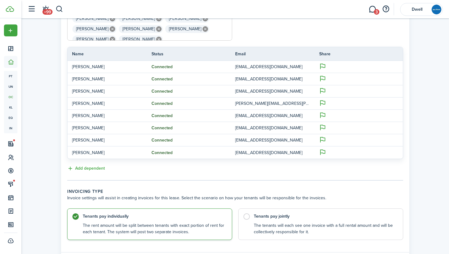
scroll to position [201, 0]
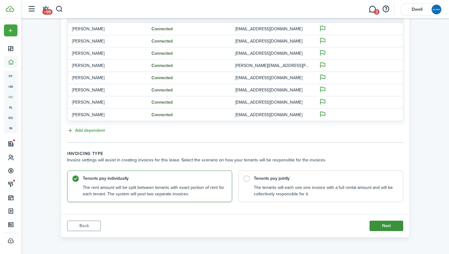
click at [389, 225] on button "Next" at bounding box center [387, 226] width 34 height 10
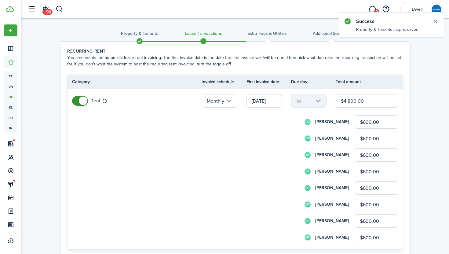
click at [366, 121] on input "$600.00" at bounding box center [376, 121] width 43 height 13
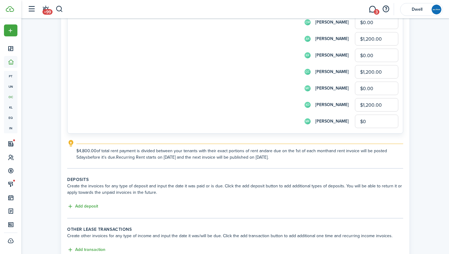
scroll to position [134, 0]
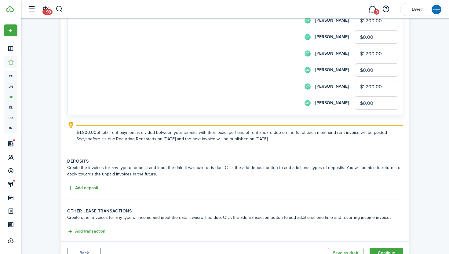
click at [77, 187] on button "Add deposit" at bounding box center [82, 188] width 31 height 7
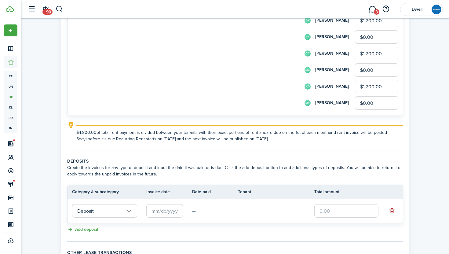
click at [163, 211] on input "text" at bounding box center [164, 210] width 37 height 13
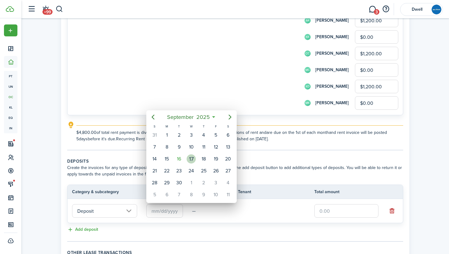
click at [191, 155] on div "17" at bounding box center [191, 158] width 9 height 9
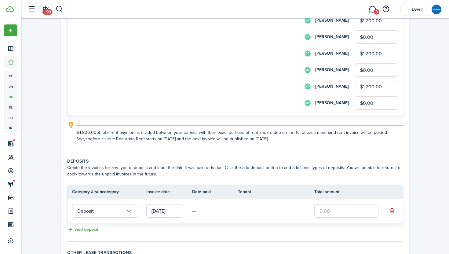
click at [329, 207] on input "text" at bounding box center [346, 210] width 64 height 13
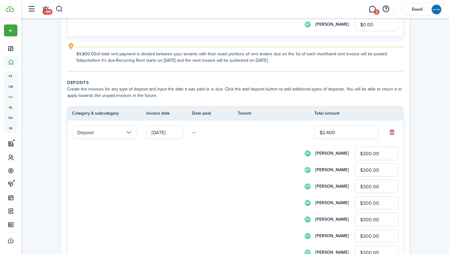
scroll to position [216, 0]
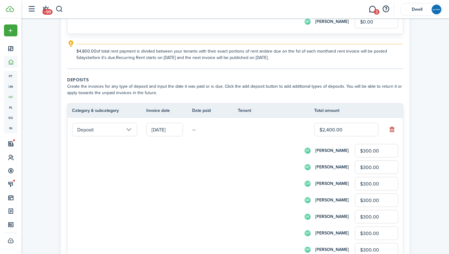
click at [365, 151] on input "$300.00" at bounding box center [376, 150] width 43 height 13
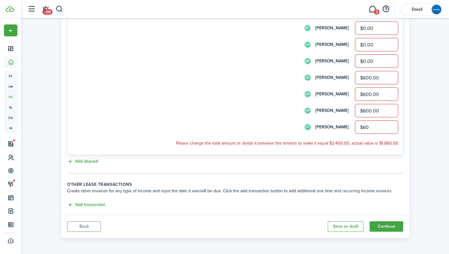
scroll to position [340, 0]
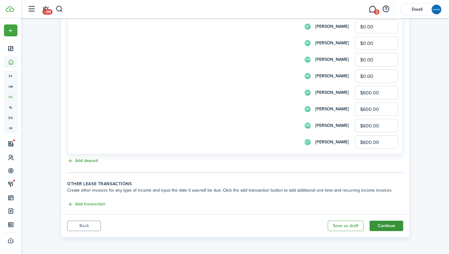
click at [388, 223] on button "Continue" at bounding box center [387, 226] width 34 height 10
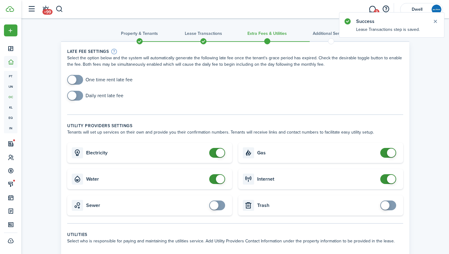
click at [76, 79] on span at bounding box center [72, 79] width 9 height 9
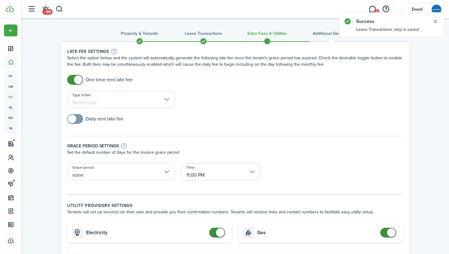
click at [113, 100] on input "Type of fee" at bounding box center [121, 99] width 108 height 17
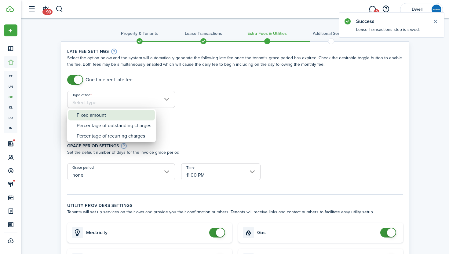
click at [120, 114] on div "Fixed amount" at bounding box center [114, 115] width 75 height 10
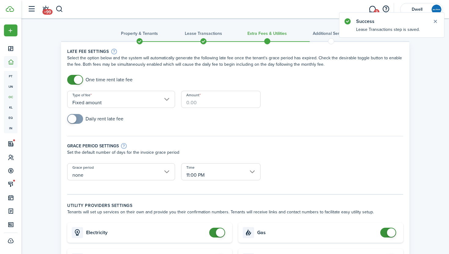
click at [186, 100] on input "Amount" at bounding box center [220, 99] width 79 height 17
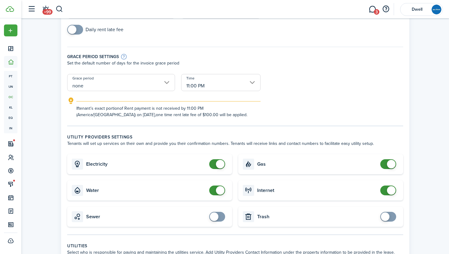
scroll to position [104, 0]
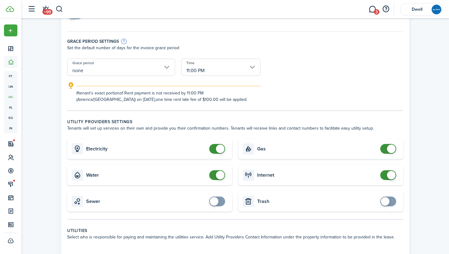
click at [219, 145] on span at bounding box center [220, 148] width 9 height 9
click at [216, 175] on span at bounding box center [220, 175] width 9 height 9
click at [386, 149] on span at bounding box center [388, 149] width 6 height 10
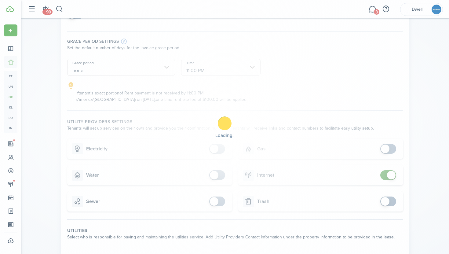
click at [385, 176] on div "Loading" at bounding box center [224, 127] width 449 height 254
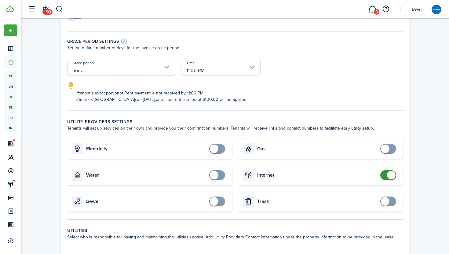
click at [385, 176] on span at bounding box center [388, 175] width 6 height 10
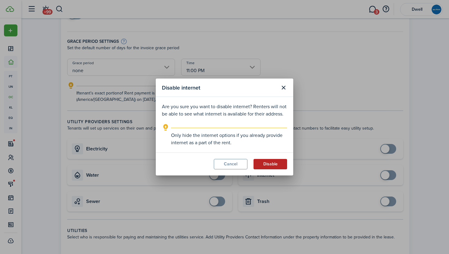
click at [280, 165] on button "Disable" at bounding box center [271, 164] width 34 height 10
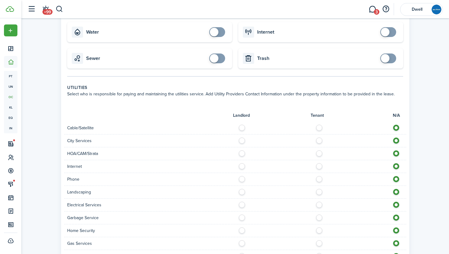
scroll to position [251, 0]
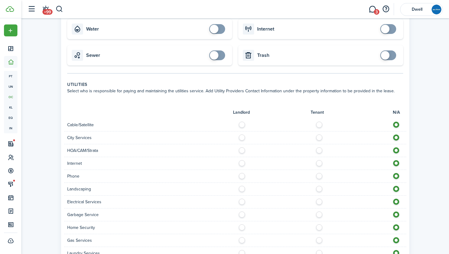
click at [317, 123] on label at bounding box center [321, 123] width 11 height 3
click at [319, 137] on label at bounding box center [321, 135] width 11 height 3
click at [320, 163] on label at bounding box center [321, 161] width 11 height 3
click at [320, 176] on label at bounding box center [321, 174] width 11 height 3
click at [243, 189] on label at bounding box center [243, 187] width 11 height 3
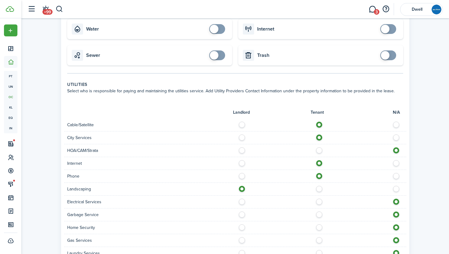
click at [321, 202] on label at bounding box center [321, 200] width 11 height 3
click at [320, 214] on label at bounding box center [321, 212] width 11 height 3
click at [320, 227] on label at bounding box center [321, 225] width 11 height 3
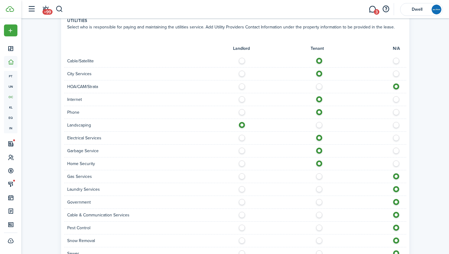
scroll to position [318, 0]
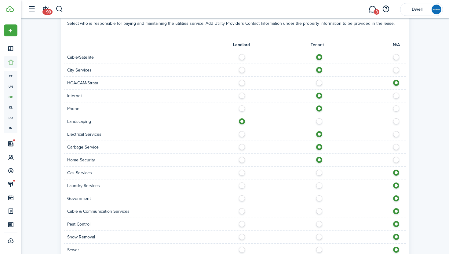
click at [319, 185] on label at bounding box center [321, 183] width 11 height 3
click at [319, 198] on label at bounding box center [321, 196] width 11 height 3
click at [398, 198] on label at bounding box center [398, 196] width 11 height 3
click at [321, 210] on label at bounding box center [321, 209] width 11 height 3
click at [240, 224] on label at bounding box center [243, 222] width 11 height 3
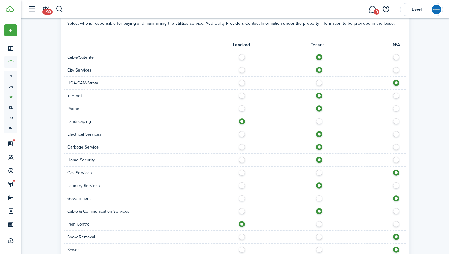
click at [243, 234] on label at bounding box center [243, 235] width 11 height 3
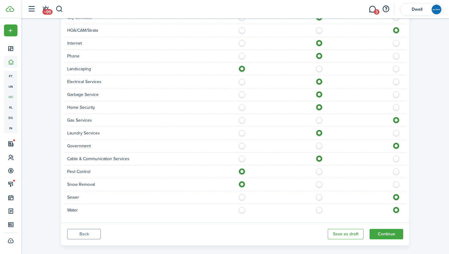
scroll to position [379, 0]
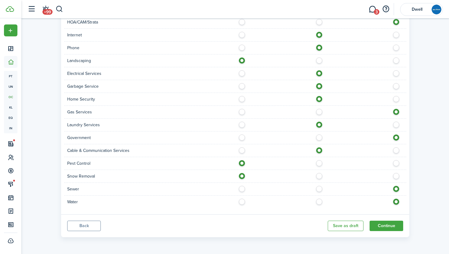
click at [319, 188] on label at bounding box center [321, 187] width 11 height 3
click at [319, 199] on label at bounding box center [321, 200] width 11 height 3
click at [385, 224] on button "Continue" at bounding box center [387, 226] width 34 height 10
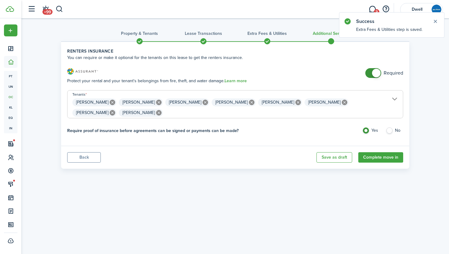
click at [370, 71] on span at bounding box center [373, 73] width 6 height 10
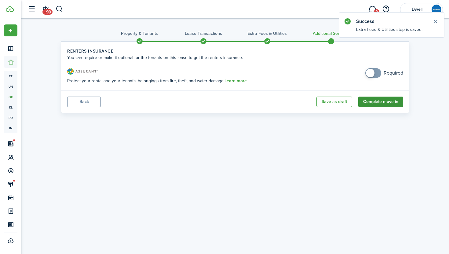
click at [381, 106] on button "Complete move in" at bounding box center [380, 102] width 45 height 10
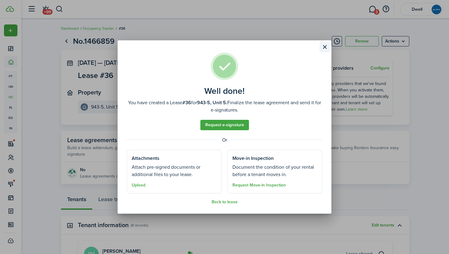
click at [325, 48] on button "Close modal" at bounding box center [325, 47] width 10 height 10
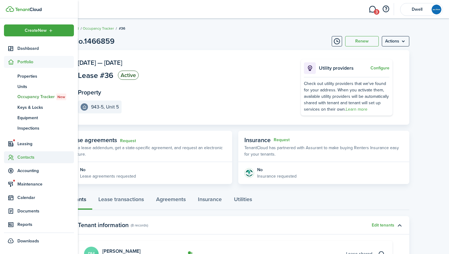
click at [31, 153] on span "Contacts" at bounding box center [39, 157] width 70 height 12
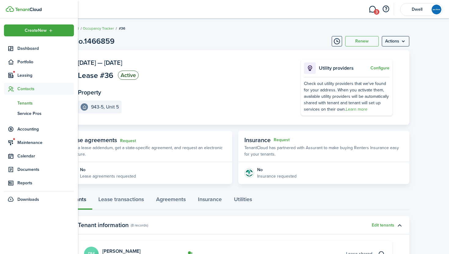
click at [28, 98] on link "tn Tenants" at bounding box center [39, 103] width 70 height 10
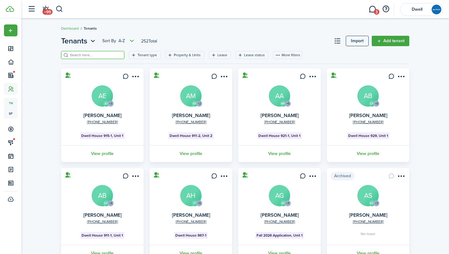
click at [88, 54] on input "search" at bounding box center [95, 55] width 54 height 6
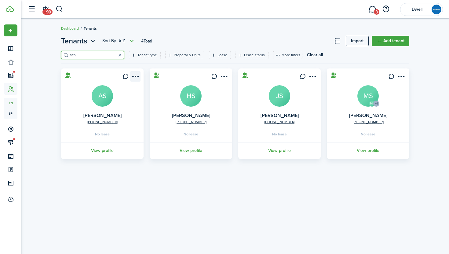
click at [136, 75] on menu-btn-icon "Open menu" at bounding box center [135, 76] width 10 height 10
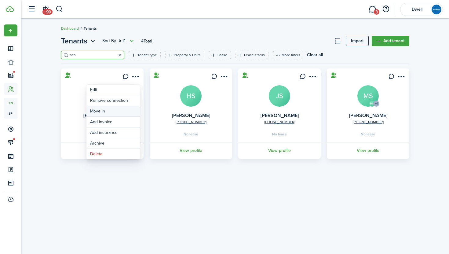
click at [121, 112] on link "Move in" at bounding box center [112, 111] width 53 height 10
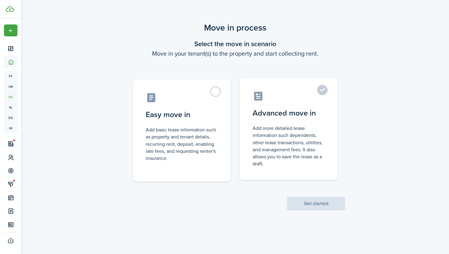
click at [270, 108] on control-radio-card-title "Advanced move in" at bounding box center [289, 113] width 72 height 11
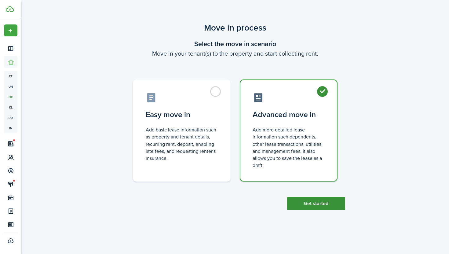
click at [319, 204] on button "Get started" at bounding box center [316, 203] width 58 height 13
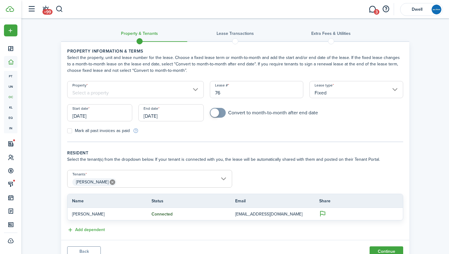
click at [112, 93] on input "Property" at bounding box center [135, 89] width 137 height 17
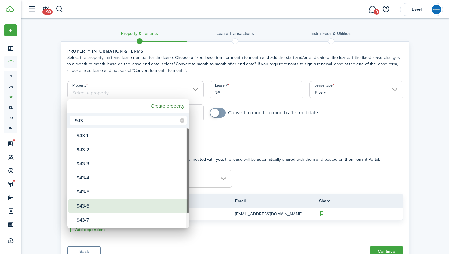
click at [113, 203] on div "943-6" at bounding box center [131, 206] width 108 height 14
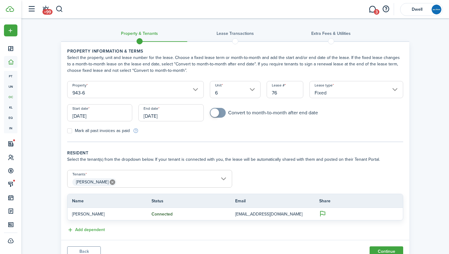
click at [289, 92] on input "76" at bounding box center [285, 89] width 37 height 17
click at [93, 115] on input "[DATE]" at bounding box center [99, 112] width 65 height 17
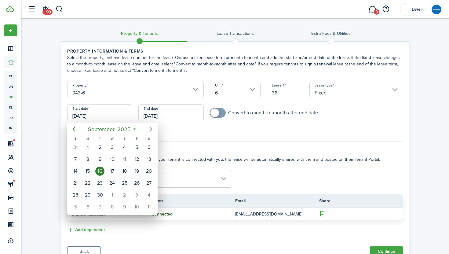
click at [153, 127] on icon "Next page" at bounding box center [150, 129] width 7 height 7
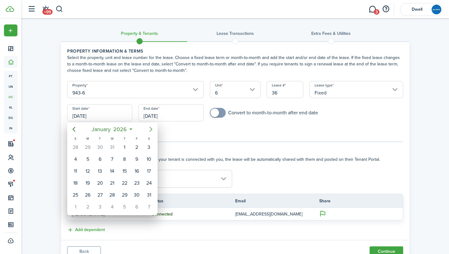
click at [153, 127] on icon "Next page" at bounding box center [150, 129] width 7 height 7
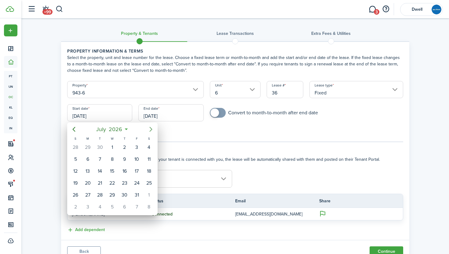
click at [153, 127] on icon "Next page" at bounding box center [150, 129] width 7 height 7
click at [73, 130] on icon "Previous page" at bounding box center [74, 129] width 3 height 5
click at [149, 145] on div "1" at bounding box center [148, 147] width 9 height 9
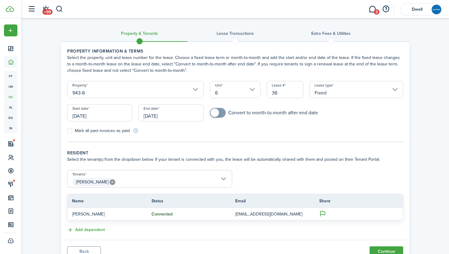
click at [153, 114] on input "[DATE]" at bounding box center [170, 112] width 65 height 17
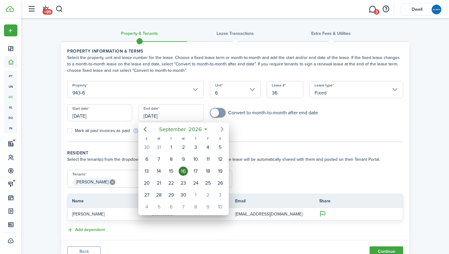
click at [219, 128] on icon "Next page" at bounding box center [221, 129] width 7 height 7
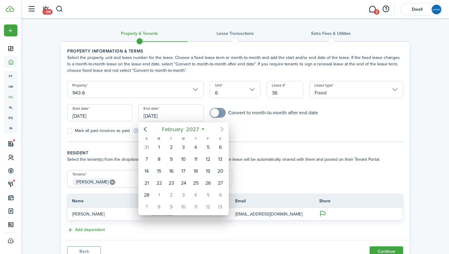
click at [219, 128] on icon "Next page" at bounding box center [221, 129] width 7 height 7
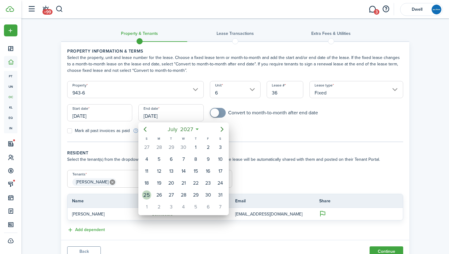
click at [147, 196] on div "25" at bounding box center [146, 194] width 9 height 9
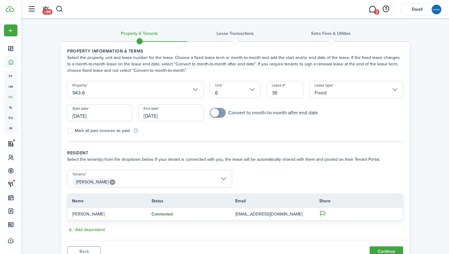
click at [133, 181] on span "[PERSON_NAME]" at bounding box center [150, 182] width 164 height 10
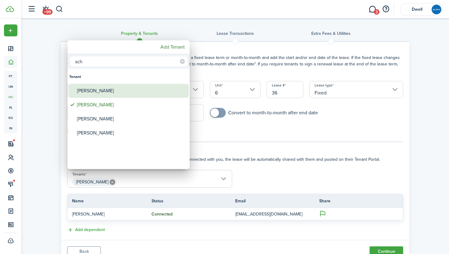
click at [114, 87] on div "[PERSON_NAME]" at bounding box center [131, 91] width 108 height 14
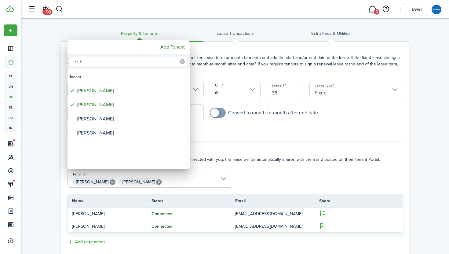
click at [180, 62] on icon at bounding box center [182, 61] width 5 height 5
click at [141, 62] on input "text" at bounding box center [128, 62] width 117 height 10
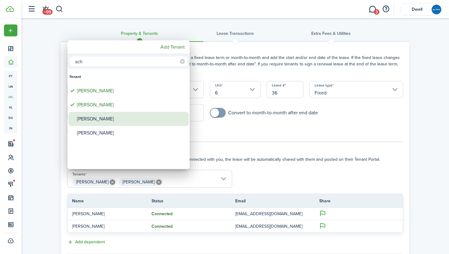
click at [134, 115] on div "[PERSON_NAME]" at bounding box center [131, 119] width 108 height 14
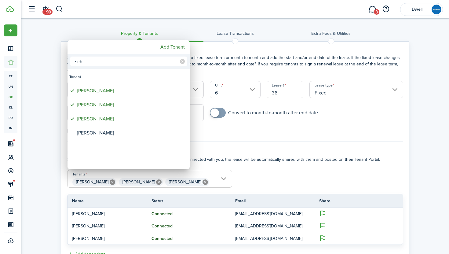
click at [199, 128] on div at bounding box center [224, 127] width 547 height 352
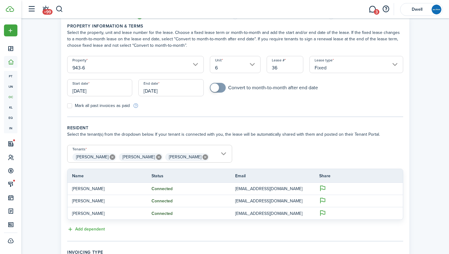
scroll to position [32, 0]
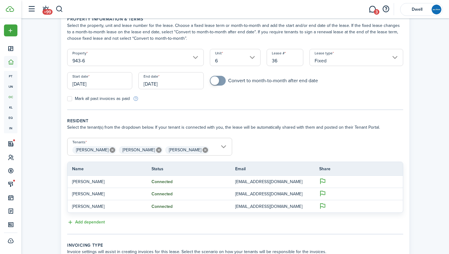
click at [206, 150] on span "[PERSON_NAME] [PERSON_NAME] [PERSON_NAME]" at bounding box center [150, 150] width 164 height 10
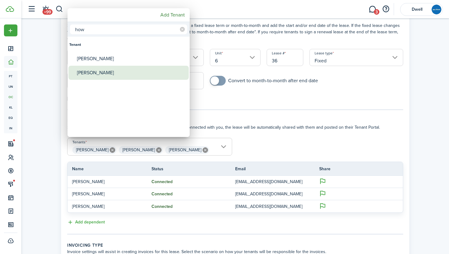
click at [139, 70] on div "[PERSON_NAME]" at bounding box center [131, 73] width 108 height 14
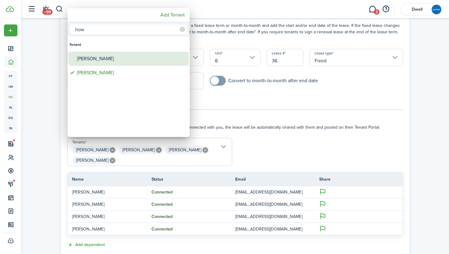
click at [133, 59] on div "[PERSON_NAME]" at bounding box center [131, 59] width 108 height 14
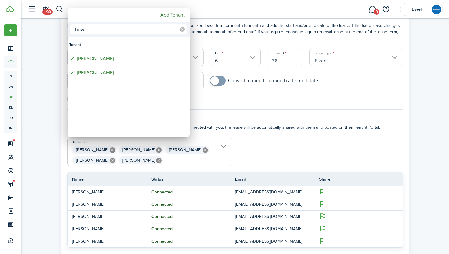
click at [181, 29] on icon at bounding box center [182, 29] width 5 height 5
click at [145, 34] on input "text" at bounding box center [128, 29] width 117 height 10
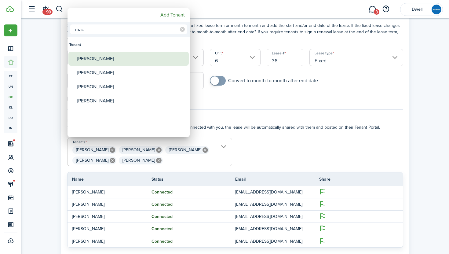
click at [151, 59] on div "[PERSON_NAME]" at bounding box center [131, 59] width 108 height 14
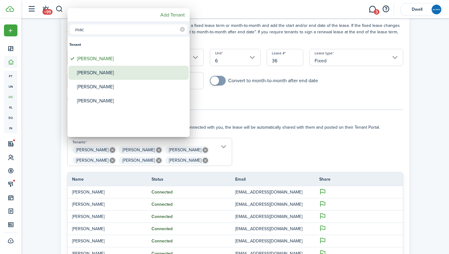
click at [152, 72] on div "[PERSON_NAME]" at bounding box center [131, 73] width 108 height 14
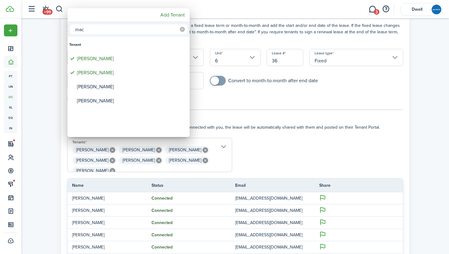
click at [182, 29] on icon at bounding box center [182, 29] width 5 height 5
click at [252, 157] on div at bounding box center [224, 127] width 547 height 352
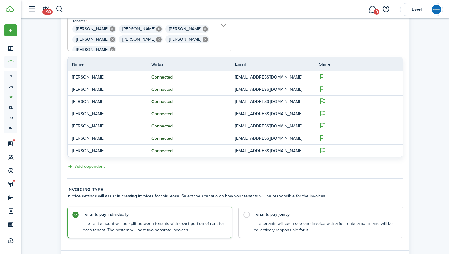
scroll to position [189, 0]
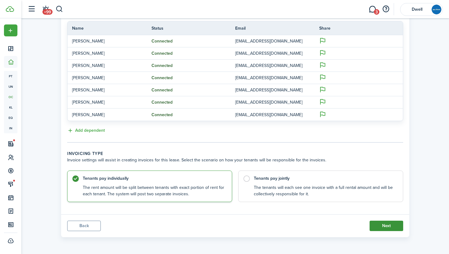
click at [383, 224] on button "Next" at bounding box center [387, 226] width 34 height 10
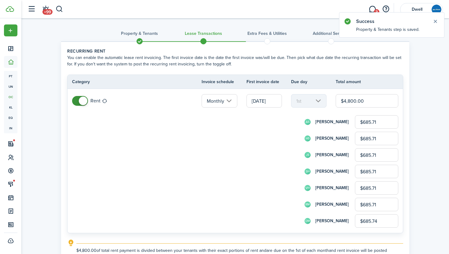
click at [382, 123] on input "$685.71" at bounding box center [376, 121] width 43 height 13
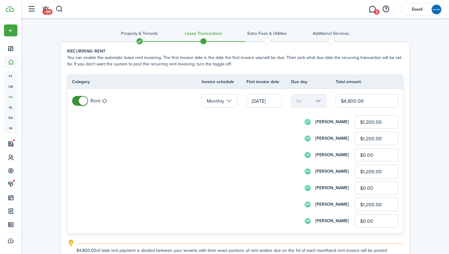
click at [271, 158] on div "JS [PERSON_NAME] $0.00" at bounding box center [243, 154] width 309 height 13
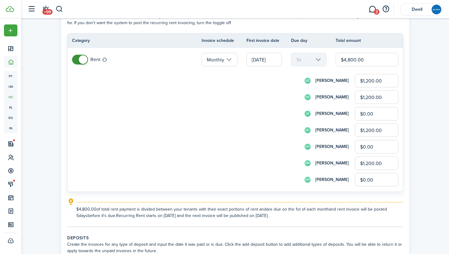
scroll to position [145, 0]
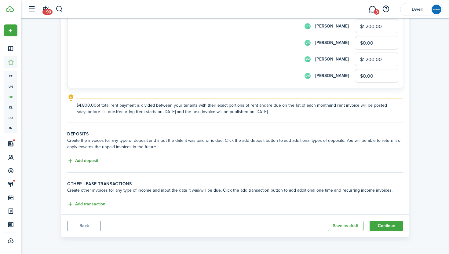
click at [86, 160] on button "Add deposit" at bounding box center [82, 160] width 31 height 7
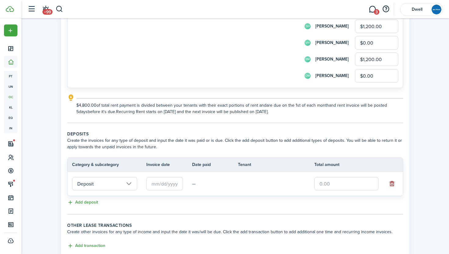
click at [177, 185] on input "text" at bounding box center [164, 183] width 37 height 13
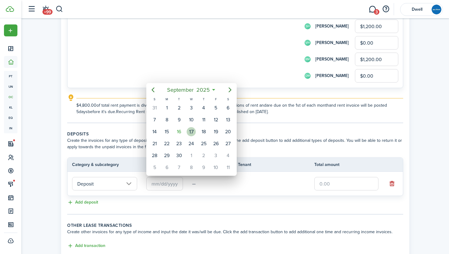
click at [191, 130] on div "17" at bounding box center [191, 131] width 9 height 9
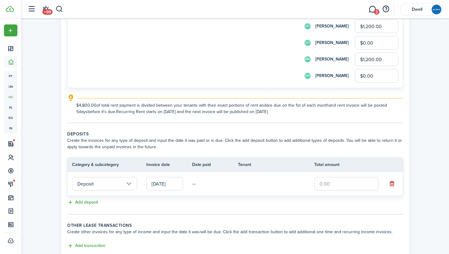
click at [326, 182] on input "text" at bounding box center [346, 183] width 64 height 13
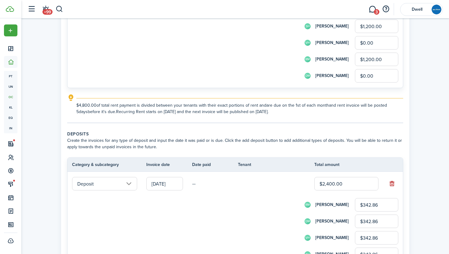
click at [300, 190] on tr "Deposit [DATE] — $2,400.00 RM [PERSON_NAME] $342.86 DM [PERSON_NAME] $342.86 VH…" at bounding box center [235, 244] width 335 height 144
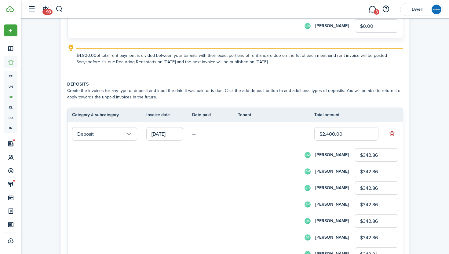
scroll to position [212, 0]
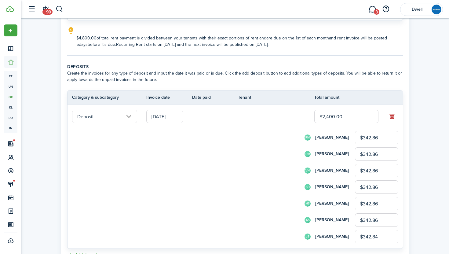
click at [382, 141] on input "$342.86" at bounding box center [376, 137] width 43 height 13
click at [299, 151] on div "DM [PERSON_NAME] $0.00" at bounding box center [243, 153] width 309 height 13
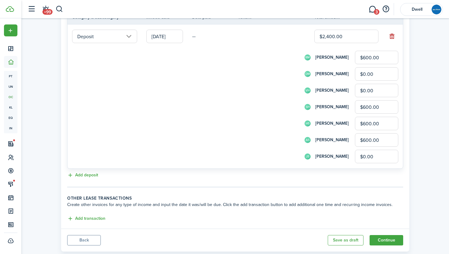
scroll to position [307, 0]
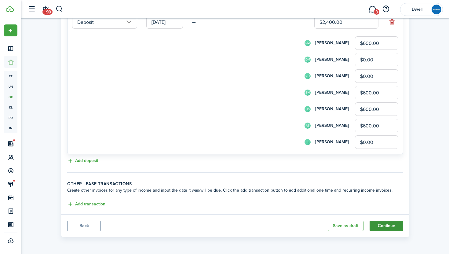
click at [384, 227] on button "Continue" at bounding box center [387, 226] width 34 height 10
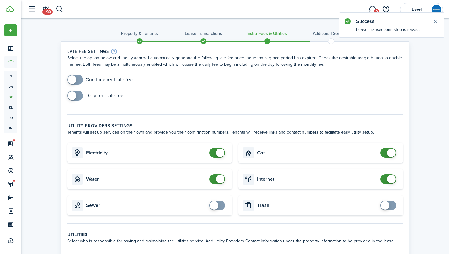
click at [78, 78] on span at bounding box center [75, 80] width 6 height 10
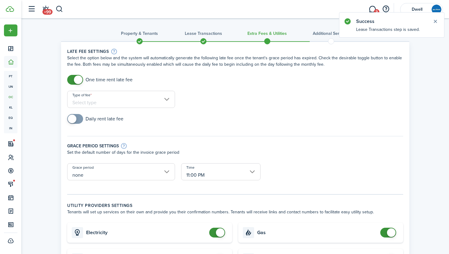
click at [127, 97] on input "Type of fee" at bounding box center [121, 99] width 108 height 17
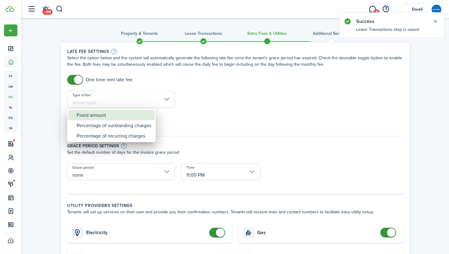
click at [145, 114] on div "Fixed amount" at bounding box center [114, 115] width 75 height 10
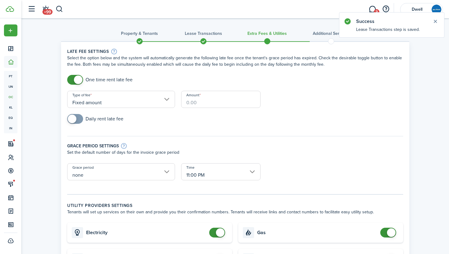
click at [202, 102] on input "Amount" at bounding box center [220, 99] width 79 height 17
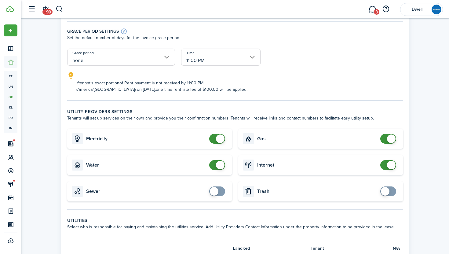
scroll to position [118, 0]
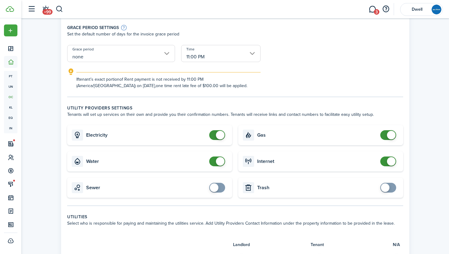
click at [216, 135] on span at bounding box center [220, 135] width 9 height 9
click at [216, 162] on span at bounding box center [220, 161] width 9 height 9
click at [385, 136] on span at bounding box center [388, 135] width 6 height 10
click at [385, 161] on span at bounding box center [388, 161] width 6 height 10
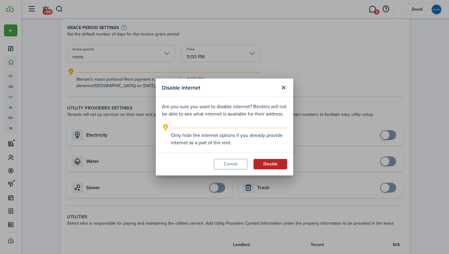
click at [269, 163] on button "Disable" at bounding box center [271, 164] width 34 height 10
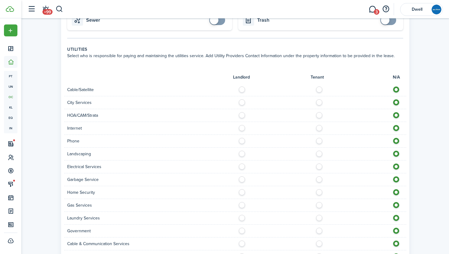
scroll to position [294, 0]
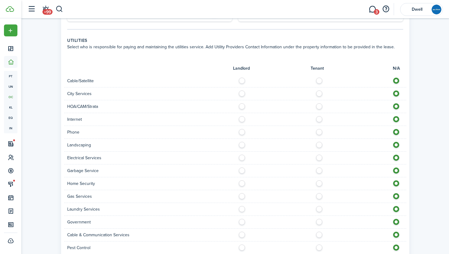
click at [318, 79] on label at bounding box center [321, 79] width 11 height 3
click at [320, 93] on label at bounding box center [321, 91] width 11 height 3
click at [319, 118] on label at bounding box center [321, 117] width 11 height 3
click at [320, 132] on label at bounding box center [321, 130] width 11 height 3
click at [241, 142] on label at bounding box center [243, 143] width 11 height 3
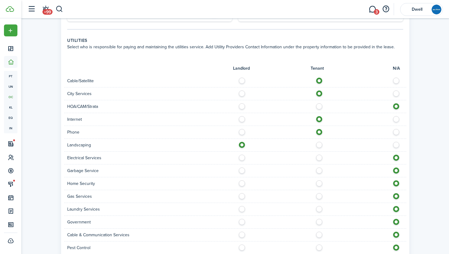
click at [319, 158] on label at bounding box center [321, 156] width 11 height 3
click at [320, 170] on label at bounding box center [321, 168] width 11 height 3
click at [321, 183] on label at bounding box center [321, 181] width 11 height 3
click at [320, 209] on label at bounding box center [321, 207] width 11 height 3
click at [318, 234] on label at bounding box center [321, 233] width 11 height 3
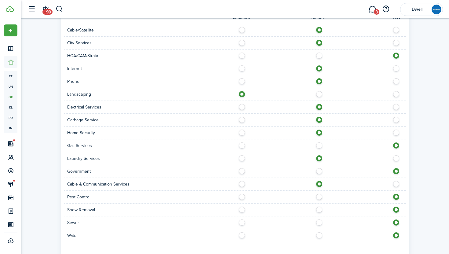
scroll to position [369, 0]
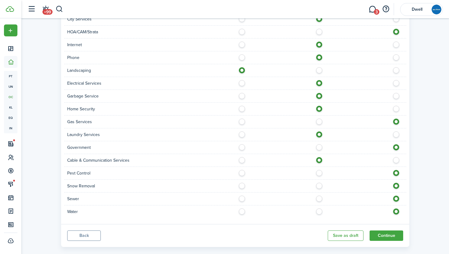
click at [242, 185] on label at bounding box center [243, 184] width 11 height 3
click at [242, 199] on label at bounding box center [243, 197] width 11 height 3
click at [241, 171] on label at bounding box center [243, 171] width 11 height 3
click at [317, 198] on label at bounding box center [321, 197] width 11 height 3
click at [319, 211] on label at bounding box center [321, 209] width 11 height 3
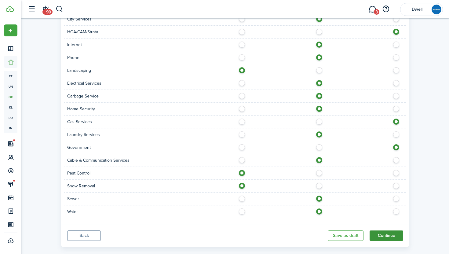
click at [388, 236] on button "Continue" at bounding box center [387, 235] width 34 height 10
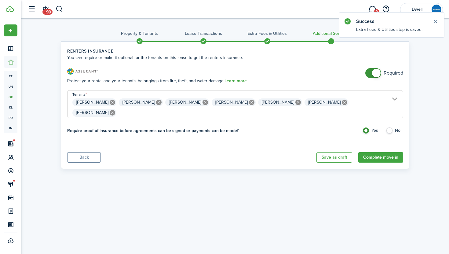
click at [370, 74] on span at bounding box center [373, 73] width 6 height 10
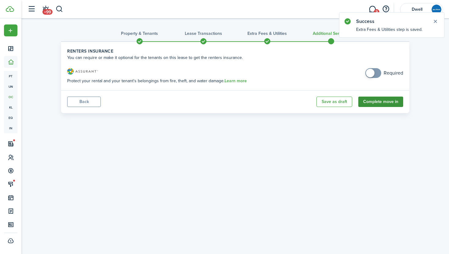
click at [379, 97] on button "Complete move in" at bounding box center [380, 102] width 45 height 10
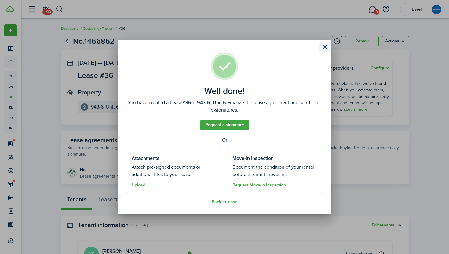
click at [326, 45] on button "Close modal" at bounding box center [325, 47] width 10 height 10
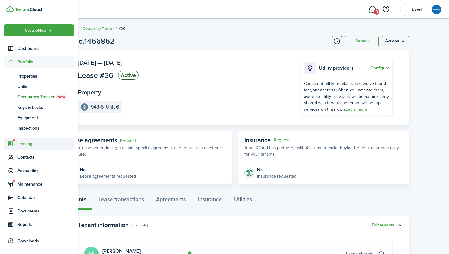
click at [23, 146] on span "Leasing" at bounding box center [45, 144] width 57 height 6
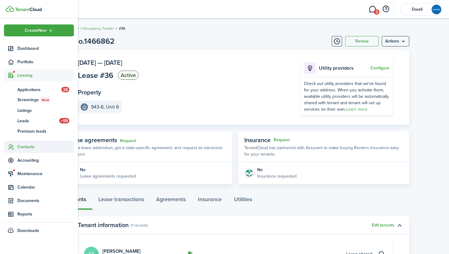
click at [28, 152] on span "Contacts" at bounding box center [39, 147] width 70 height 12
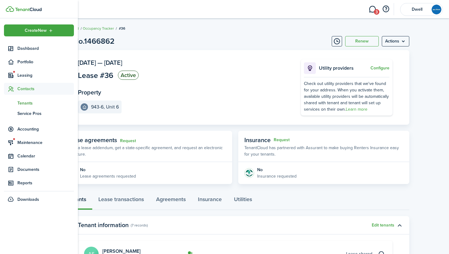
click at [26, 102] on span "Tenants" at bounding box center [45, 103] width 57 height 6
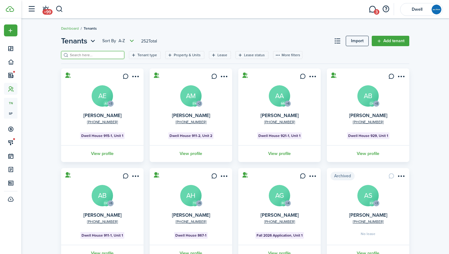
click at [91, 55] on input "search" at bounding box center [95, 55] width 54 height 6
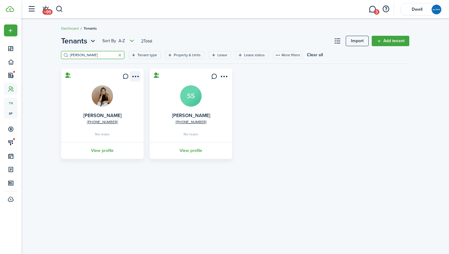
click at [137, 76] on menu-btn-icon "Open menu" at bounding box center [135, 76] width 10 height 10
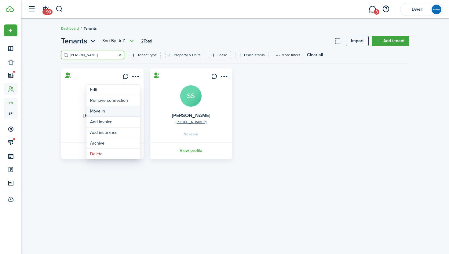
click at [118, 111] on link "Move in" at bounding box center [112, 111] width 53 height 10
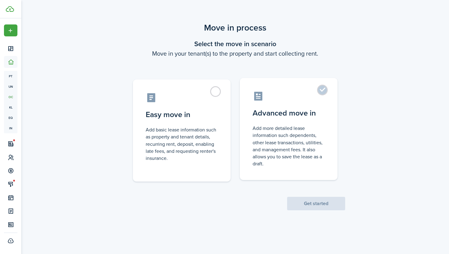
click at [281, 120] on label "Advanced move in Add more detailed lease information such dependents, other lea…" at bounding box center [289, 129] width 98 height 102
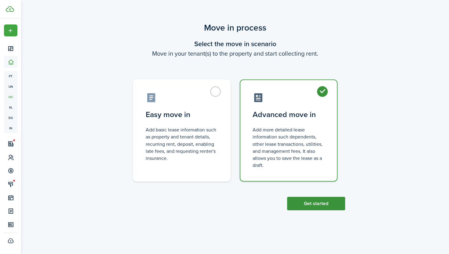
click at [316, 202] on button "Get started" at bounding box center [316, 203] width 58 height 13
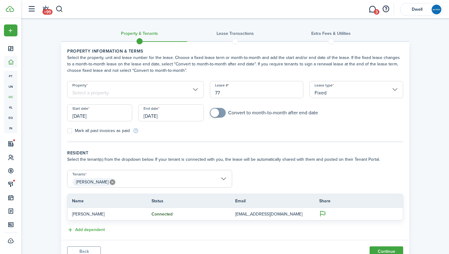
click at [228, 92] on input "77" at bounding box center [257, 89] width 94 height 17
click at [96, 91] on input "Property" at bounding box center [135, 89] width 137 height 17
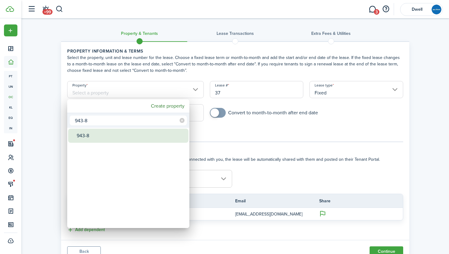
click at [122, 137] on div "943-8" at bounding box center [131, 136] width 108 height 14
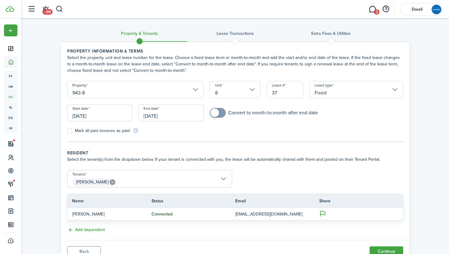
click at [106, 112] on input "[DATE]" at bounding box center [99, 112] width 65 height 17
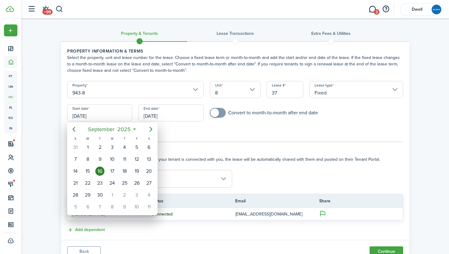
click at [152, 128] on icon "Next page" at bounding box center [150, 129] width 7 height 7
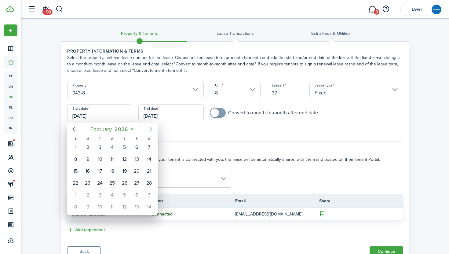
click at [152, 128] on icon "Next page" at bounding box center [150, 129] width 7 height 7
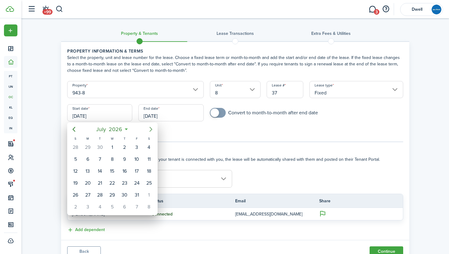
click at [152, 128] on icon "Next page" at bounding box center [150, 129] width 7 height 7
click at [147, 148] on div "1" at bounding box center [148, 147] width 9 height 9
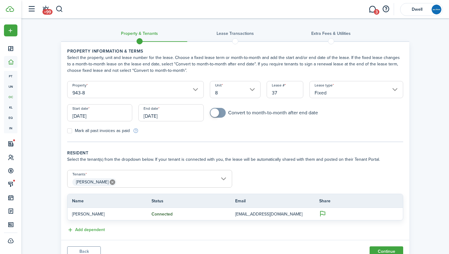
click at [152, 116] on input "[DATE]" at bounding box center [170, 112] width 65 height 17
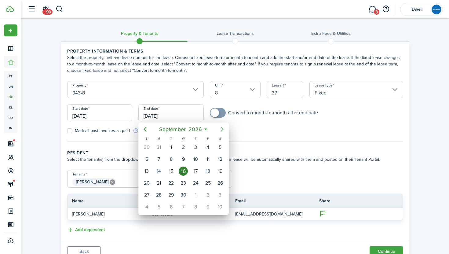
click at [222, 127] on icon "Next page" at bounding box center [221, 129] width 7 height 7
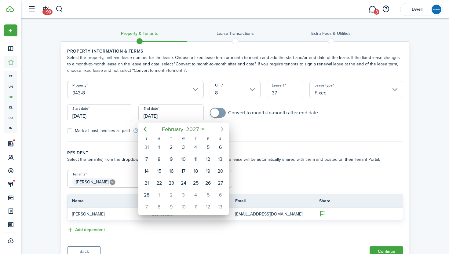
click at [222, 127] on icon "Next page" at bounding box center [221, 129] width 7 height 7
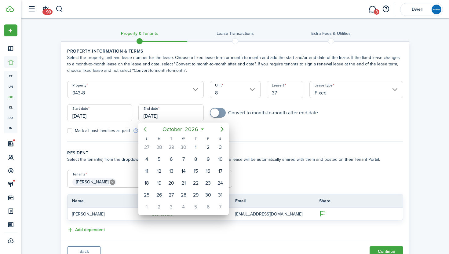
click at [147, 131] on icon "Previous page" at bounding box center [144, 129] width 7 height 7
click at [222, 129] on icon "Next page" at bounding box center [221, 129] width 7 height 7
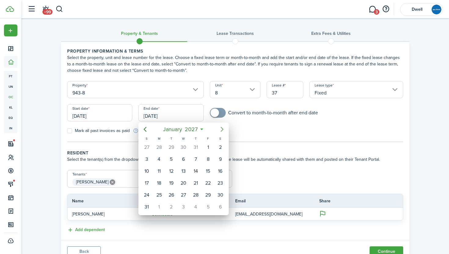
click at [222, 129] on icon "Next page" at bounding box center [221, 129] width 7 height 7
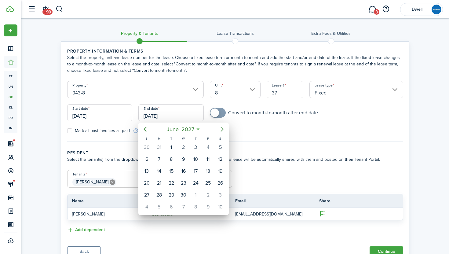
click at [222, 129] on icon "Next page" at bounding box center [221, 129] width 7 height 7
click at [149, 193] on div "25" at bounding box center [146, 194] width 9 height 9
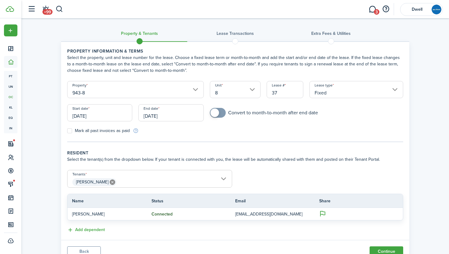
click at [131, 181] on span "[PERSON_NAME]" at bounding box center [150, 182] width 164 height 10
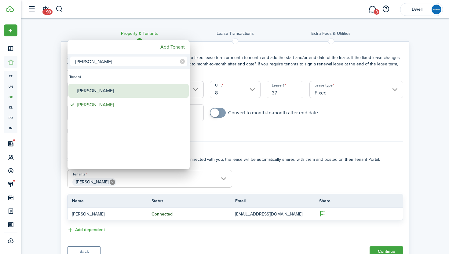
click at [100, 86] on div "[PERSON_NAME]" at bounding box center [131, 91] width 108 height 14
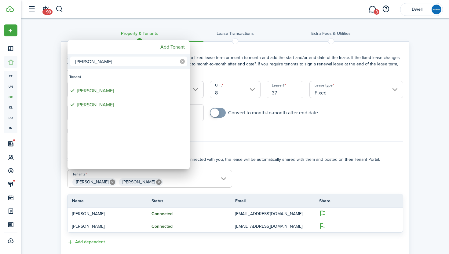
click at [179, 62] on mbsc-icon at bounding box center [182, 62] width 10 height 10
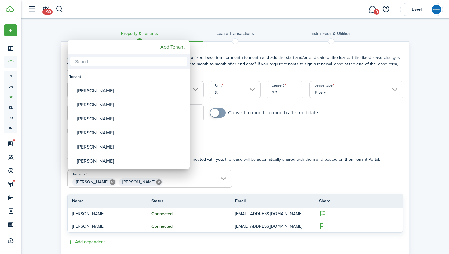
click at [140, 63] on input "text" at bounding box center [128, 62] width 117 height 10
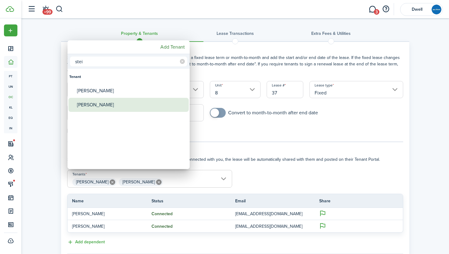
click at [135, 104] on div "[PERSON_NAME]" at bounding box center [131, 105] width 108 height 14
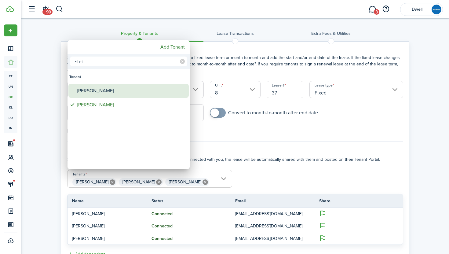
click at [126, 89] on div "[PERSON_NAME]" at bounding box center [131, 91] width 108 height 14
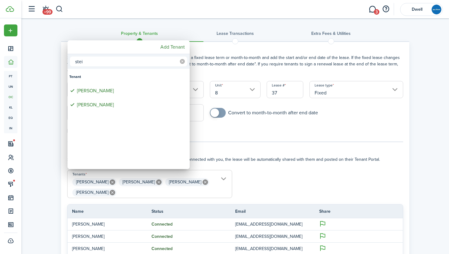
click at [181, 60] on icon at bounding box center [182, 61] width 5 height 5
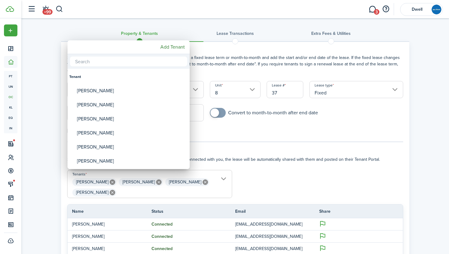
click at [155, 60] on input "text" at bounding box center [128, 62] width 117 height 10
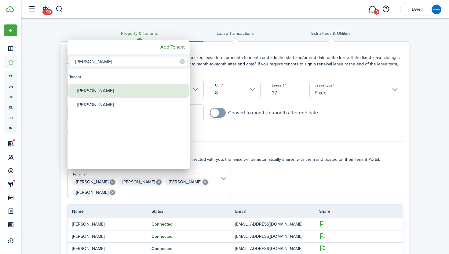
click at [161, 93] on div "[PERSON_NAME]" at bounding box center [131, 91] width 108 height 14
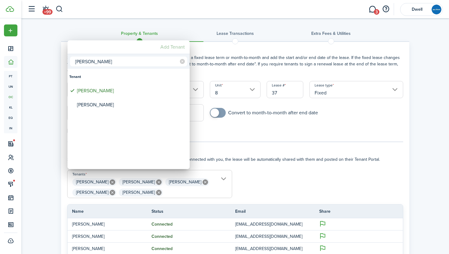
click at [172, 46] on mbsc-button "Add Tenant" at bounding box center [172, 47] width 29 height 11
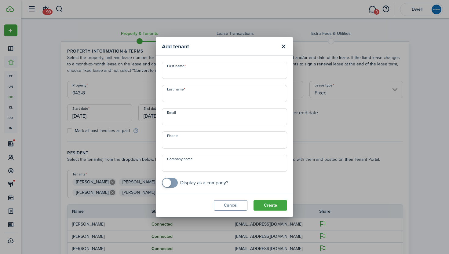
click at [196, 73] on input "First name" at bounding box center [224, 70] width 125 height 17
click at [197, 94] on input "Last name" at bounding box center [224, 93] width 125 height 17
click at [191, 120] on input "Email" at bounding box center [224, 116] width 125 height 17
click at [182, 141] on input "+1" at bounding box center [224, 139] width 125 height 17
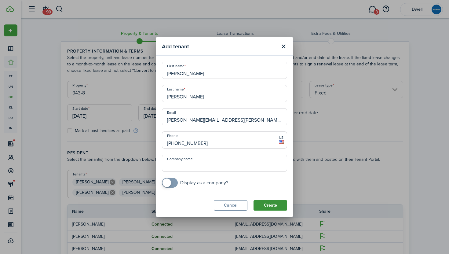
click at [272, 204] on button "Create" at bounding box center [271, 205] width 34 height 10
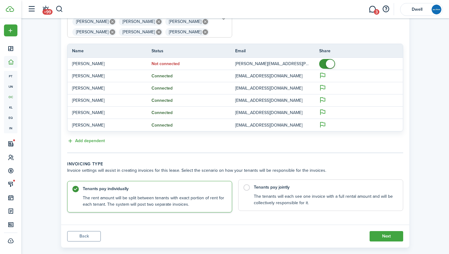
scroll to position [171, 0]
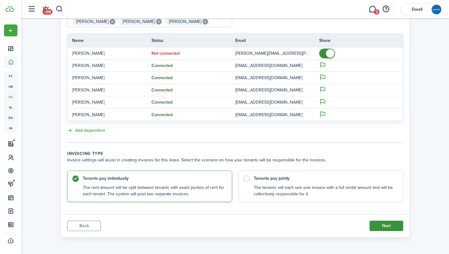
click at [392, 226] on button "Next" at bounding box center [387, 226] width 34 height 10
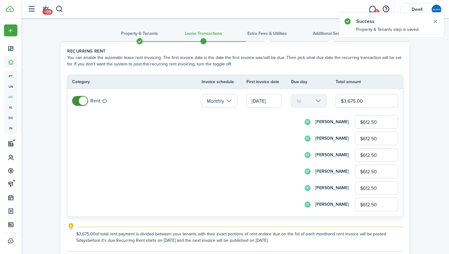
click at [381, 122] on input "$612.50" at bounding box center [376, 121] width 43 height 13
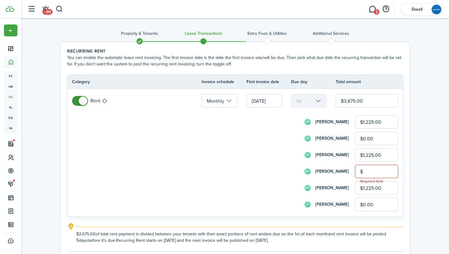
click at [376, 170] on input "$" at bounding box center [376, 171] width 43 height 13
click at [280, 184] on div "HD [PERSON_NAME] $1,225.00" at bounding box center [243, 187] width 309 height 13
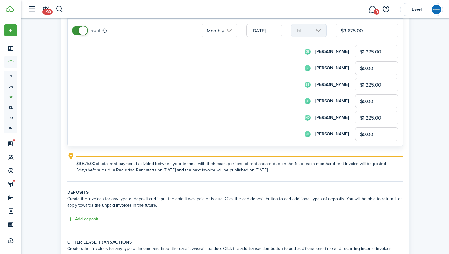
scroll to position [129, 0]
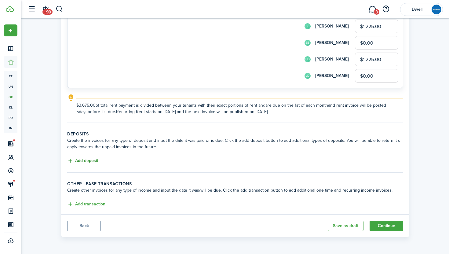
click at [80, 159] on button "Add deposit" at bounding box center [82, 160] width 31 height 7
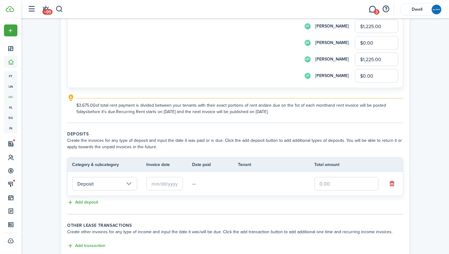
click at [173, 184] on input "text" at bounding box center [164, 183] width 37 height 13
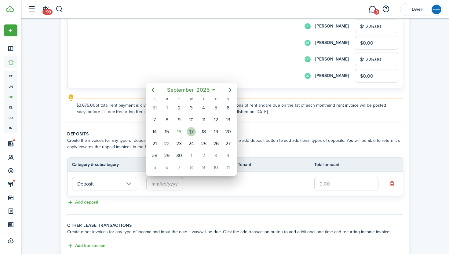
click at [188, 131] on div "17" at bounding box center [191, 131] width 9 height 9
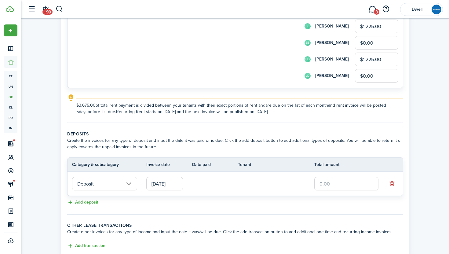
click at [329, 185] on input "text" at bounding box center [346, 183] width 64 height 13
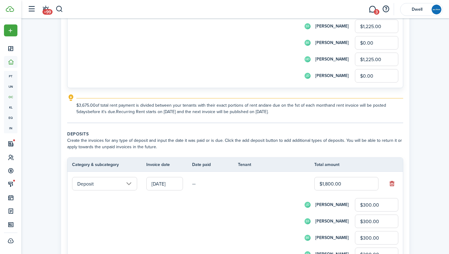
click at [369, 223] on input "$300.00" at bounding box center [376, 220] width 43 height 13
click at [366, 204] on input "$300.00" at bounding box center [376, 204] width 43 height 13
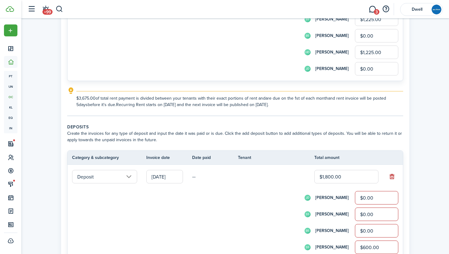
scroll to position [272, 0]
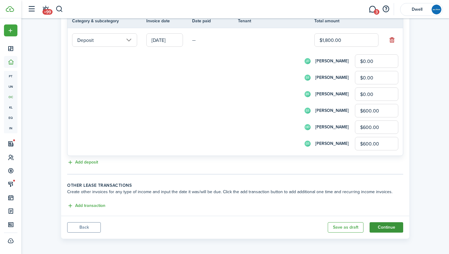
click at [387, 231] on button "Continue" at bounding box center [387, 227] width 34 height 10
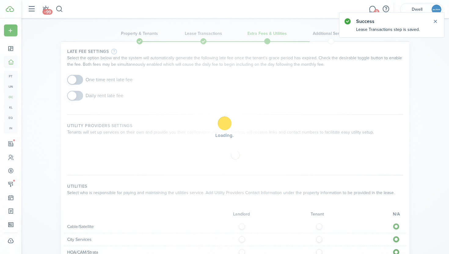
click at [76, 79] on div "Loading" at bounding box center [224, 127] width 449 height 254
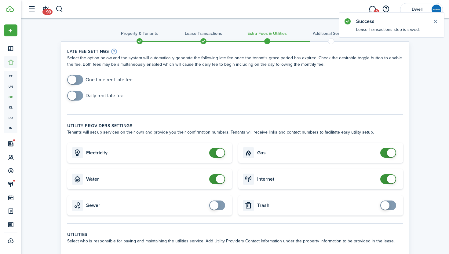
click at [78, 79] on span at bounding box center [75, 80] width 6 height 10
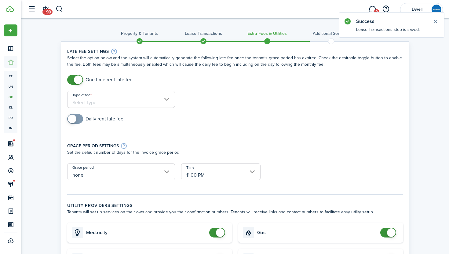
click at [130, 100] on input "Type of fee" at bounding box center [121, 99] width 108 height 17
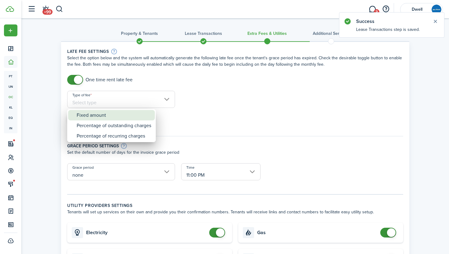
click at [140, 116] on div "Fixed amount" at bounding box center [114, 115] width 75 height 10
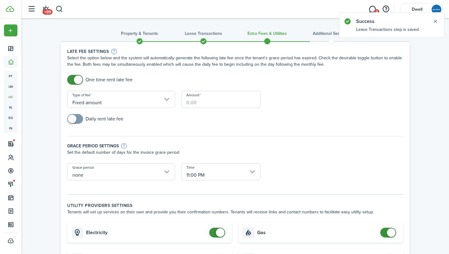
click at [199, 100] on input "Amount" at bounding box center [220, 99] width 79 height 17
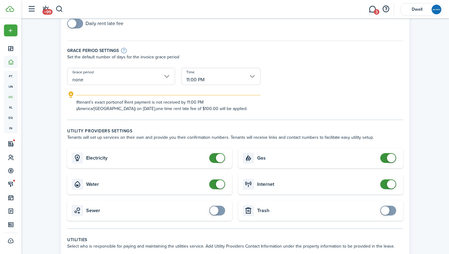
scroll to position [111, 0]
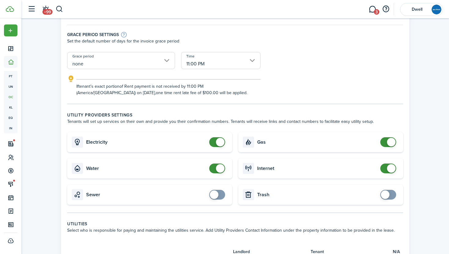
click at [216, 143] on span at bounding box center [220, 142] width 9 height 9
click at [214, 169] on span at bounding box center [217, 168] width 6 height 10
click at [387, 141] on span at bounding box center [391, 142] width 9 height 9
click at [386, 170] on span at bounding box center [388, 168] width 6 height 10
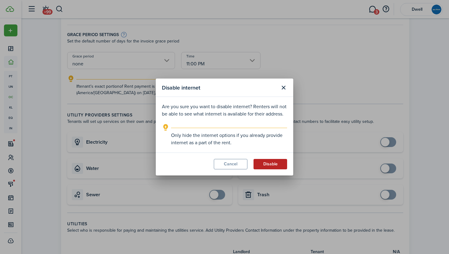
click at [265, 164] on button "Disable" at bounding box center [271, 164] width 34 height 10
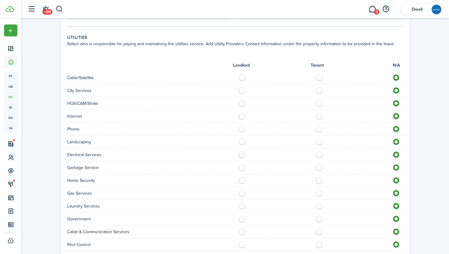
scroll to position [305, 0]
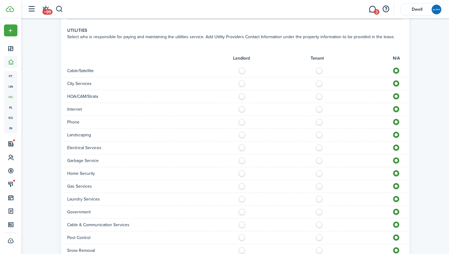
click at [319, 70] on label at bounding box center [321, 69] width 11 height 3
click at [320, 83] on label at bounding box center [321, 81] width 11 height 3
click at [319, 109] on label at bounding box center [321, 107] width 11 height 3
click at [320, 122] on label at bounding box center [321, 120] width 11 height 3
click at [242, 135] on label at bounding box center [243, 133] width 11 height 3
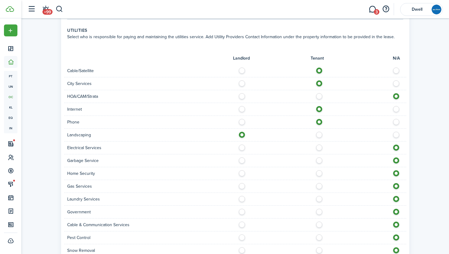
click at [318, 147] on label at bounding box center [321, 145] width 11 height 3
click at [322, 160] on label at bounding box center [321, 158] width 11 height 3
click at [320, 173] on label at bounding box center [321, 171] width 11 height 3
click at [317, 197] on label at bounding box center [321, 197] width 11 height 3
click at [321, 225] on label at bounding box center [321, 222] width 11 height 3
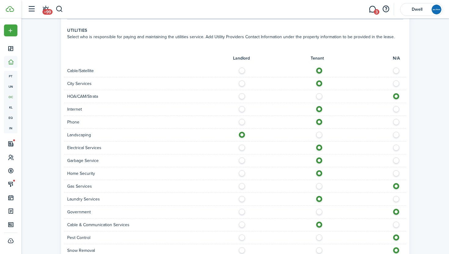
click at [242, 237] on label at bounding box center [243, 235] width 11 height 3
click at [242, 249] on label at bounding box center [243, 248] width 11 height 3
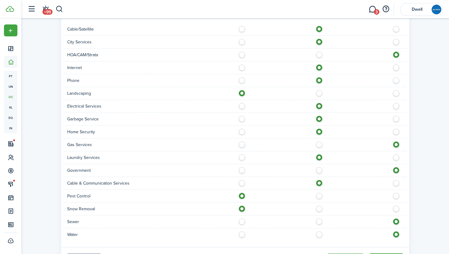
scroll to position [379, 0]
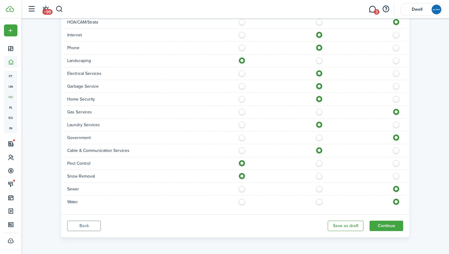
click at [320, 189] on label at bounding box center [321, 187] width 11 height 3
click at [320, 201] on label at bounding box center [321, 200] width 11 height 3
click at [383, 225] on button "Continue" at bounding box center [387, 226] width 34 height 10
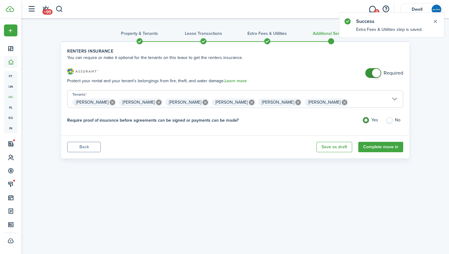
click at [370, 74] on span at bounding box center [373, 73] width 6 height 10
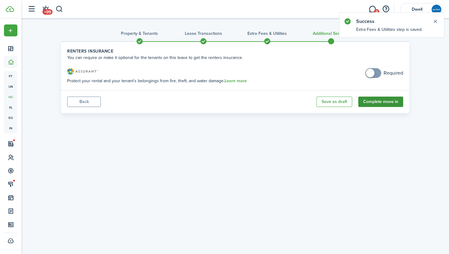
click at [381, 100] on button "Complete move in" at bounding box center [380, 102] width 45 height 10
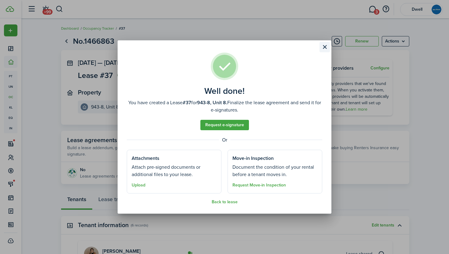
click at [324, 49] on button "Close modal" at bounding box center [325, 47] width 10 height 10
